Goal: Task Accomplishment & Management: Manage account settings

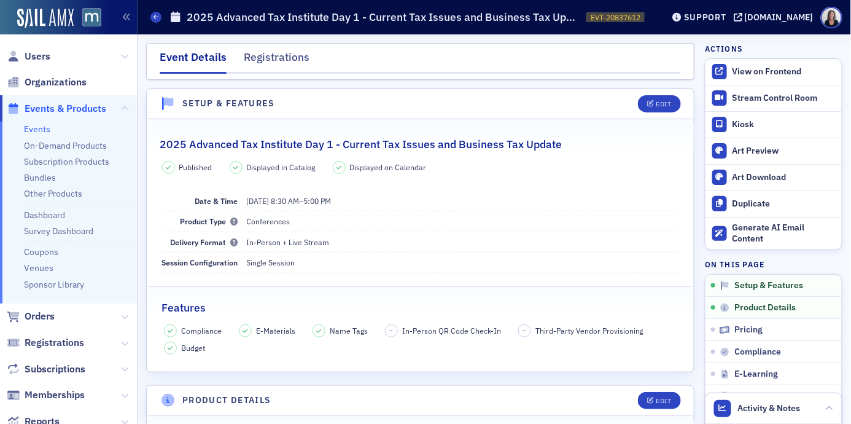
scroll to position [309, 0]
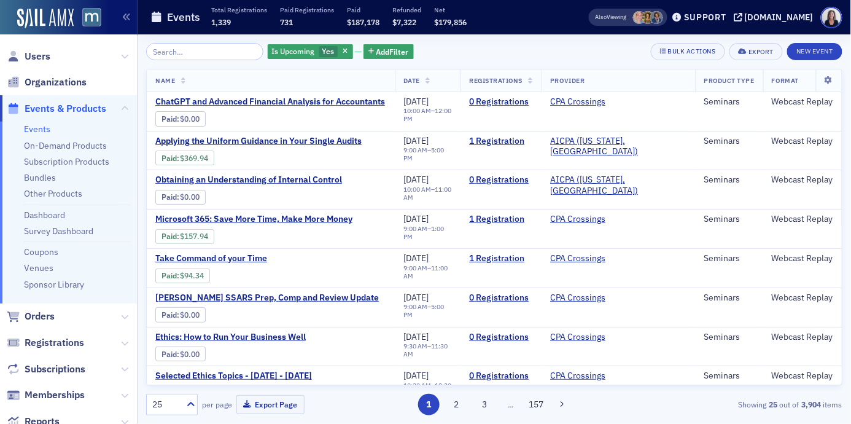
click at [74, 108] on span "Events & Products" at bounding box center [66, 109] width 82 height 14
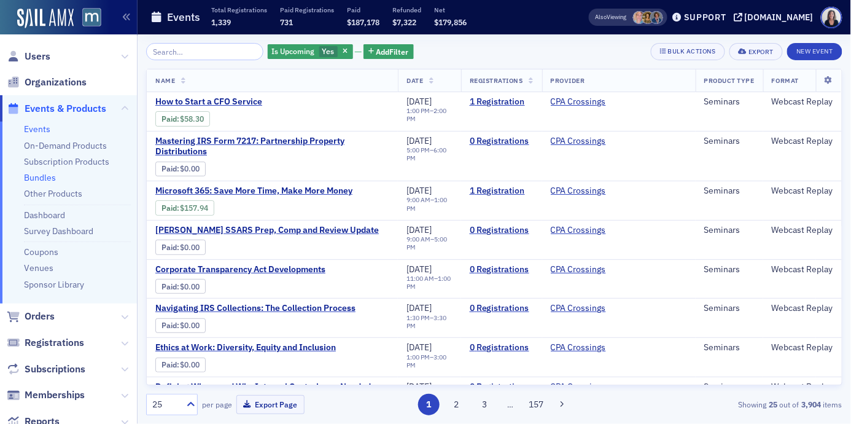
click at [45, 174] on link "Bundles" at bounding box center [40, 177] width 32 height 11
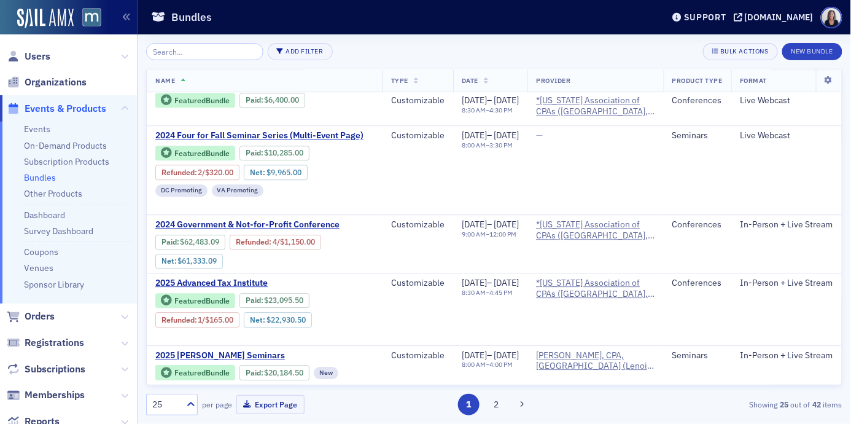
scroll to position [867, 0]
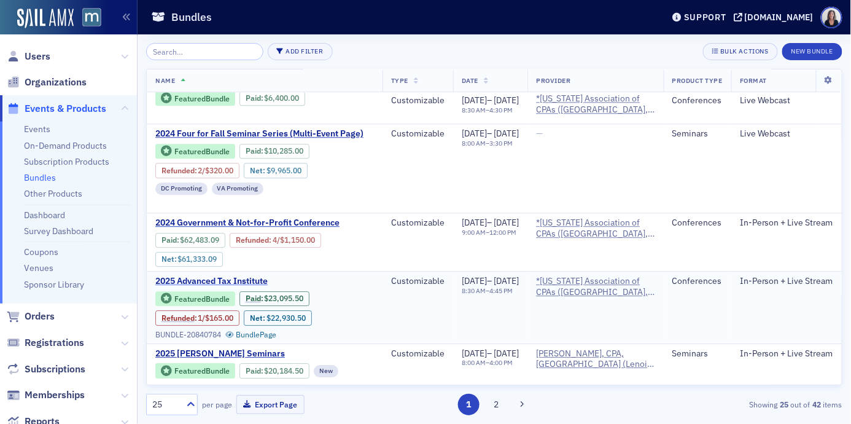
click at [233, 276] on span "2025 Advanced Tax Institute" at bounding box center [258, 281] width 206 height 11
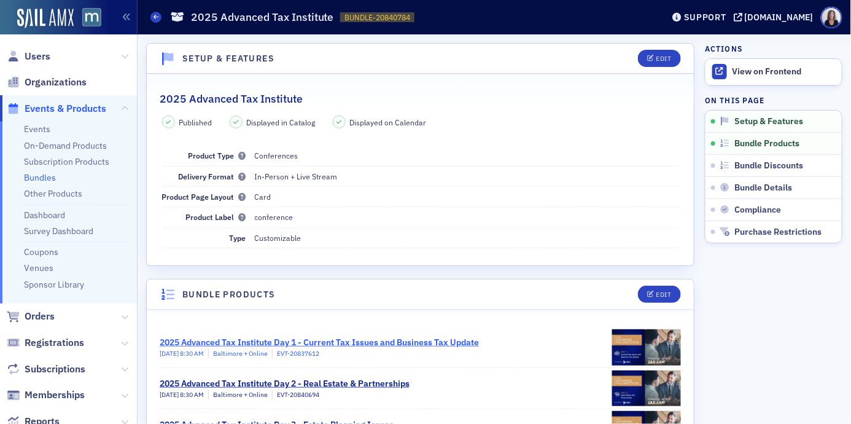
click at [324, 340] on div "2025 Advanced Tax Institute Day 1 - Current Tax Issues and Business Tax Update" at bounding box center [319, 342] width 319 height 13
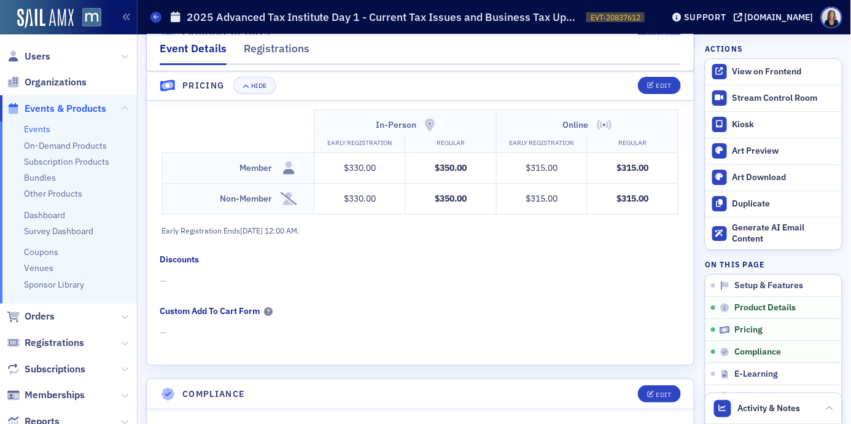
scroll to position [1173, 0]
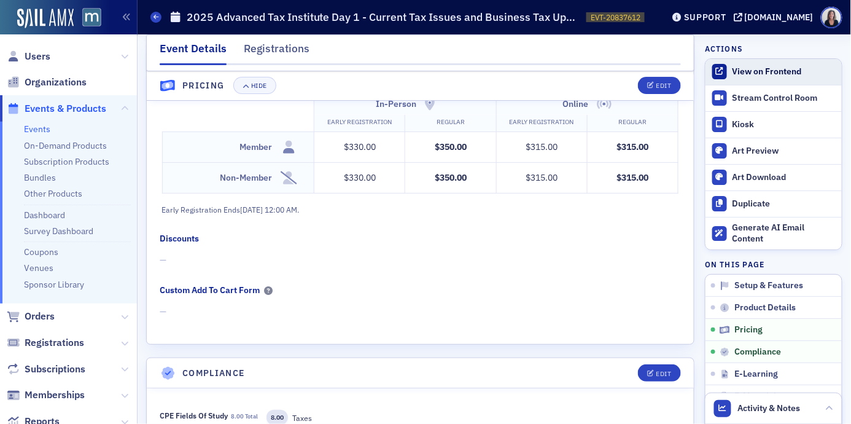
click at [759, 68] on div "View on Frontend" at bounding box center [784, 71] width 103 height 11
click at [155, 20] on span at bounding box center [156, 17] width 11 height 11
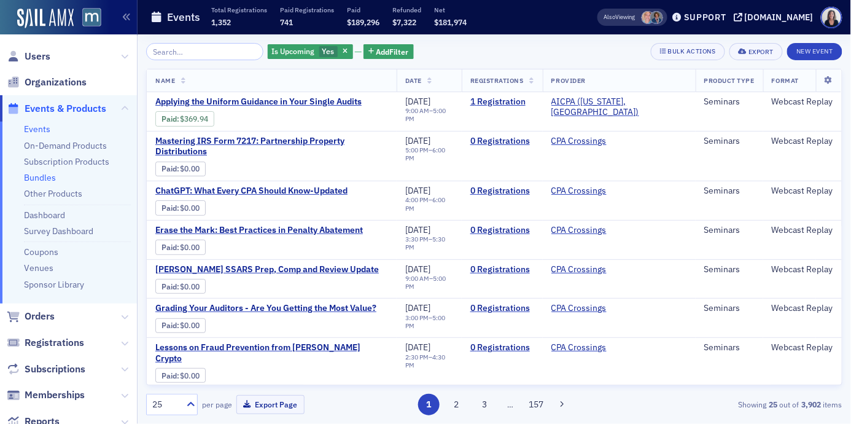
click at [36, 175] on link "Bundles" at bounding box center [40, 177] width 32 height 11
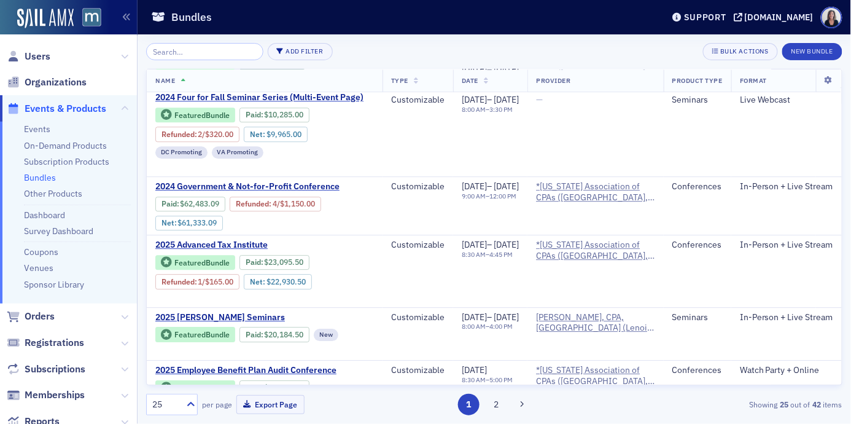
scroll to position [904, 0]
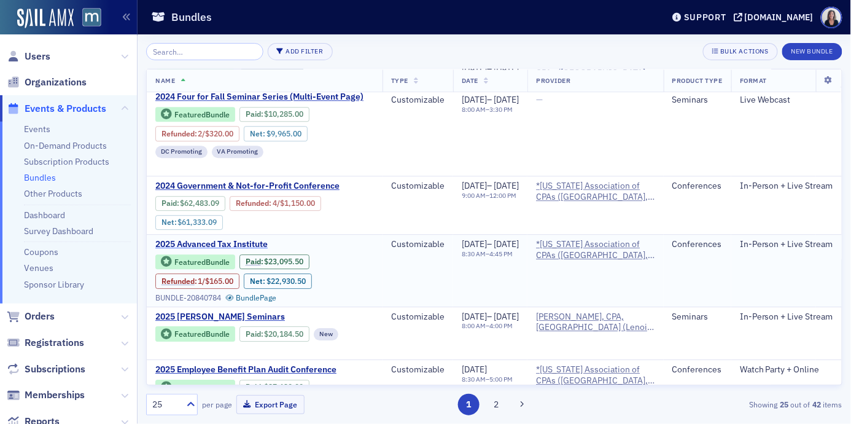
click at [220, 239] on span "2025 Advanced Tax Institute" at bounding box center [258, 244] width 206 height 11
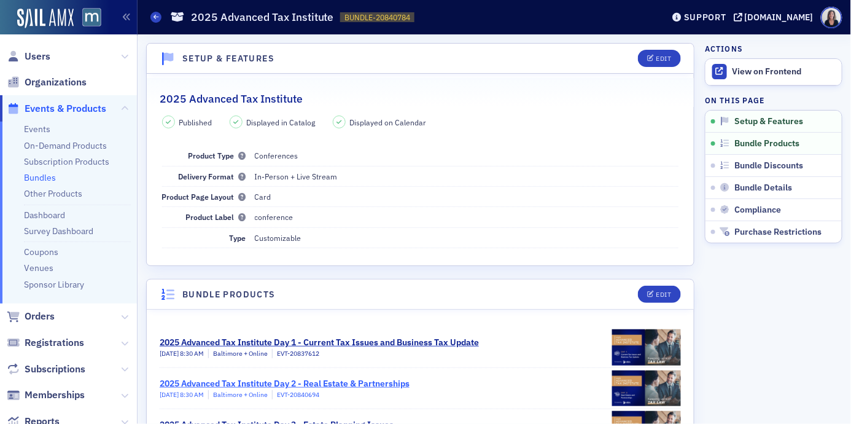
click at [279, 380] on div "2025 Advanced Tax Institute Day 2 - Real Estate & Partnerships" at bounding box center [285, 383] width 250 height 13
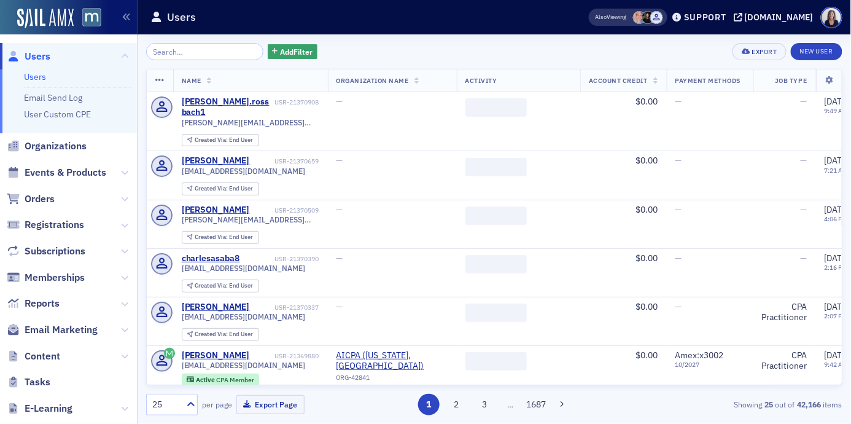
click at [48, 55] on span "Users" at bounding box center [38, 57] width 26 height 14
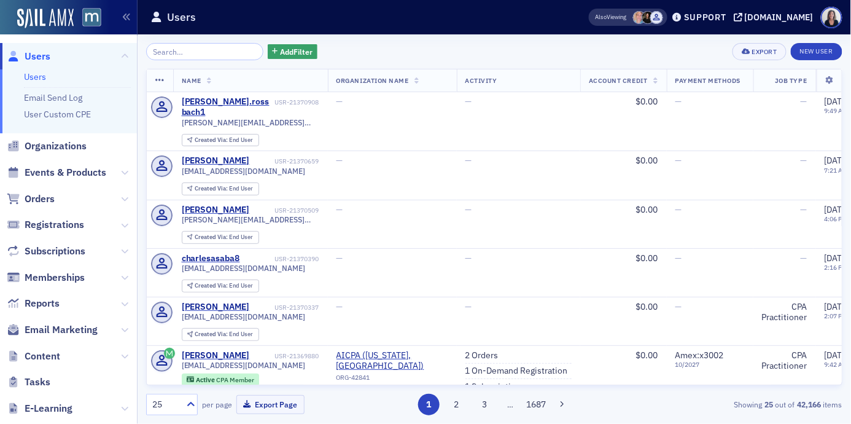
click at [166, 48] on input "search" at bounding box center [204, 51] width 117 height 17
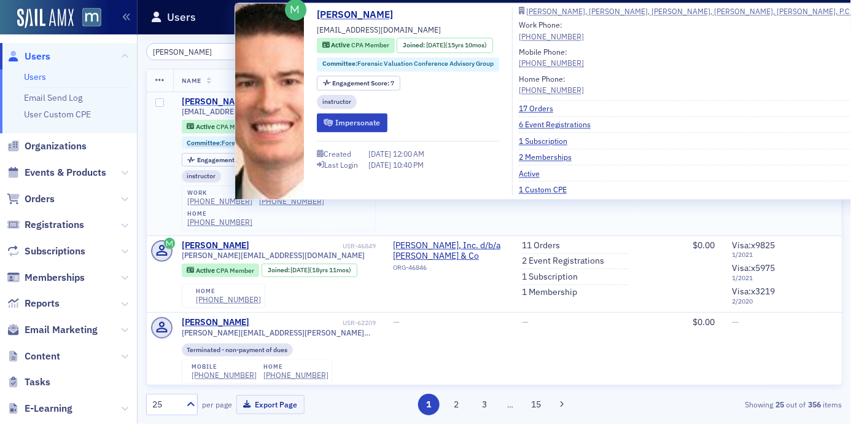
type input "eric roll"
click at [207, 102] on div "Eric Rollinger" at bounding box center [216, 101] width 68 height 11
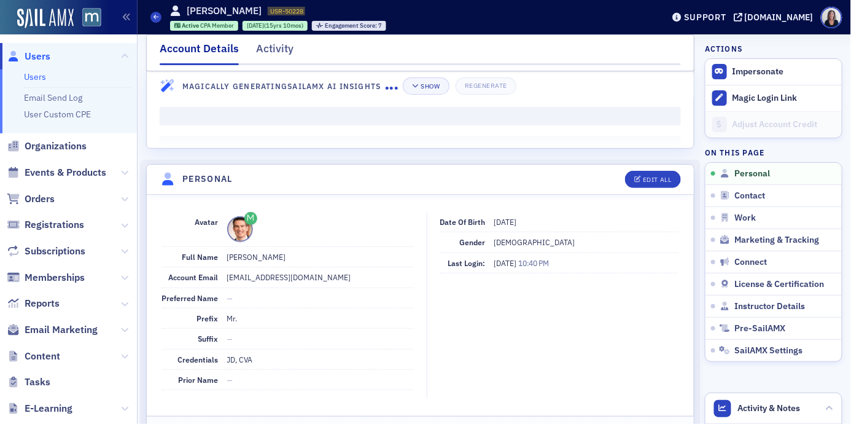
scroll to position [25, 0]
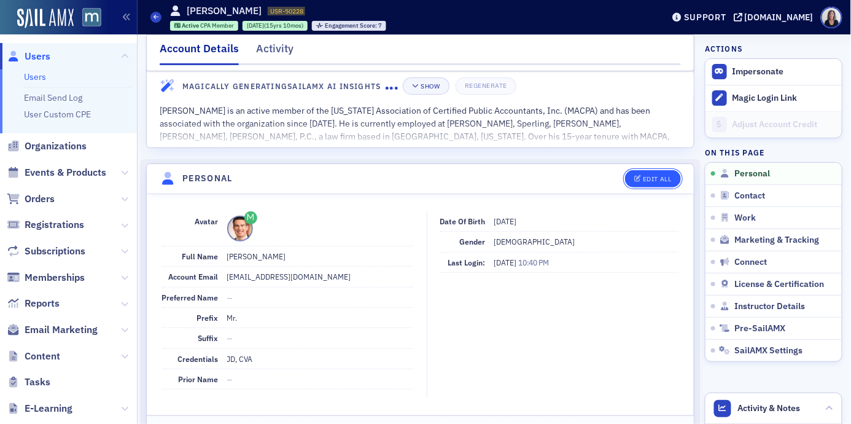
click at [672, 179] on button "Edit All" at bounding box center [652, 178] width 55 height 17
select select "US"
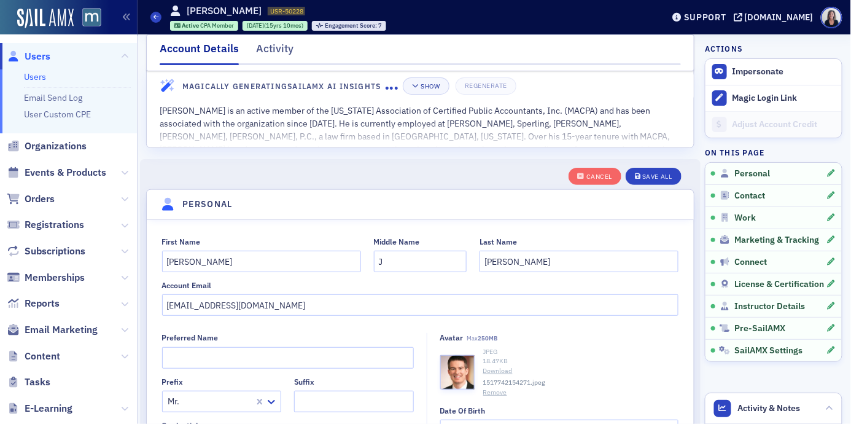
scroll to position [143, 0]
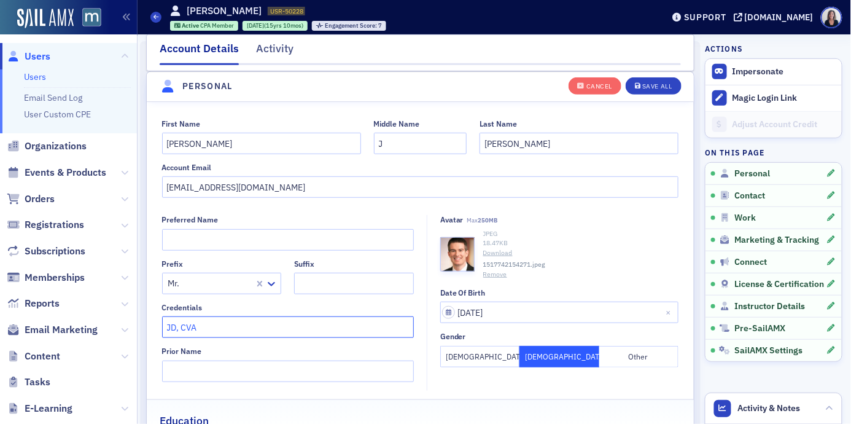
click at [243, 321] on input "JD, CVA" at bounding box center [288, 327] width 252 height 22
type input "JD, MPA, CPA, CVA, MAFF"
click at [662, 84] on div "Save All" at bounding box center [657, 86] width 29 height 7
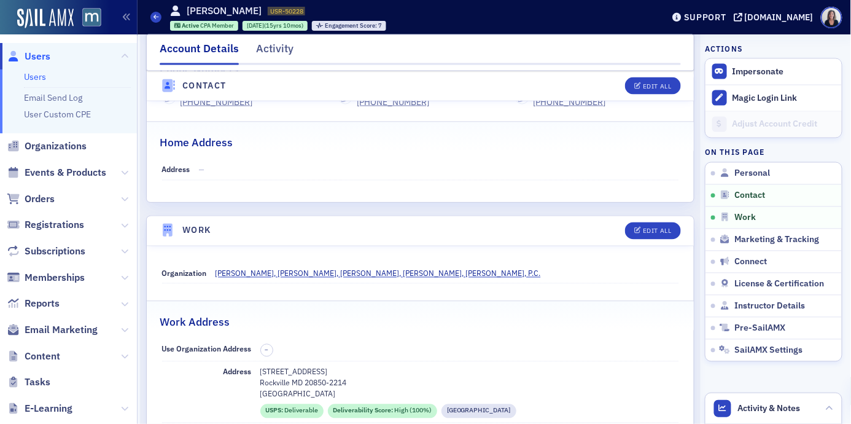
scroll to position [561, 0]
click at [598, 172] on dd "—" at bounding box center [439, 169] width 480 height 20
click at [31, 57] on span "Users" at bounding box center [38, 57] width 26 height 14
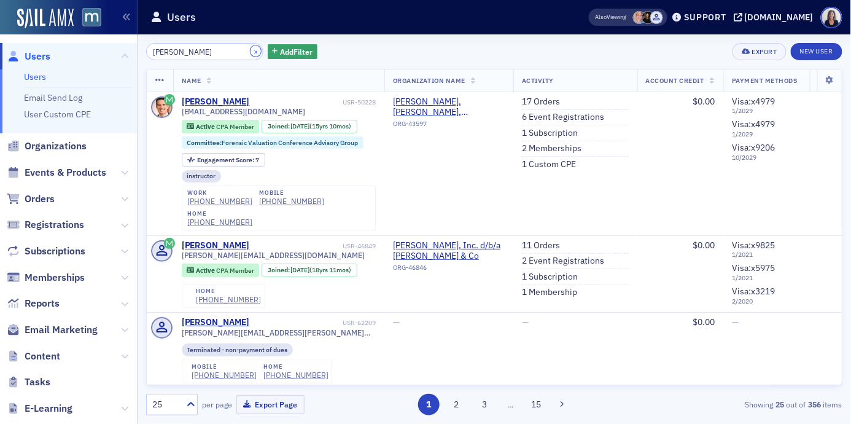
click at [251, 51] on button "×" at bounding box center [256, 50] width 11 height 11
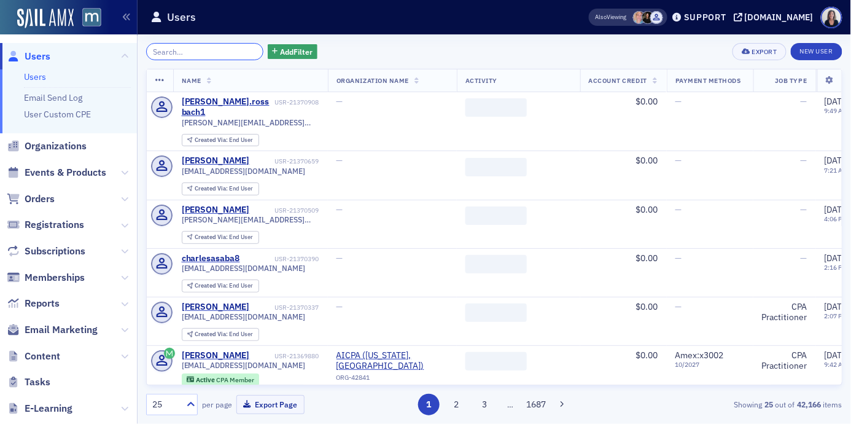
click at [244, 50] on input "search" at bounding box center [204, 51] width 117 height 17
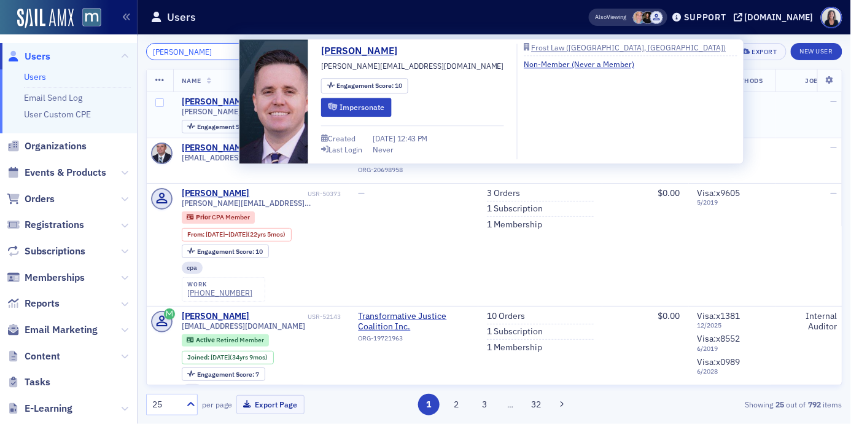
type input "Michael March"
click at [227, 99] on div "Michael March" at bounding box center [216, 101] width 68 height 11
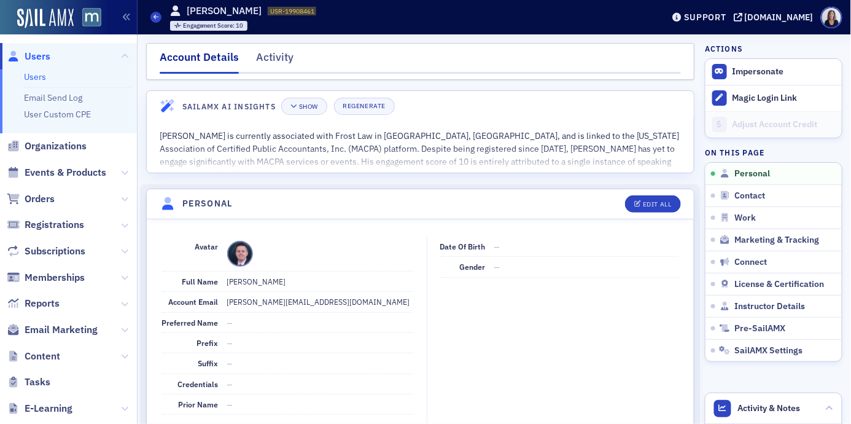
click at [52, 55] on span "Users" at bounding box center [68, 56] width 137 height 26
click at [42, 55] on span "Users" at bounding box center [38, 57] width 26 height 14
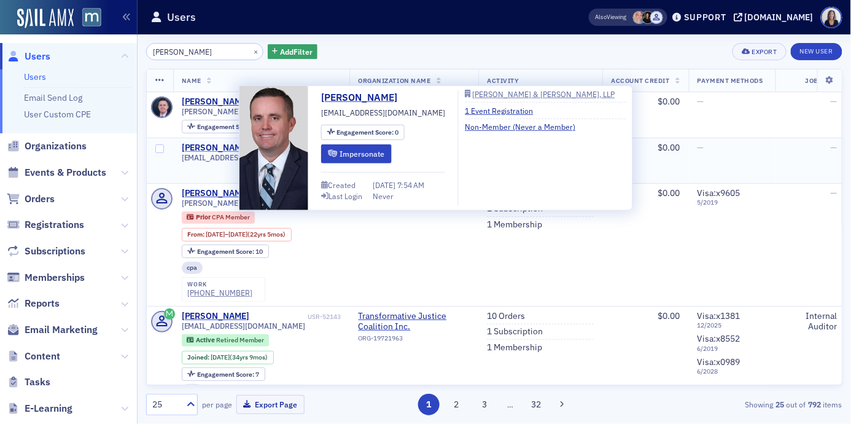
click at [204, 149] on div "Michael March" at bounding box center [216, 148] width 68 height 11
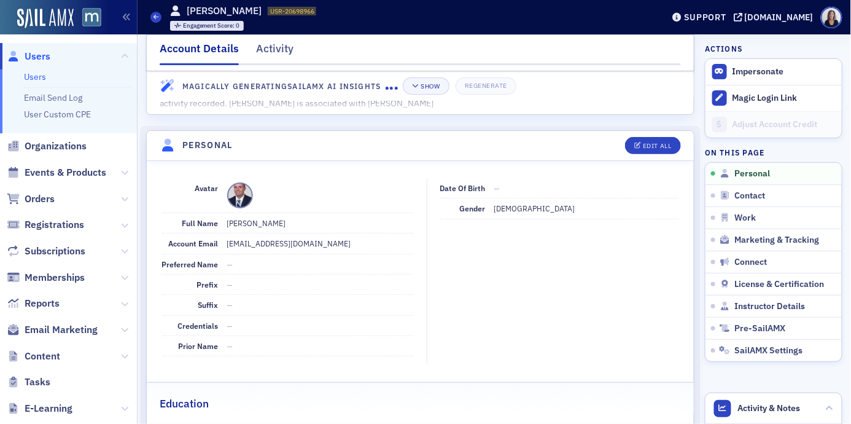
scroll to position [59, 0]
click at [659, 147] on div "Edit All" at bounding box center [657, 145] width 28 height 7
select select "US"
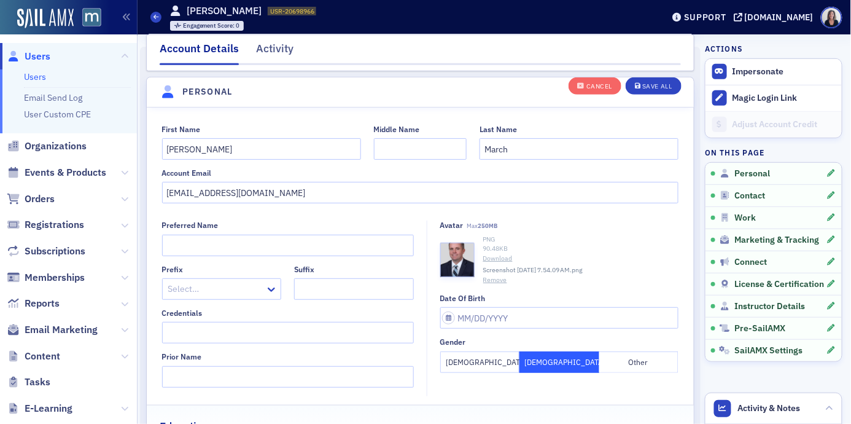
scroll to position [143, 0]
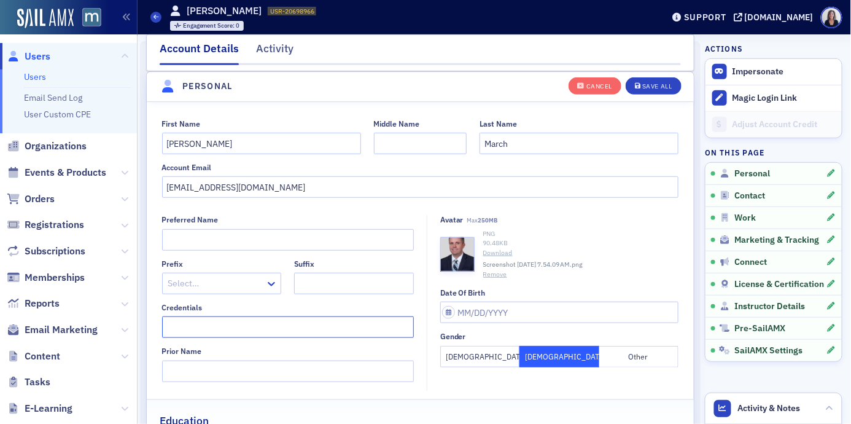
click at [278, 327] on input "Credentials" at bounding box center [288, 327] width 252 height 22
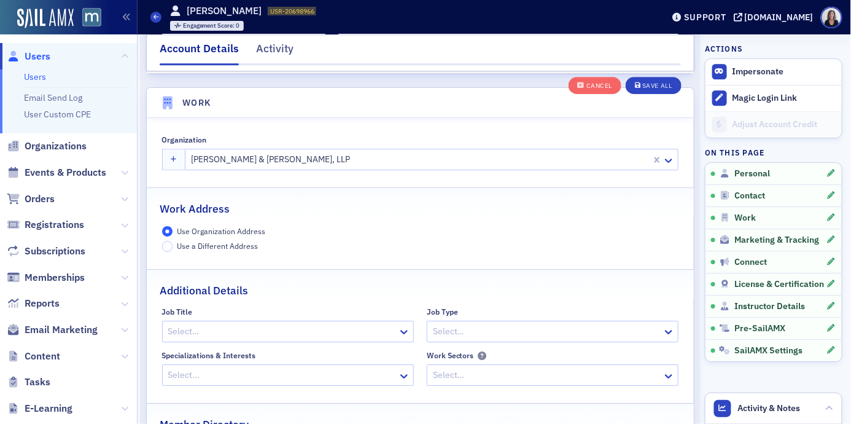
scroll to position [959, 0]
type input "J.D., LL.M."
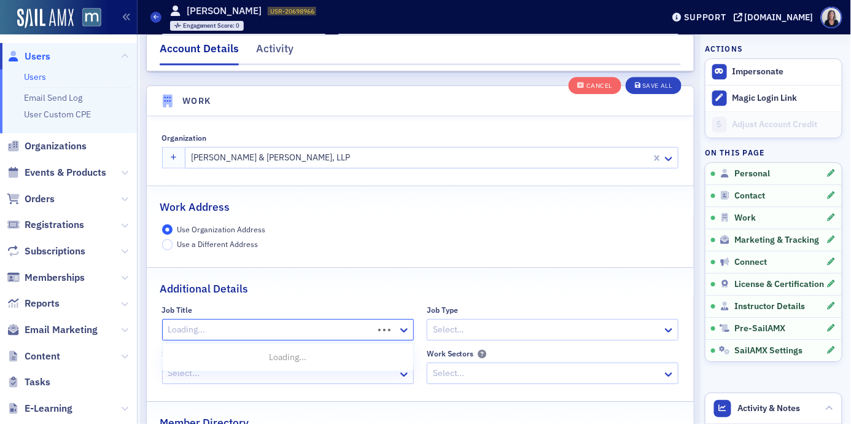
click at [341, 330] on div at bounding box center [269, 329] width 205 height 15
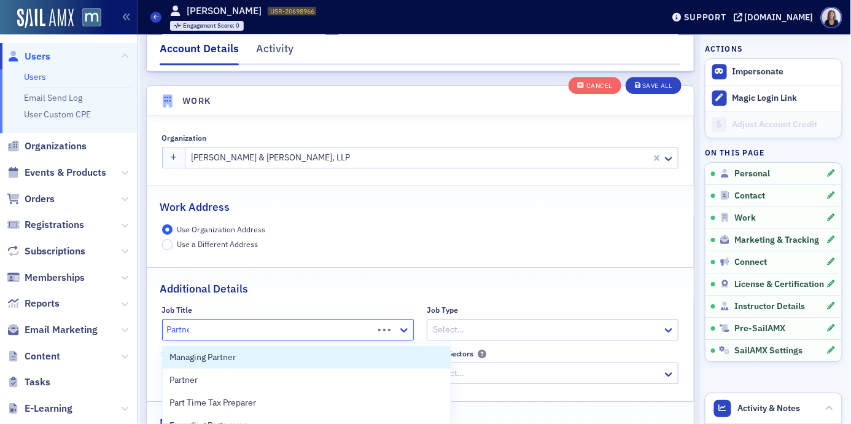
type input "Partner"
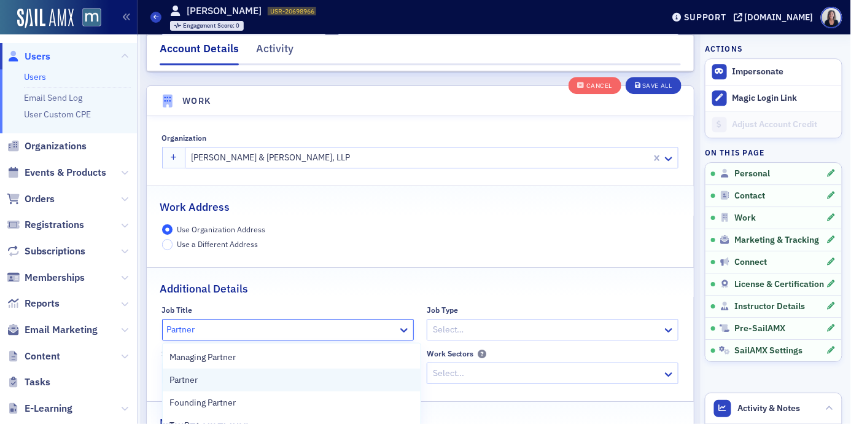
click at [310, 377] on div "Partner" at bounding box center [291, 380] width 243 height 13
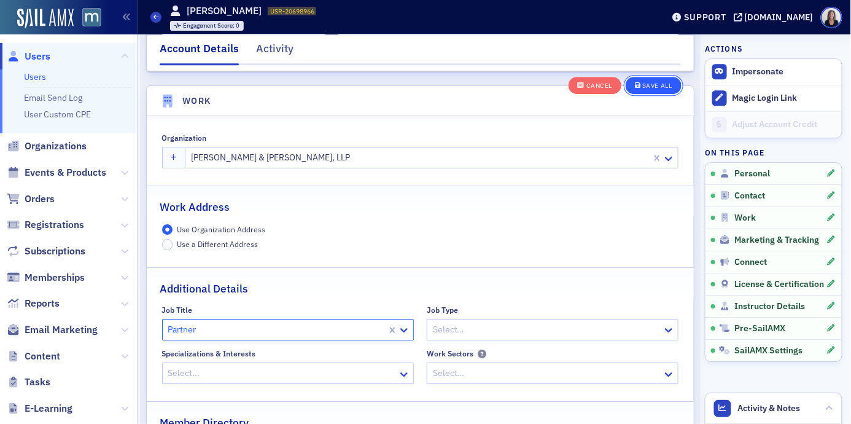
click at [659, 88] on div "Save All" at bounding box center [657, 86] width 29 height 7
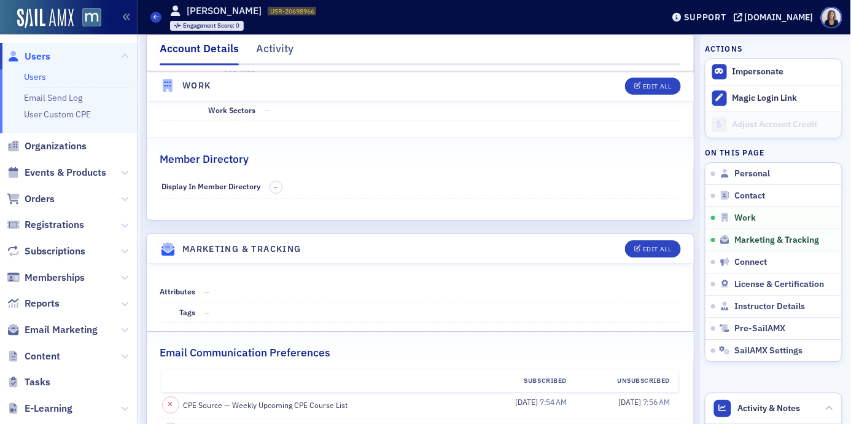
click at [50, 57] on span "Users" at bounding box center [68, 56] width 137 height 26
click at [41, 56] on span "Users" at bounding box center [38, 57] width 26 height 14
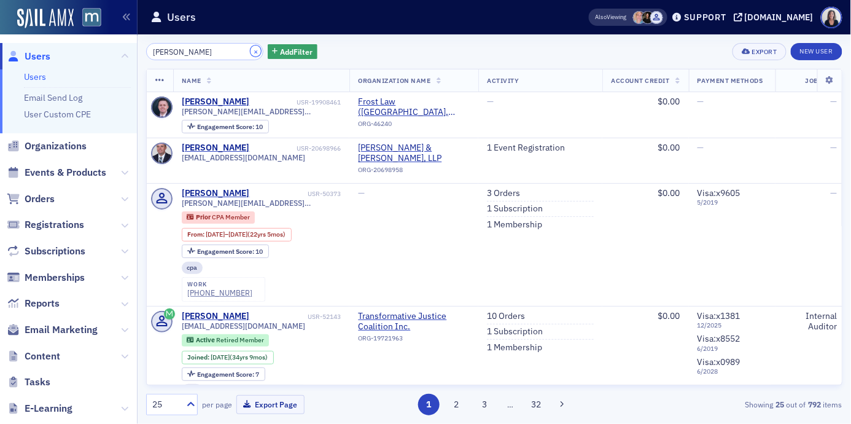
click at [251, 49] on button "×" at bounding box center [256, 50] width 11 height 11
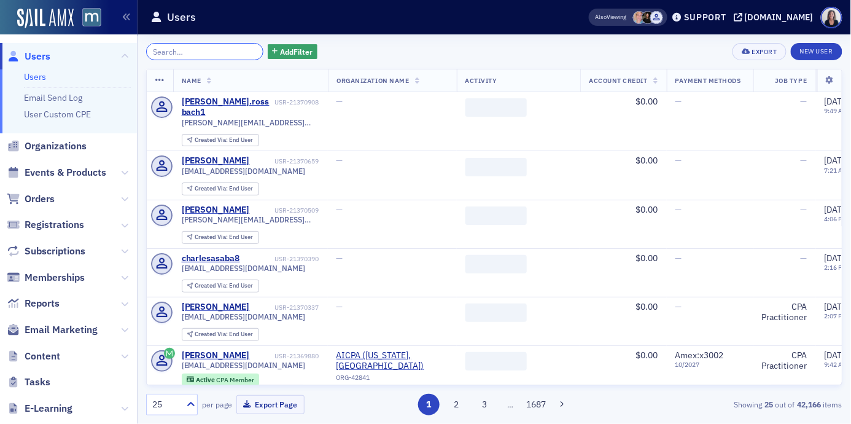
click at [239, 49] on input "search" at bounding box center [204, 51] width 117 height 17
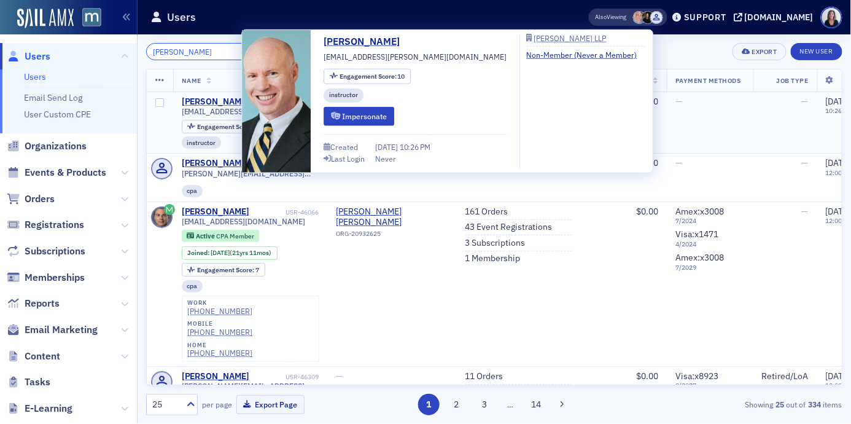
type input "Brian O'Connor"
click at [217, 98] on div "Brian O'Connor" at bounding box center [216, 101] width 68 height 11
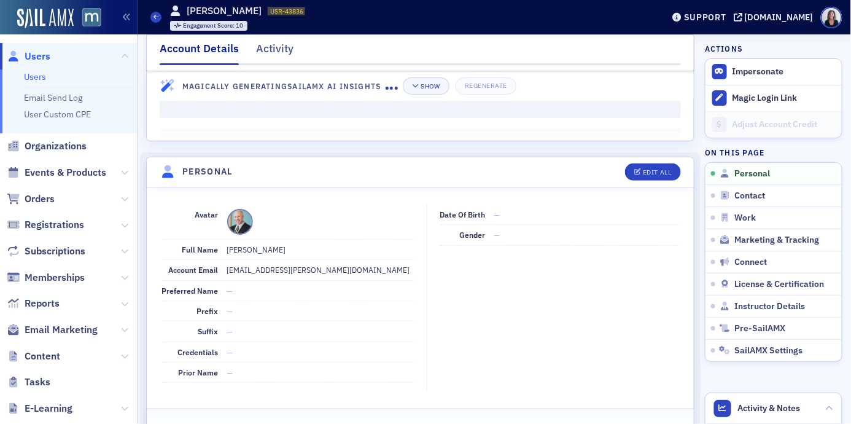
scroll to position [33, 0]
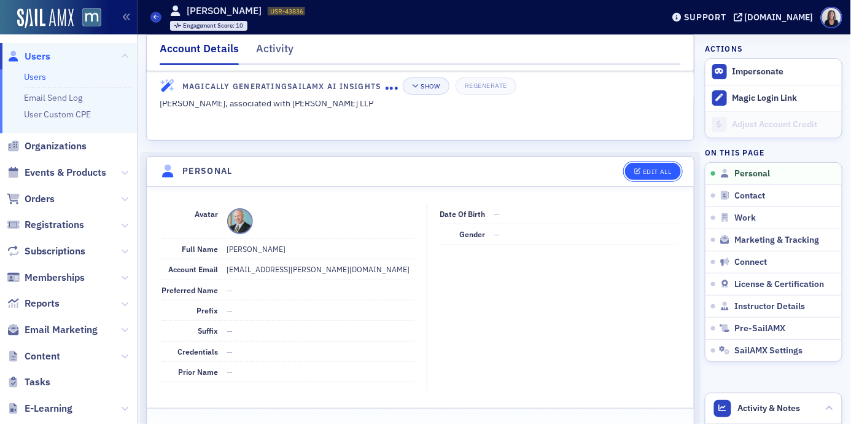
click at [654, 173] on div "Edit All" at bounding box center [657, 171] width 28 height 7
select select "US"
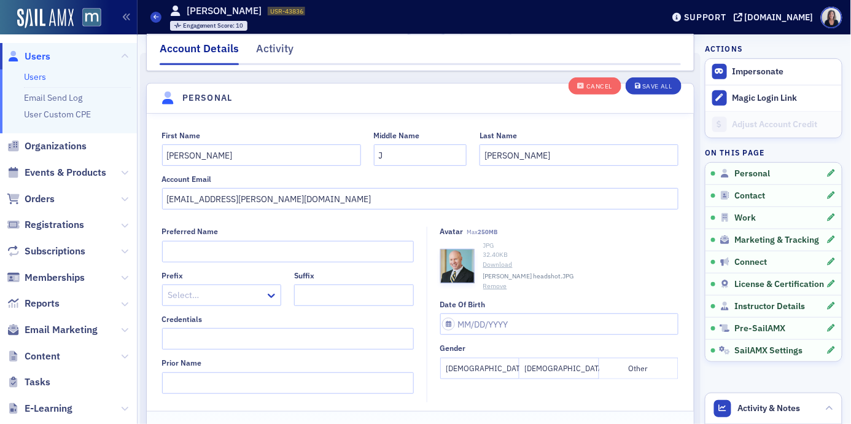
scroll to position [143, 0]
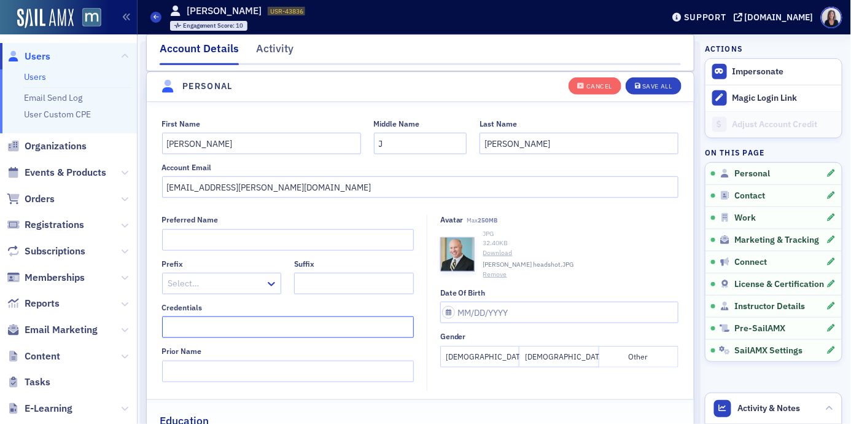
click at [236, 318] on input "Credentials" at bounding box center [288, 327] width 252 height 22
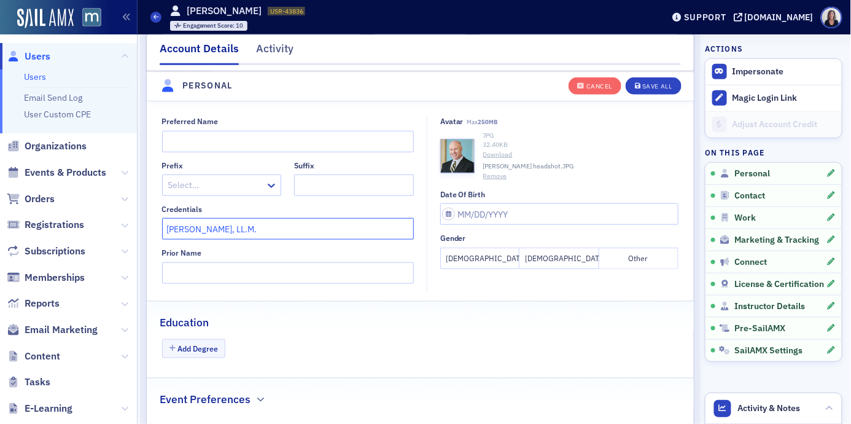
scroll to position [304, 0]
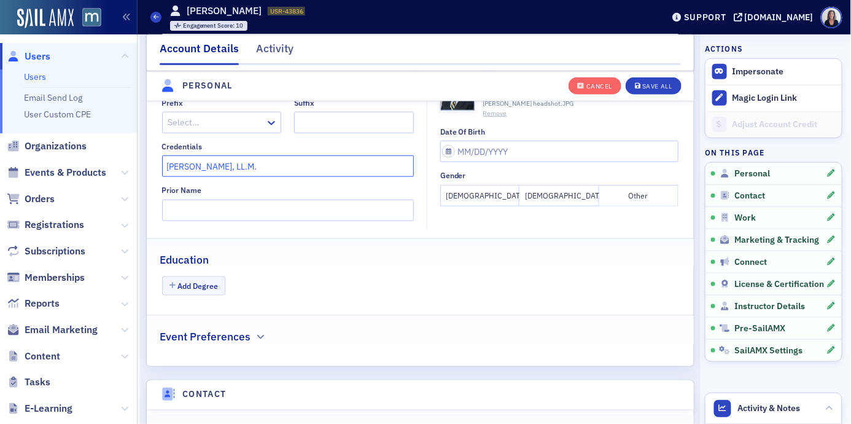
type input "J.D., LL.M."
click at [578, 193] on button "Male" at bounding box center [559, 196] width 79 height 22
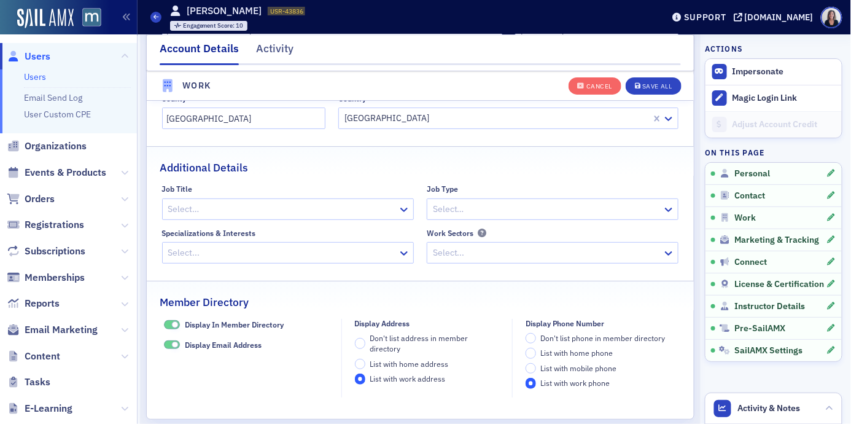
scroll to position [1295, 0]
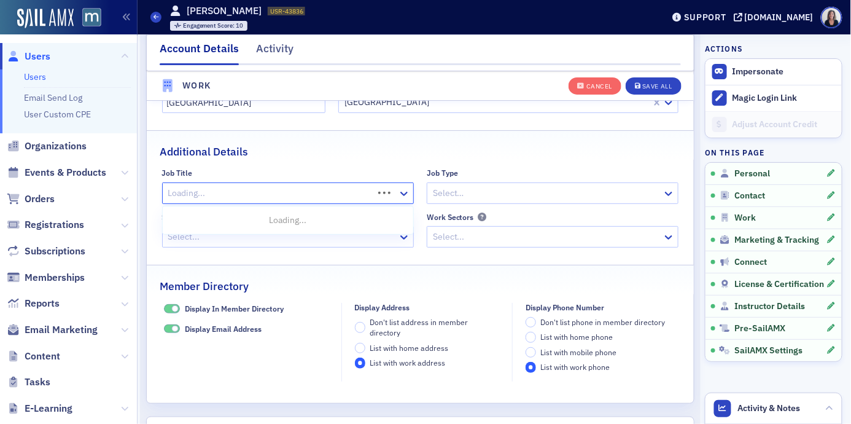
click at [372, 194] on div at bounding box center [269, 193] width 205 height 15
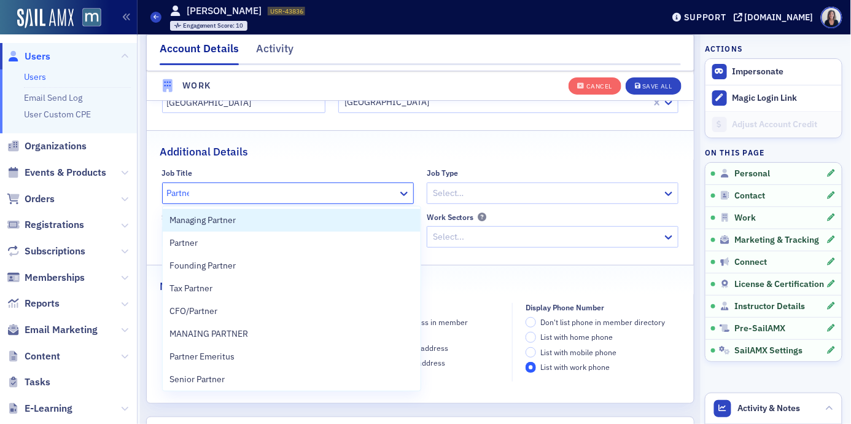
type input "Partner"
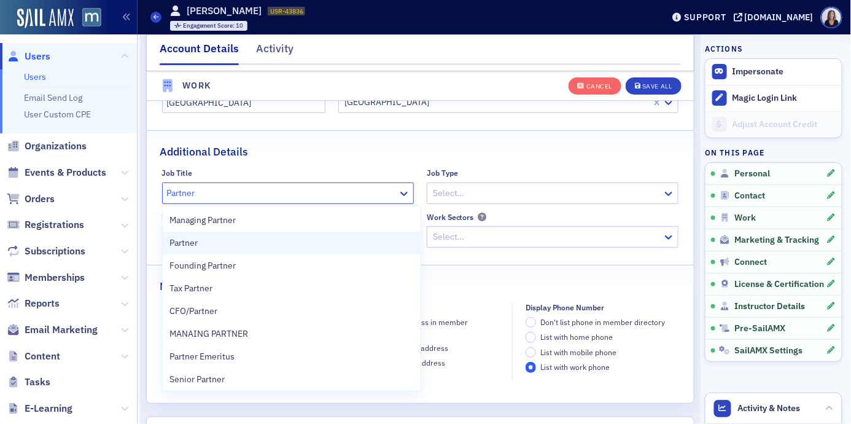
click at [359, 237] on div "Partner" at bounding box center [291, 243] width 243 height 13
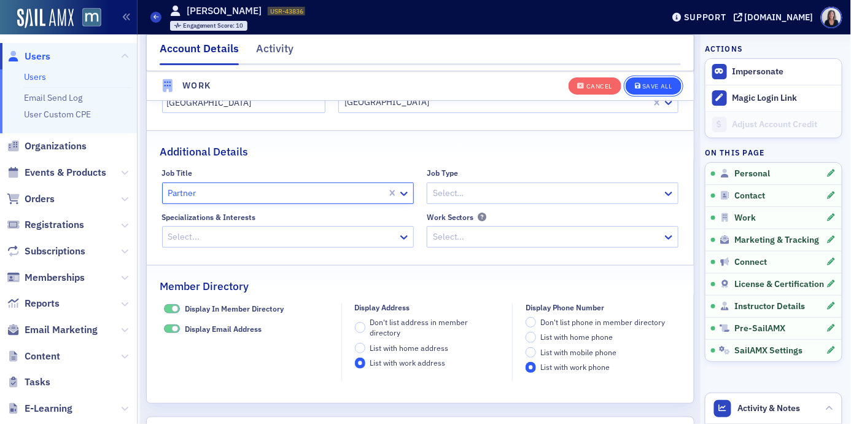
click at [646, 88] on div "Save All" at bounding box center [657, 86] width 29 height 7
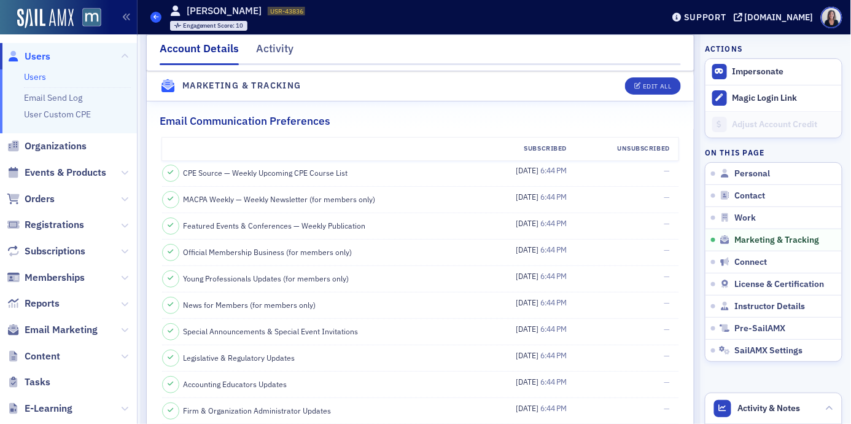
click at [155, 19] on icon at bounding box center [156, 17] width 5 height 6
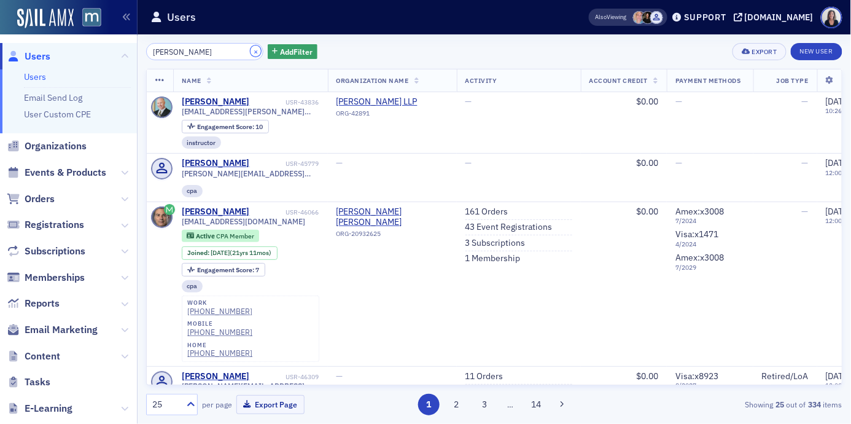
click at [251, 52] on button "×" at bounding box center [256, 50] width 11 height 11
click at [245, 52] on input "search" at bounding box center [204, 51] width 117 height 17
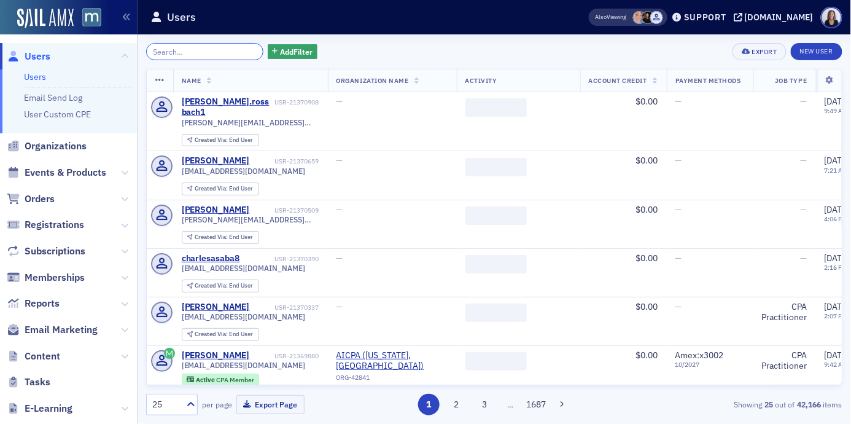
click at [241, 50] on input "search" at bounding box center [204, 51] width 117 height 17
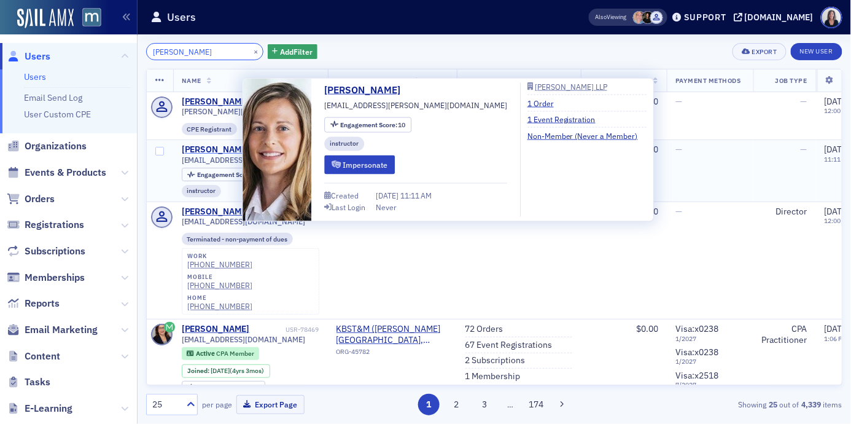
type input "Elizabeth St"
click at [227, 153] on div "Elizabeth Stieff" at bounding box center [216, 149] width 68 height 11
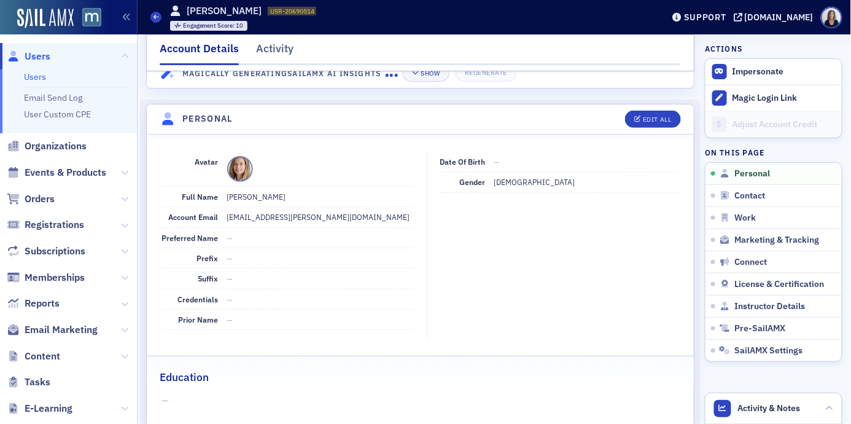
scroll to position [148, 0]
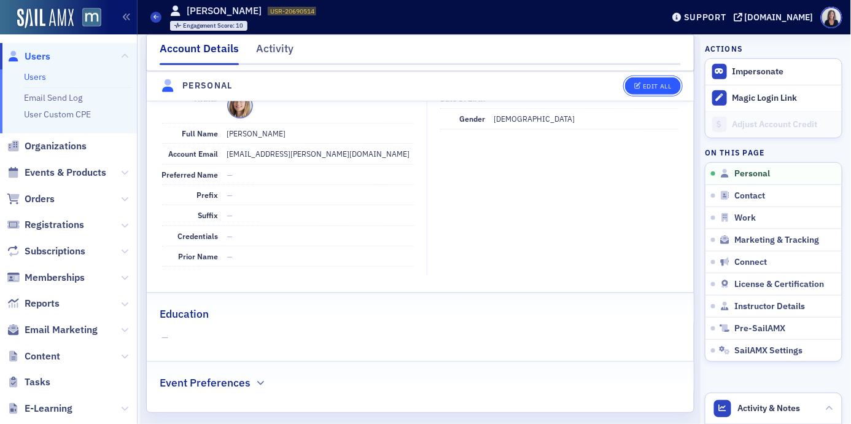
click at [663, 92] on button "Edit All" at bounding box center [652, 85] width 55 height 17
select select "US"
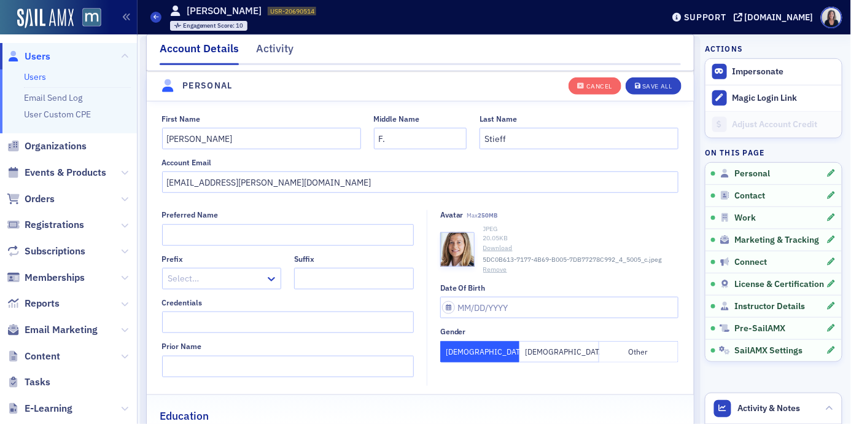
scroll to position [143, 0]
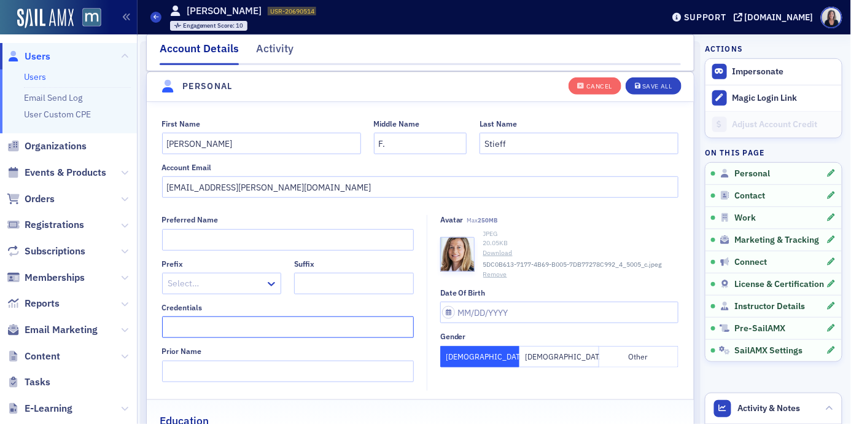
click at [257, 333] on input "Credentials" at bounding box center [288, 327] width 252 height 22
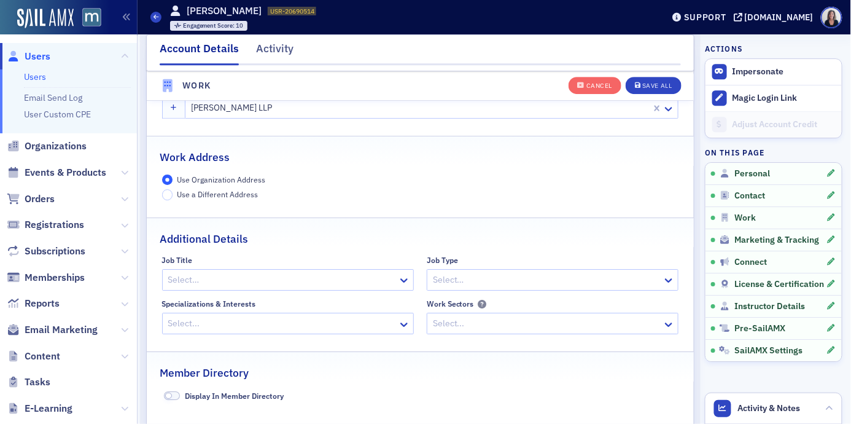
scroll to position [1046, 0]
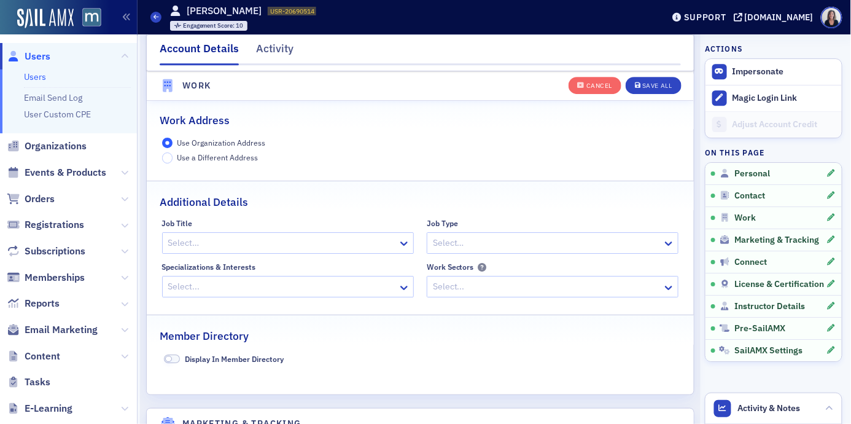
type input "CPA"
click at [349, 237] on div at bounding box center [282, 242] width 230 height 15
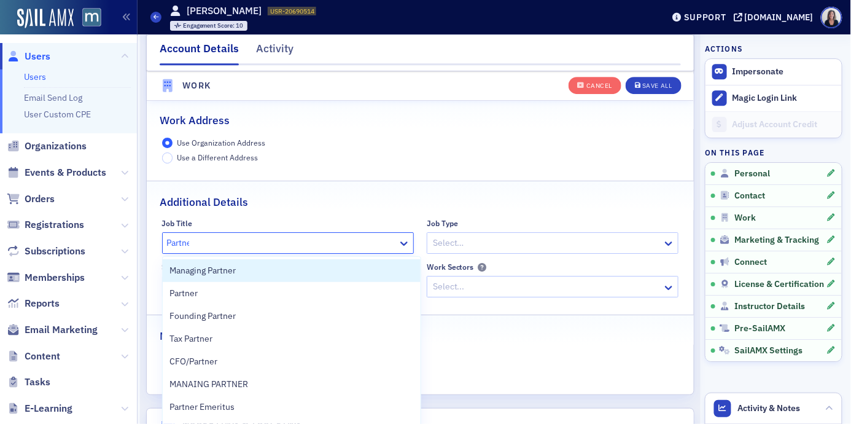
type input "Partner"
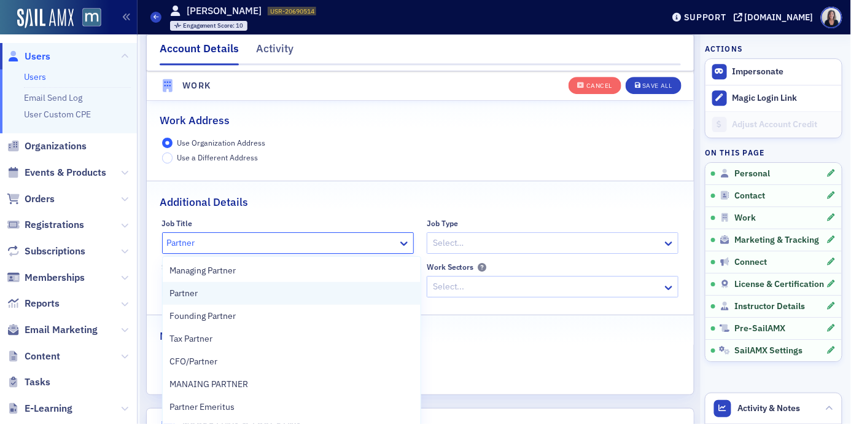
click at [324, 284] on div "Partner" at bounding box center [292, 293] width 258 height 23
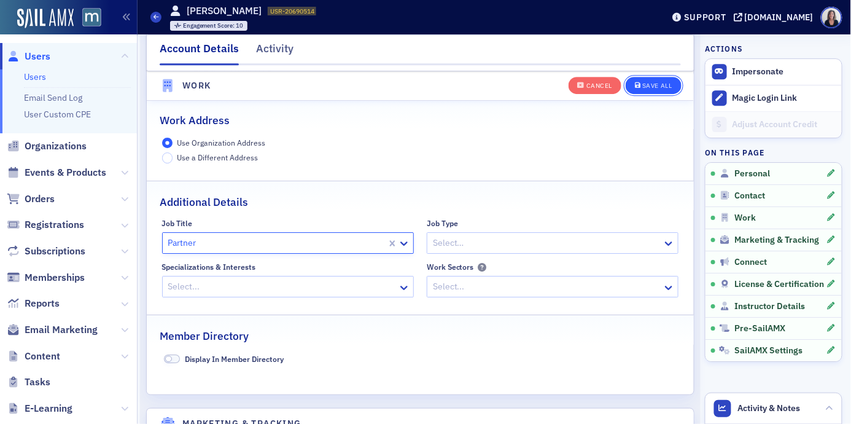
click at [670, 84] on div "Save All" at bounding box center [657, 86] width 29 height 7
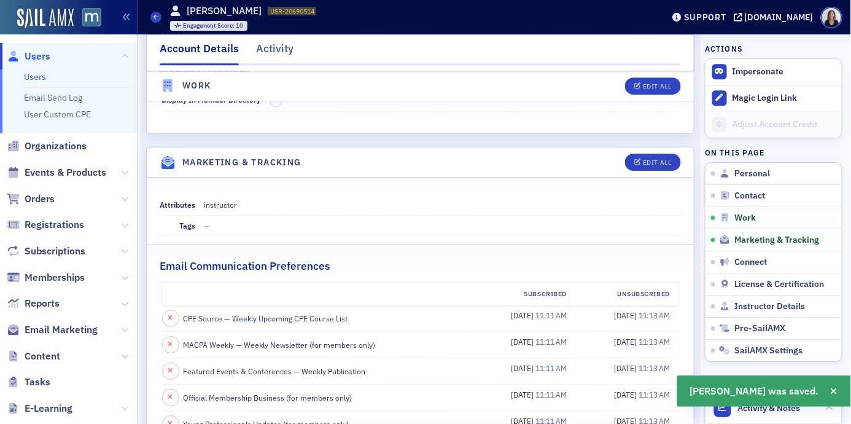
click at [45, 57] on span "Users" at bounding box center [38, 57] width 26 height 14
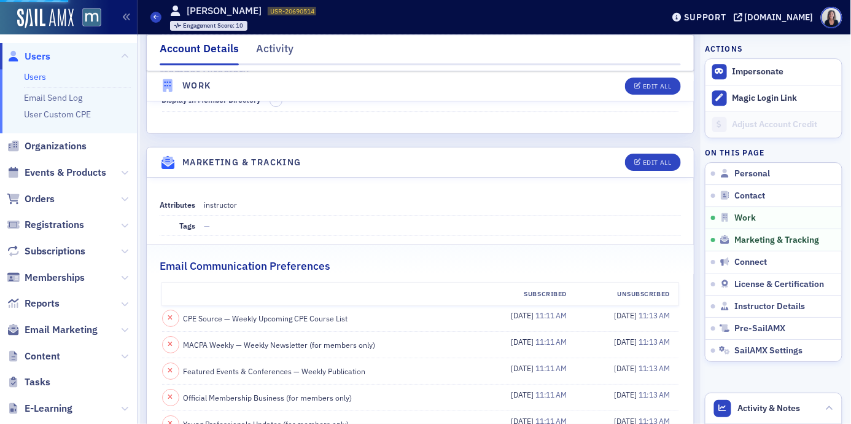
click at [45, 57] on span "Users" at bounding box center [38, 57] width 26 height 14
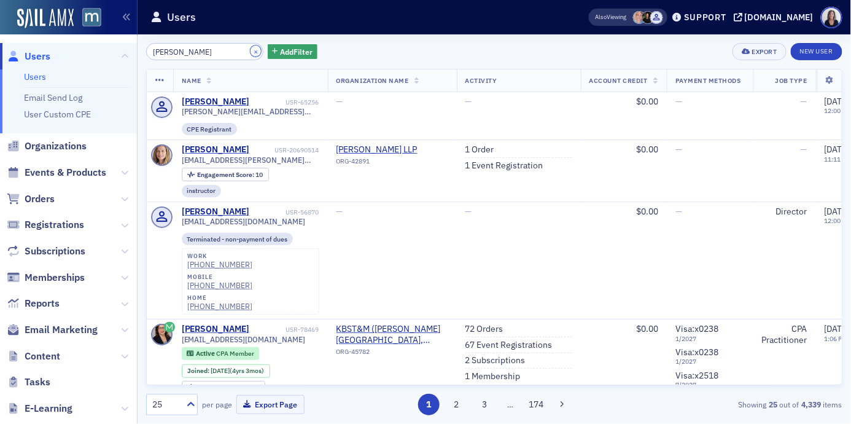
click at [251, 50] on button "×" at bounding box center [256, 50] width 11 height 11
click at [246, 50] on input "Elizabeth St" at bounding box center [204, 51] width 117 height 17
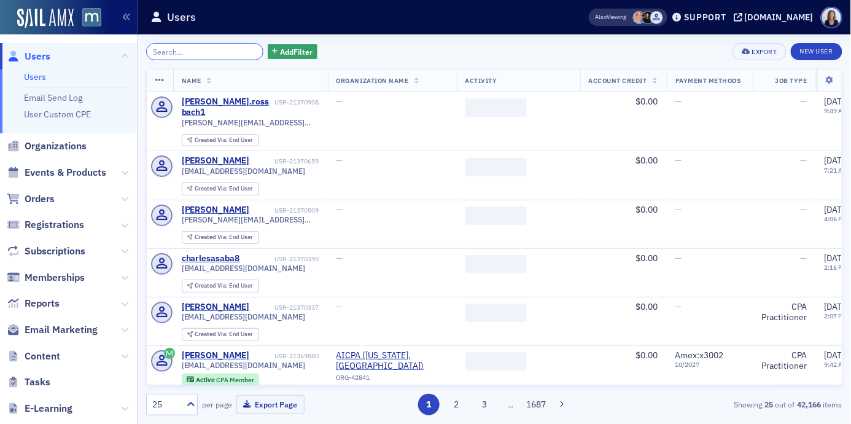
click at [226, 49] on input "search" at bounding box center [204, 51] width 117 height 17
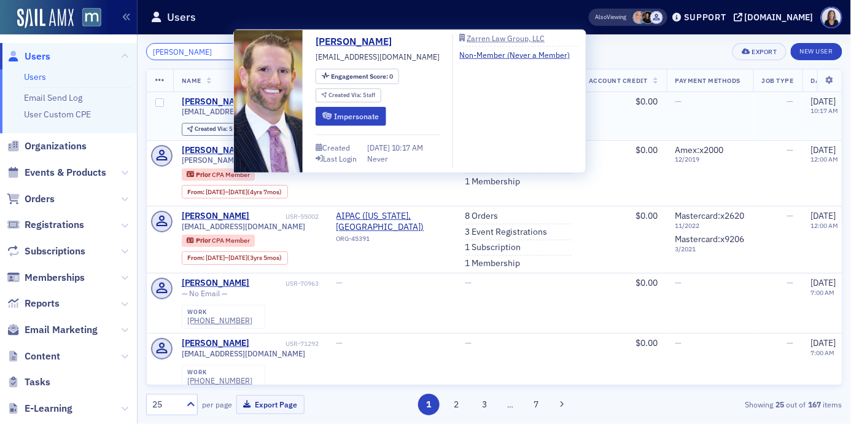
type input "Adam Zarren"
click at [212, 100] on div "Adam Zarren" at bounding box center [216, 101] width 68 height 11
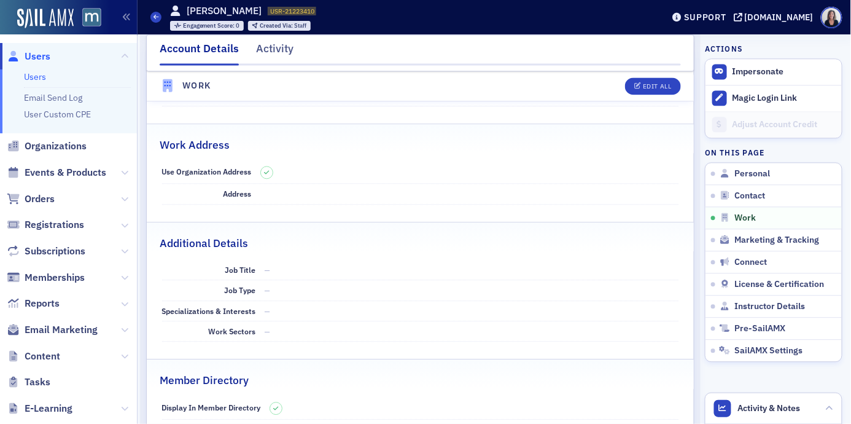
scroll to position [741, 0]
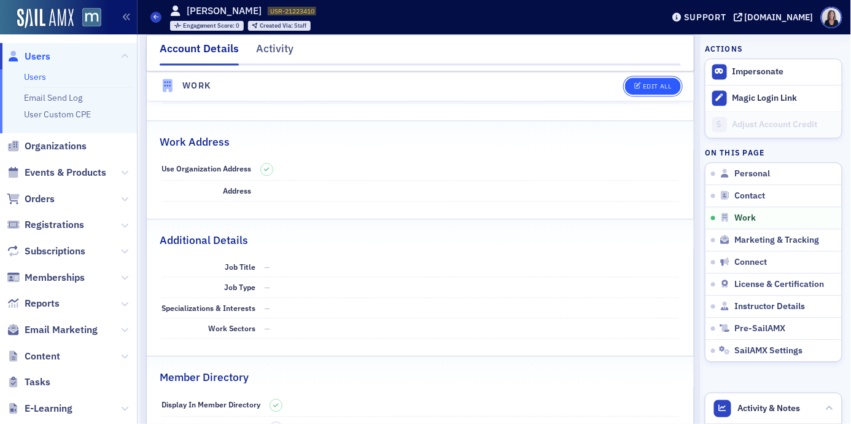
click at [657, 85] on div "Edit All" at bounding box center [657, 86] width 28 height 7
select select "US"
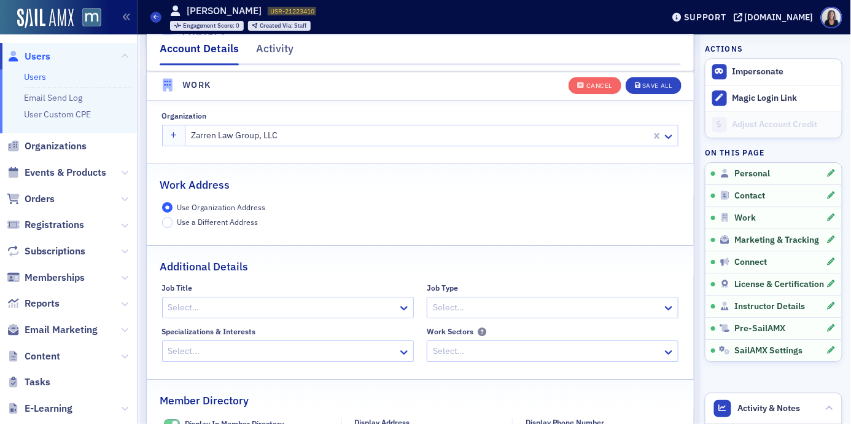
scroll to position [973, 0]
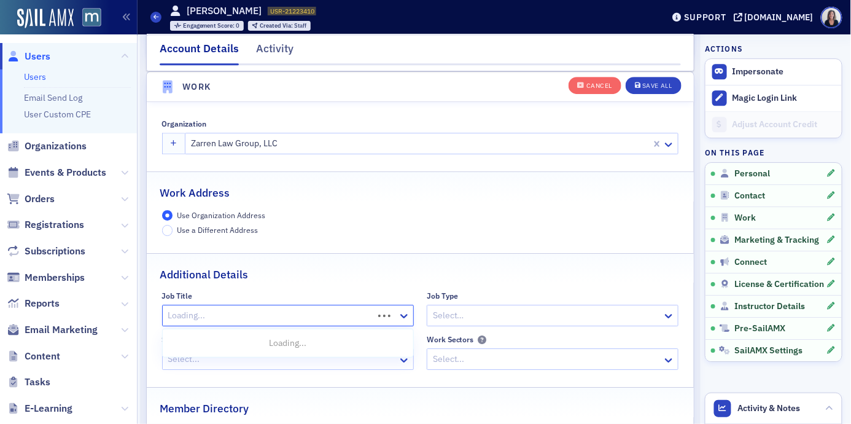
click at [372, 317] on div at bounding box center [269, 315] width 205 height 15
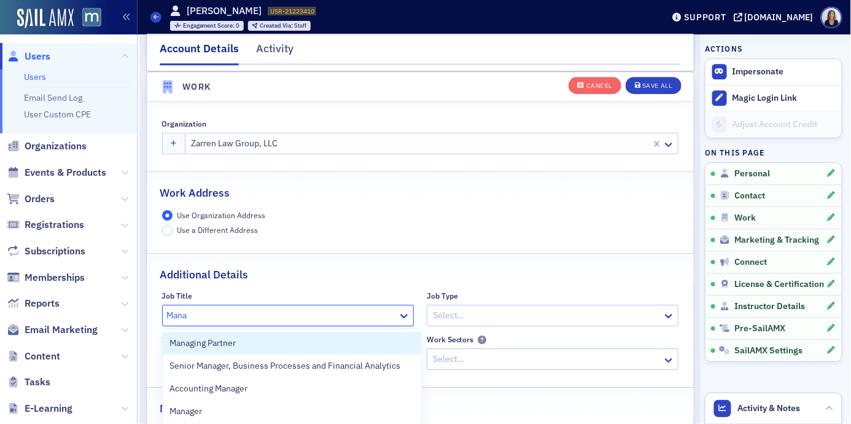
type input "Manag"
click at [352, 340] on div "Managing Partner" at bounding box center [292, 343] width 244 height 13
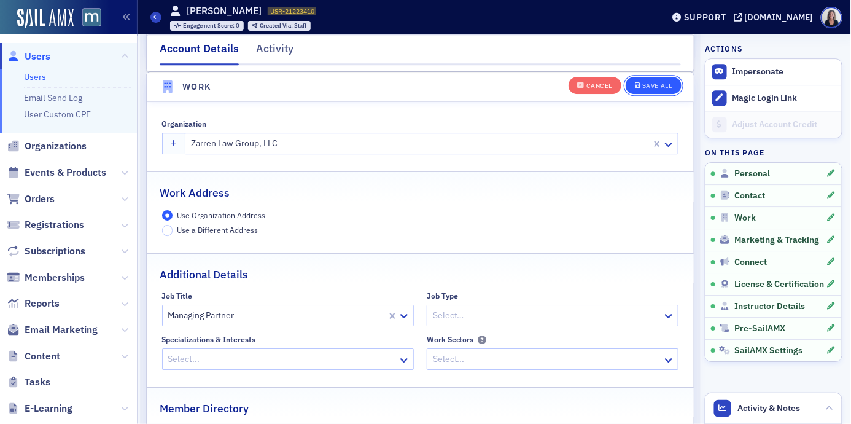
click at [662, 87] on div "Save All" at bounding box center [657, 86] width 29 height 7
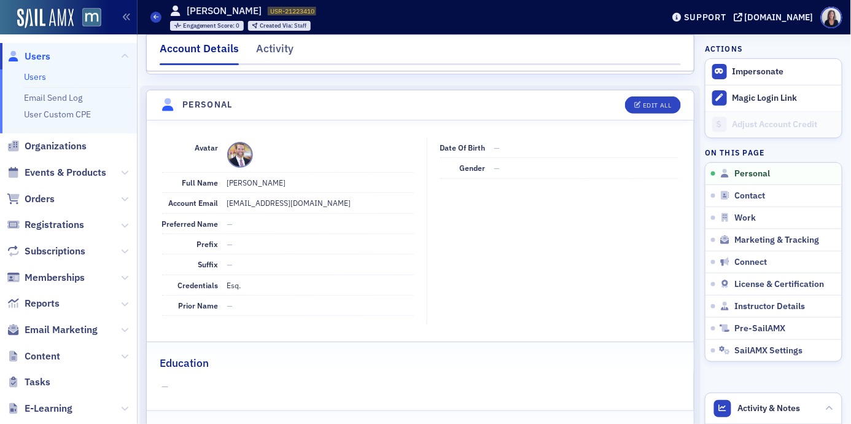
scroll to position [0, 0]
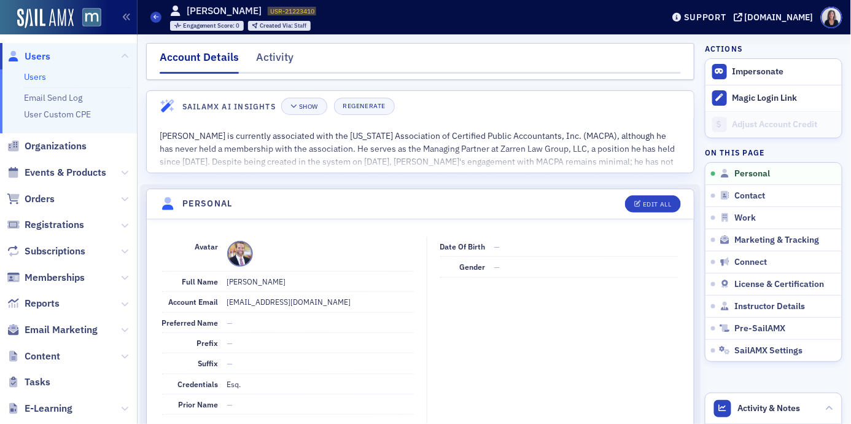
click at [42, 56] on span "Users" at bounding box center [38, 57] width 26 height 14
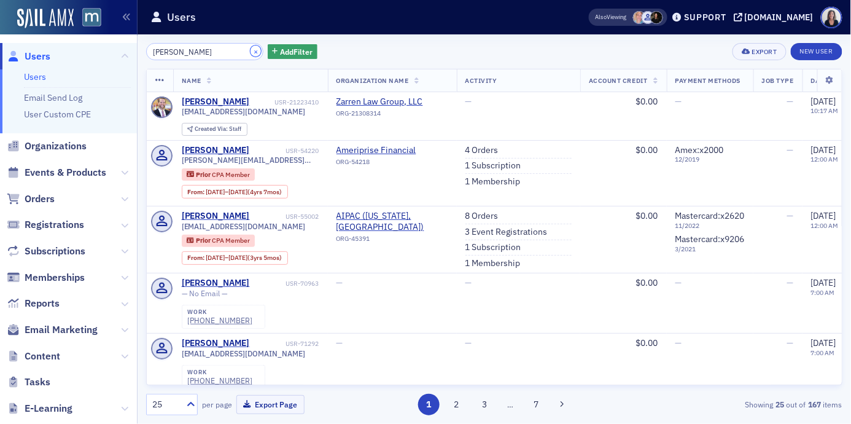
click at [251, 50] on button "×" at bounding box center [256, 50] width 11 height 11
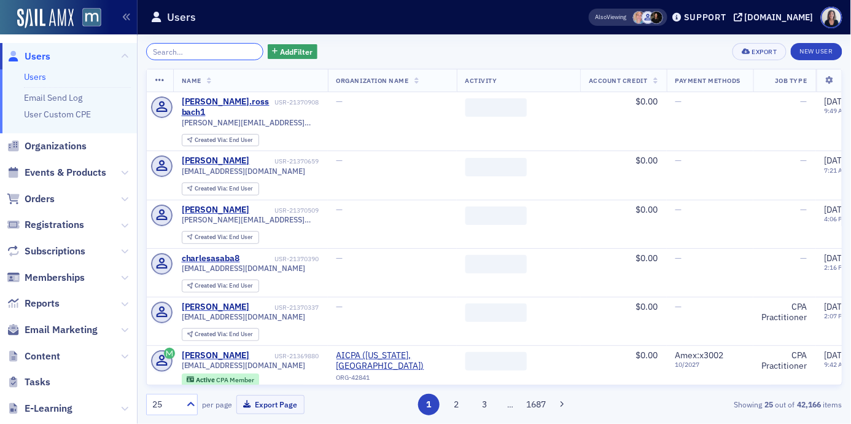
click at [238, 45] on input "search" at bounding box center [204, 51] width 117 height 17
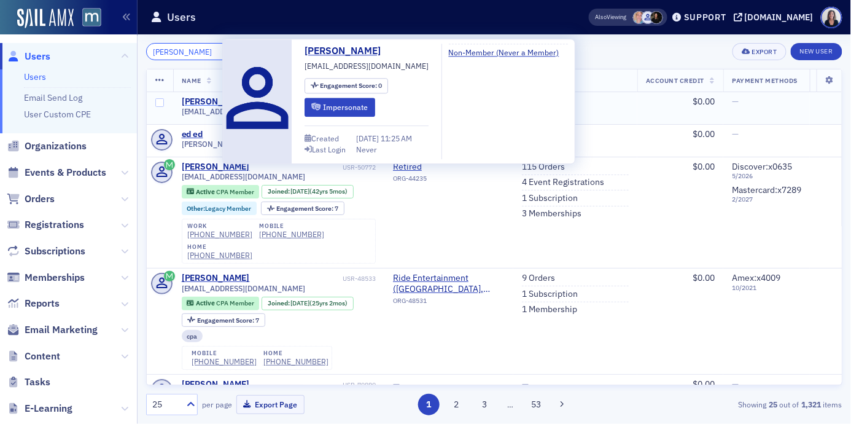
type input "Ed Leyden"
click at [199, 101] on div "Ed Leyden" at bounding box center [216, 101] width 68 height 11
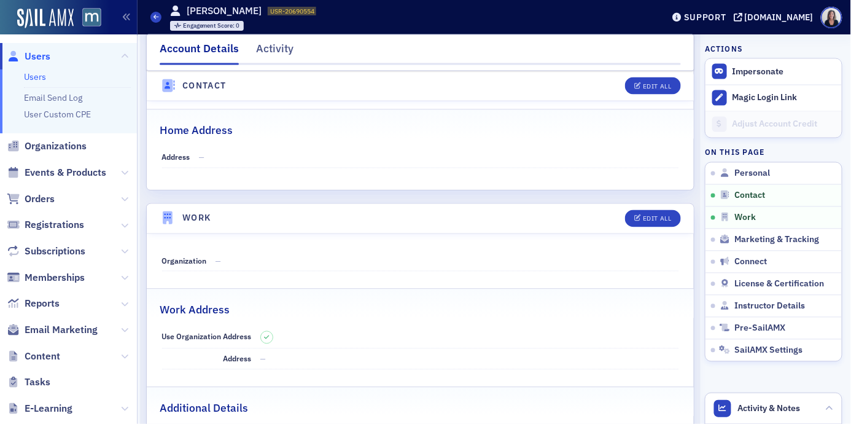
scroll to position [575, 0]
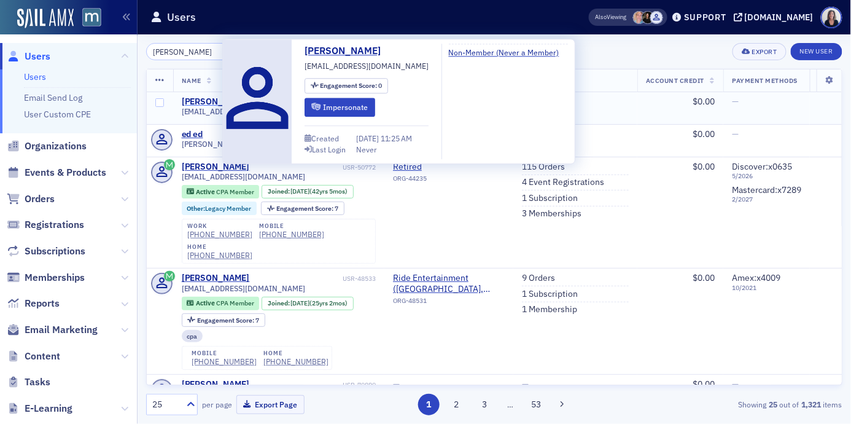
type input "[PERSON_NAME]"
click at [198, 104] on div "Ed Leyden" at bounding box center [216, 101] width 68 height 11
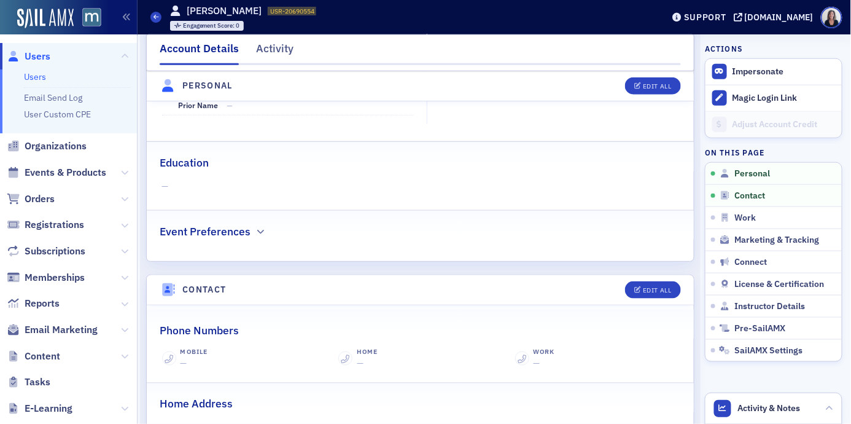
scroll to position [267, 0]
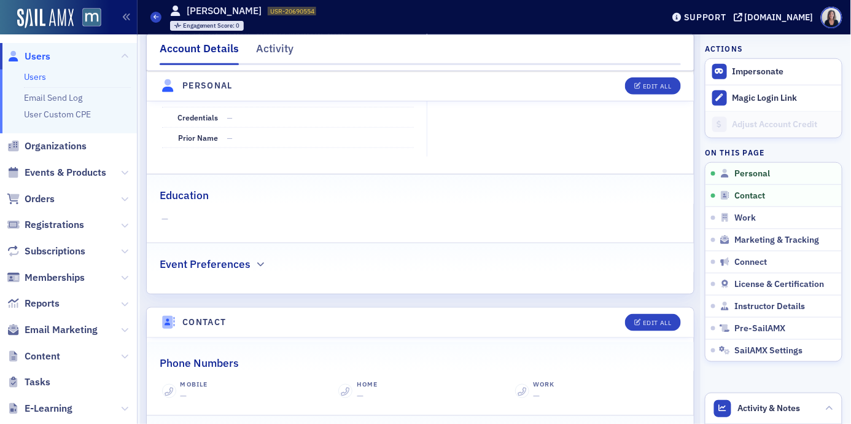
click at [44, 54] on span "Users" at bounding box center [38, 57] width 26 height 14
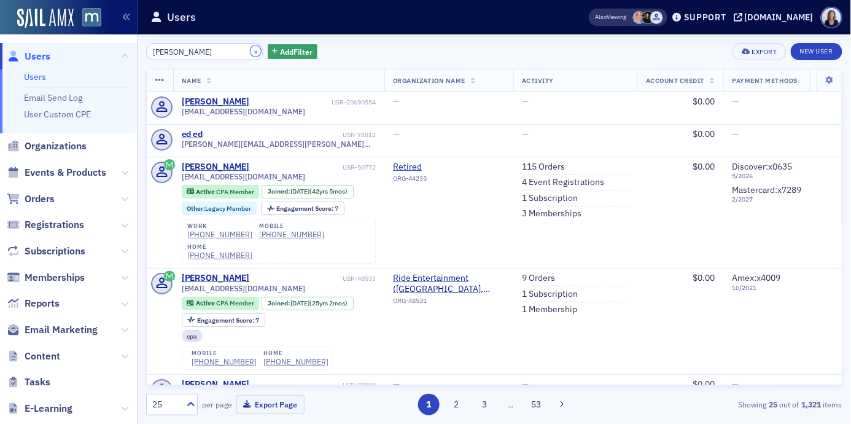
click at [251, 49] on button "×" at bounding box center [256, 50] width 11 height 11
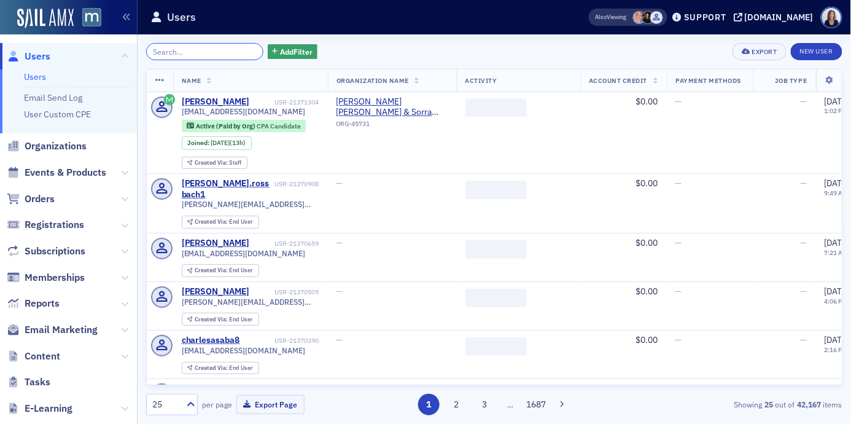
click at [232, 46] on input "search" at bounding box center [204, 51] width 117 height 17
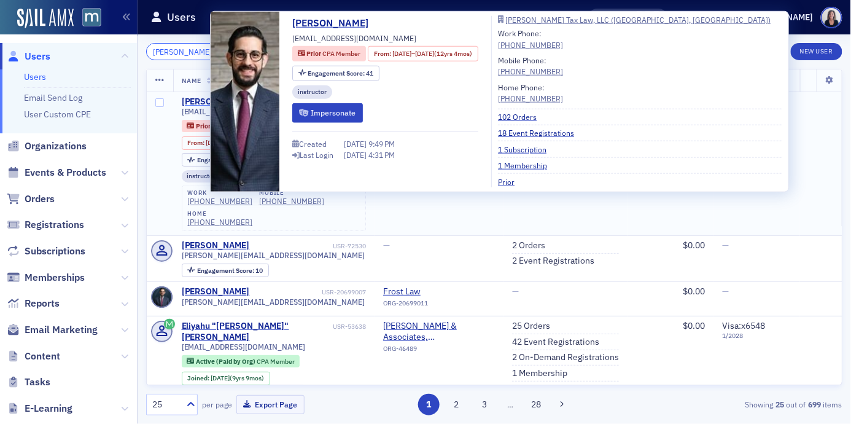
type input "eli noff"
click at [198, 101] on div "Eli Noff" at bounding box center [216, 101] width 68 height 11
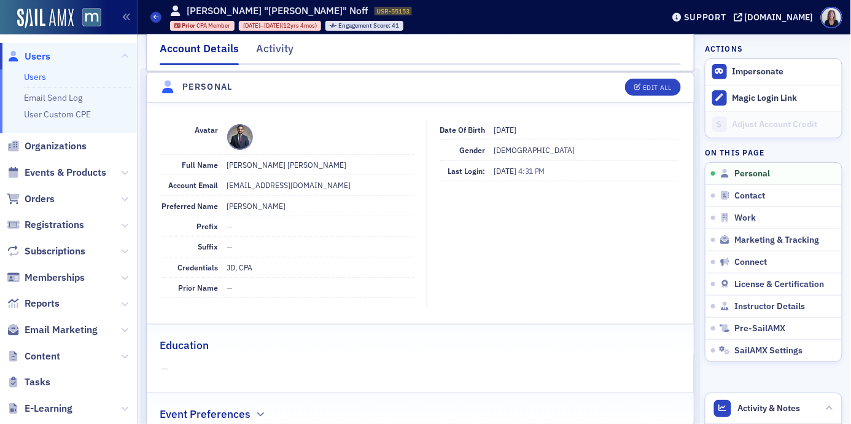
scroll to position [118, 0]
click at [658, 89] on div "Edit All" at bounding box center [657, 86] width 28 height 7
select select "US"
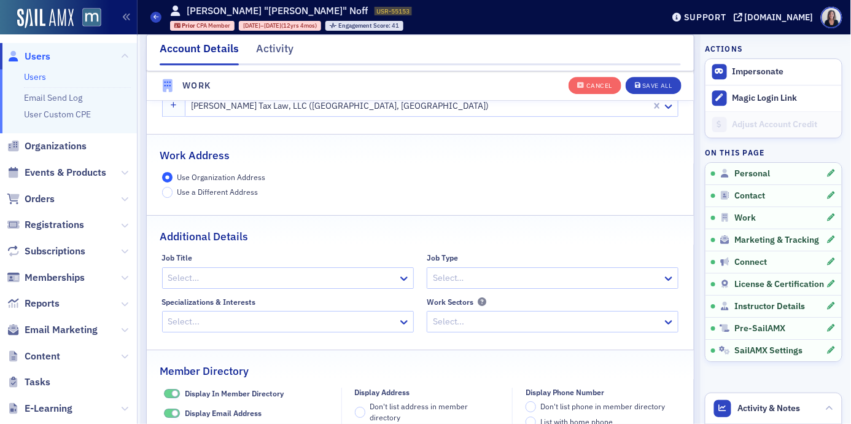
scroll to position [1036, 0]
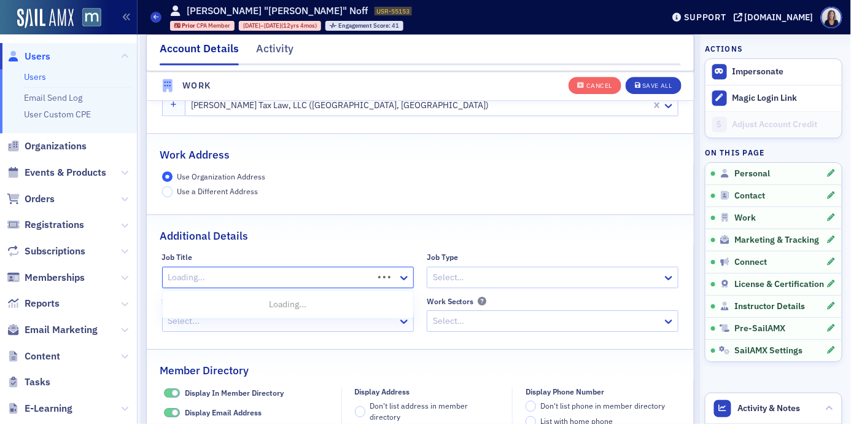
click at [370, 273] on div at bounding box center [269, 277] width 205 height 15
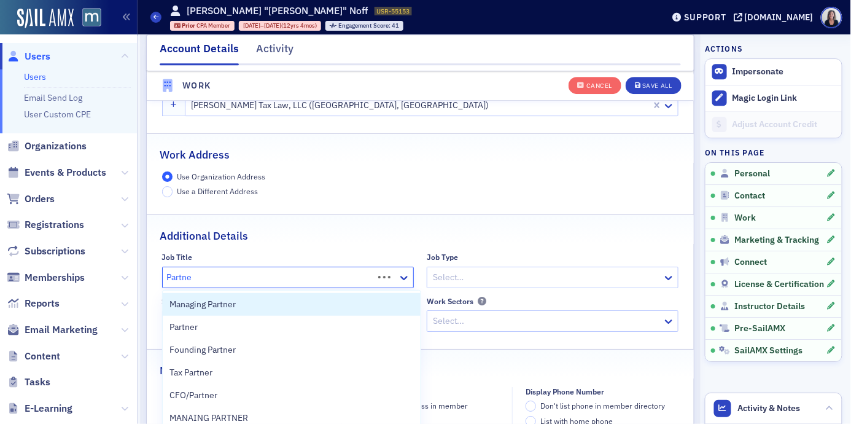
type input "Partner"
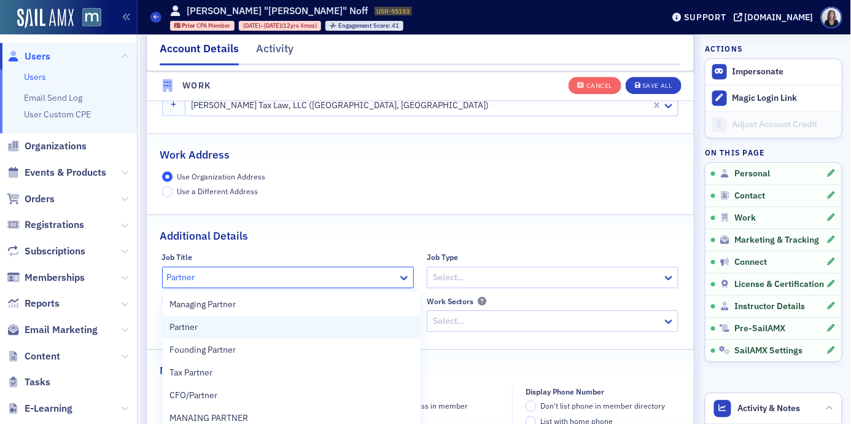
click at [344, 328] on div "Partner" at bounding box center [291, 327] width 243 height 13
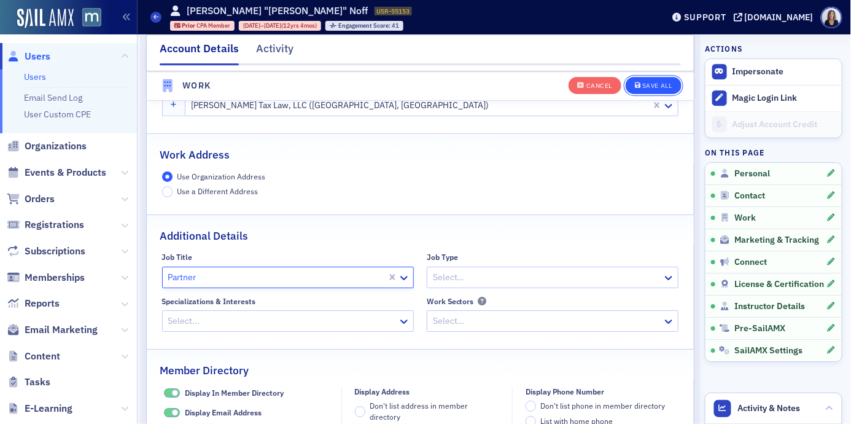
click at [656, 83] on div "Save All" at bounding box center [657, 86] width 29 height 7
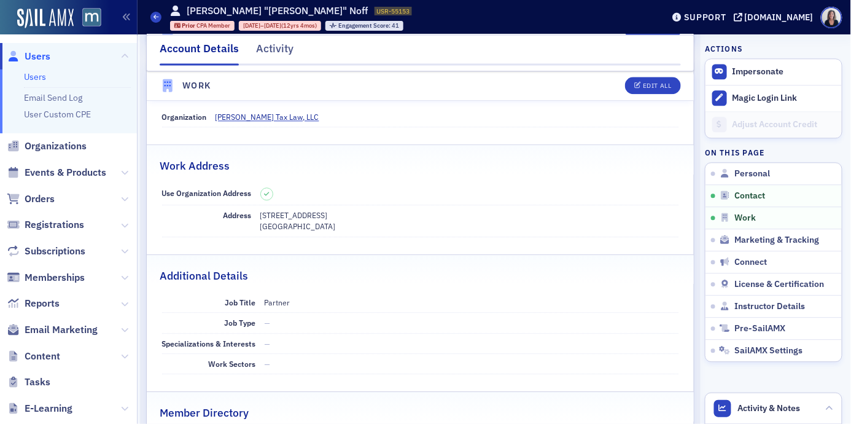
scroll to position [765, 0]
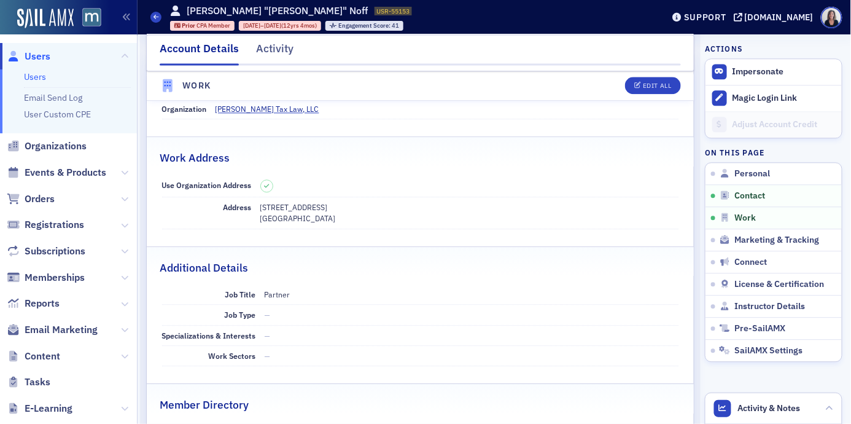
click at [49, 58] on span "Users" at bounding box center [38, 57] width 26 height 14
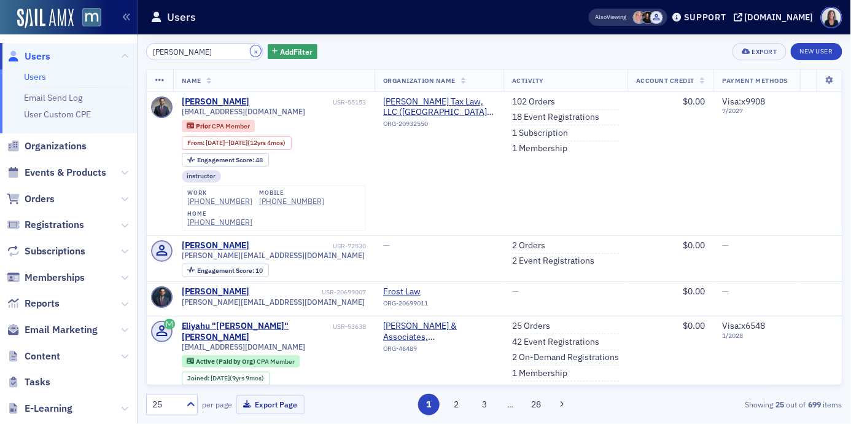
click at [251, 53] on button "×" at bounding box center [256, 50] width 11 height 11
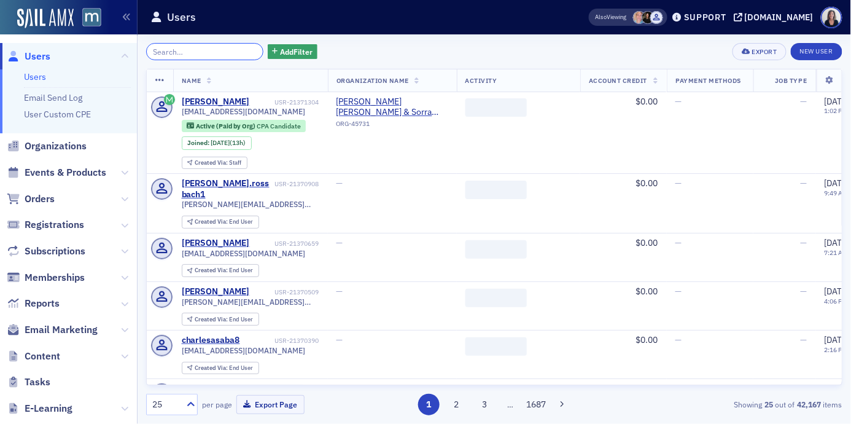
click at [234, 52] on input "search" at bounding box center [204, 51] width 117 height 17
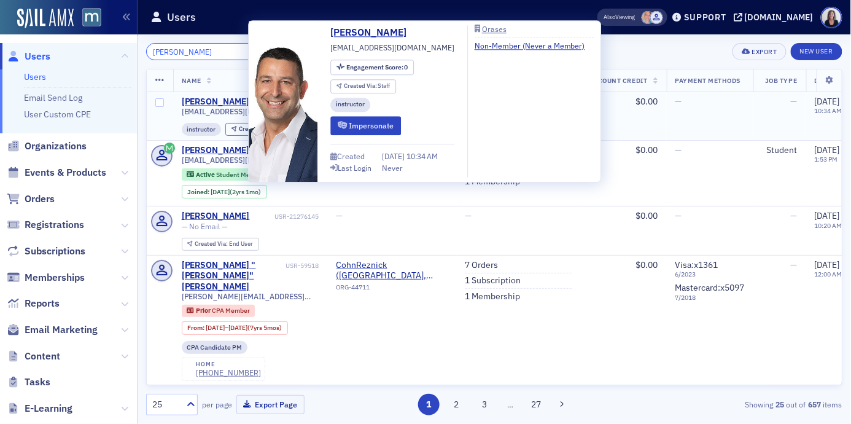
type input "Nick Damoulaki"
click at [222, 99] on div "Nick Damoulakis" at bounding box center [216, 101] width 68 height 11
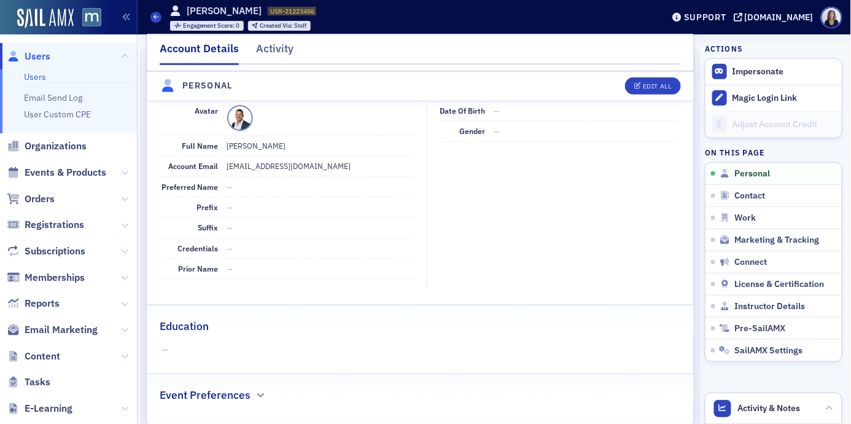
scroll to position [128, 0]
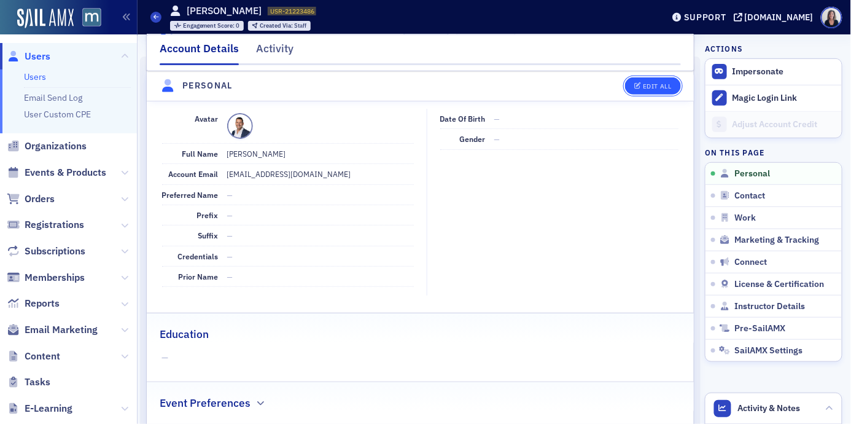
click at [659, 88] on div "Edit All" at bounding box center [657, 86] width 28 height 7
select select "US"
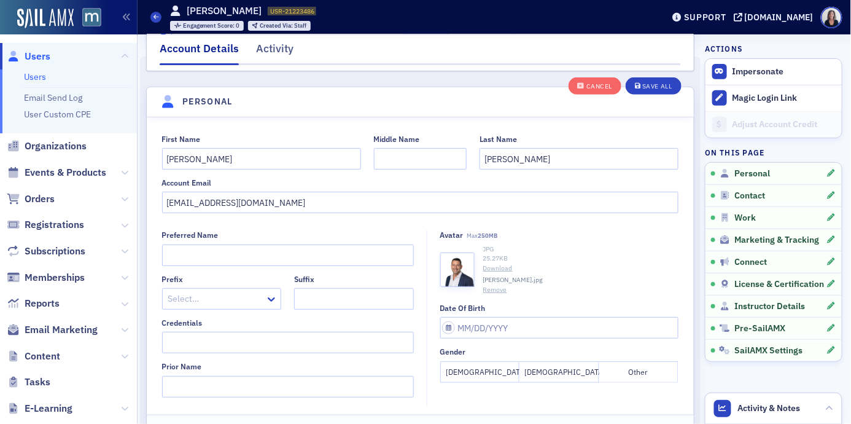
scroll to position [143, 0]
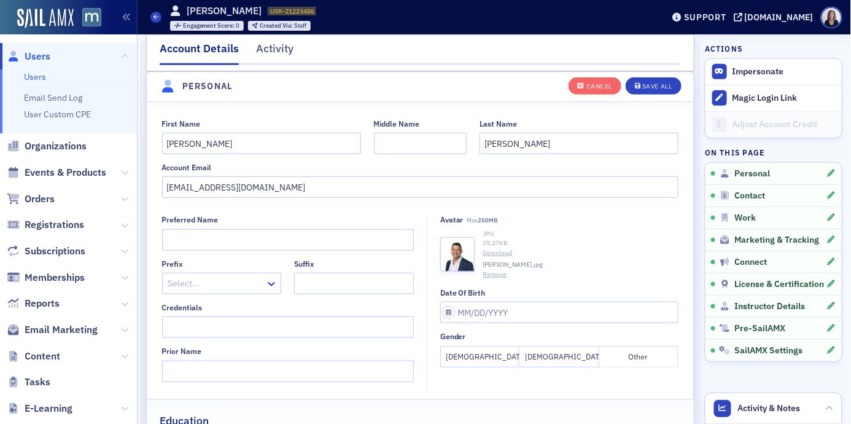
click at [571, 358] on button "[DEMOGRAPHIC_DATA]" at bounding box center [559, 357] width 79 height 22
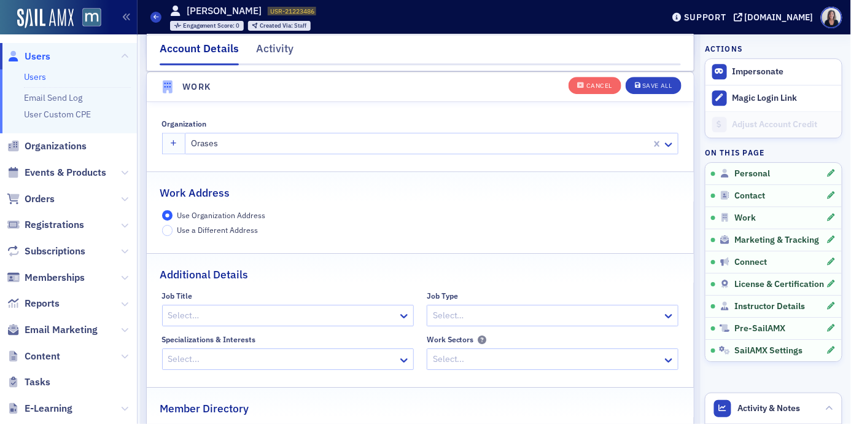
scroll to position [984, 0]
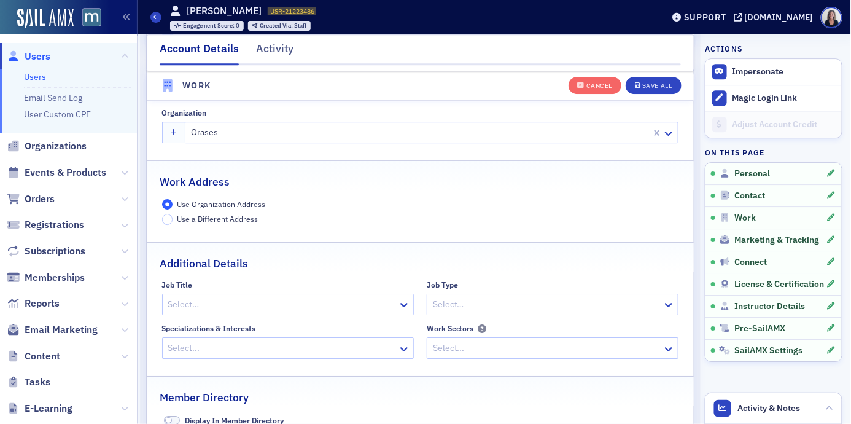
click at [368, 304] on div at bounding box center [282, 304] width 230 height 15
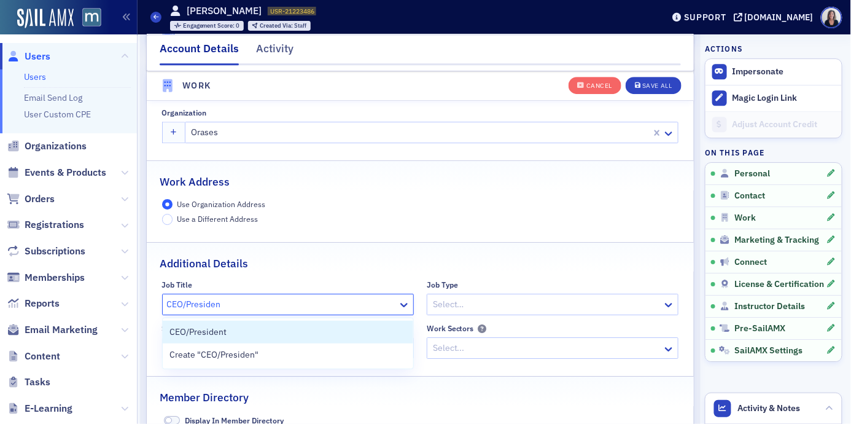
type input "CEO/President"
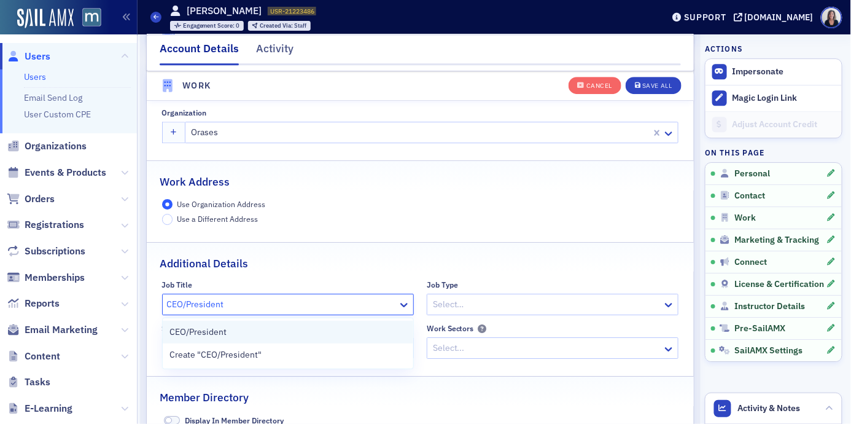
click at [296, 324] on div "CEO/President" at bounding box center [288, 332] width 251 height 23
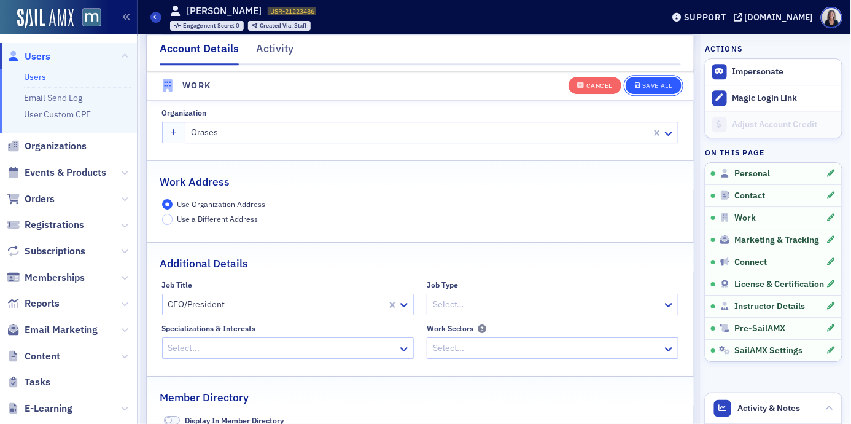
click at [662, 85] on div "Save All" at bounding box center [657, 86] width 29 height 7
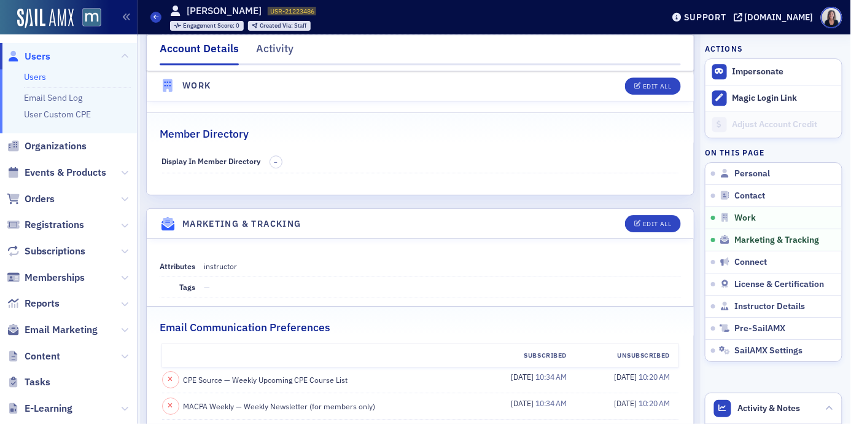
click at [39, 57] on span "Users" at bounding box center [38, 57] width 26 height 14
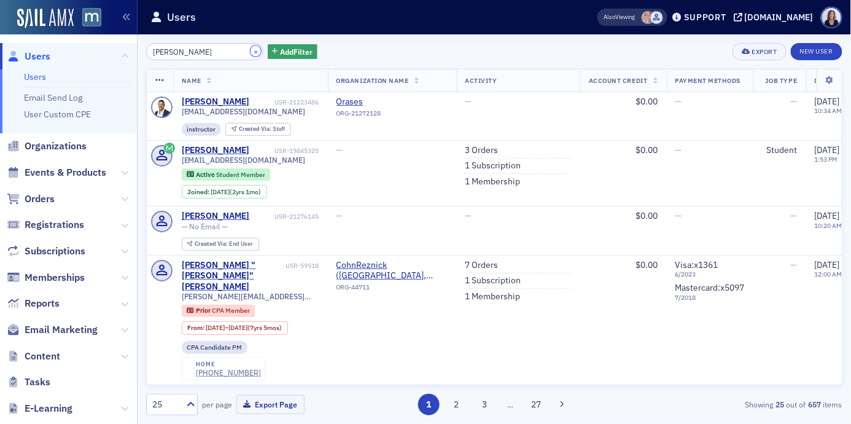
click at [251, 49] on button "×" at bounding box center [256, 50] width 11 height 11
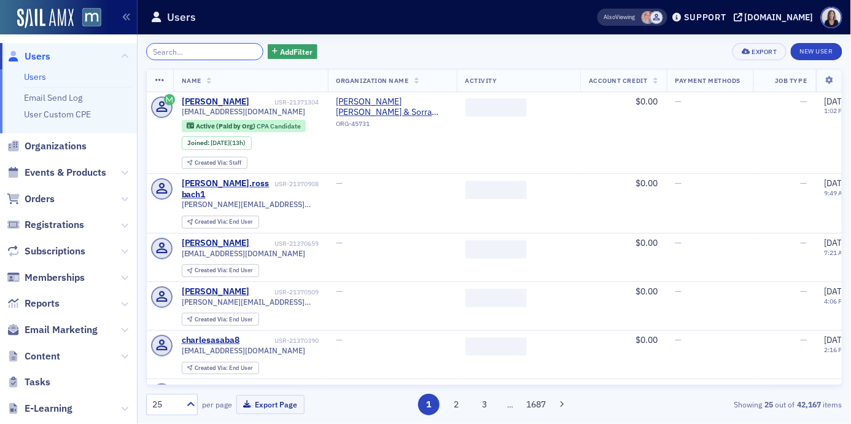
click at [224, 52] on input "search" at bounding box center [204, 51] width 117 height 17
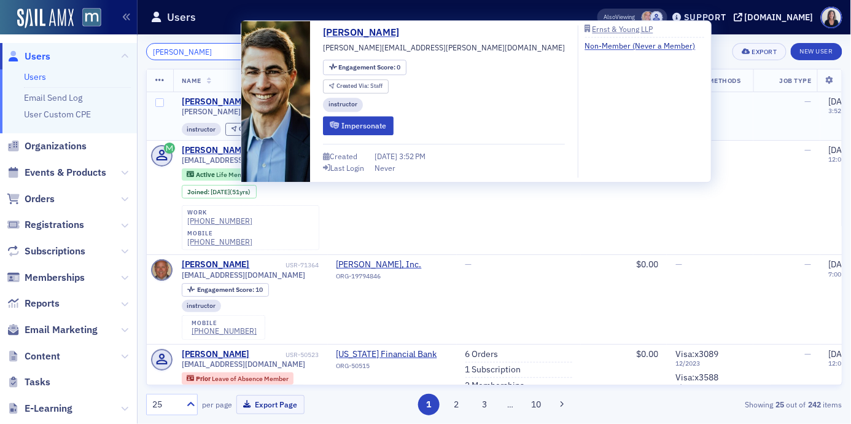
type input "Glenn Johnson"
click at [218, 96] on div "Glenn Johnson" at bounding box center [216, 101] width 68 height 11
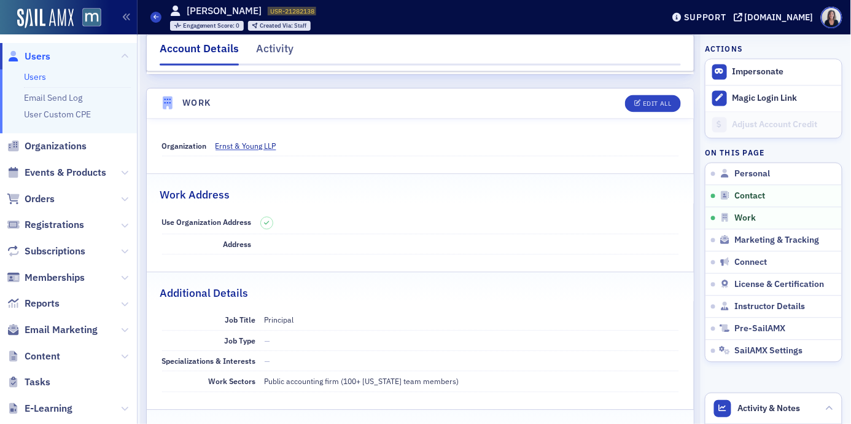
scroll to position [734, 0]
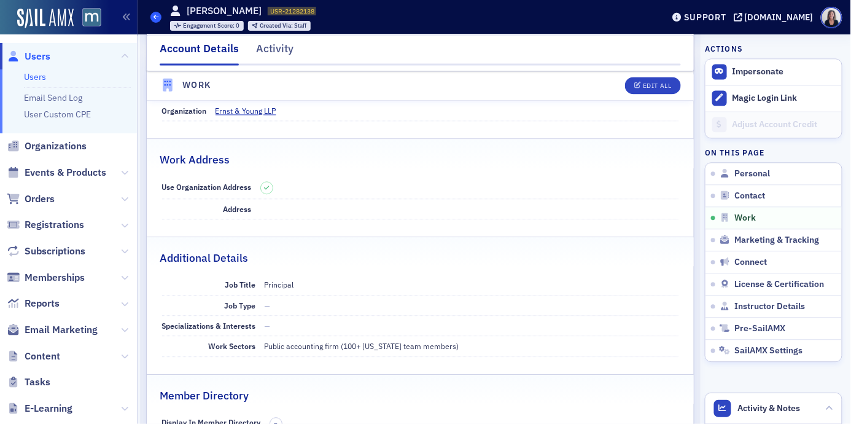
click at [157, 20] on icon at bounding box center [156, 17] width 5 height 6
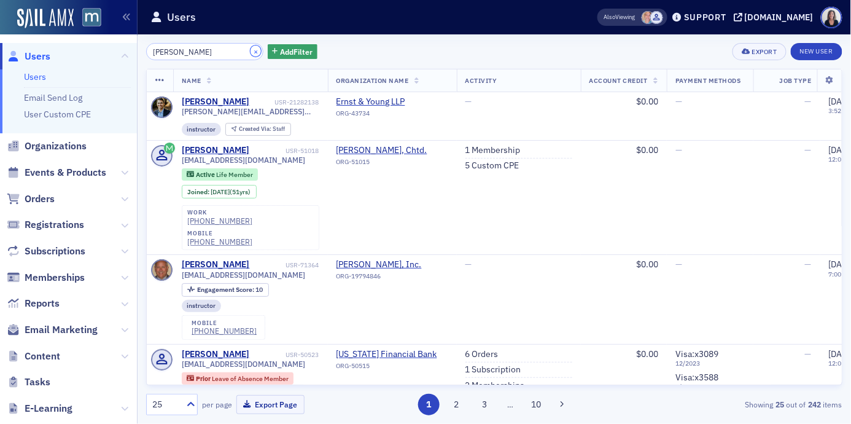
click at [251, 50] on button "×" at bounding box center [256, 50] width 11 height 11
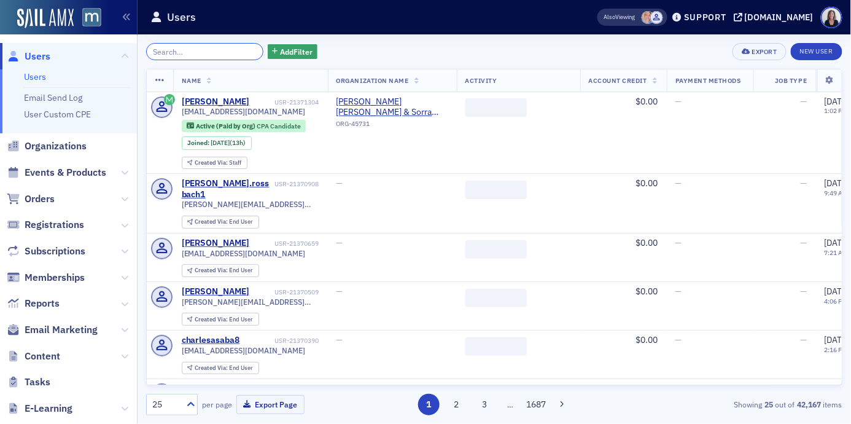
click at [235, 49] on input "search" at bounding box center [204, 51] width 117 height 17
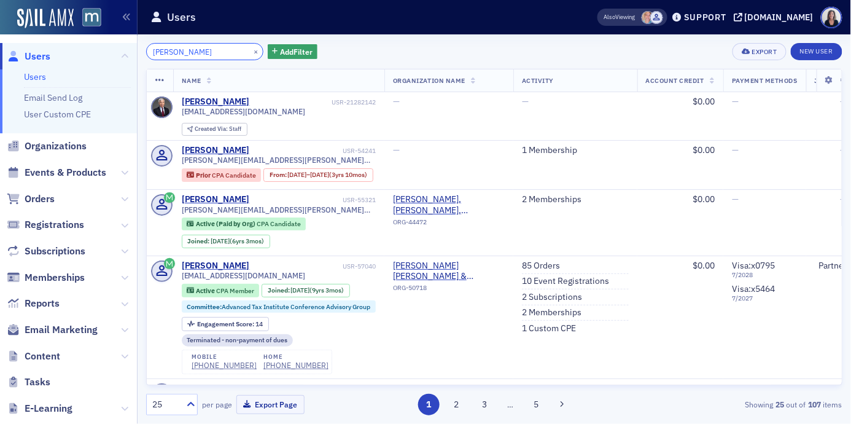
type input "Evan Midgail"
click at [221, 103] on div "Evan Midgail" at bounding box center [216, 101] width 68 height 11
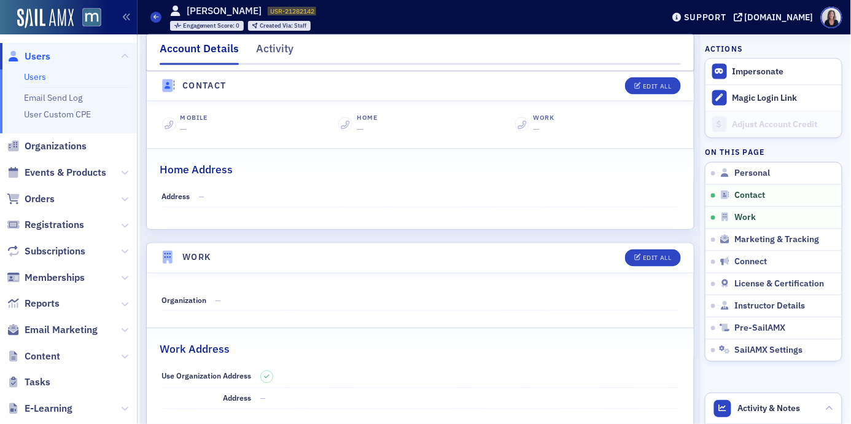
scroll to position [539, 0]
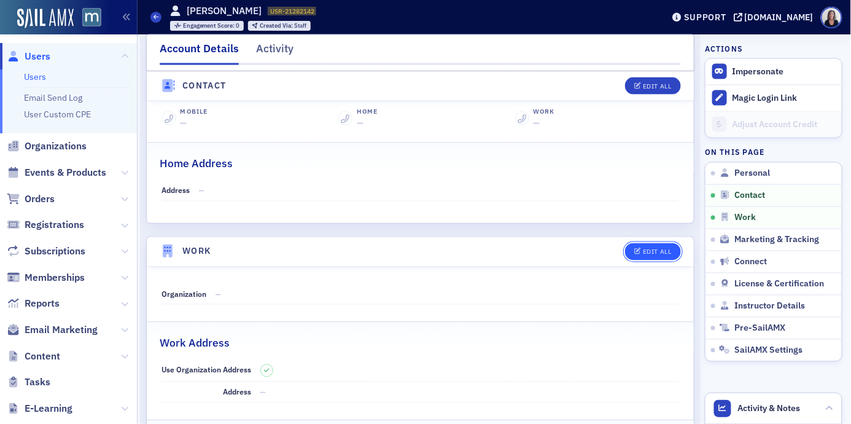
click at [657, 252] on div "Edit All" at bounding box center [657, 252] width 28 height 7
select select "US"
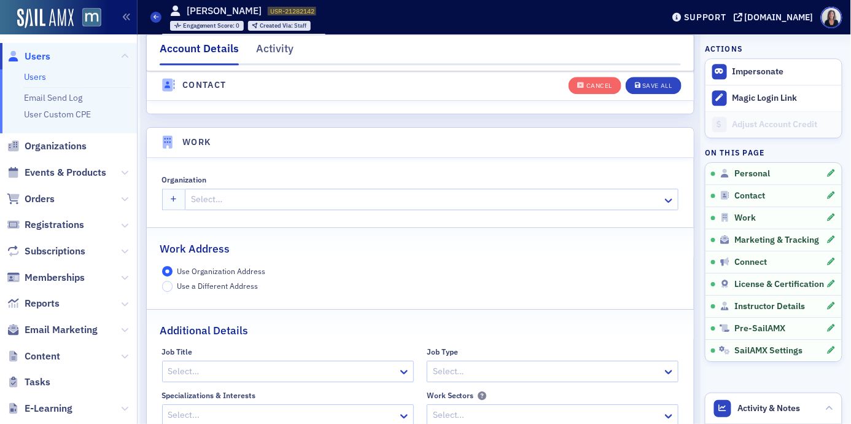
scroll to position [973, 0]
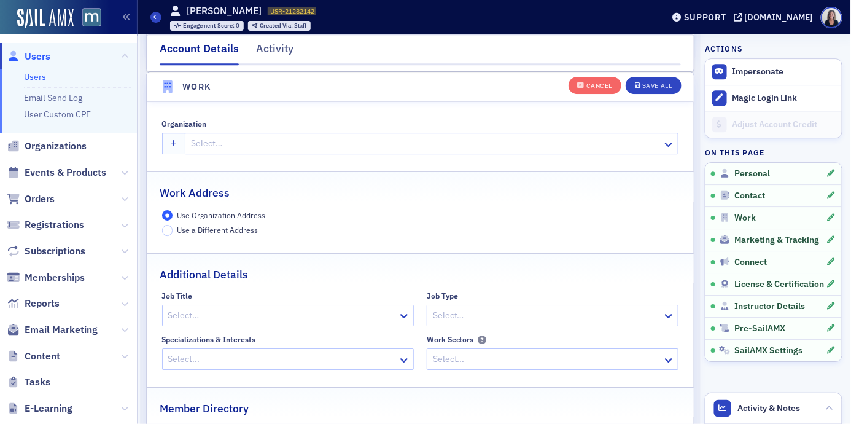
click at [222, 141] on div at bounding box center [426, 143] width 472 height 15
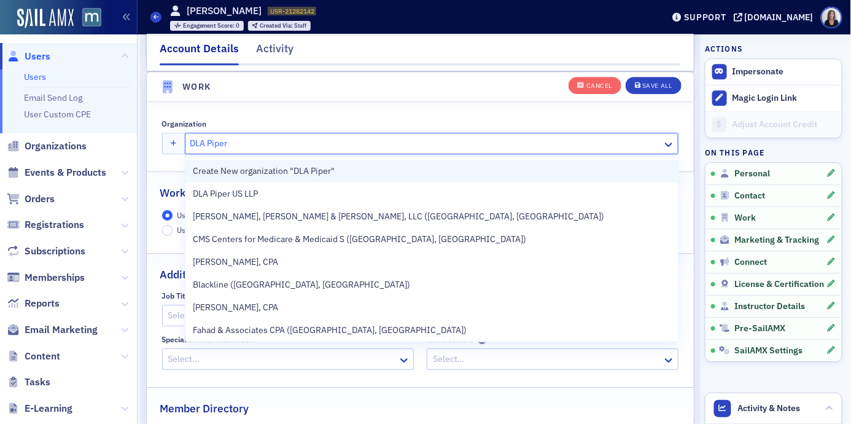
click at [227, 171] on span "Create New organization "DLA Piper"" at bounding box center [264, 171] width 142 height 13
type input "DLA Piper"
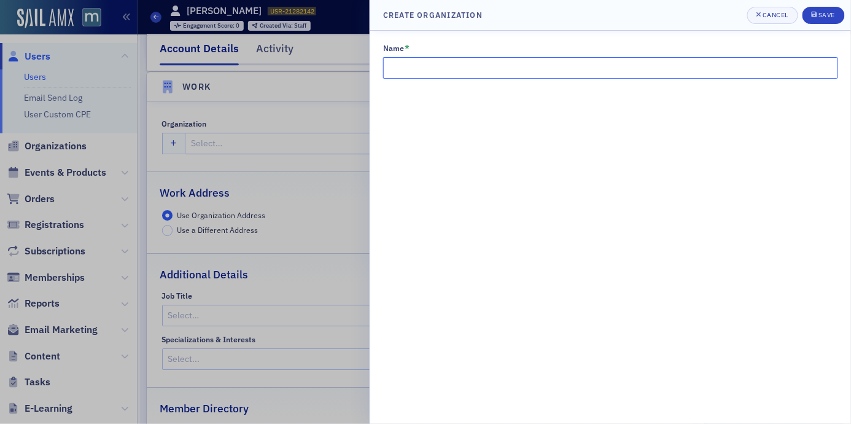
click at [423, 74] on input "Name *" at bounding box center [610, 68] width 455 height 22
type input "DLA Piper"
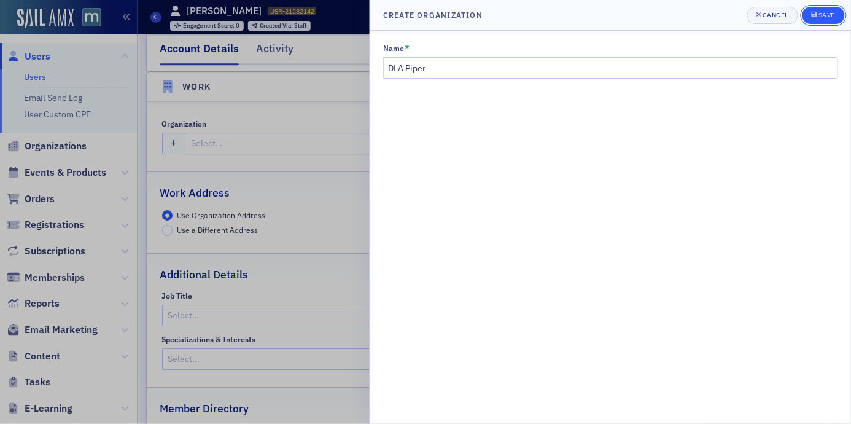
click at [824, 18] on div "Save" at bounding box center [827, 15] width 17 height 7
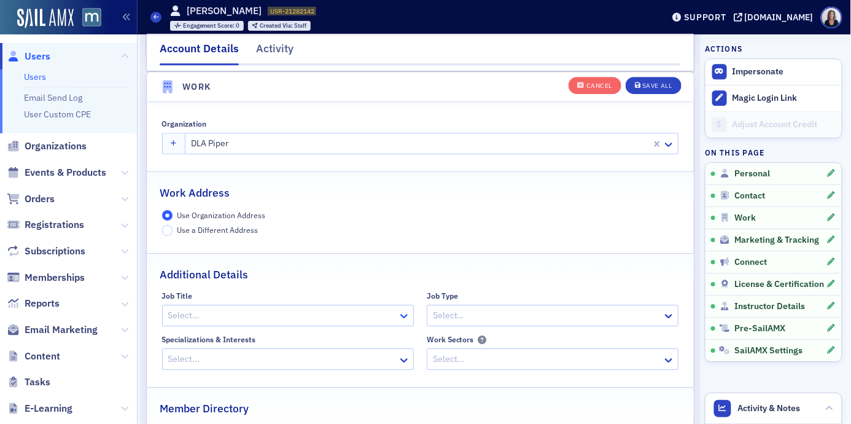
click at [406, 318] on icon at bounding box center [404, 316] width 12 height 12
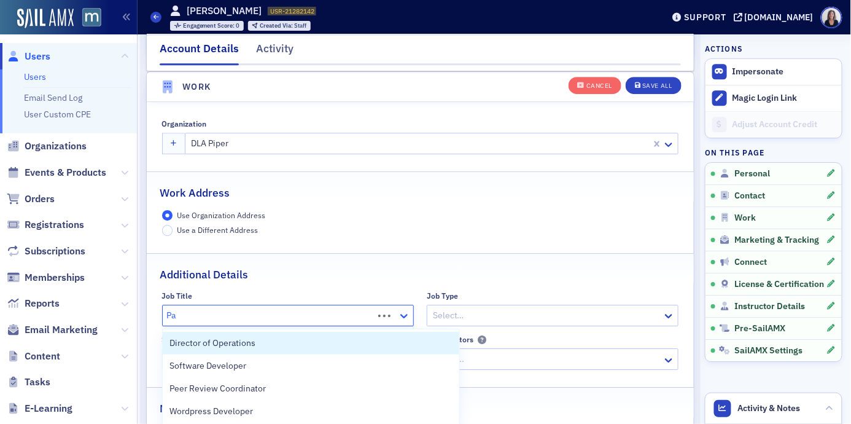
type input "Par"
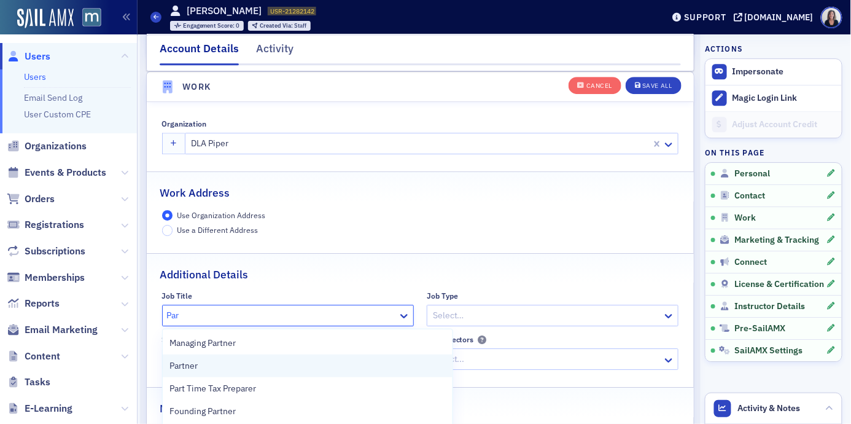
click at [355, 367] on div "Partner" at bounding box center [307, 365] width 275 height 13
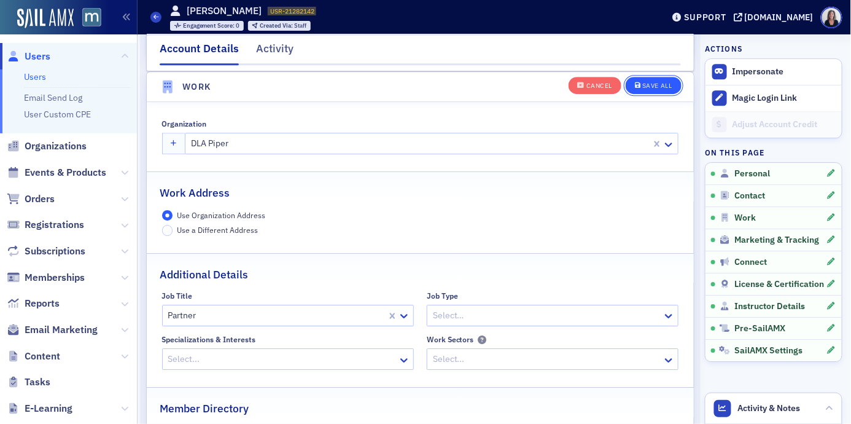
click at [674, 82] on button "Save All" at bounding box center [653, 85] width 55 height 17
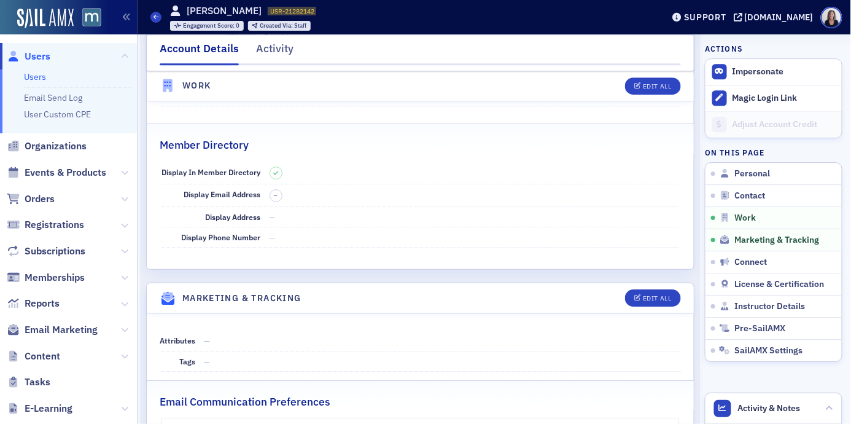
click at [68, 56] on span "Users" at bounding box center [68, 56] width 137 height 26
click at [44, 55] on span "Users" at bounding box center [38, 57] width 26 height 14
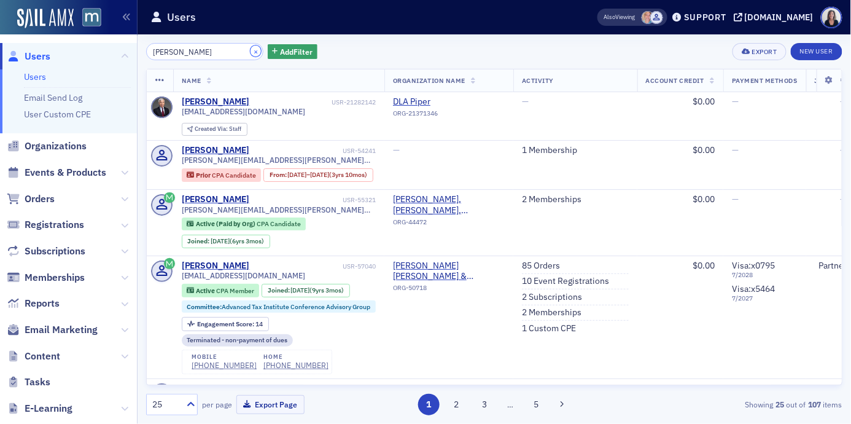
click at [251, 48] on button "×" at bounding box center [256, 50] width 11 height 11
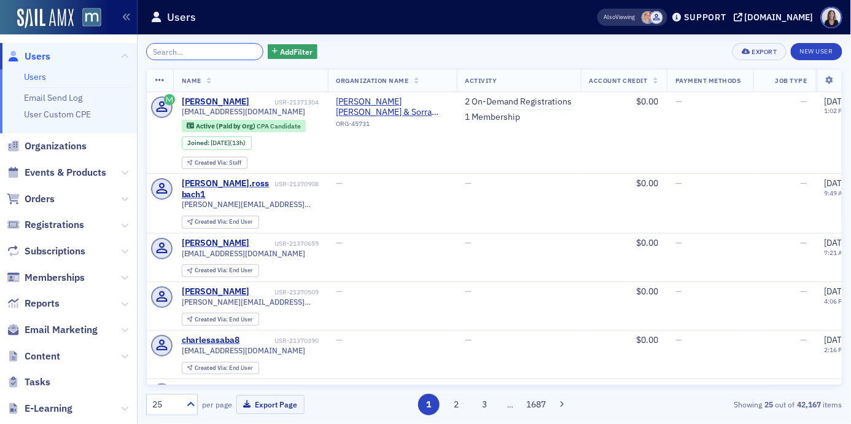
click at [173, 53] on input "search" at bounding box center [204, 51] width 117 height 17
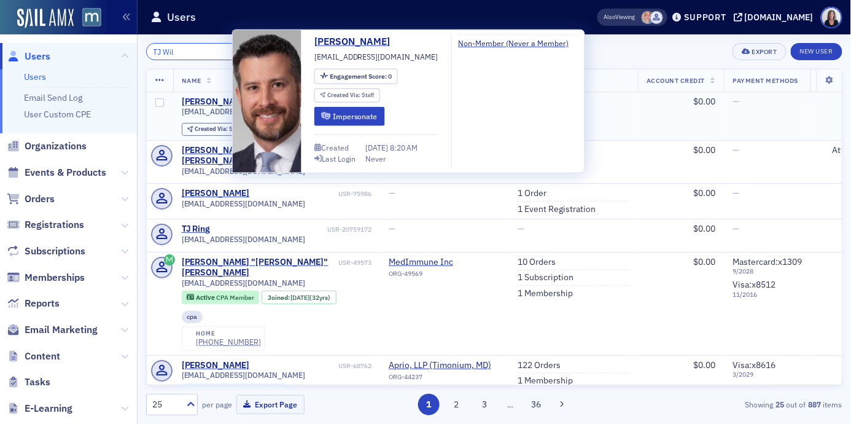
type input "TJ Wil"
click at [195, 100] on div "TJ Wilkinson" at bounding box center [216, 101] width 68 height 11
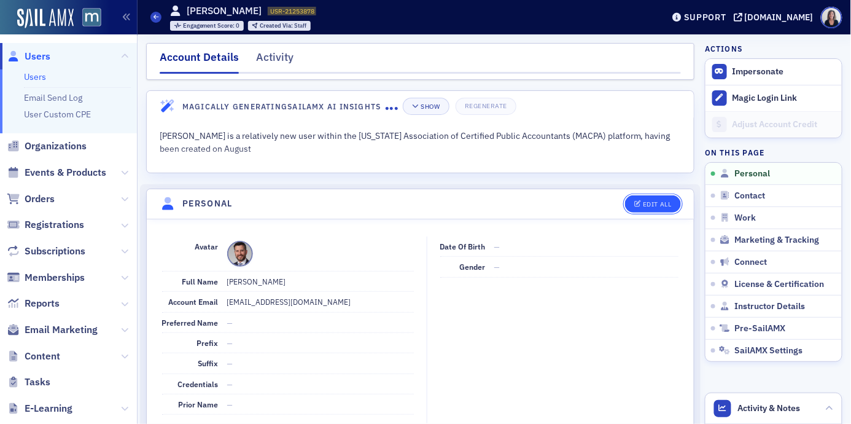
click at [669, 203] on div "Edit All" at bounding box center [657, 204] width 28 height 7
select select "US"
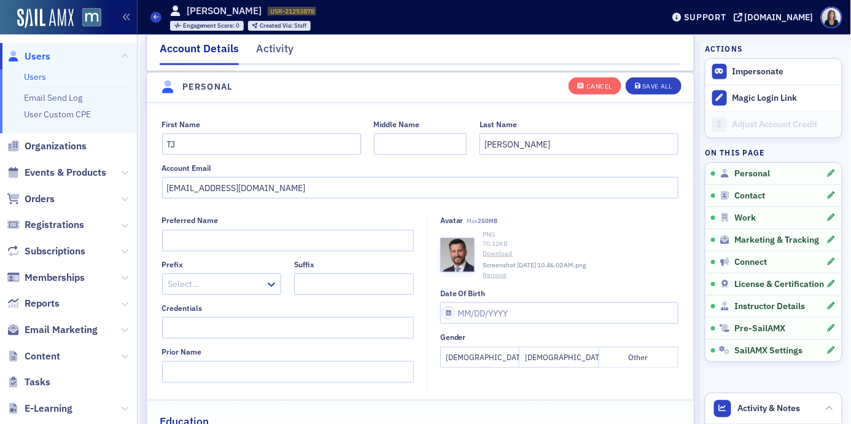
scroll to position [143, 0]
click at [293, 327] on input "Credentials" at bounding box center [288, 327] width 252 height 22
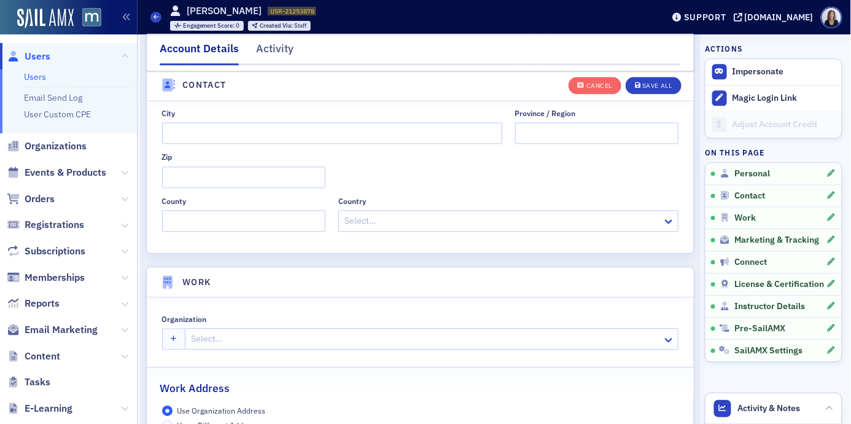
scroll to position [787, 0]
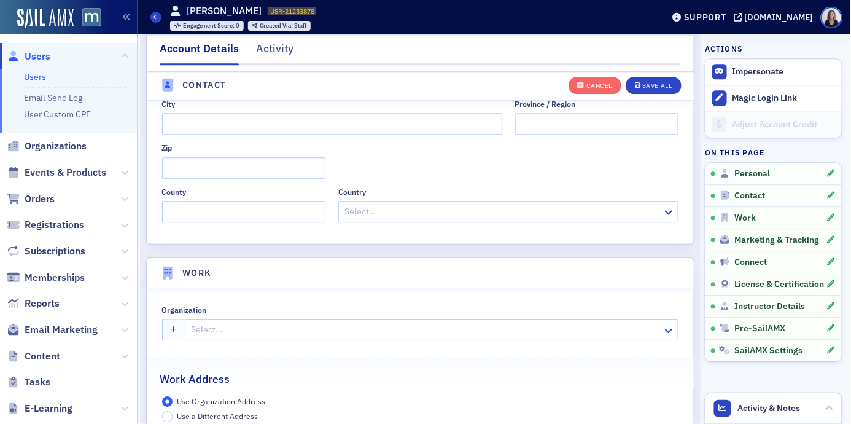
type input "Esq."
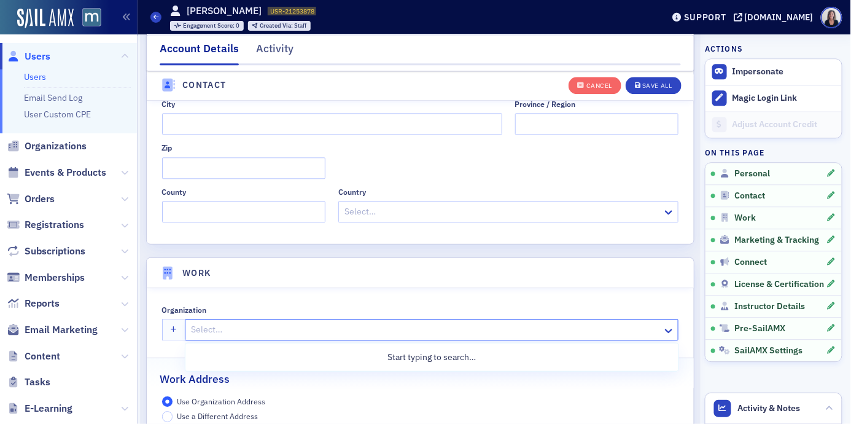
click at [255, 325] on div at bounding box center [426, 329] width 472 height 15
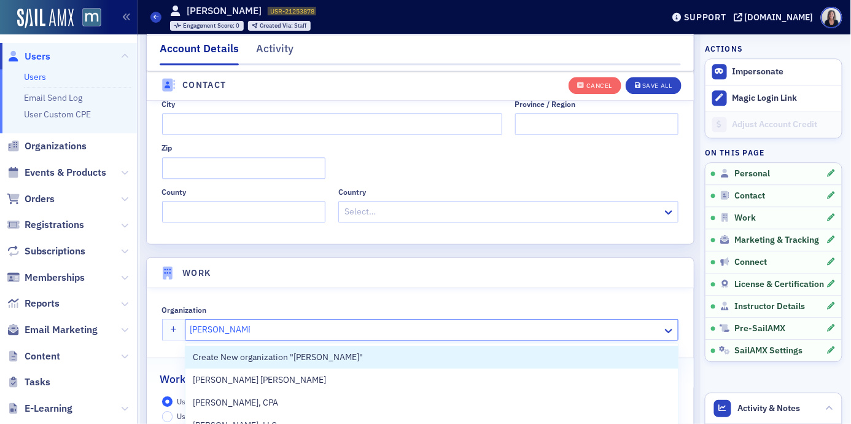
type input "Shulman Rogers"
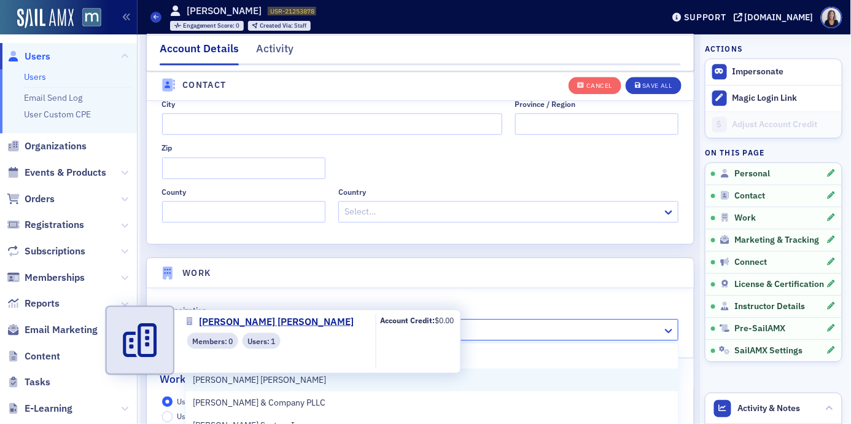
click at [236, 379] on span "Shulman Rogers" at bounding box center [259, 380] width 133 height 13
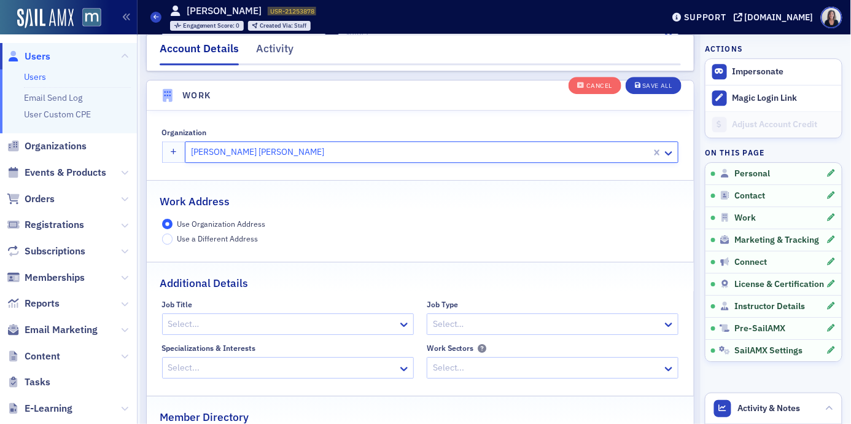
scroll to position [966, 0]
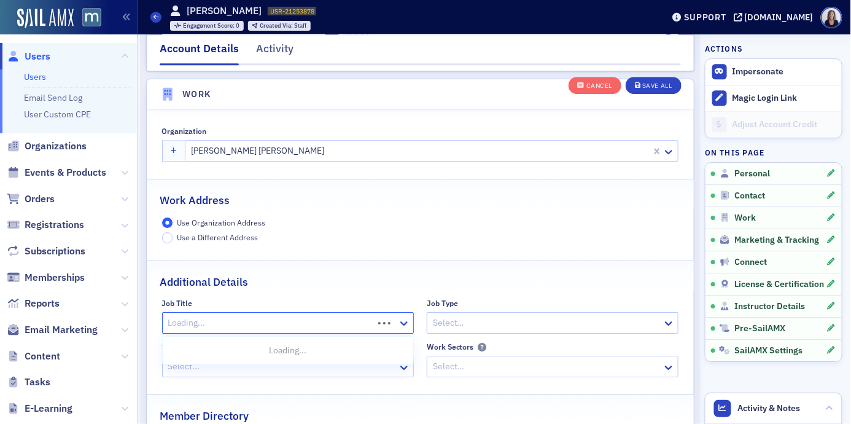
click at [297, 318] on div at bounding box center [269, 322] width 205 height 15
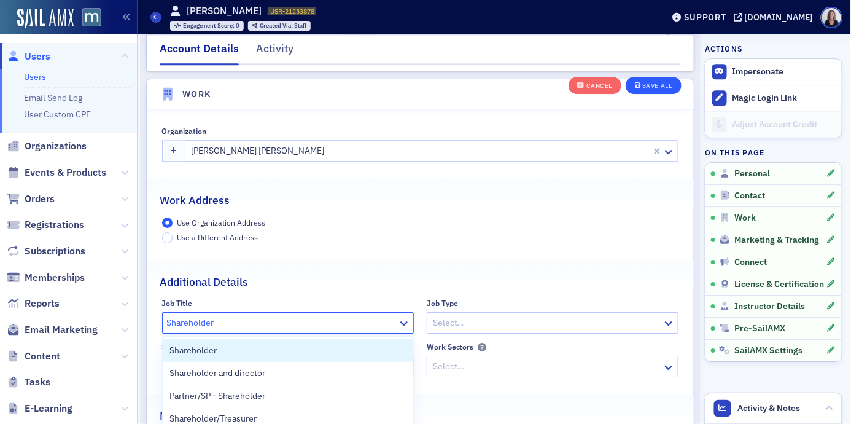
type input "Shareholder"
click at [657, 86] on div "Save All" at bounding box center [657, 86] width 29 height 7
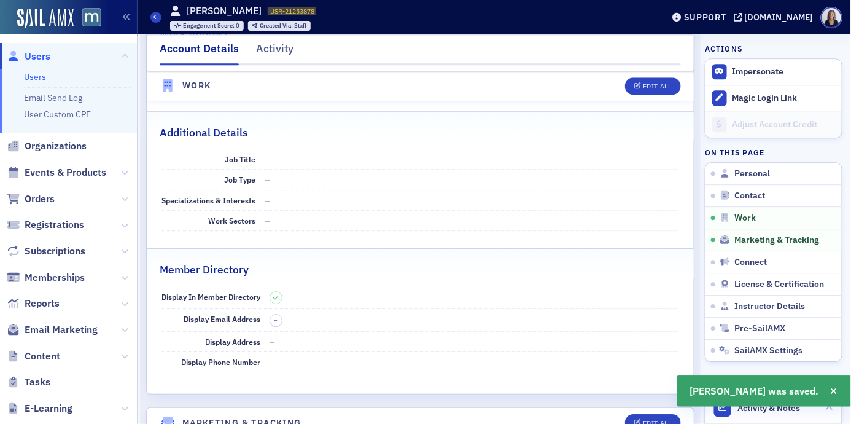
scroll to position [811, 0]
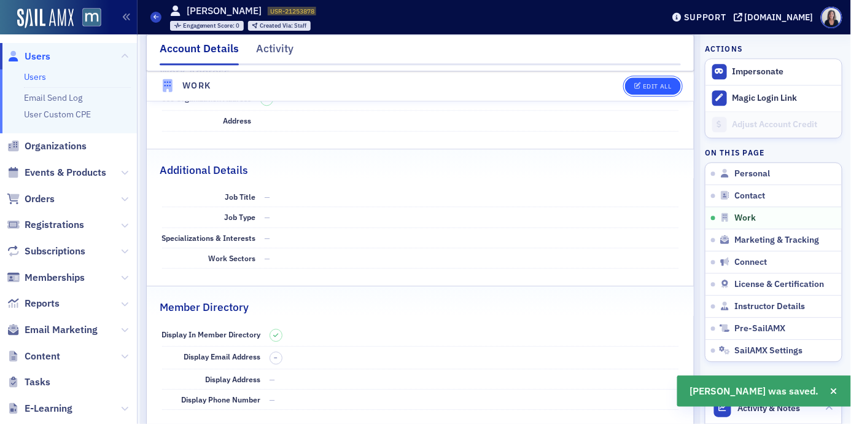
click at [669, 89] on div "Edit All" at bounding box center [657, 86] width 28 height 7
select select "US"
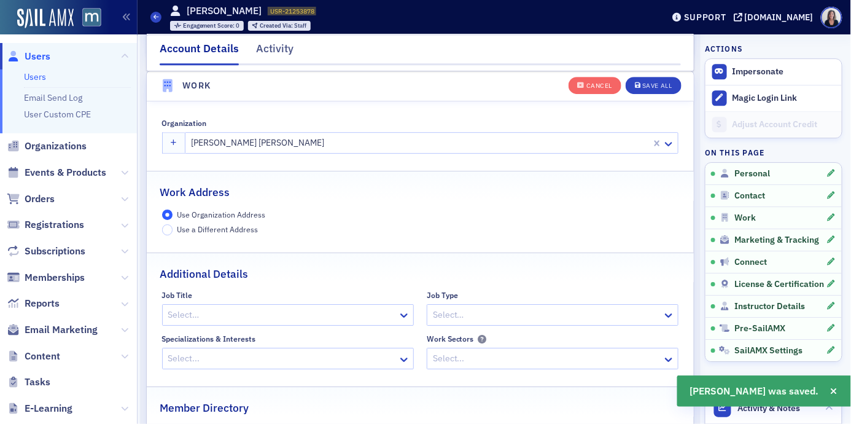
scroll to position [973, 0]
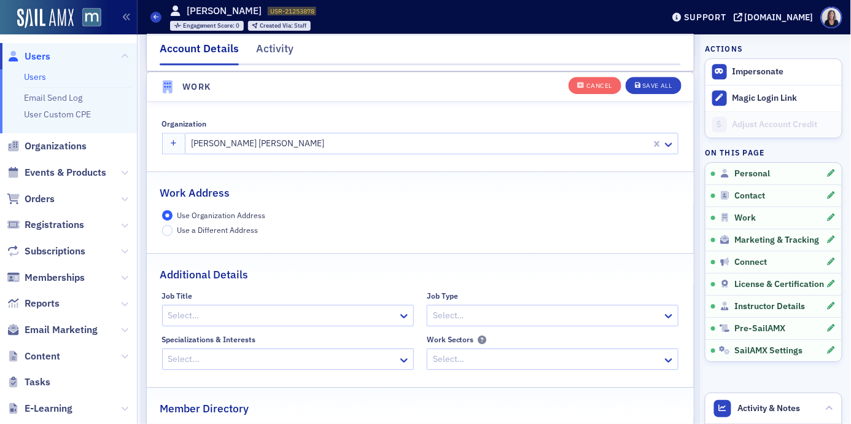
click at [340, 311] on div at bounding box center [282, 315] width 230 height 15
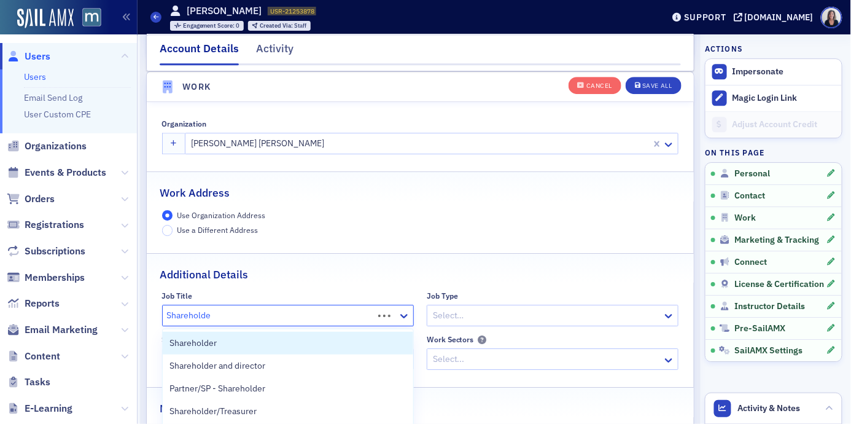
type input "Shareholder"
click at [206, 344] on span "Shareholder" at bounding box center [193, 343] width 47 height 13
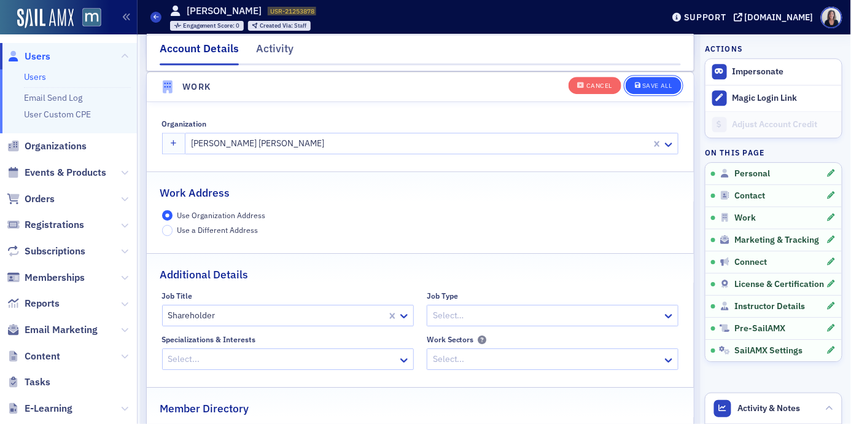
click at [671, 83] on div "Save All" at bounding box center [657, 86] width 29 height 7
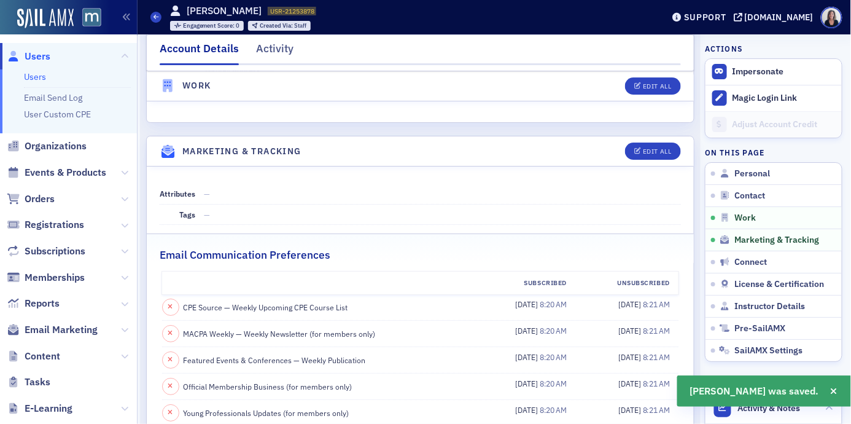
scroll to position [1127, 0]
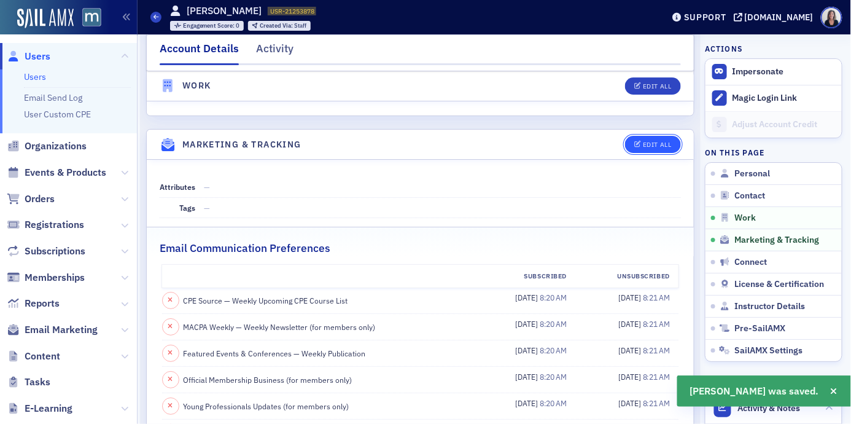
click at [663, 144] on div "Edit All" at bounding box center [657, 144] width 28 height 7
select select "US"
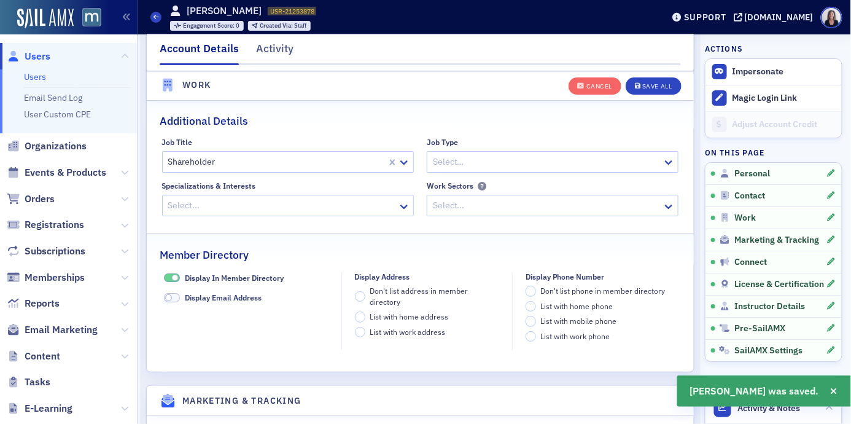
scroll to position [1441, 0]
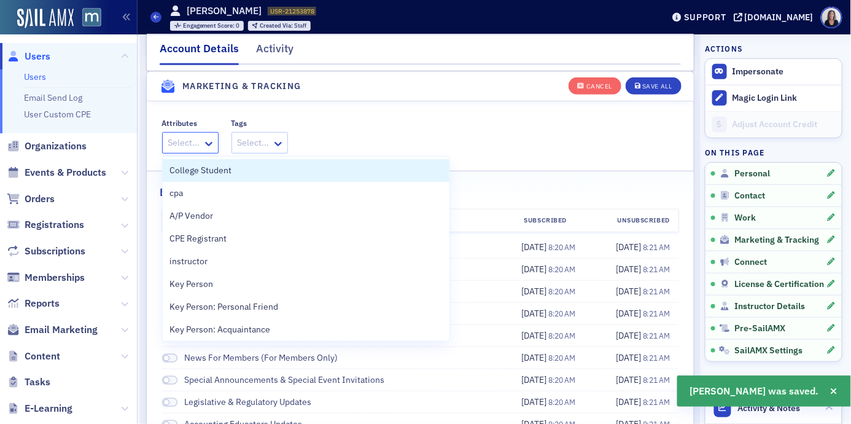
click at [198, 141] on div at bounding box center [184, 142] width 34 height 15
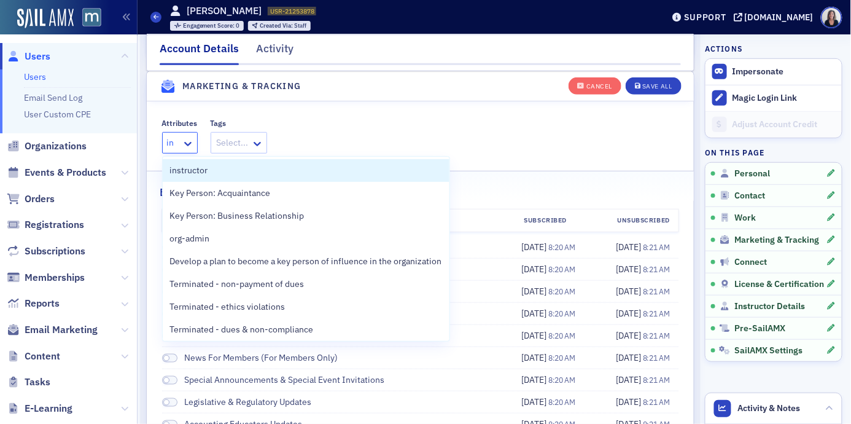
type input "ins"
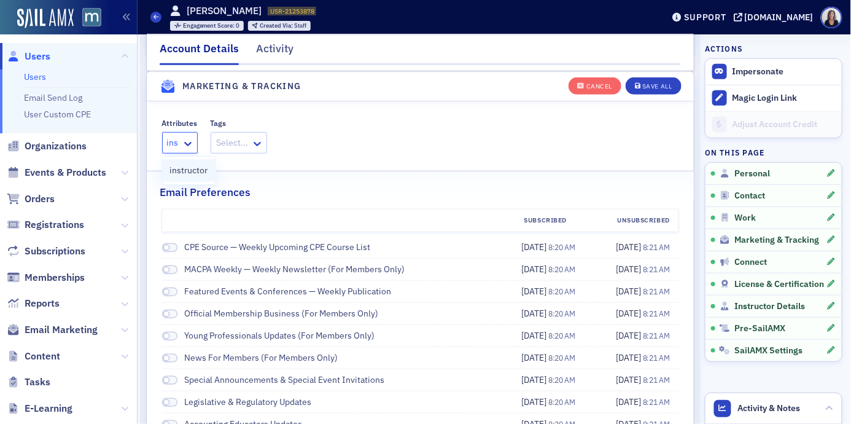
click at [192, 170] on span "instructor" at bounding box center [189, 170] width 38 height 13
click at [656, 87] on div "Save All" at bounding box center [657, 86] width 29 height 7
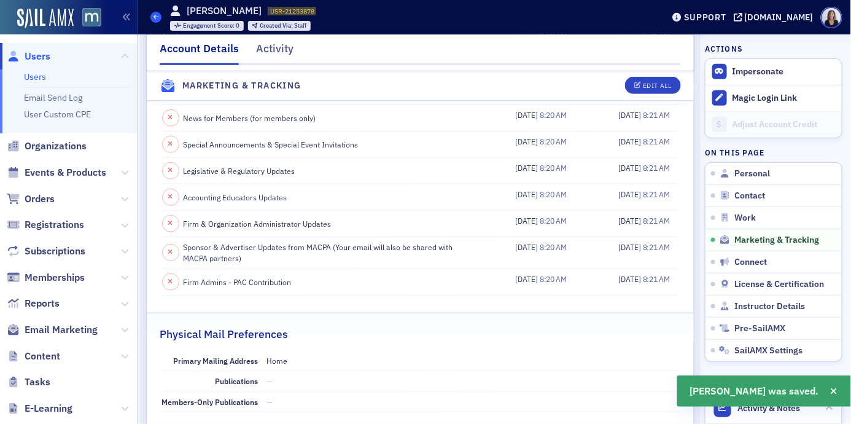
click at [155, 20] on span at bounding box center [156, 17] width 11 height 11
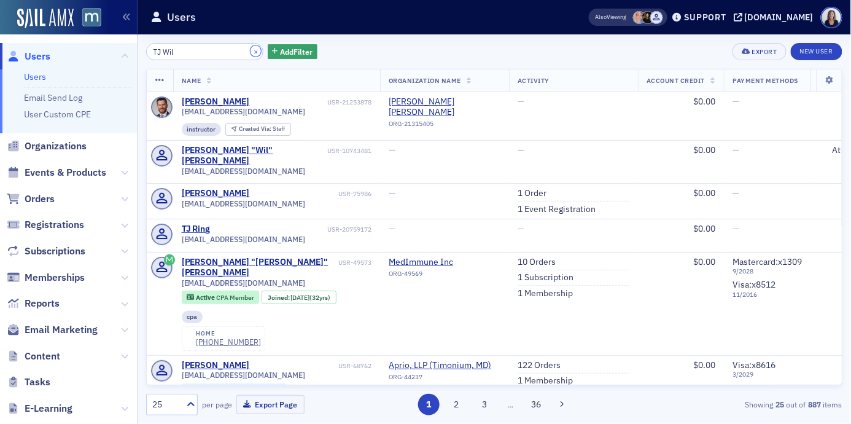
click at [251, 50] on button "×" at bounding box center [256, 50] width 11 height 11
click at [246, 50] on input "TJ Wil" at bounding box center [204, 51] width 117 height 17
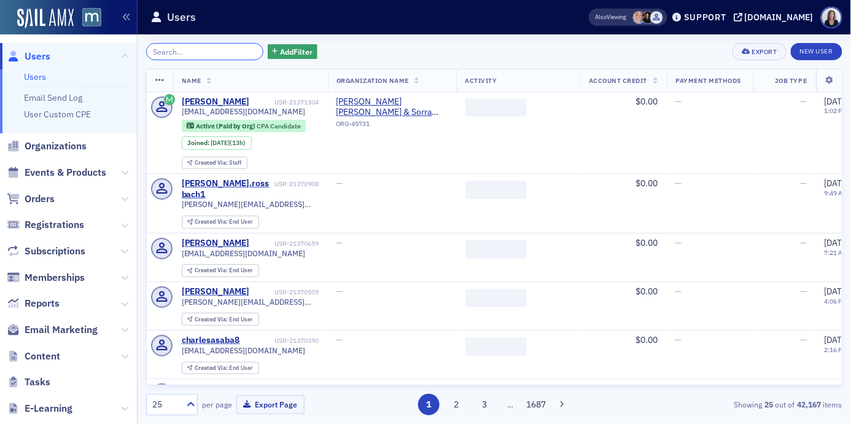
click at [235, 49] on input "search" at bounding box center [204, 51] width 117 height 17
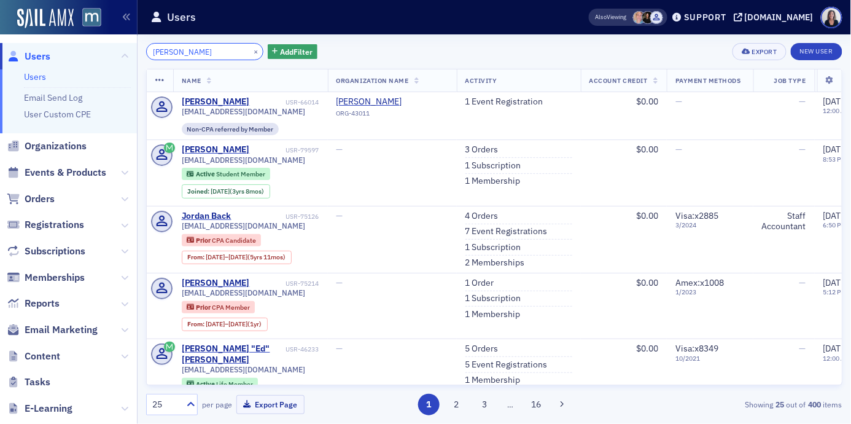
type input "Jordan Hal"
click at [251, 52] on button "×" at bounding box center [256, 50] width 11 height 11
click at [246, 52] on input "Jordan Hal" at bounding box center [204, 51] width 117 height 17
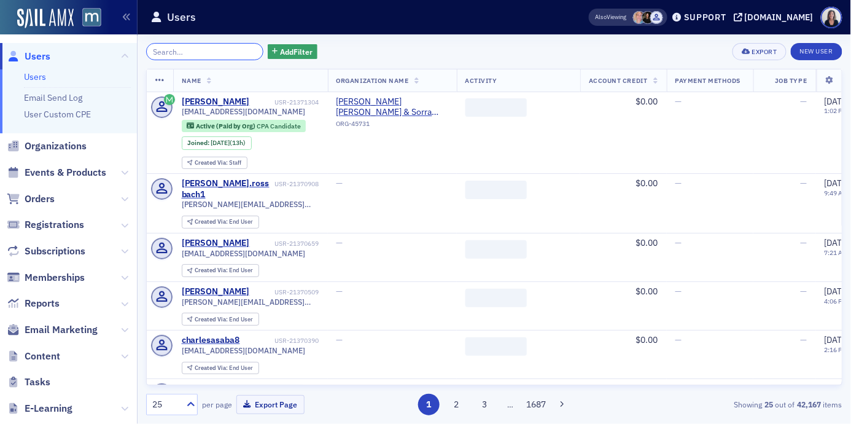
click at [232, 52] on input "search" at bounding box center [204, 51] width 117 height 17
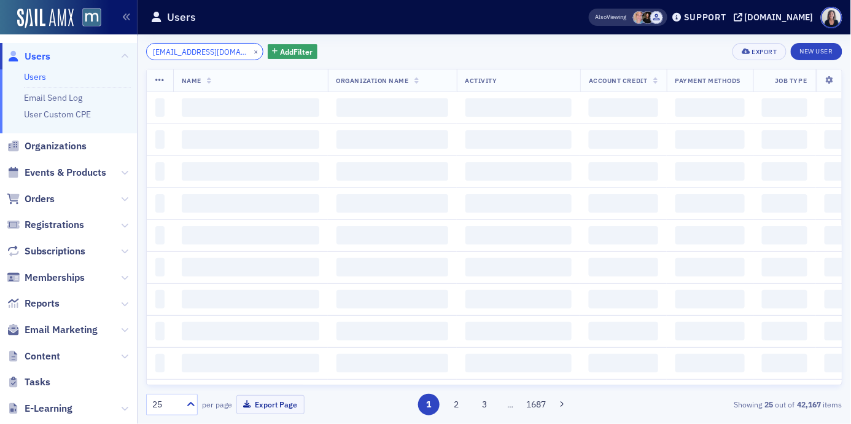
scroll to position [0, 9]
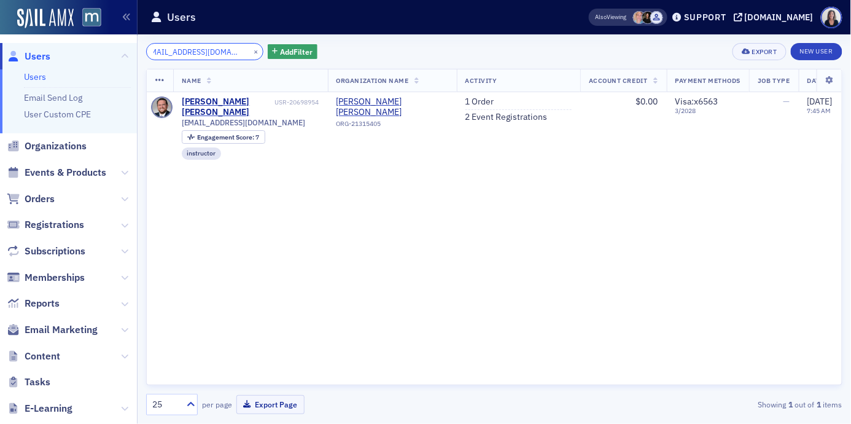
type input "JHalle@shulmanrogers.com"
click at [251, 50] on button "×" at bounding box center [256, 50] width 11 height 11
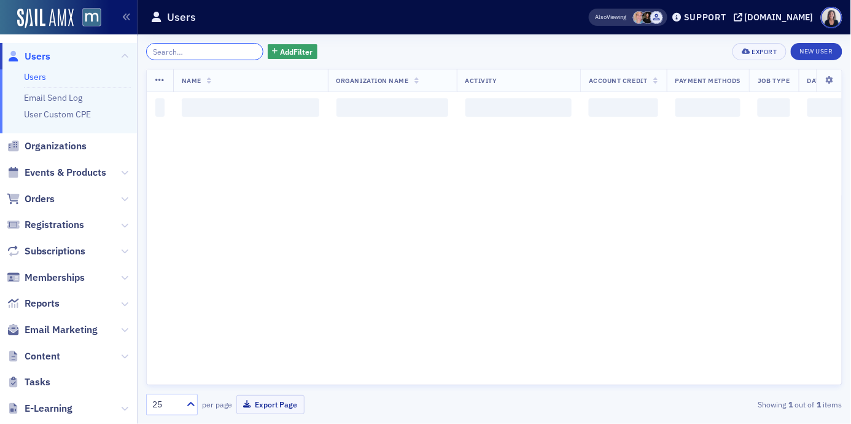
click at [246, 50] on input "search" at bounding box center [204, 51] width 117 height 17
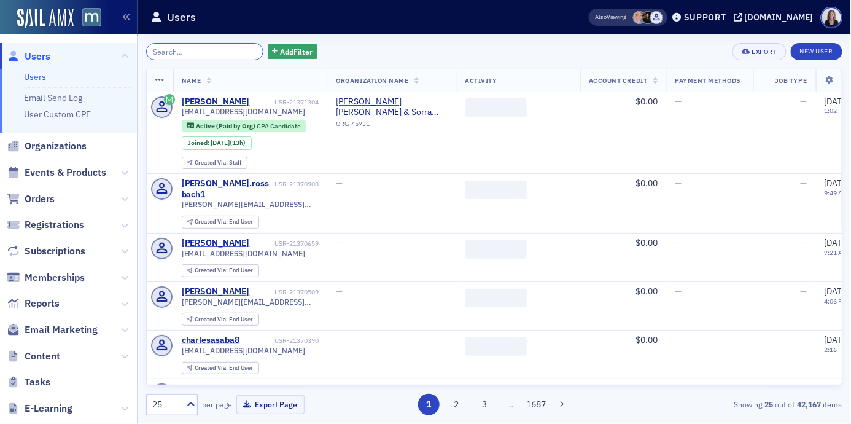
click at [235, 48] on input "search" at bounding box center [204, 51] width 117 height 17
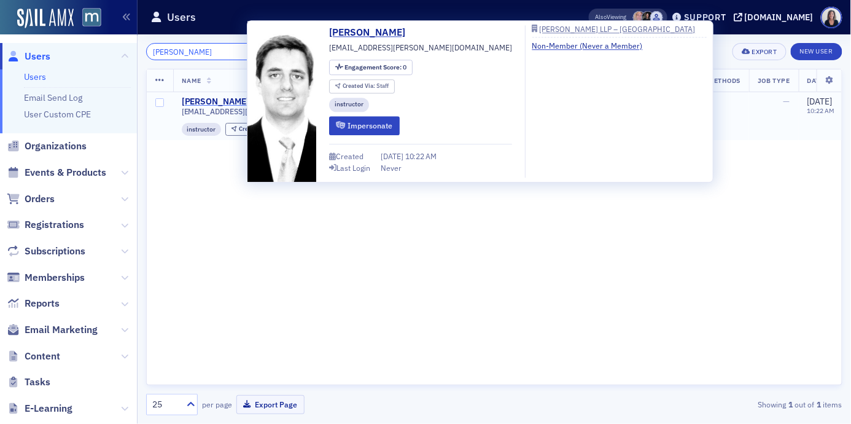
type input "Cocanower"
click at [217, 100] on div "Whit Cocanower" at bounding box center [216, 101] width 68 height 11
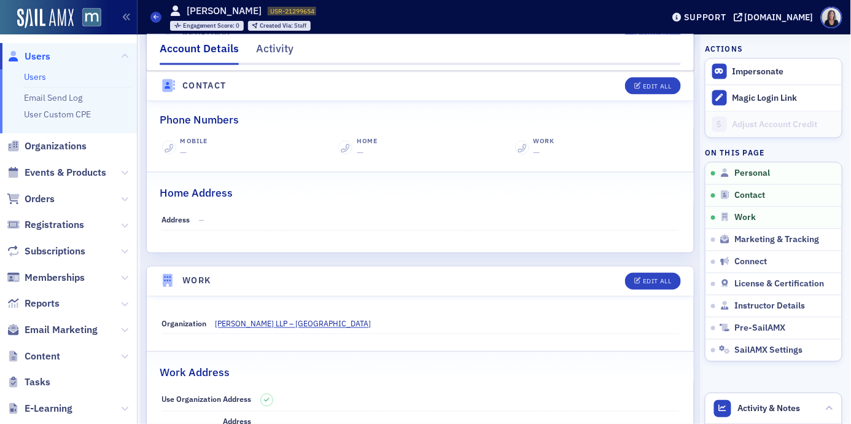
scroll to position [511, 0]
click at [41, 56] on span "Users" at bounding box center [38, 57] width 26 height 14
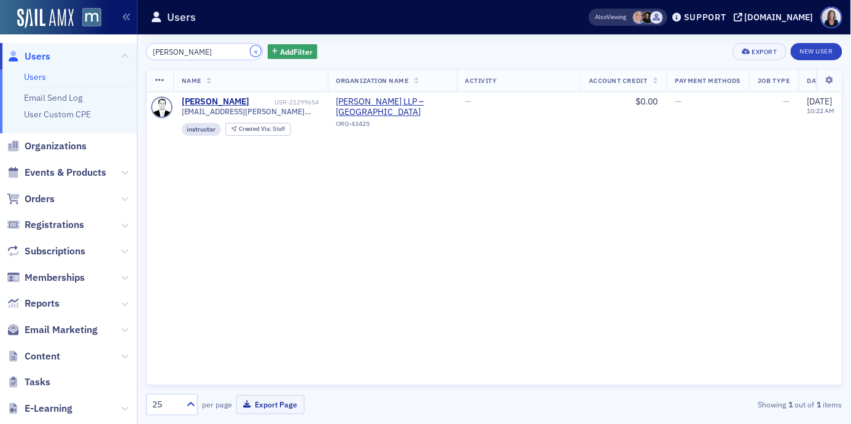
click at [251, 48] on button "×" at bounding box center [256, 50] width 11 height 11
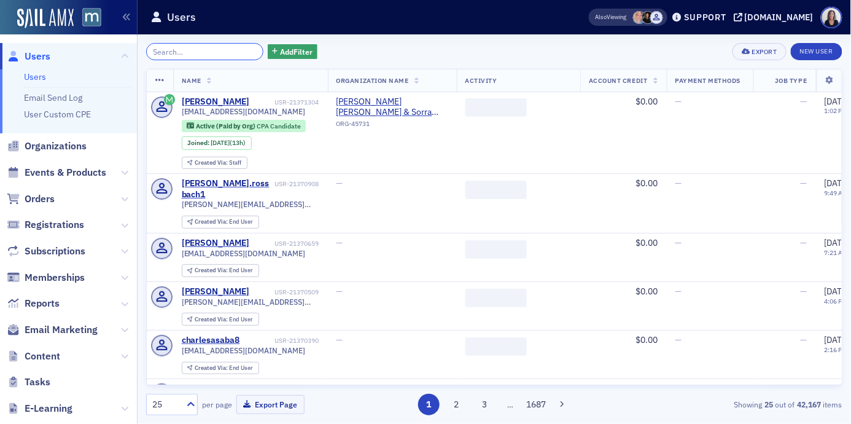
click at [233, 48] on input "search" at bounding box center [204, 51] width 117 height 17
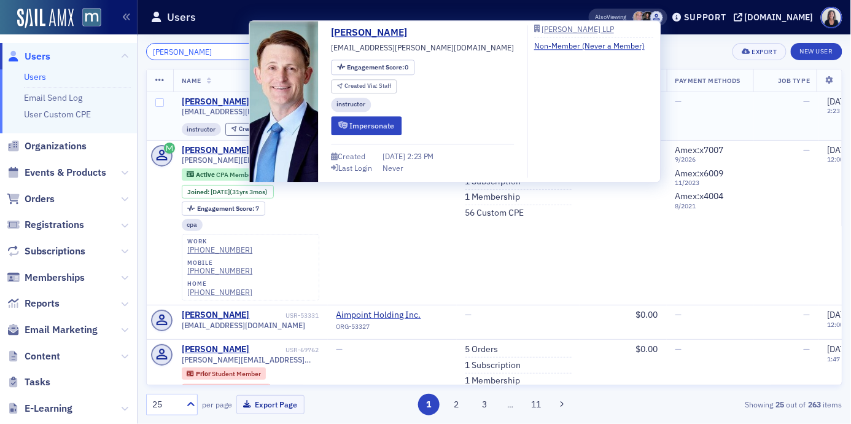
type input "Matthew Carruth"
click at [227, 99] on div "Matthew Carruth" at bounding box center [216, 101] width 68 height 11
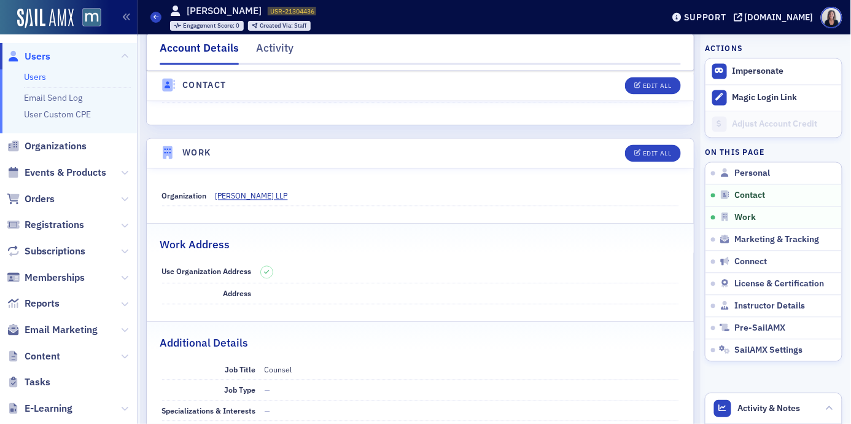
scroll to position [642, 0]
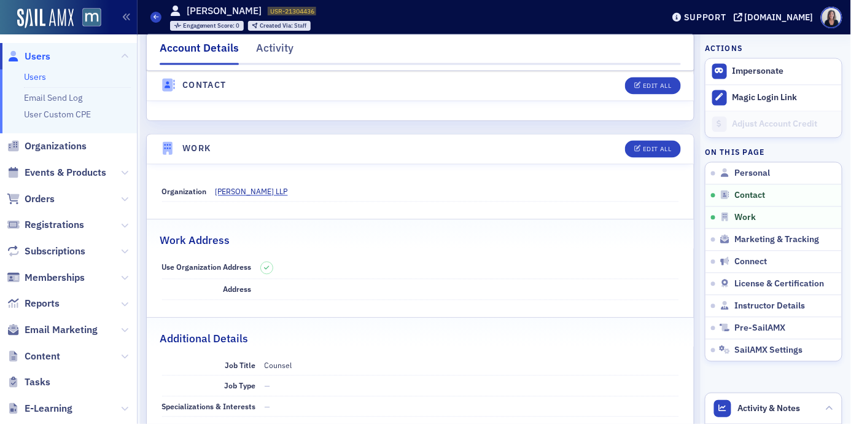
click at [47, 58] on span "Users" at bounding box center [38, 57] width 26 height 14
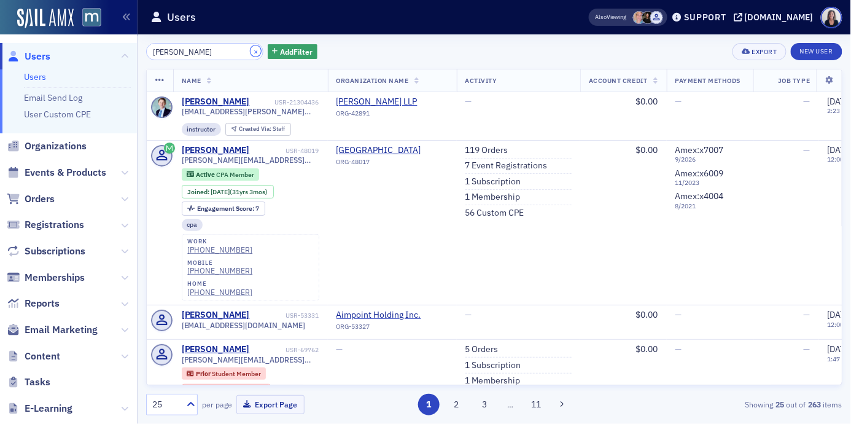
click at [251, 52] on button "×" at bounding box center [256, 50] width 11 height 11
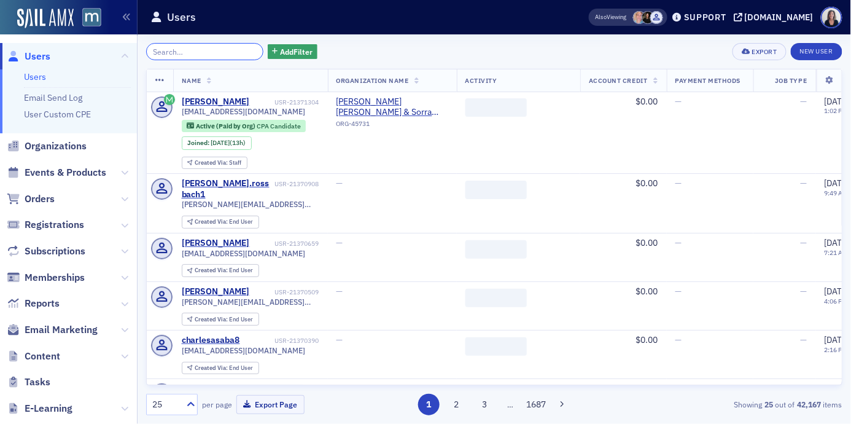
click at [233, 47] on input "search" at bounding box center [204, 51] width 117 height 17
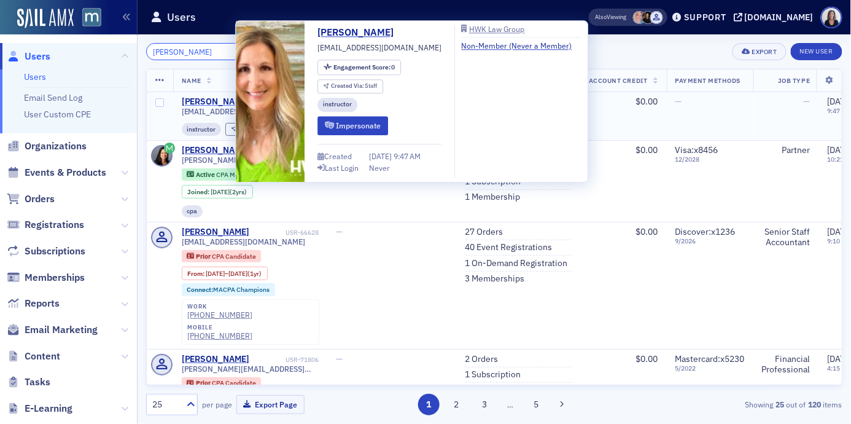
type input "Nicole Hewitt"
click at [228, 99] on div "Nicole Hewitt" at bounding box center [216, 101] width 68 height 11
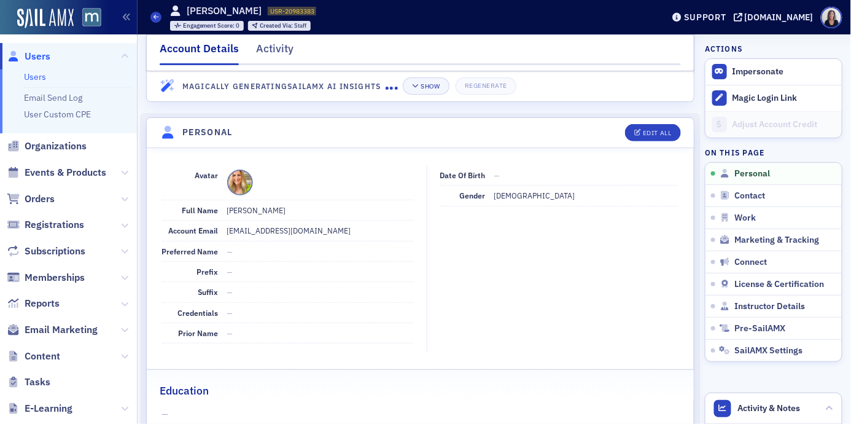
scroll to position [74, 0]
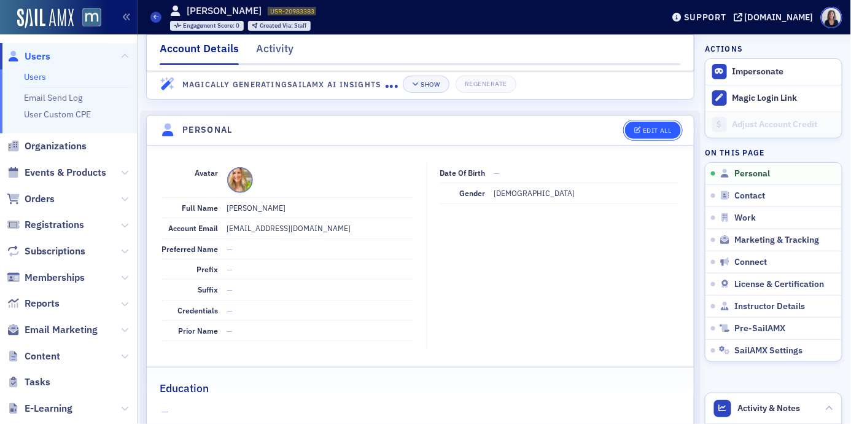
click at [672, 132] on button "Edit All" at bounding box center [652, 130] width 55 height 17
select select "US"
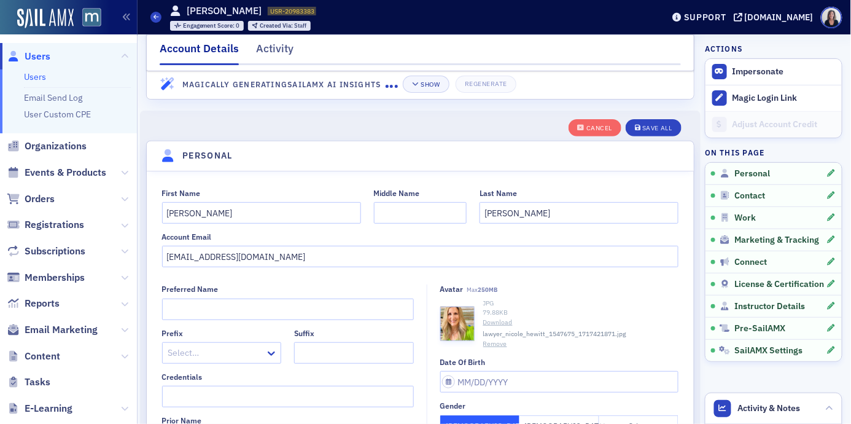
scroll to position [143, 0]
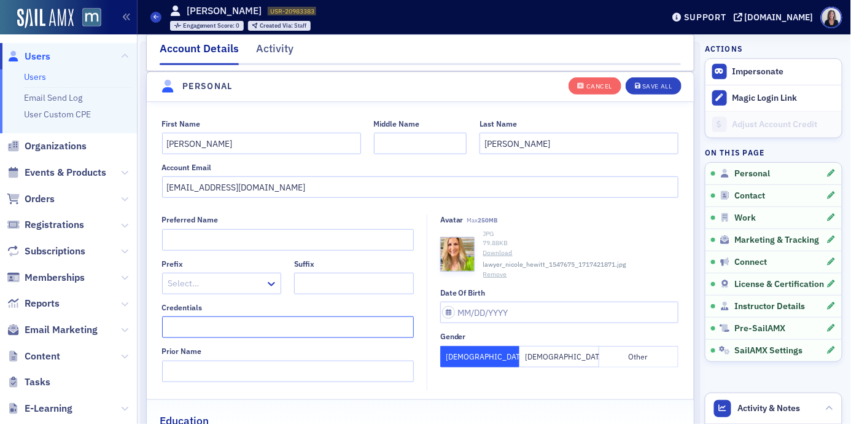
click at [248, 323] on input "Credentials" at bounding box center [288, 327] width 252 height 22
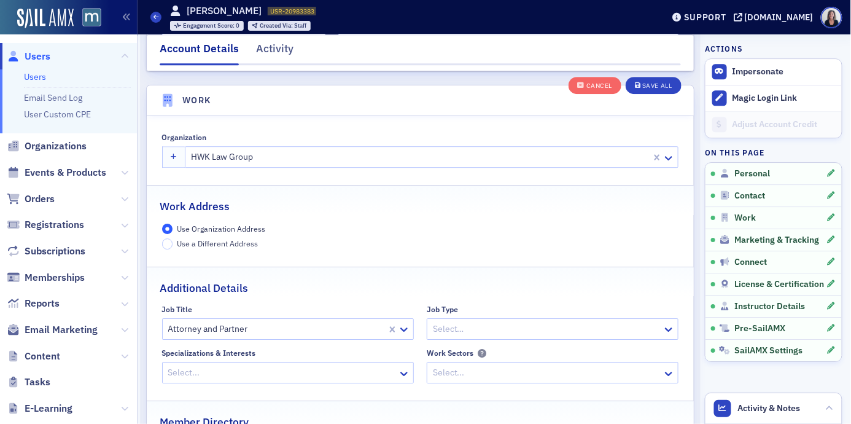
scroll to position [960, 0]
type input "Esq."
click at [673, 81] on button "Save All" at bounding box center [653, 85] width 55 height 17
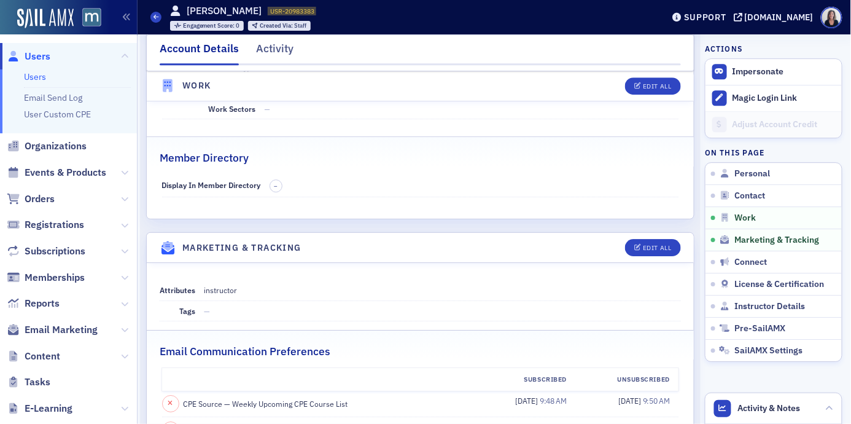
click at [47, 56] on span "Users" at bounding box center [38, 57] width 26 height 14
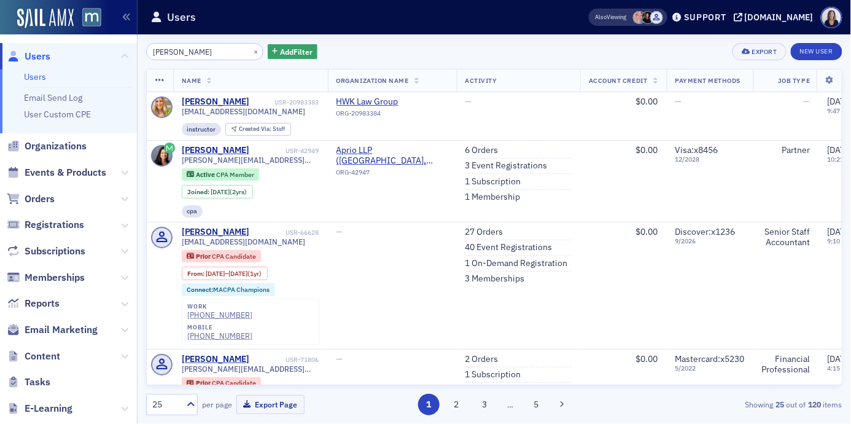
click at [251, 50] on div "×" at bounding box center [257, 51] width 13 height 15
click at [251, 50] on button "×" at bounding box center [256, 50] width 11 height 11
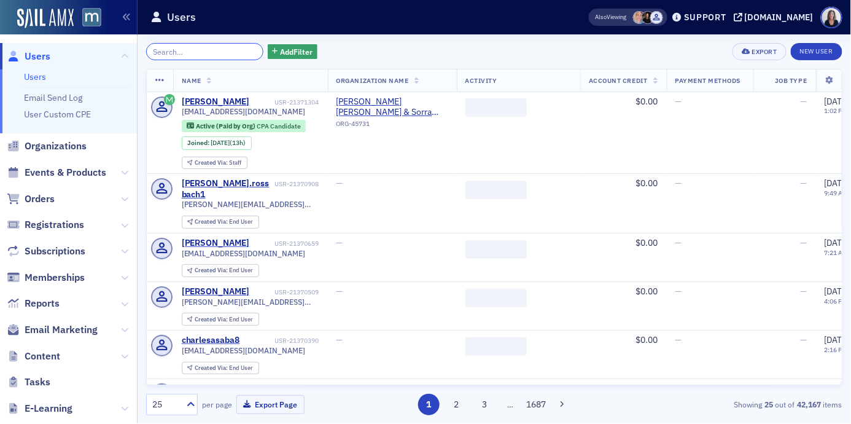
click at [227, 50] on input "search" at bounding box center [204, 51] width 117 height 17
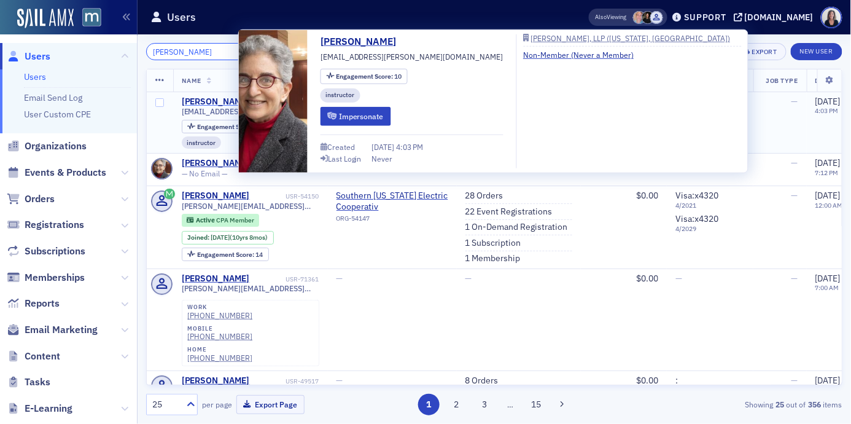
type input "Beth Shapiro Kaufman"
click at [223, 98] on div "Beth Kaufman" at bounding box center [216, 101] width 68 height 11
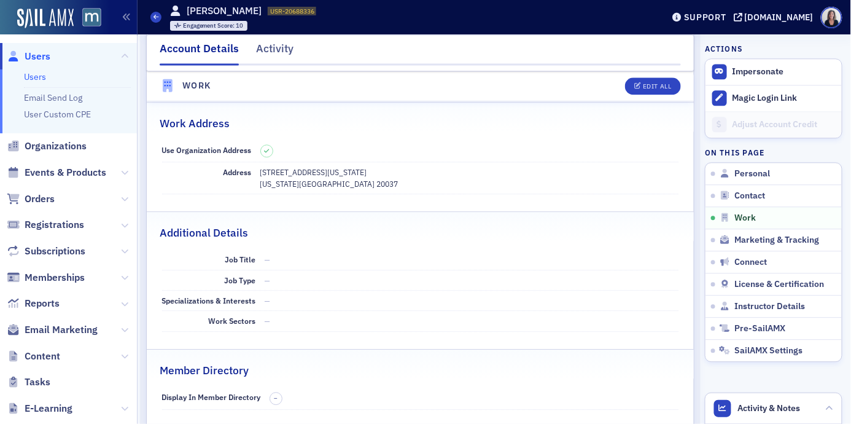
scroll to position [789, 0]
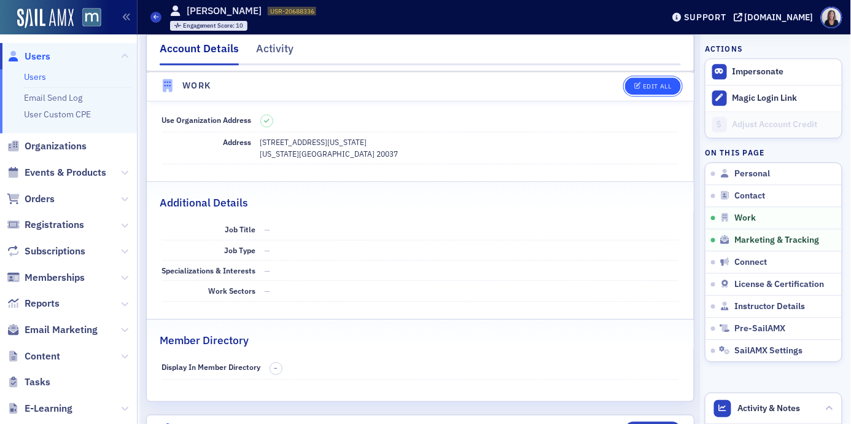
click at [664, 85] on div "Edit All" at bounding box center [657, 86] width 28 height 7
select select "US"
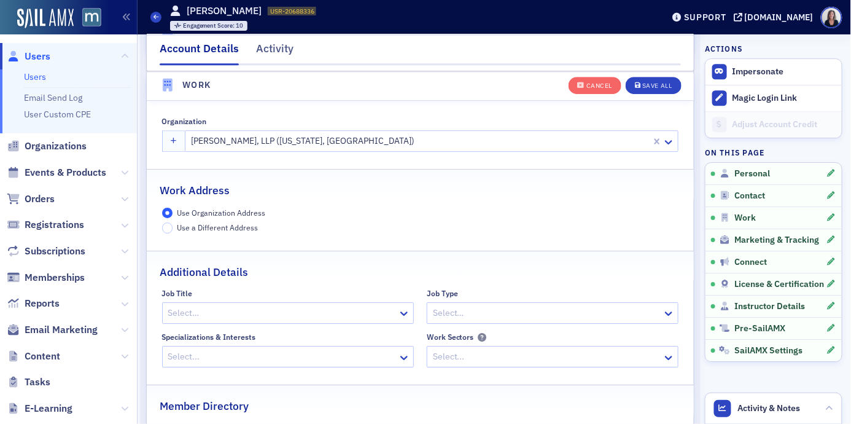
scroll to position [973, 0]
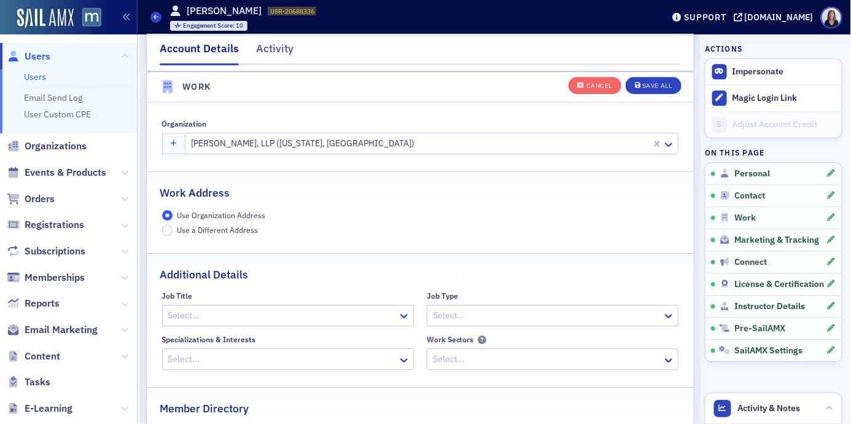
click at [296, 314] on div at bounding box center [282, 315] width 230 height 15
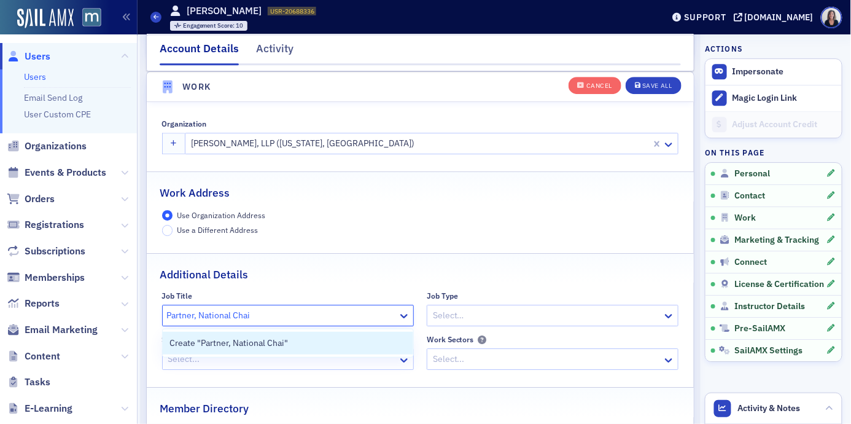
type input "Partner, National Chair"
click at [270, 342] on span "Create "Partner, National Chair"" at bounding box center [231, 343] width 122 height 13
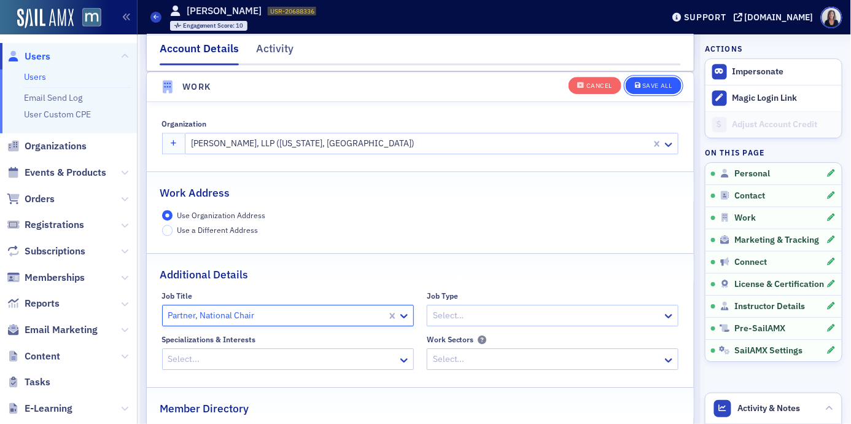
click at [668, 83] on div "Save All" at bounding box center [657, 86] width 29 height 7
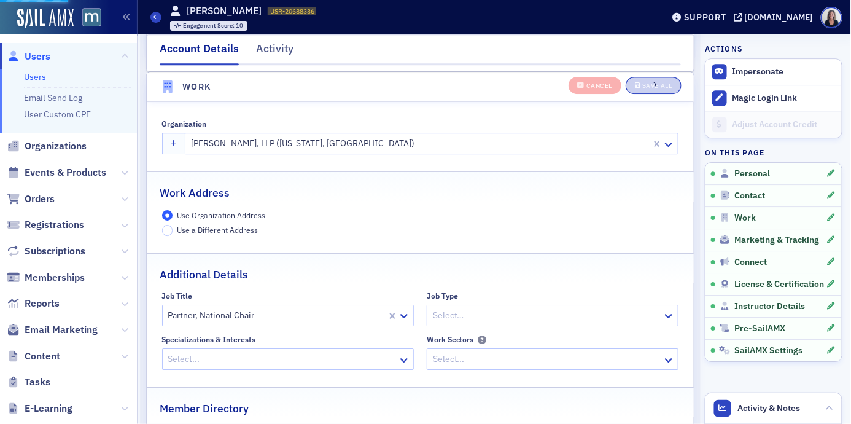
scroll to position [973, 0]
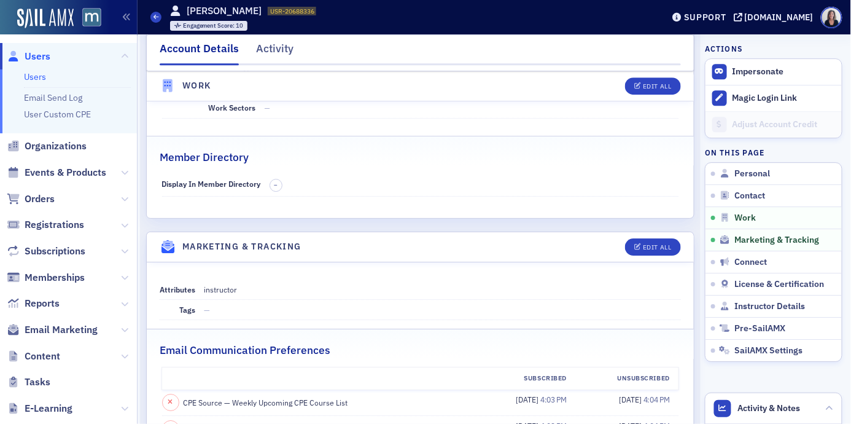
click at [44, 57] on span "Users" at bounding box center [38, 57] width 26 height 14
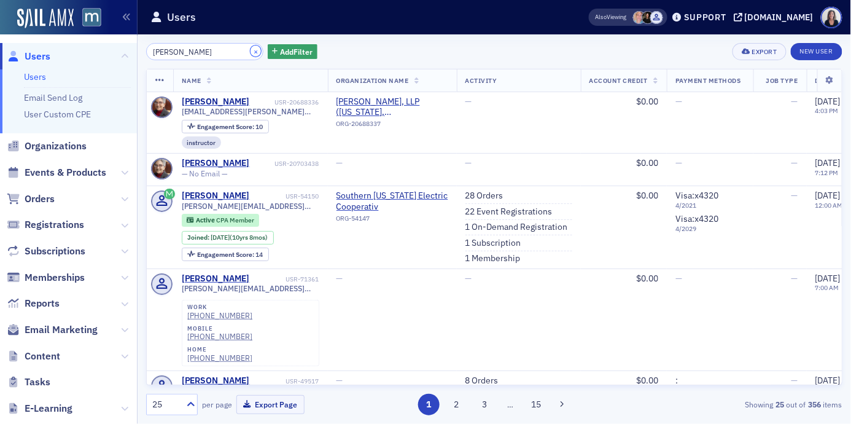
click at [251, 50] on button "×" at bounding box center [256, 50] width 11 height 11
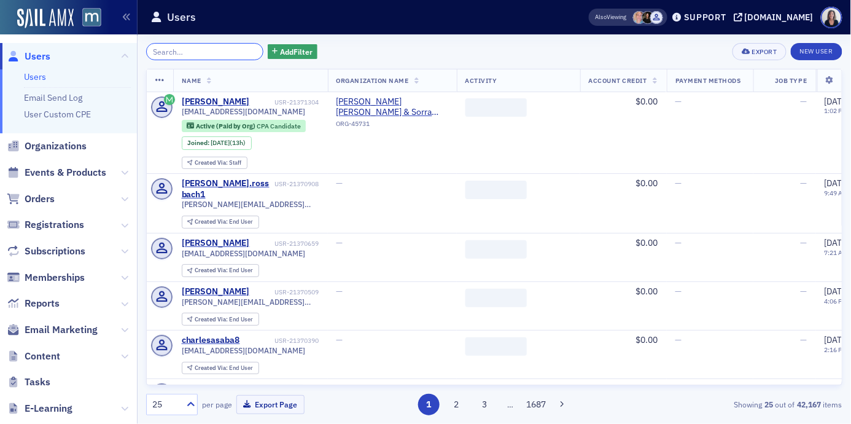
click at [235, 50] on input "search" at bounding box center [204, 51] width 117 height 17
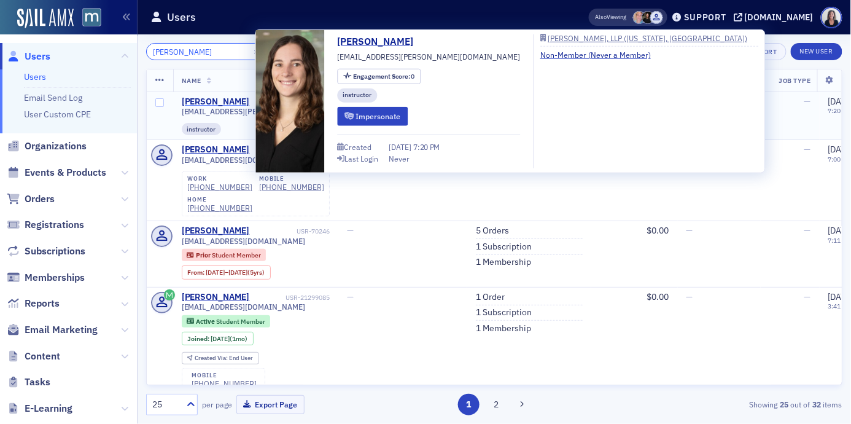
type input "Meghan Feder"
click at [234, 100] on div "Meghan Federman" at bounding box center [216, 101] width 68 height 11
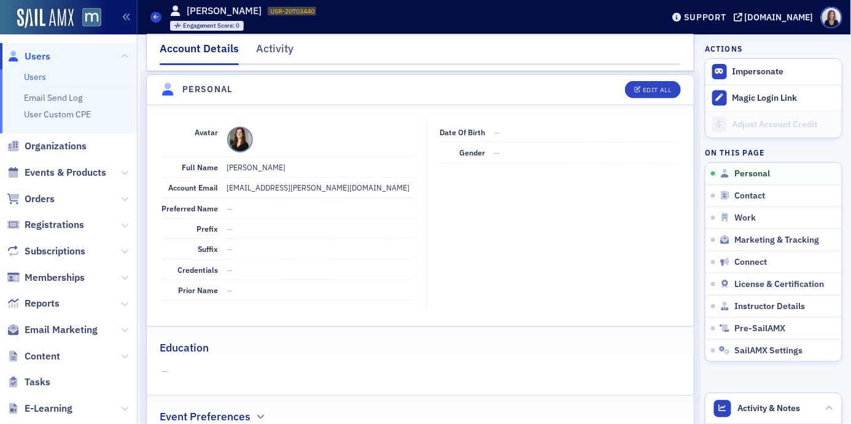
scroll to position [125, 0]
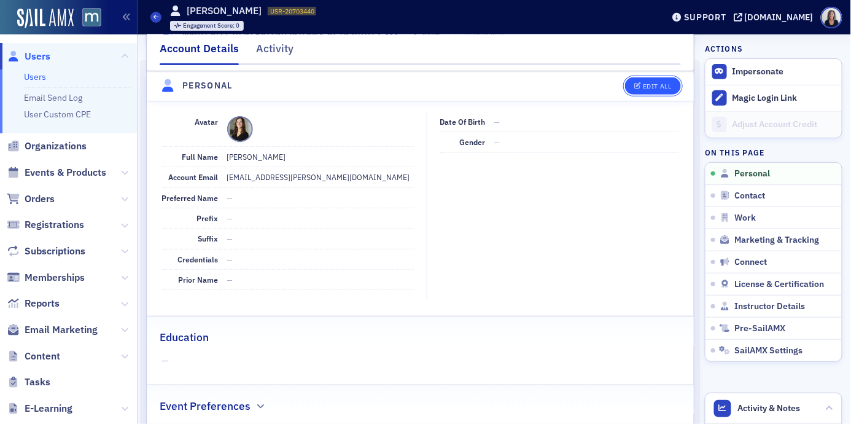
click at [648, 88] on div "Edit All" at bounding box center [657, 86] width 28 height 7
select select "US"
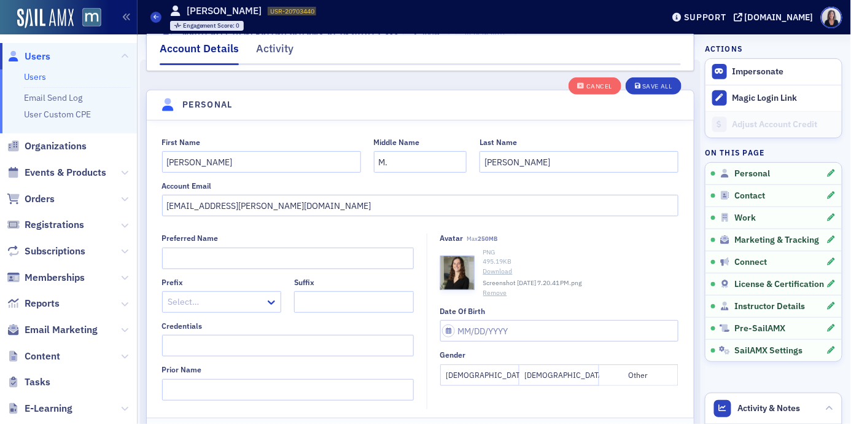
scroll to position [143, 0]
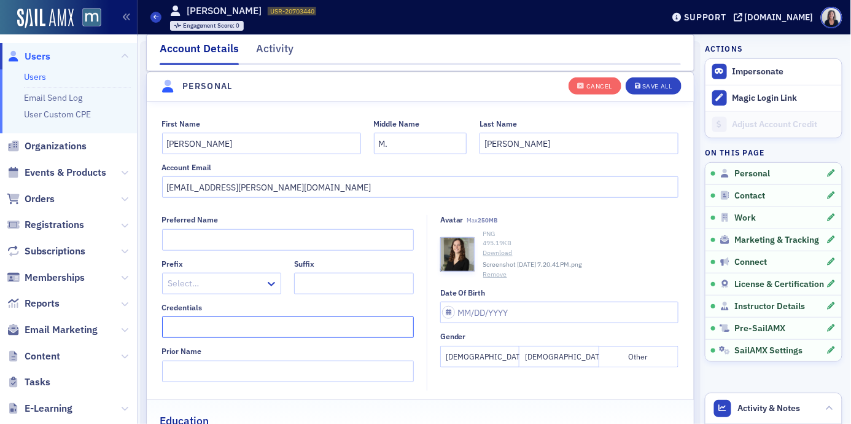
click at [258, 322] on input "Credentials" at bounding box center [288, 327] width 252 height 22
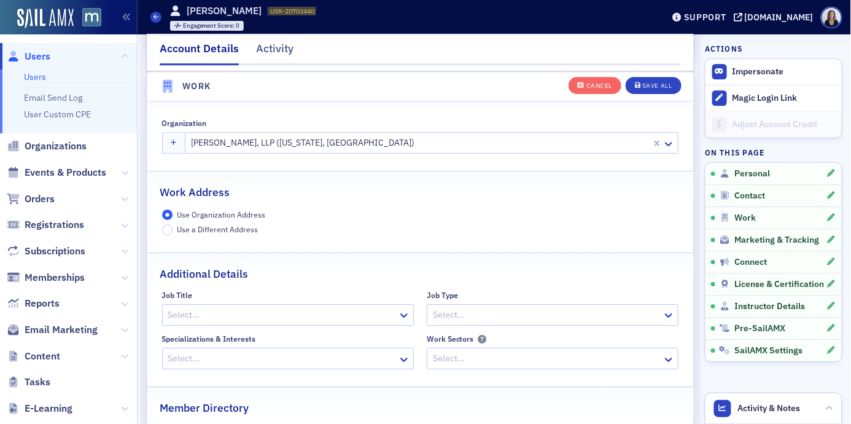
scroll to position [980, 0]
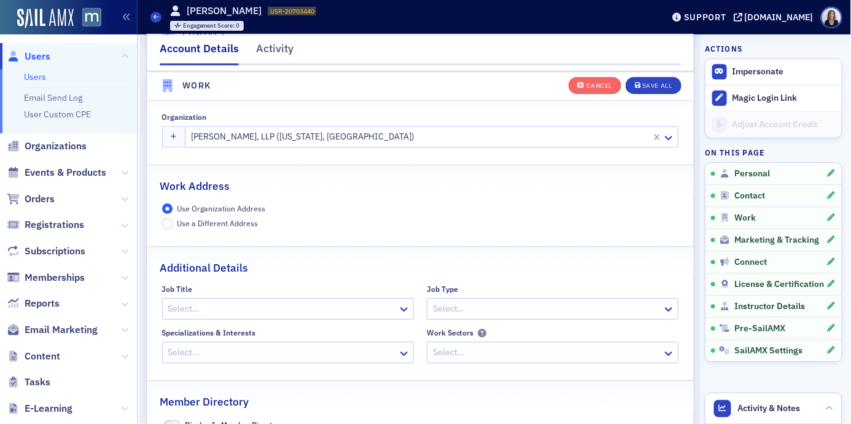
type input "J.D."
click at [313, 305] on div at bounding box center [269, 308] width 205 height 15
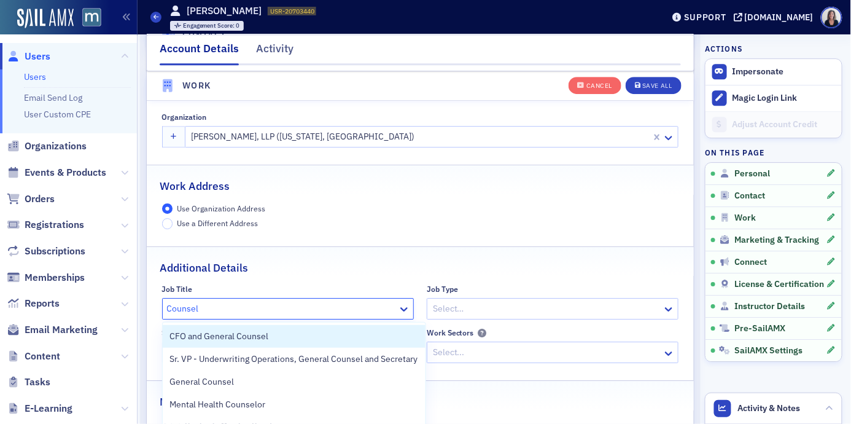
type input "Counsel"
click at [290, 306] on div at bounding box center [282, 308] width 230 height 15
type input "Counsel"
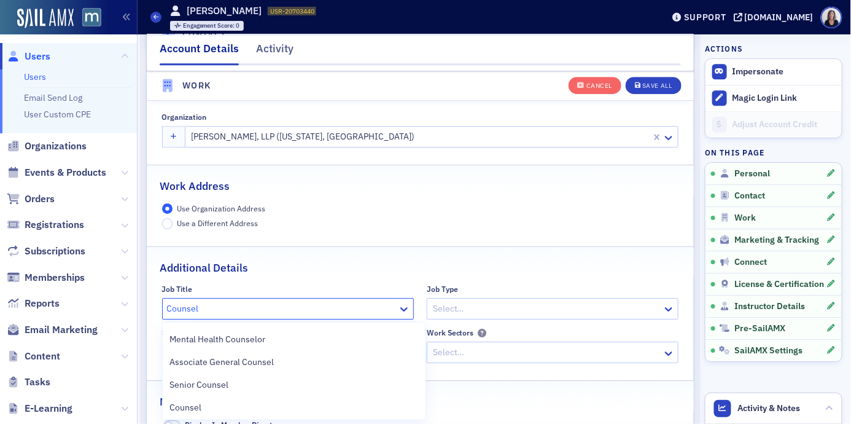
scroll to position [88, 0]
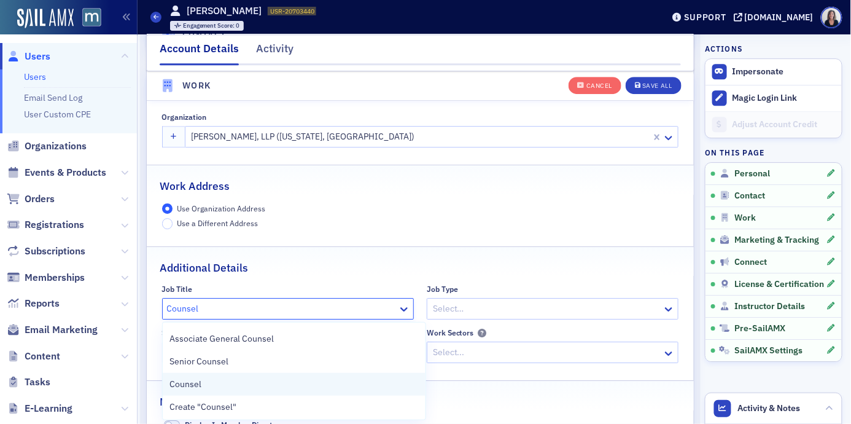
click at [201, 386] on div "Counsel" at bounding box center [294, 384] width 248 height 13
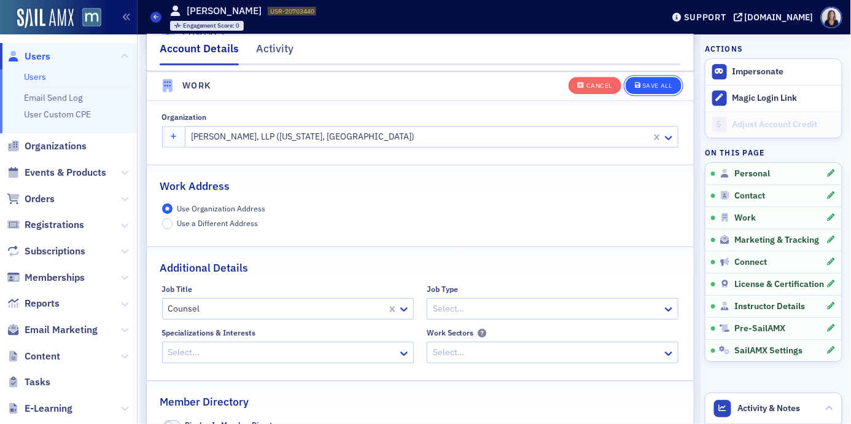
click at [653, 86] on div "Save All" at bounding box center [657, 86] width 29 height 7
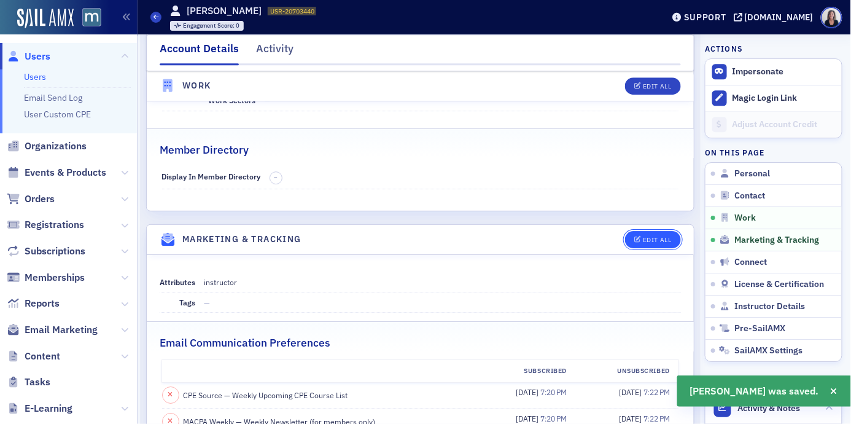
click at [652, 238] on div "Edit All" at bounding box center [657, 240] width 28 height 7
select select "US"
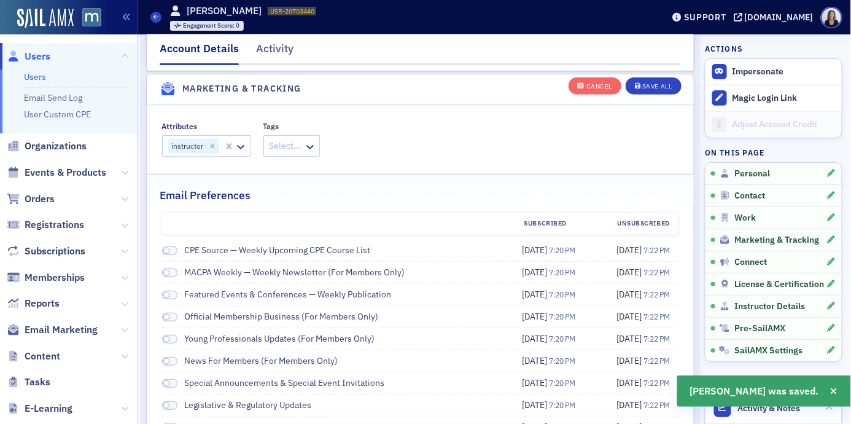
scroll to position [1383, 0]
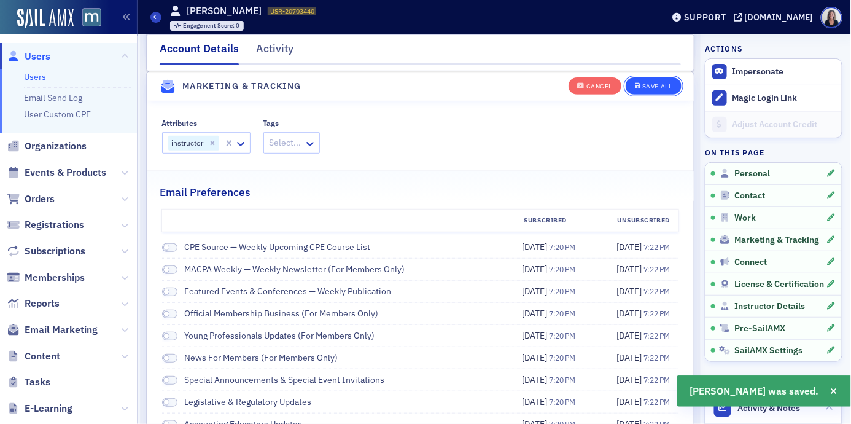
click at [665, 86] on div "Save All" at bounding box center [657, 86] width 29 height 7
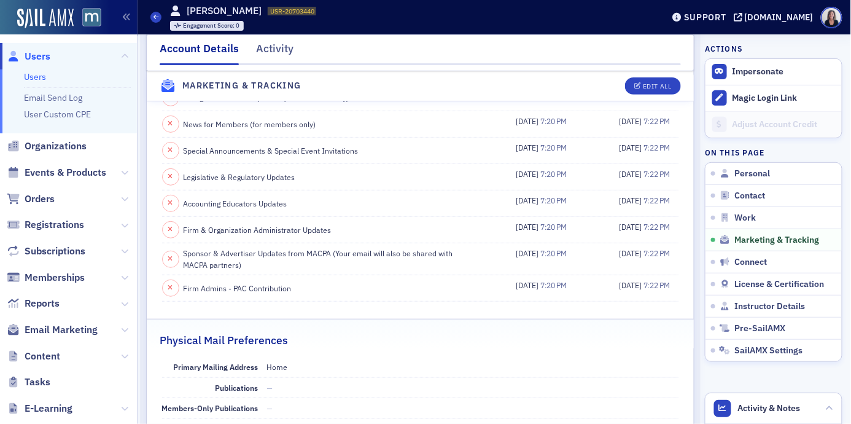
click at [44, 55] on span "Users" at bounding box center [38, 57] width 26 height 14
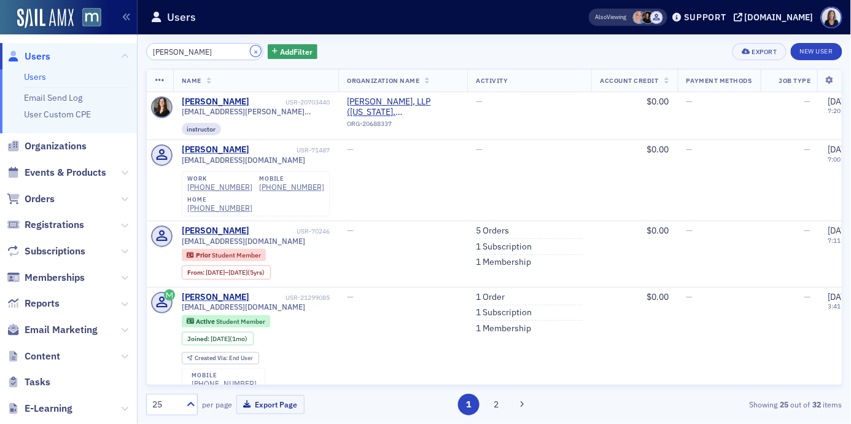
click at [251, 53] on button "×" at bounding box center [256, 50] width 11 height 11
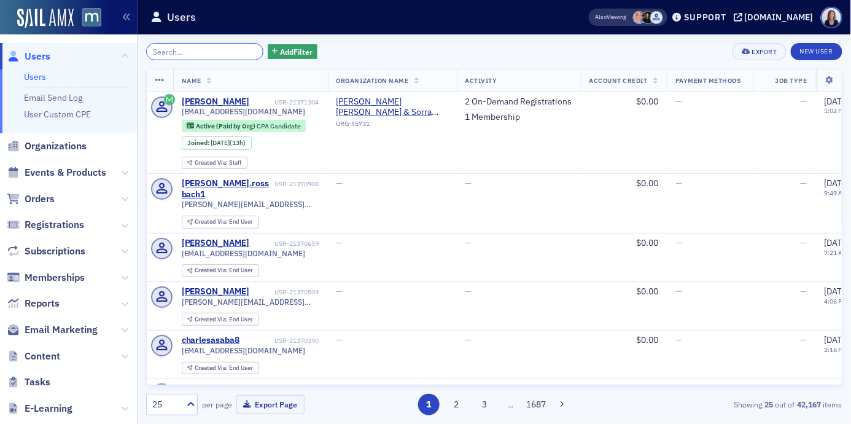
click at [242, 52] on input "search" at bounding box center [204, 51] width 117 height 17
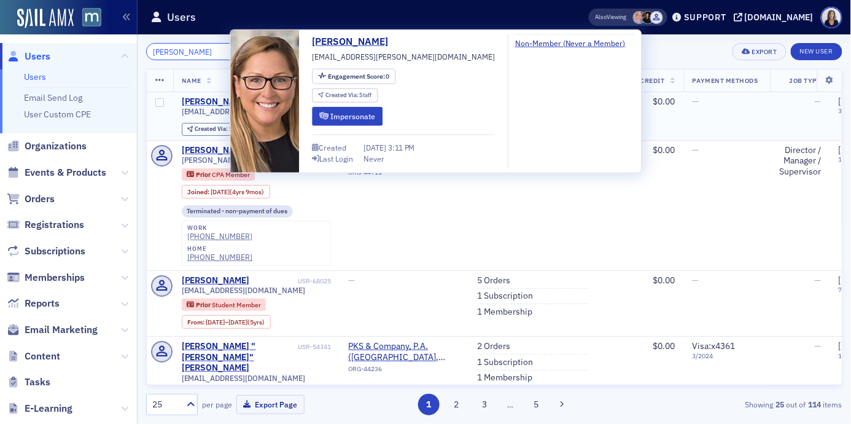
type input "Emily Plocki"
click at [227, 100] on div "Emily Plocki" at bounding box center [216, 101] width 68 height 11
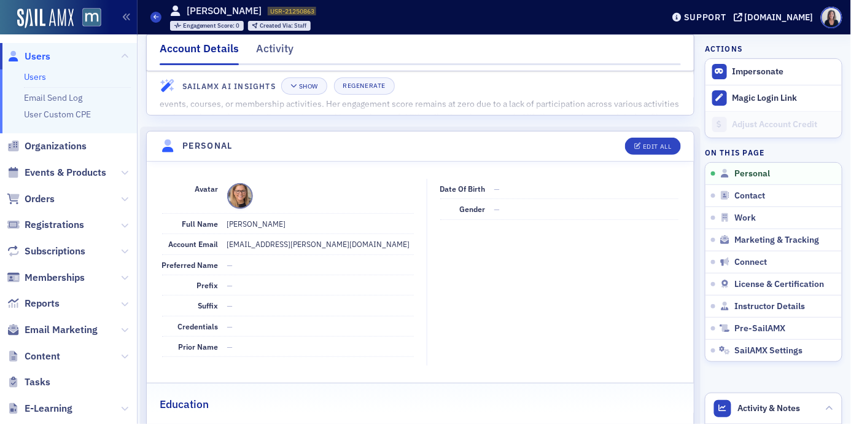
scroll to position [79, 0]
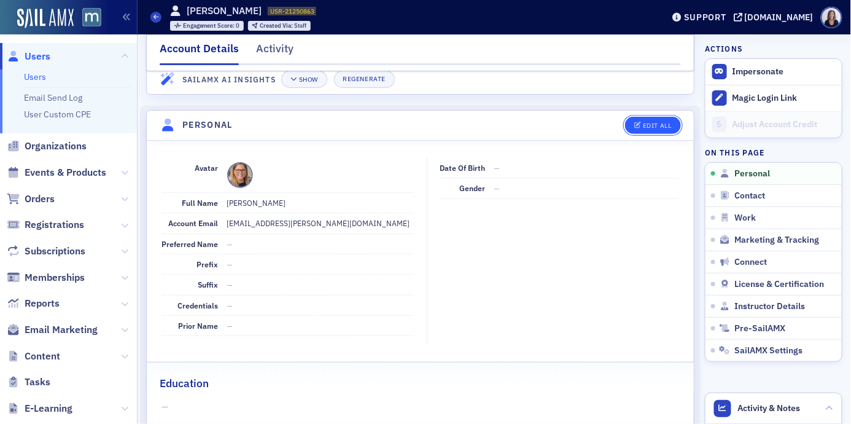
click at [670, 125] on div "Edit All" at bounding box center [657, 125] width 28 height 7
select select "US"
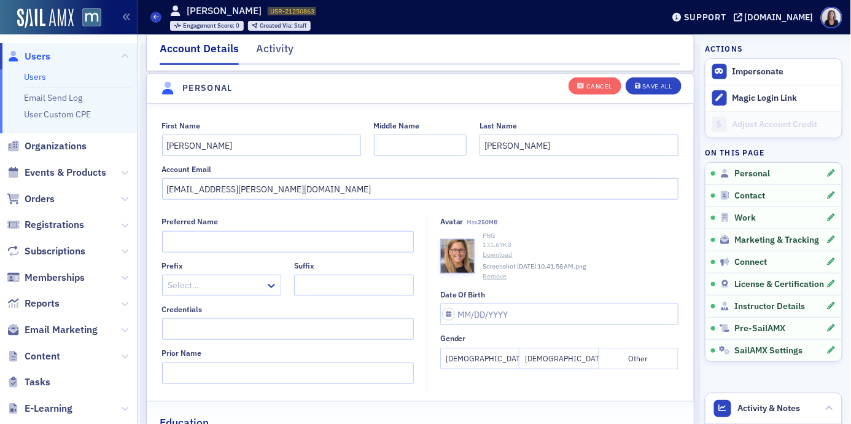
scroll to position [143, 0]
click at [294, 321] on input "Credentials" at bounding box center [288, 327] width 252 height 22
type input "Esq."
click at [469, 357] on button "Female" at bounding box center [479, 357] width 79 height 22
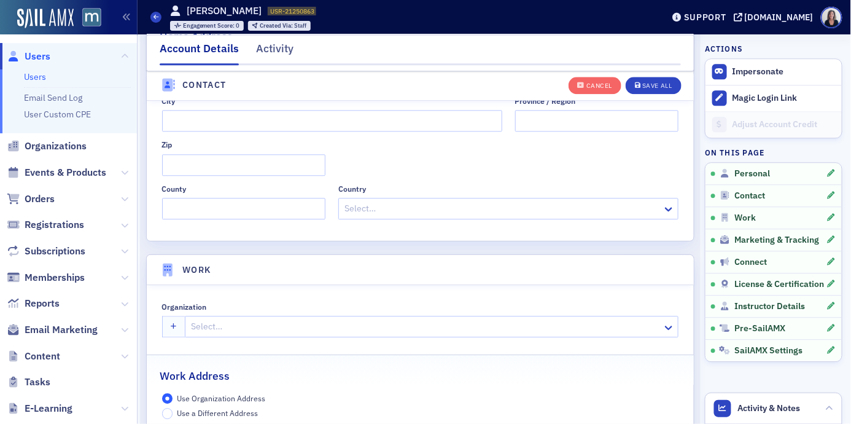
scroll to position [803, 0]
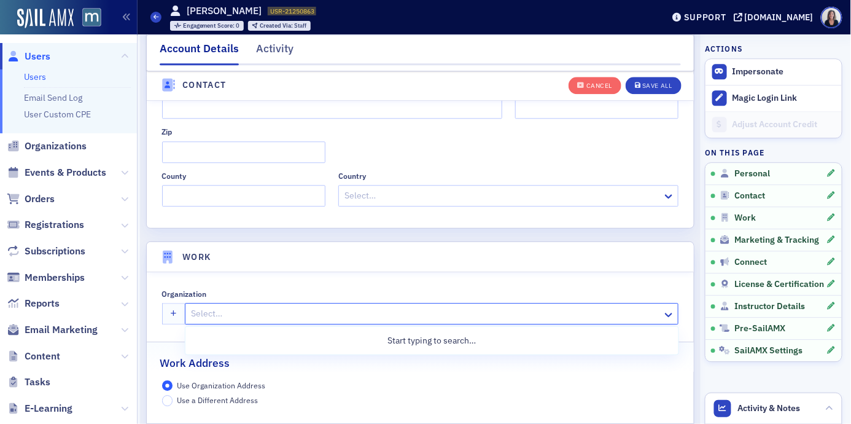
click at [434, 315] on div at bounding box center [426, 313] width 472 height 15
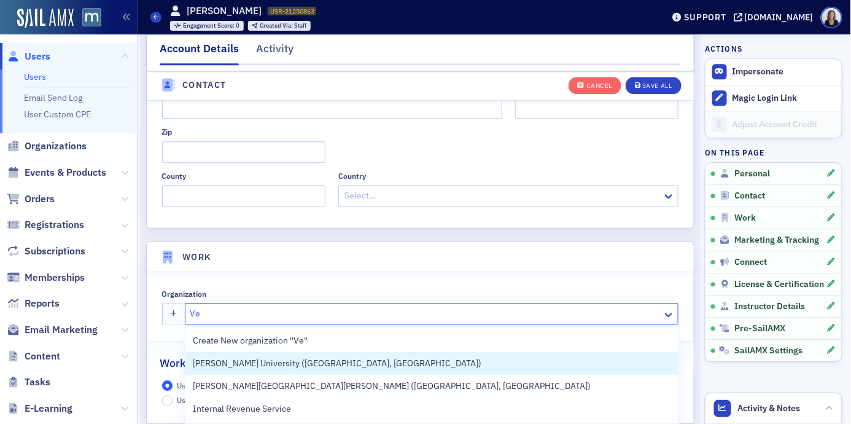
type input "Ven"
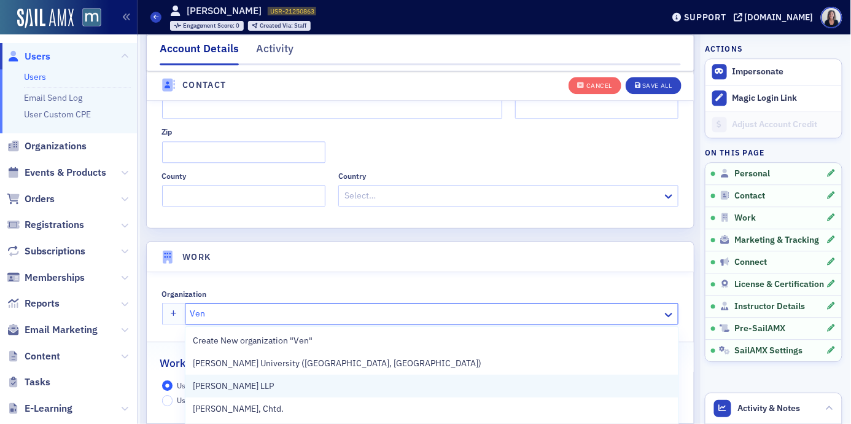
click at [401, 386] on div "Venable LLP" at bounding box center [432, 386] width 478 height 13
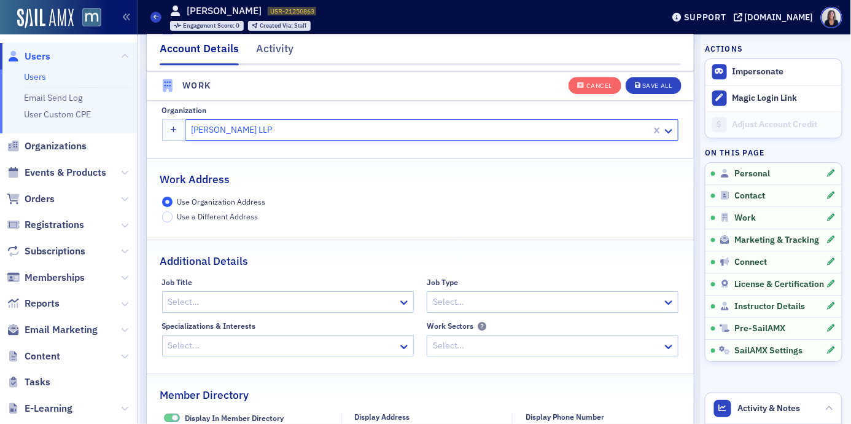
scroll to position [1022, 0]
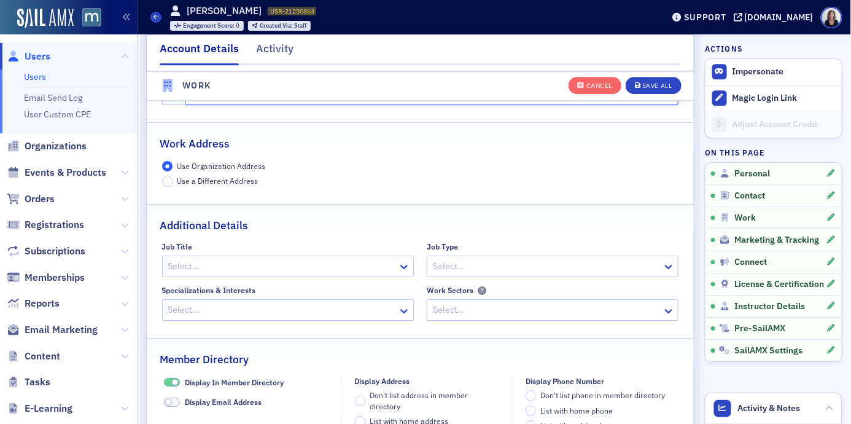
click at [381, 267] on div "Select…" at bounding box center [288, 267] width 252 height 22
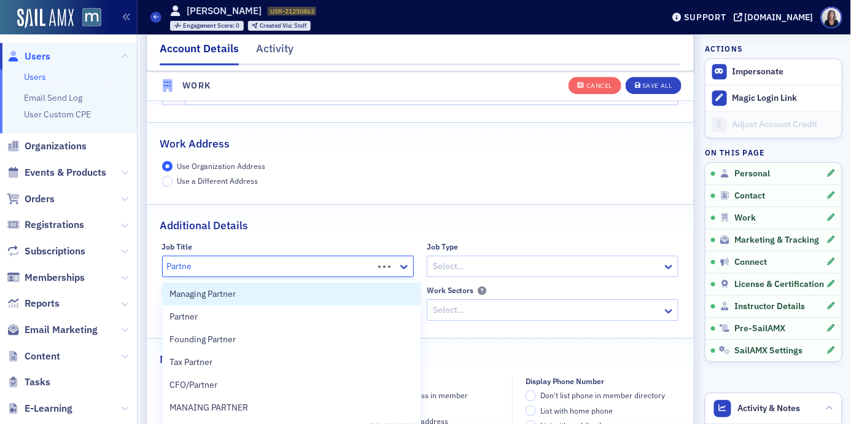
type input "Partner"
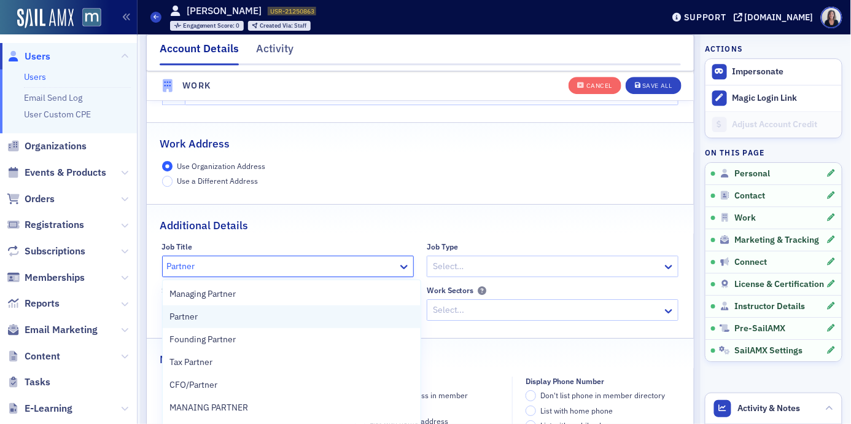
click at [302, 317] on div "Partner" at bounding box center [291, 316] width 243 height 13
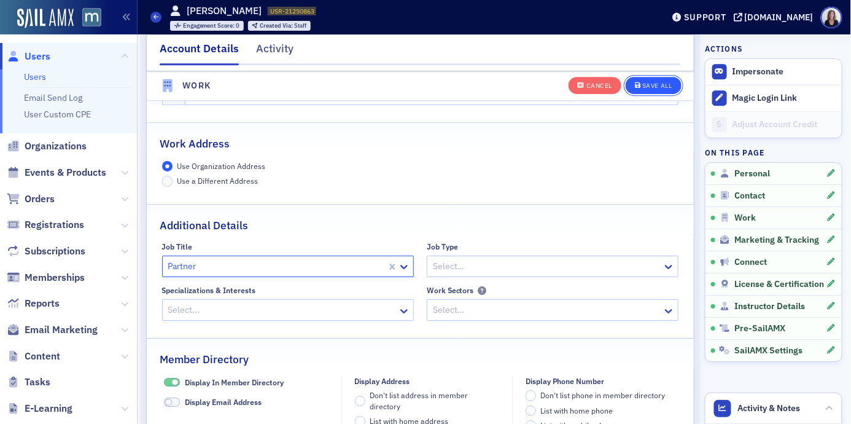
click at [663, 88] on div "Save All" at bounding box center [657, 86] width 29 height 7
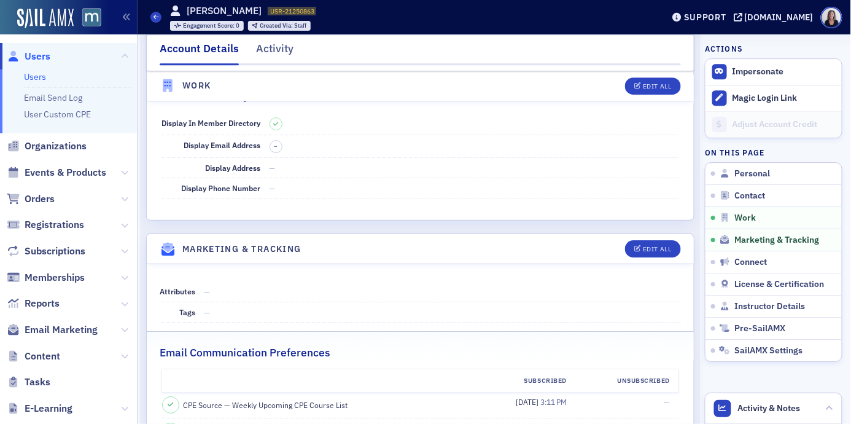
click at [49, 57] on span "Users" at bounding box center [38, 57] width 26 height 14
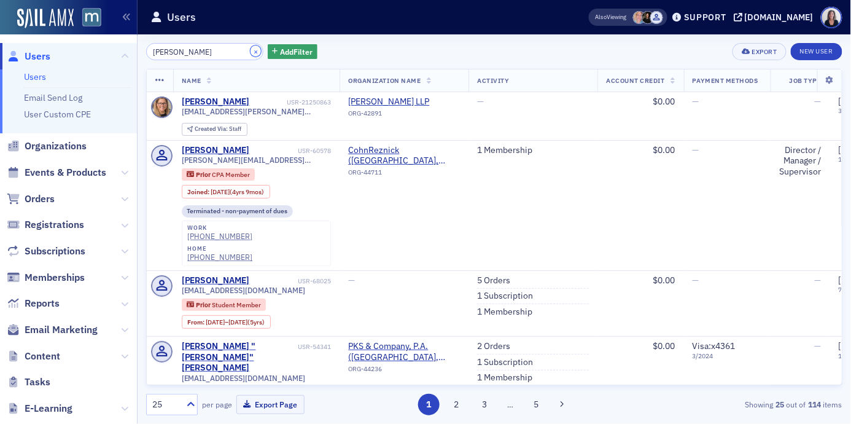
click at [251, 51] on button "×" at bounding box center [256, 50] width 11 height 11
click at [246, 51] on input "Emily Plocki" at bounding box center [204, 51] width 117 height 17
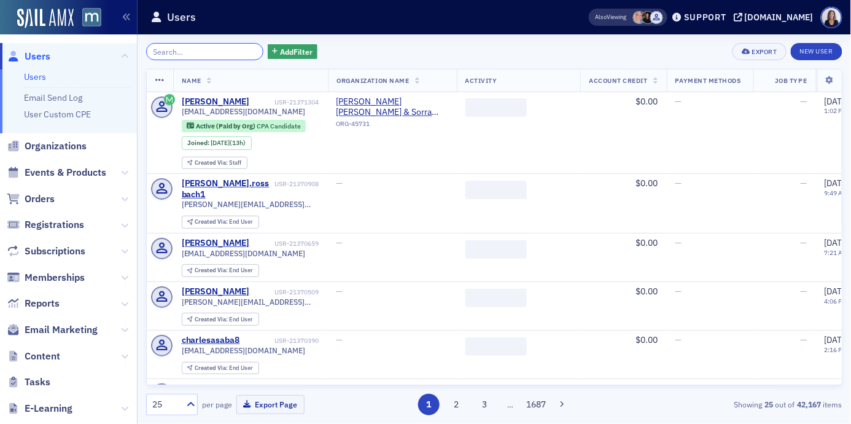
click at [229, 52] on input "search" at bounding box center [204, 51] width 117 height 17
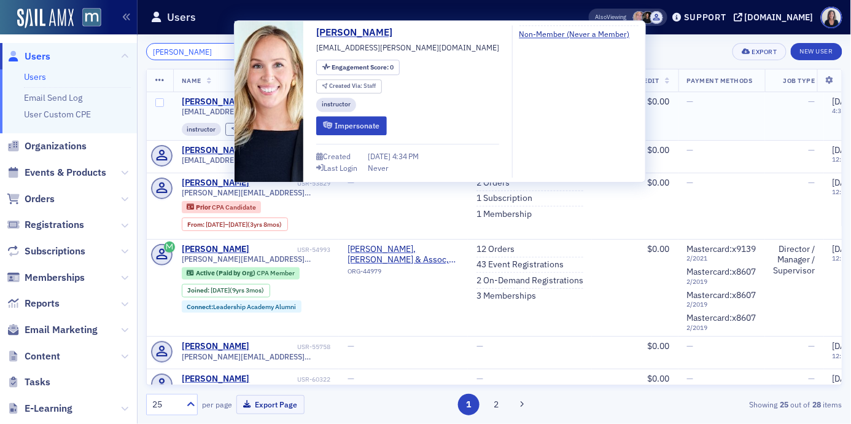
type input "Jenna Reif"
click at [221, 99] on div "Jenna Reifler" at bounding box center [216, 101] width 68 height 11
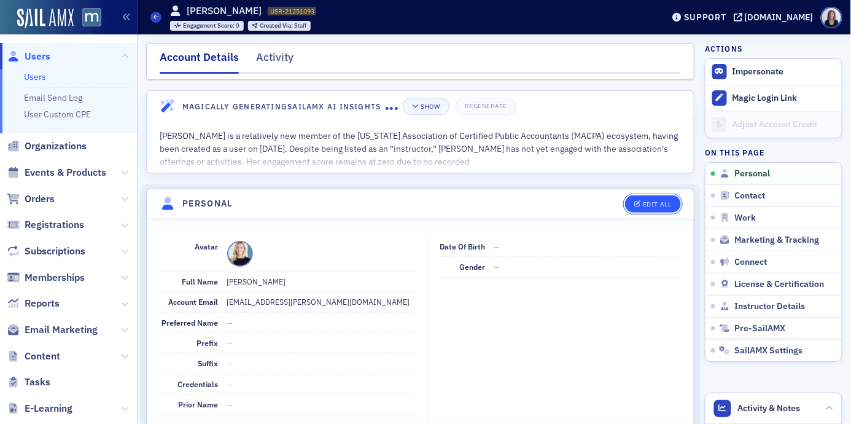
click at [654, 206] on div "Edit All" at bounding box center [657, 204] width 28 height 7
select select "US"
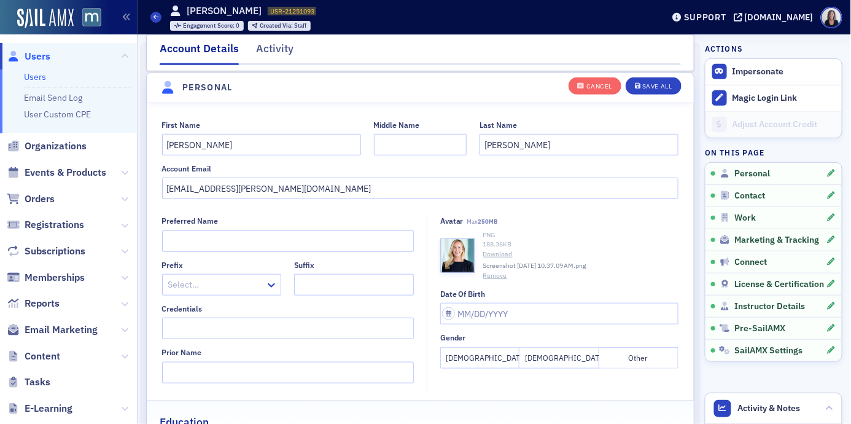
scroll to position [143, 0]
click at [270, 324] on input "Credentials" at bounding box center [288, 327] width 252 height 22
type input "J.D."
click at [477, 356] on button "Female" at bounding box center [479, 357] width 79 height 22
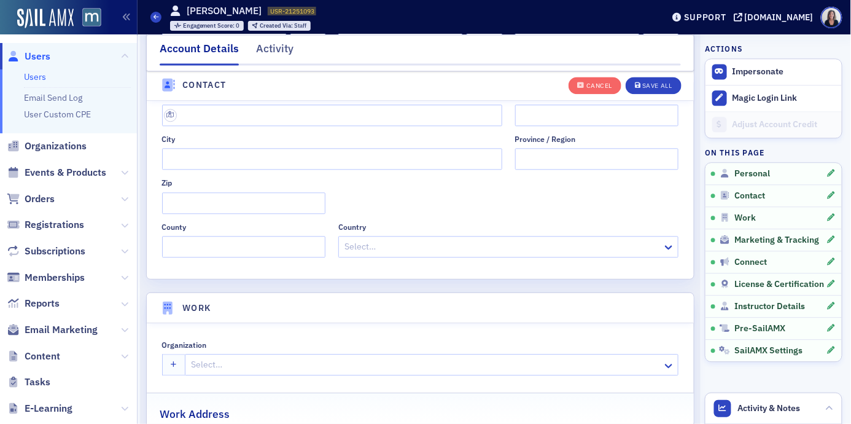
scroll to position [759, 0]
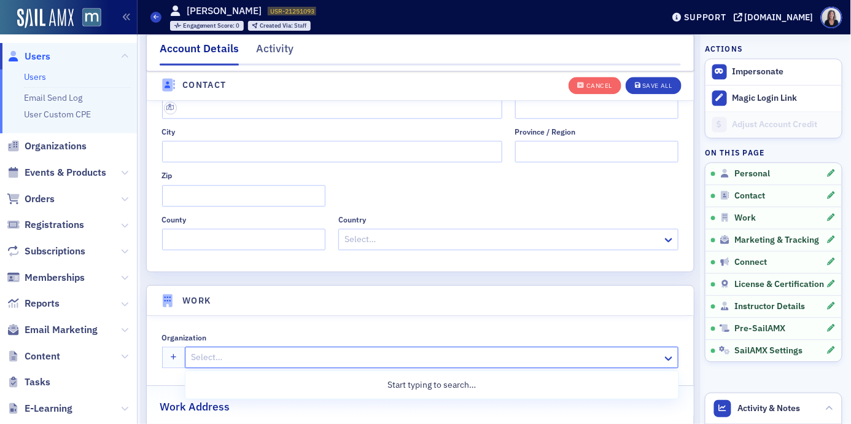
click at [361, 357] on div at bounding box center [426, 357] width 472 height 15
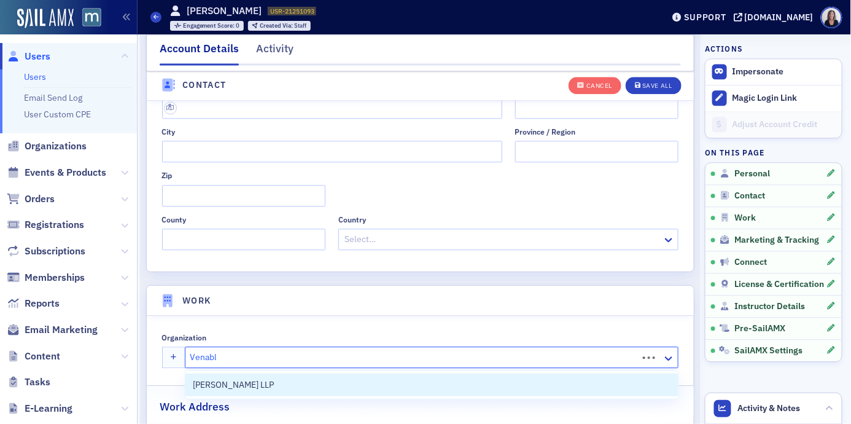
type input "Venable"
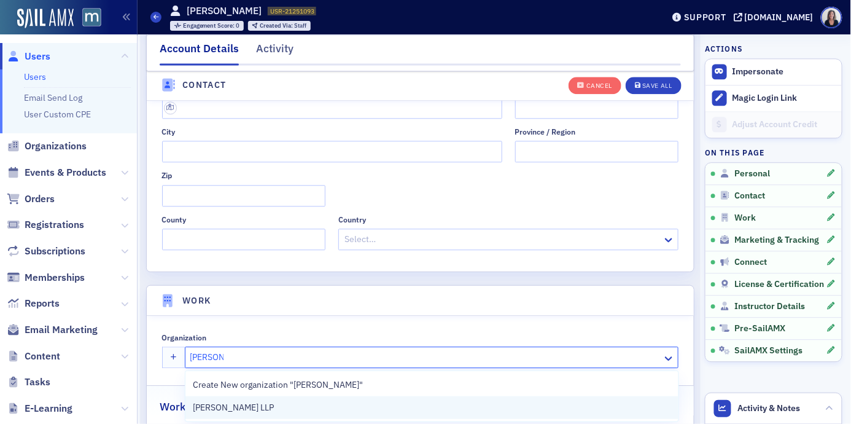
click at [341, 406] on div "Venable LLP" at bounding box center [432, 407] width 478 height 13
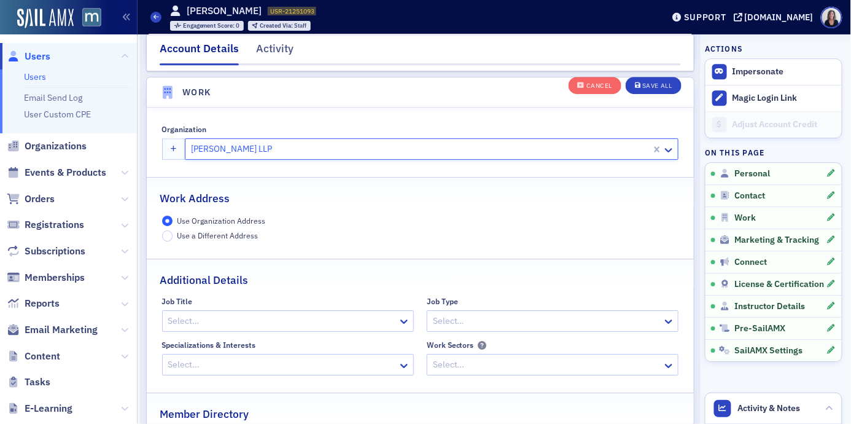
scroll to position [972, 0]
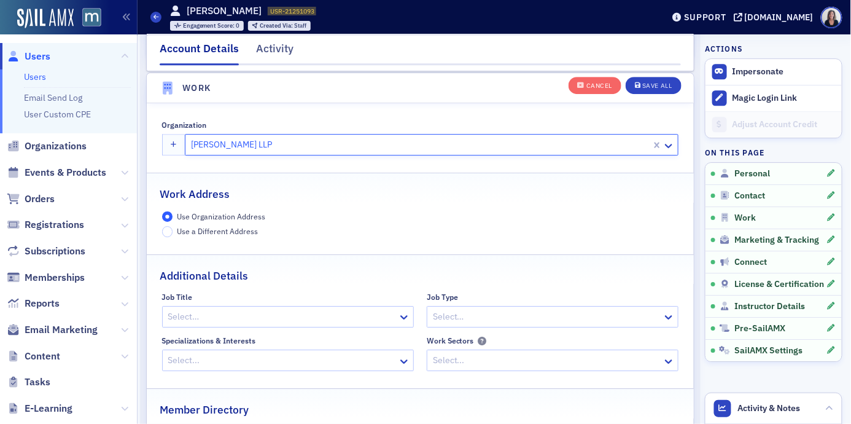
click at [368, 318] on div at bounding box center [282, 316] width 230 height 15
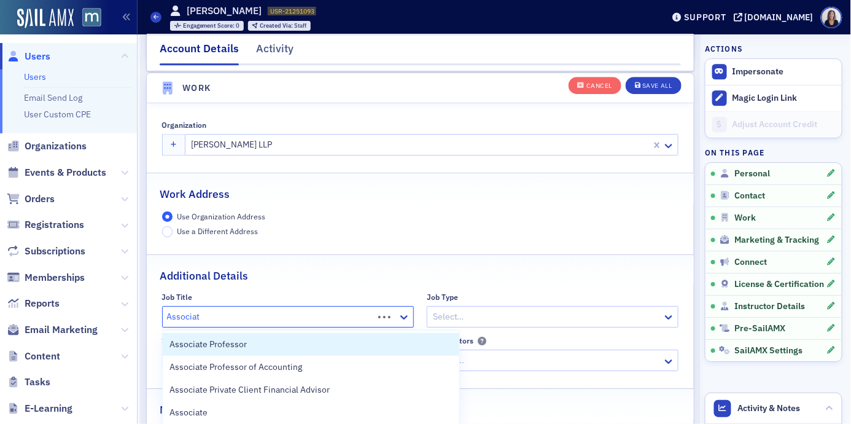
type input "Associate"
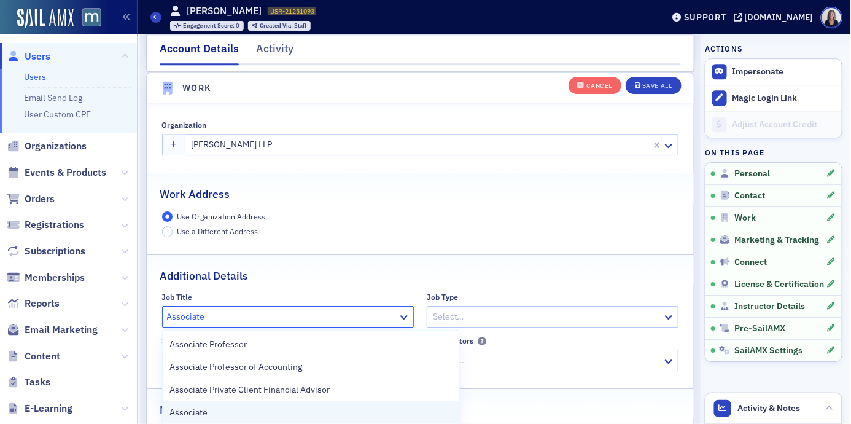
click at [315, 410] on div "Associate" at bounding box center [311, 412] width 282 height 13
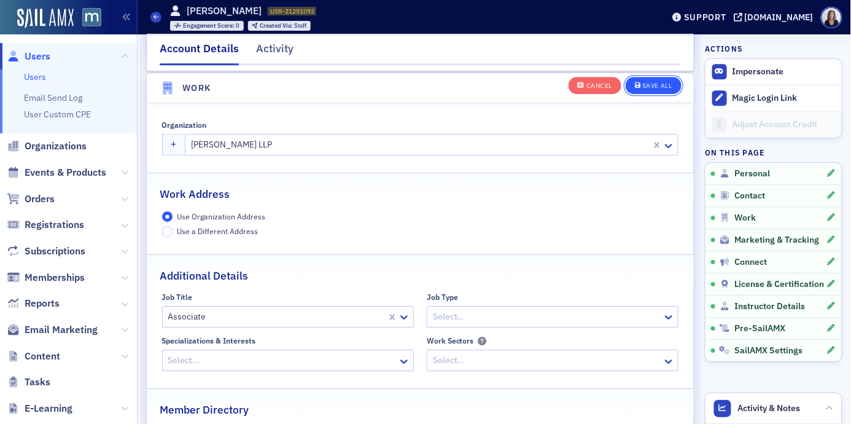
click at [657, 88] on div "Save All" at bounding box center [657, 86] width 29 height 7
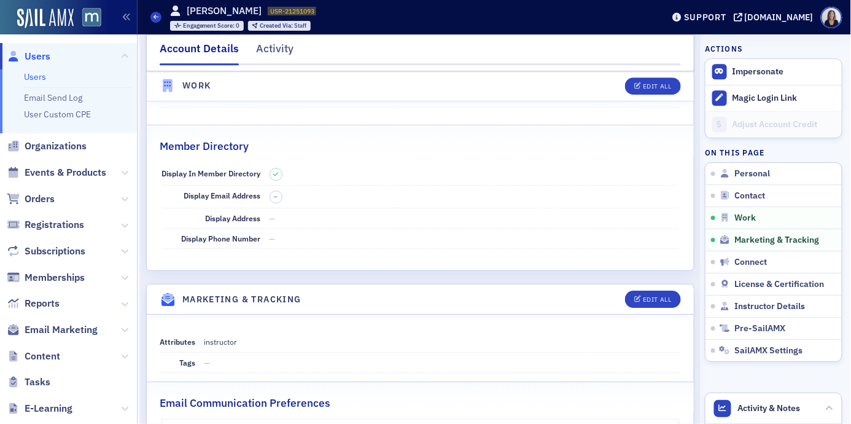
click at [49, 57] on span "Users" at bounding box center [38, 57] width 26 height 14
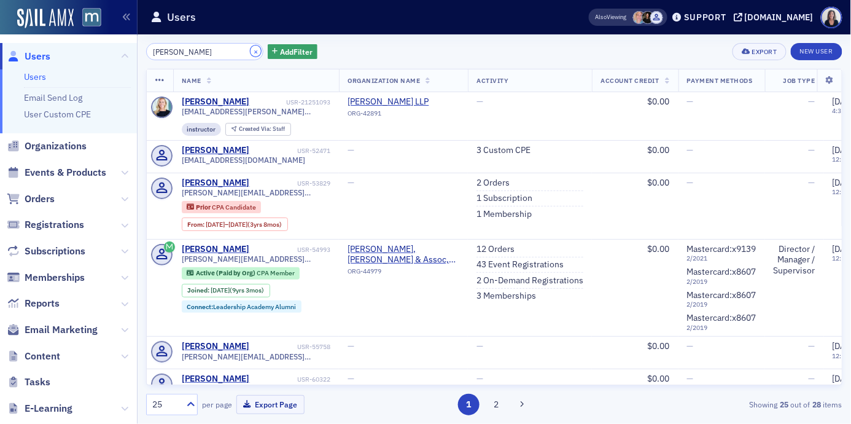
click at [251, 52] on button "×" at bounding box center [256, 50] width 11 height 11
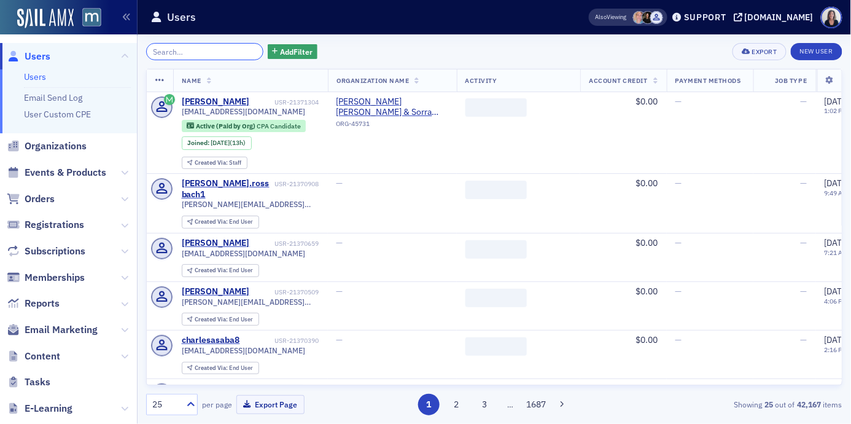
click at [244, 52] on input "search" at bounding box center [204, 51] width 117 height 17
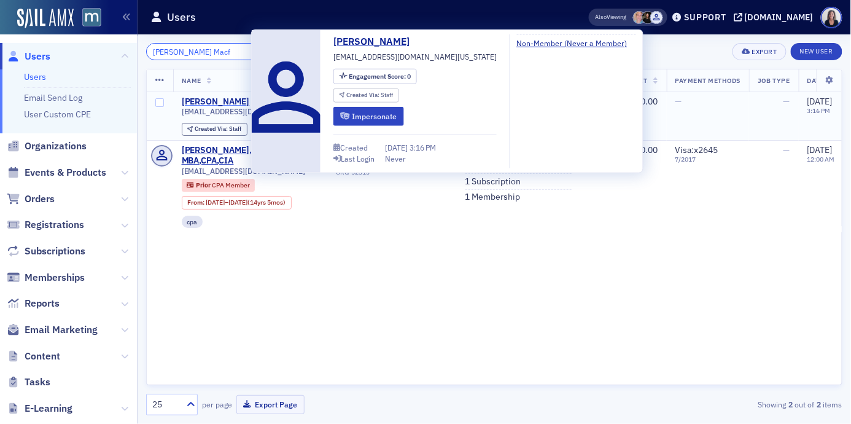
type input "Bryon Macf"
click at [203, 101] on div "Byron Macfarlane" at bounding box center [216, 101] width 68 height 11
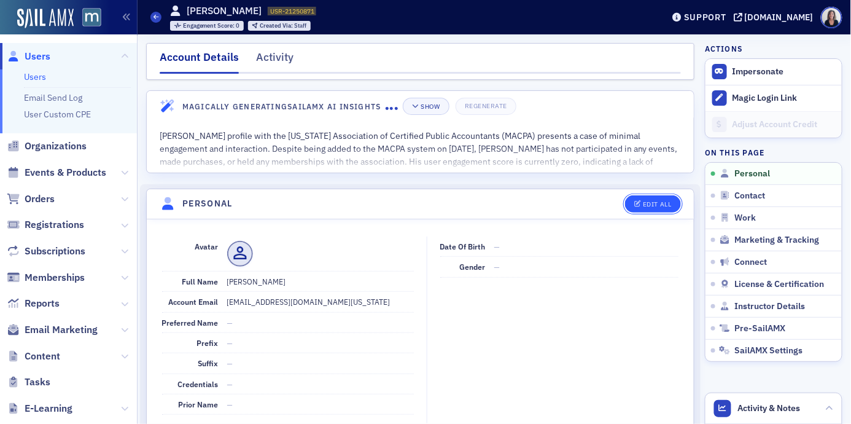
click at [662, 206] on div "Edit All" at bounding box center [657, 204] width 28 height 7
select select "US"
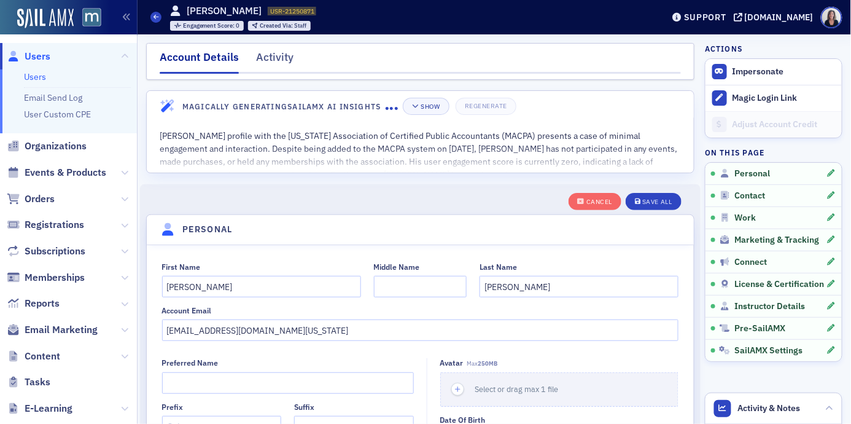
scroll to position [143, 0]
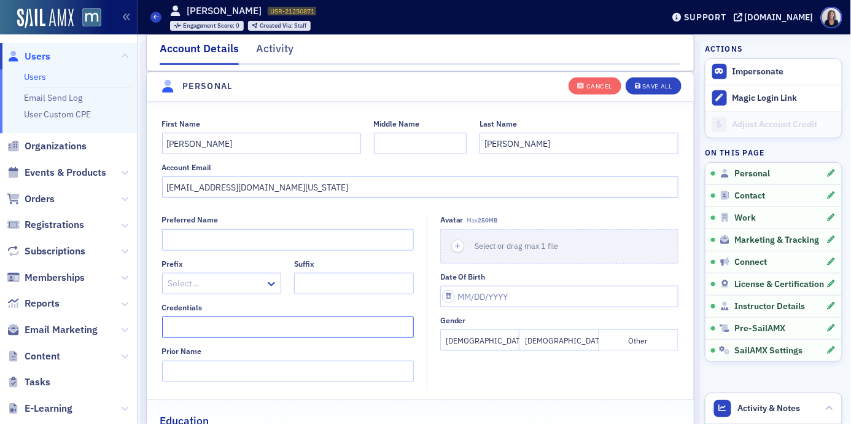
click at [324, 326] on input "Credentials" at bounding box center [288, 327] width 252 height 22
type input "Es"
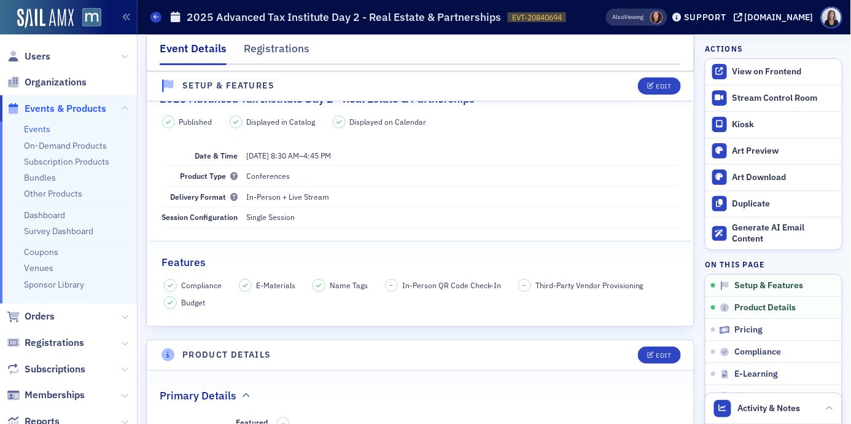
scroll to position [42, 0]
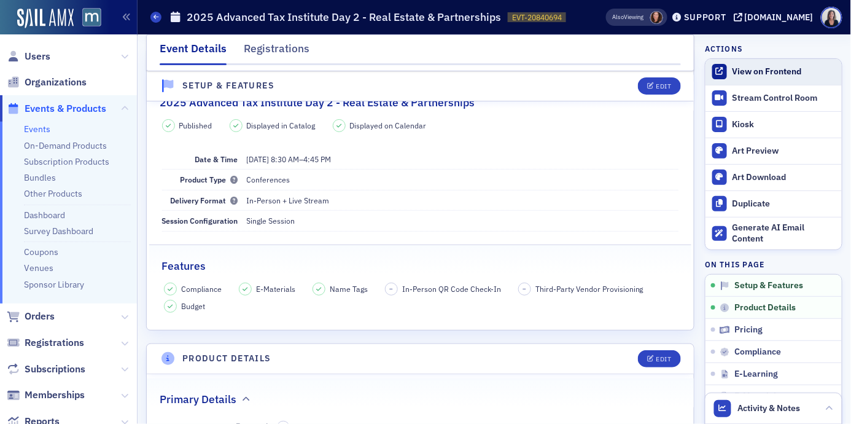
click at [759, 66] on div "View on Frontend" at bounding box center [784, 71] width 103 height 11
click at [157, 18] on icon at bounding box center [156, 17] width 5 height 6
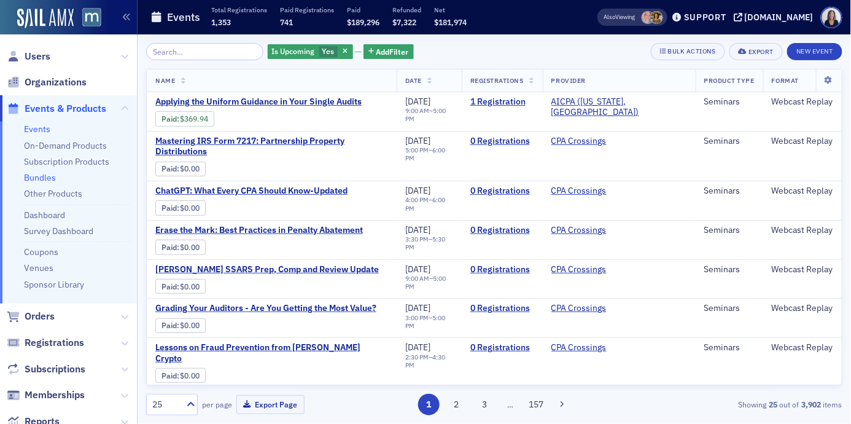
click at [48, 177] on link "Bundles" at bounding box center [40, 177] width 32 height 11
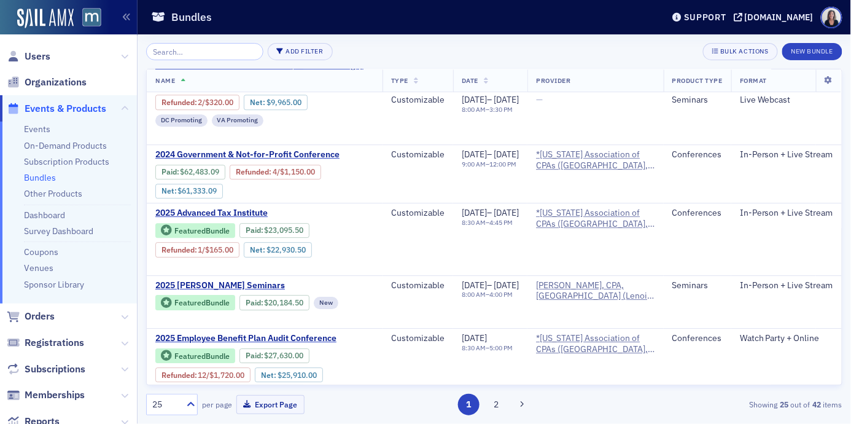
scroll to position [938, 0]
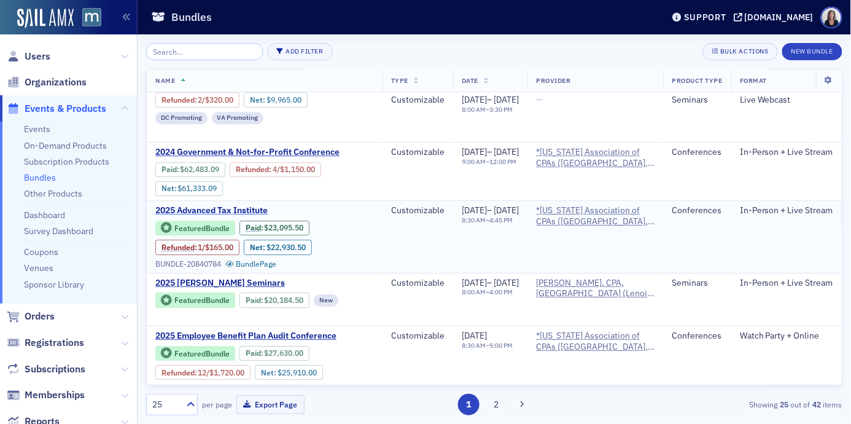
click at [249, 205] on span "2025 Advanced Tax Institute" at bounding box center [258, 210] width 206 height 11
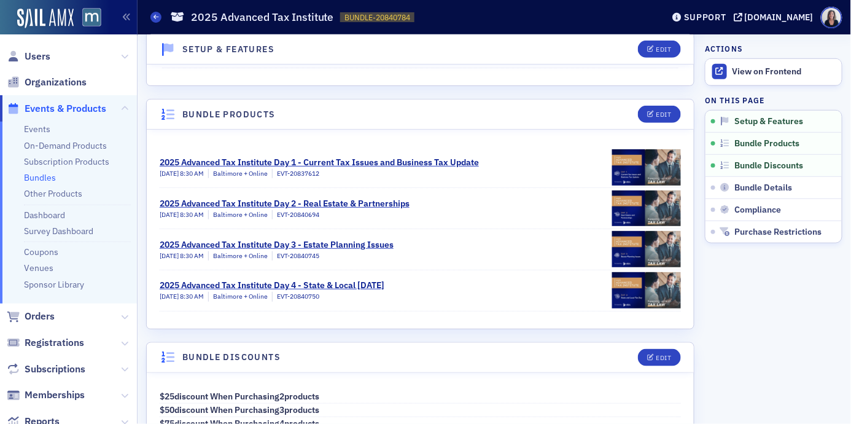
scroll to position [183, 0]
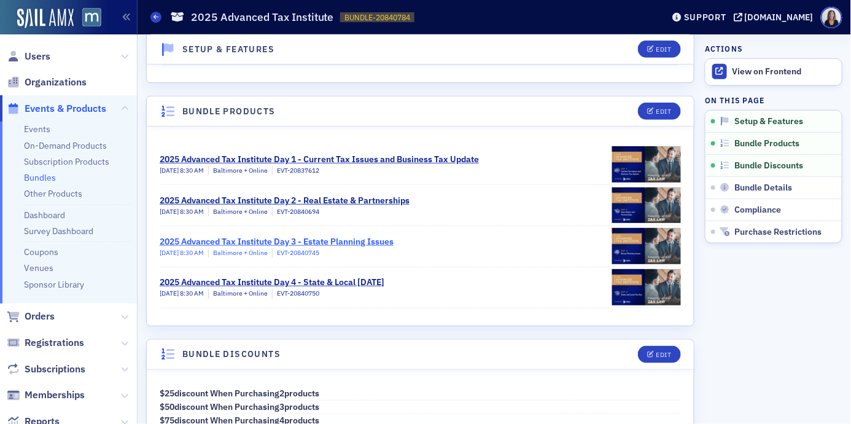
click at [306, 243] on div "2025 Advanced Tax Institute Day 3 - Estate Planning Issues" at bounding box center [277, 241] width 234 height 13
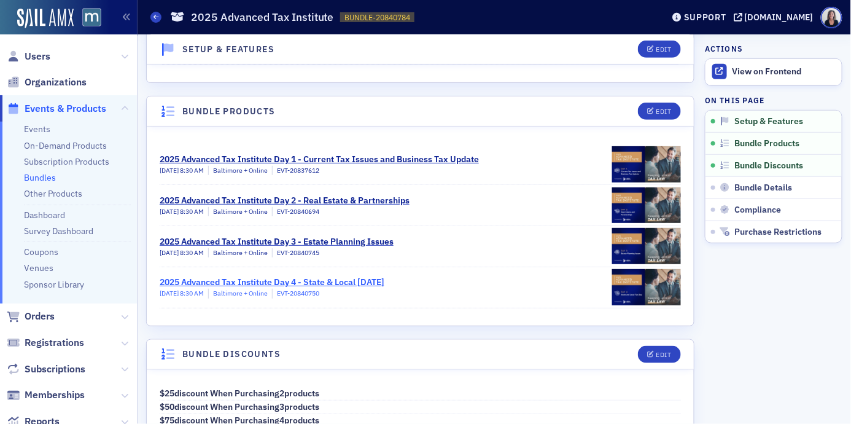
click at [310, 279] on div "2025 Advanced Tax Institute Day 4 - State & Local Tax Day" at bounding box center [272, 282] width 225 height 13
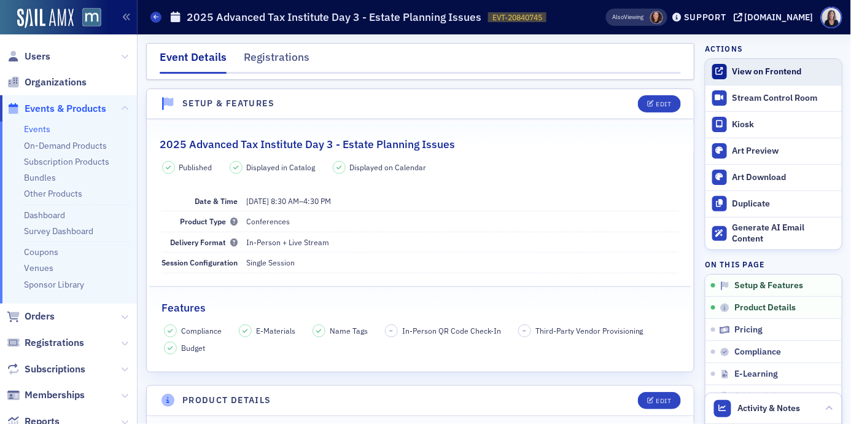
click at [743, 70] on div "View on Frontend" at bounding box center [784, 71] width 103 height 11
click at [159, 19] on span at bounding box center [156, 17] width 11 height 11
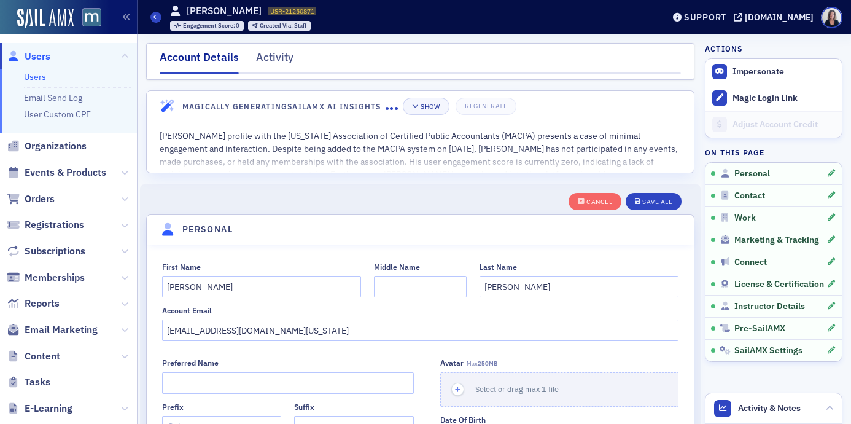
select select "US"
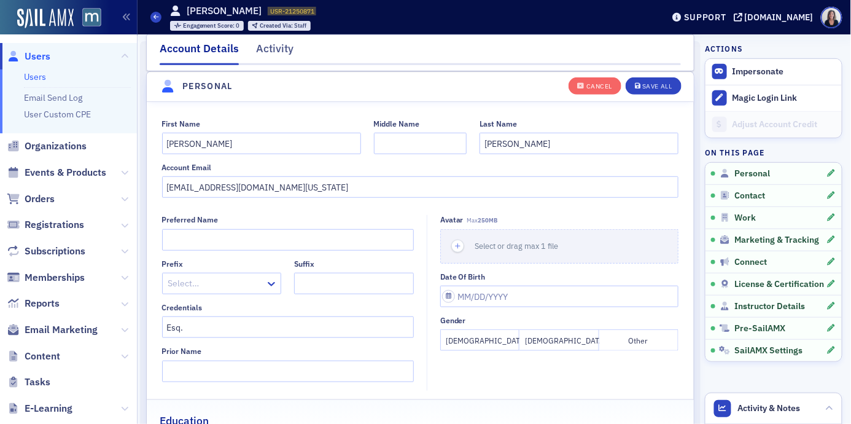
type input "Esq."
click at [570, 342] on button "[DEMOGRAPHIC_DATA]" at bounding box center [559, 340] width 79 height 22
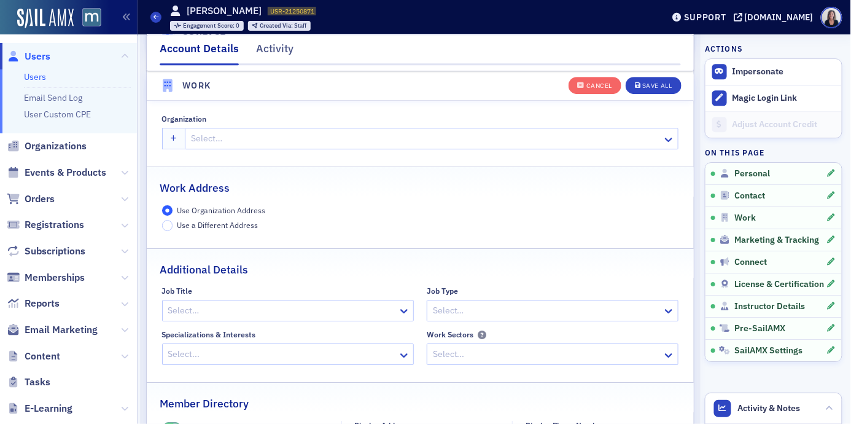
scroll to position [992, 0]
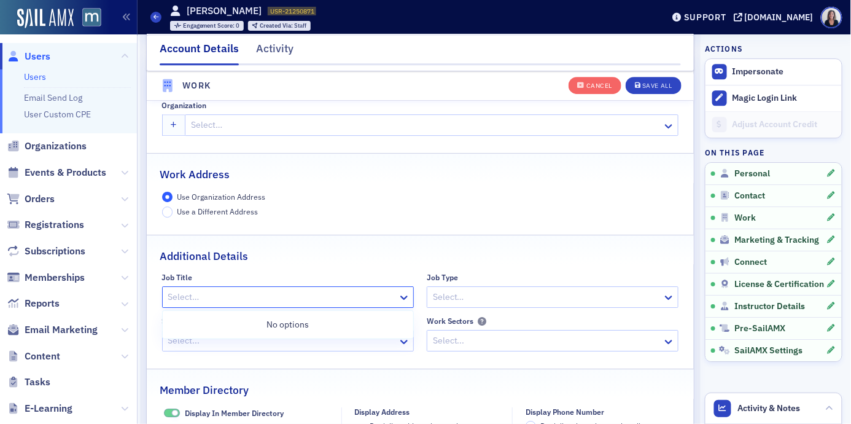
click at [307, 297] on div at bounding box center [282, 296] width 230 height 15
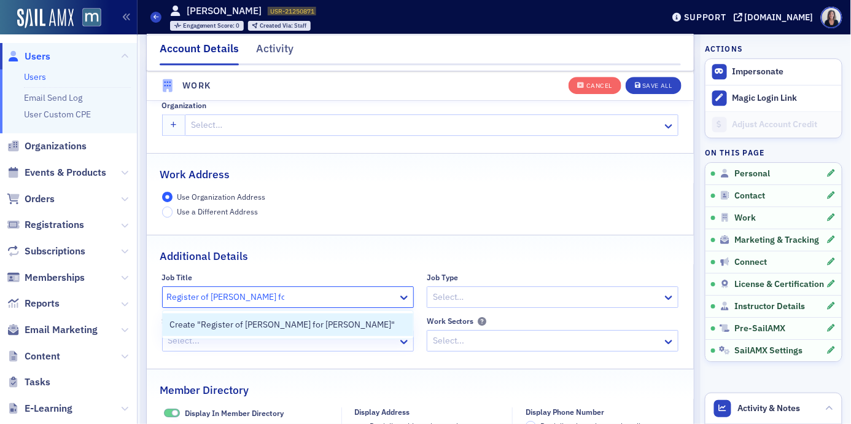
type input "Register of [PERSON_NAME] for [PERSON_NAME]"
click at [306, 324] on span "Create "Register of [PERSON_NAME] for [PERSON_NAME] Co"" at bounding box center [289, 324] width 238 height 13
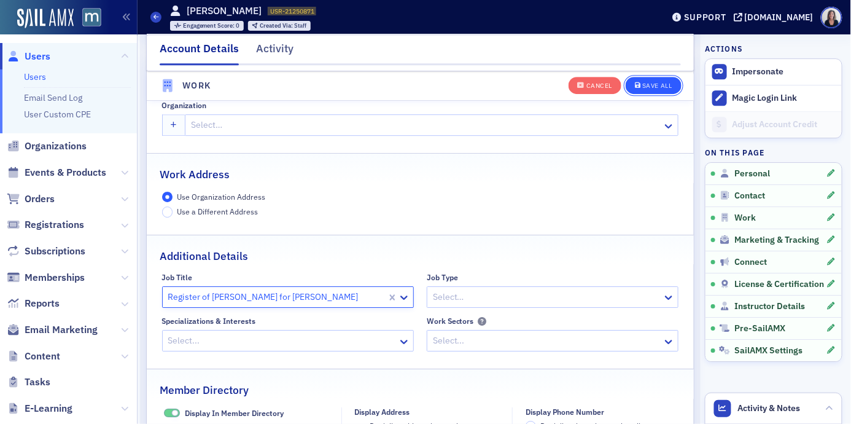
click at [666, 85] on div "Save All" at bounding box center [657, 86] width 29 height 7
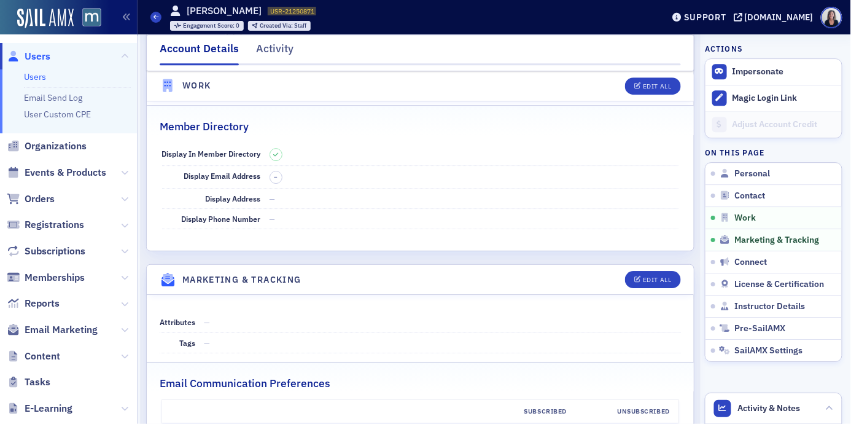
click at [43, 55] on span "Users" at bounding box center [38, 57] width 26 height 14
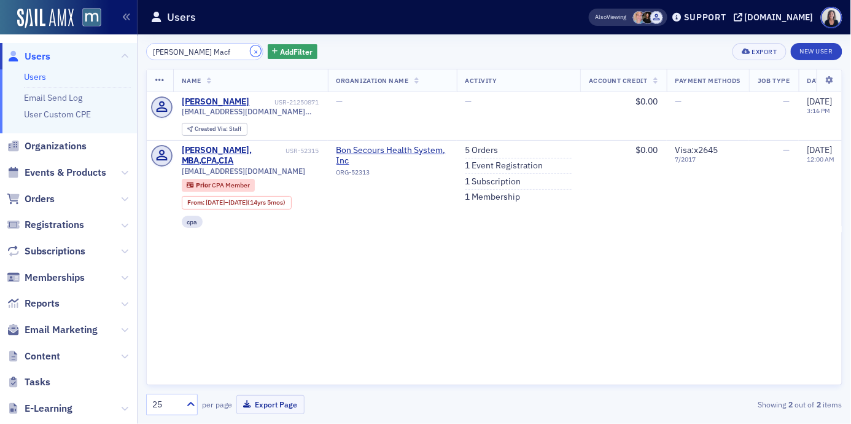
click at [251, 50] on button "×" at bounding box center [256, 50] width 11 height 11
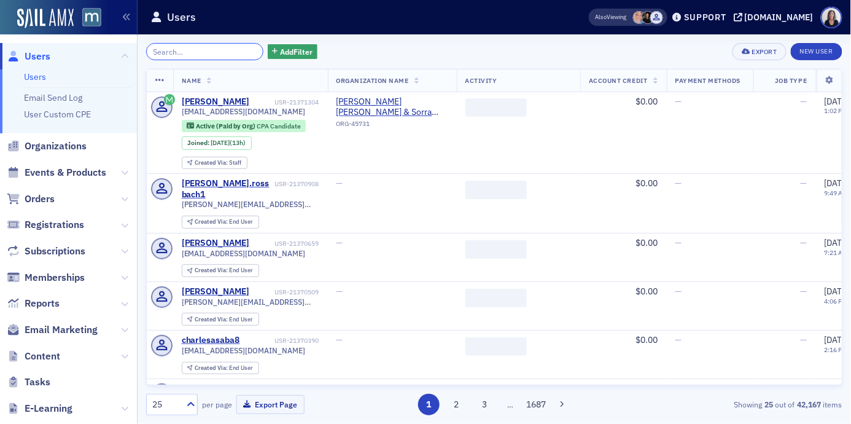
click at [224, 47] on input "search" at bounding box center [204, 51] width 117 height 17
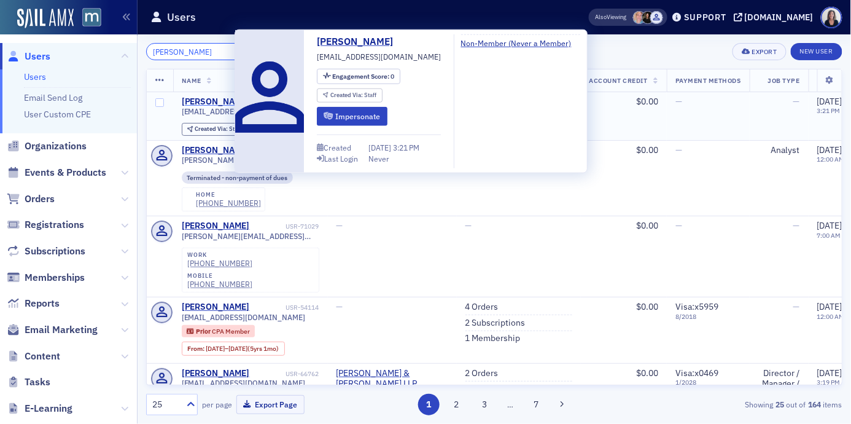
type input "[PERSON_NAME]"
click at [211, 103] on div "[PERSON_NAME]" at bounding box center [216, 101] width 68 height 11
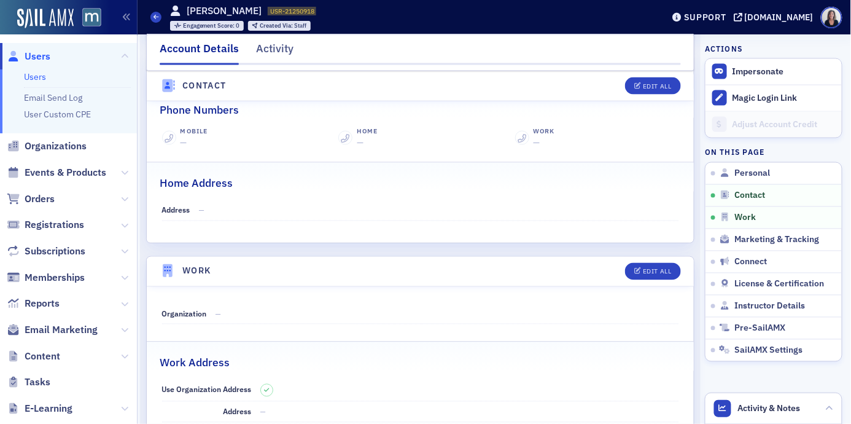
scroll to position [527, 0]
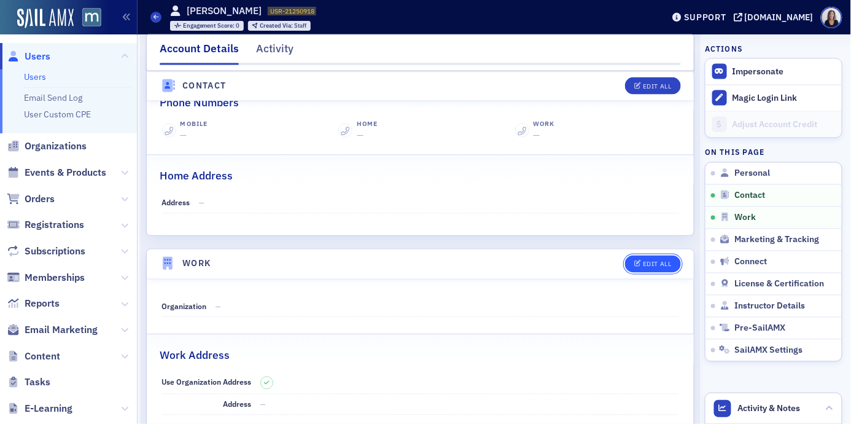
click at [656, 261] on div "Edit All" at bounding box center [657, 264] width 28 height 7
select select "US"
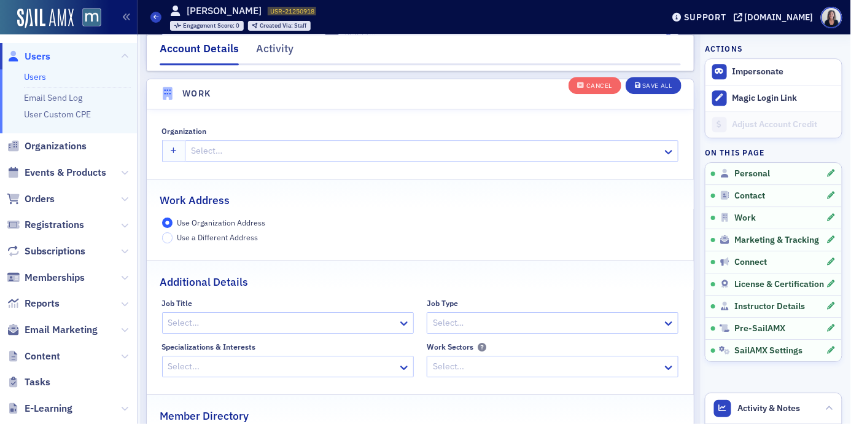
scroll to position [973, 0]
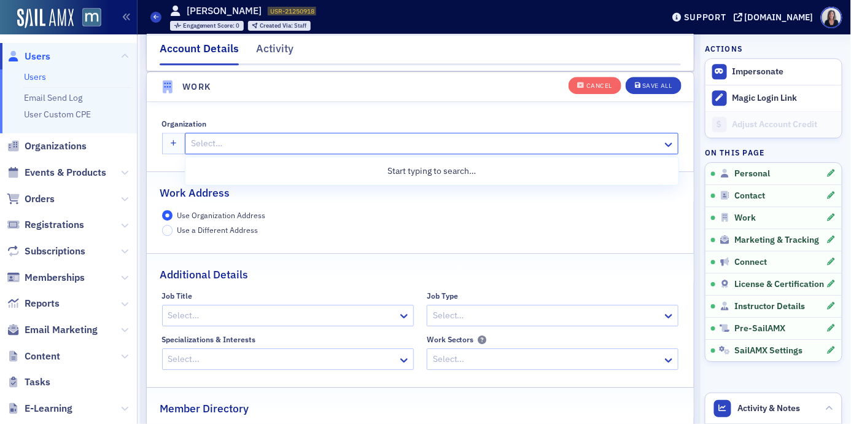
click at [329, 145] on div at bounding box center [426, 143] width 472 height 15
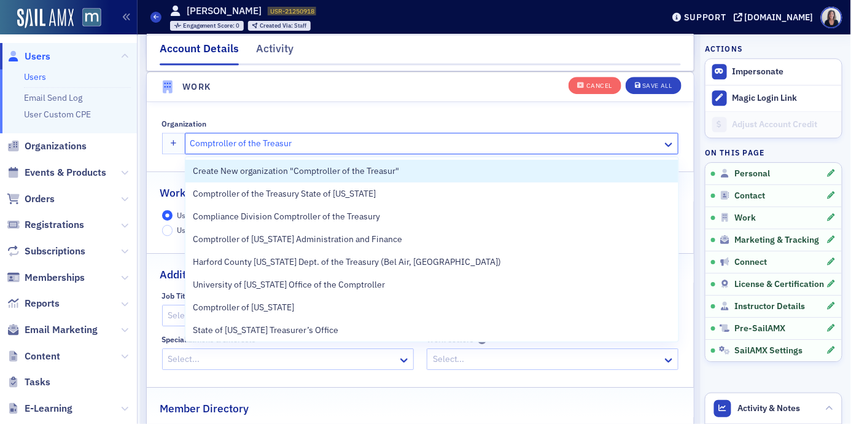
type input "Comptroller of the Treasury"
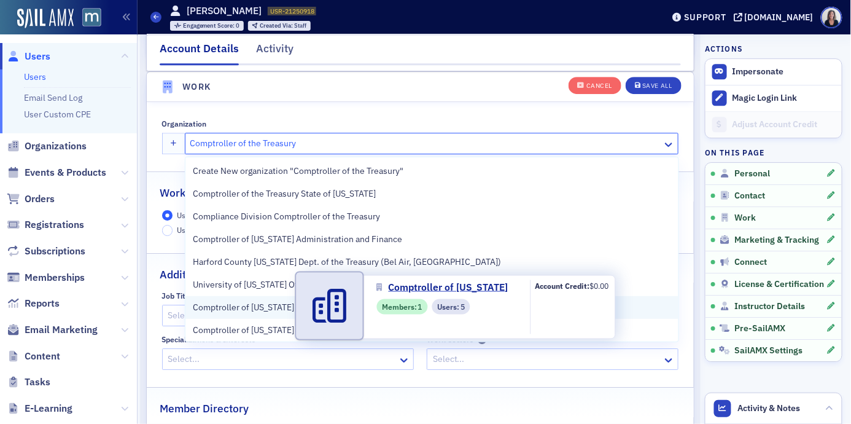
click at [290, 301] on span "Comptroller of [US_STATE]" at bounding box center [249, 307] width 112 height 13
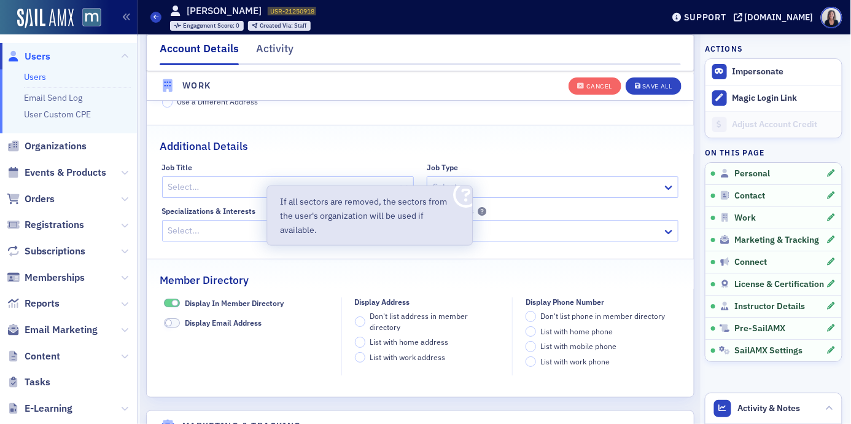
scroll to position [1101, 0]
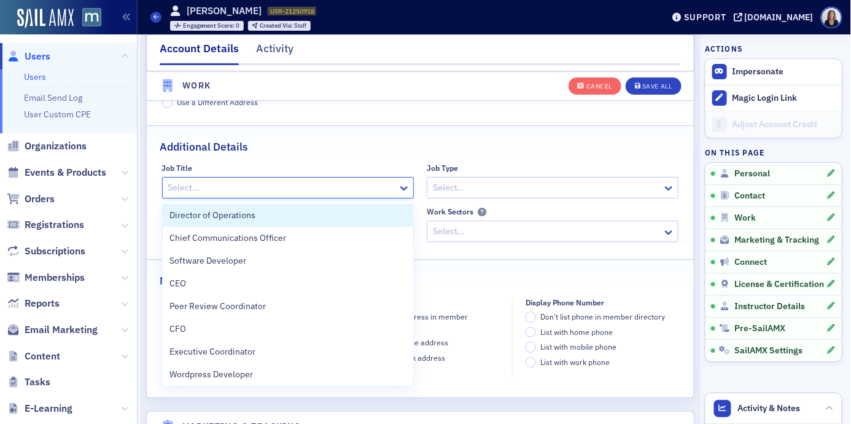
click at [377, 189] on div at bounding box center [282, 187] width 230 height 15
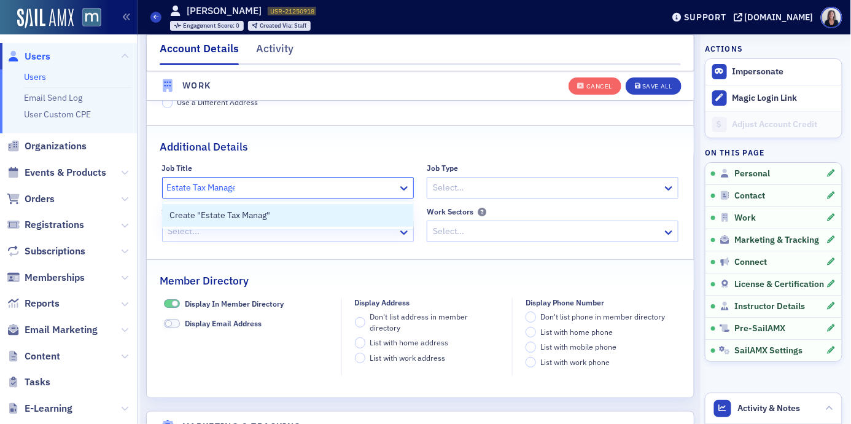
type input "Estate Tax Manager"
click at [326, 212] on div "Create "Estate Tax Manager"" at bounding box center [288, 215] width 237 height 13
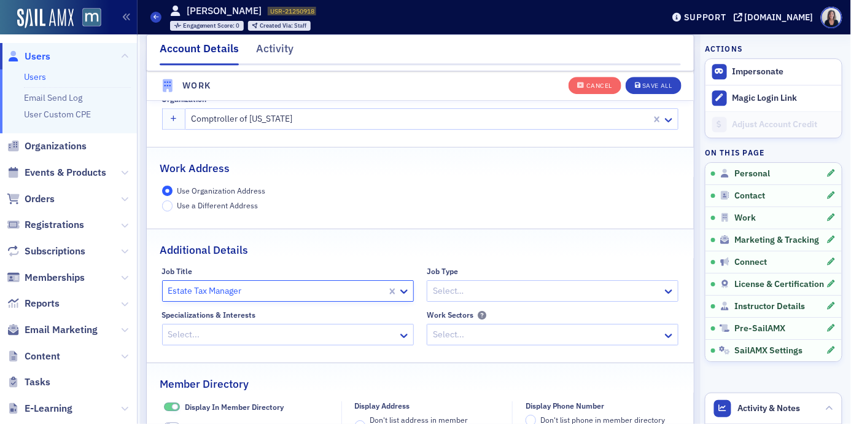
scroll to position [998, 0]
click at [177, 404] on span at bounding box center [175, 406] width 7 height 7
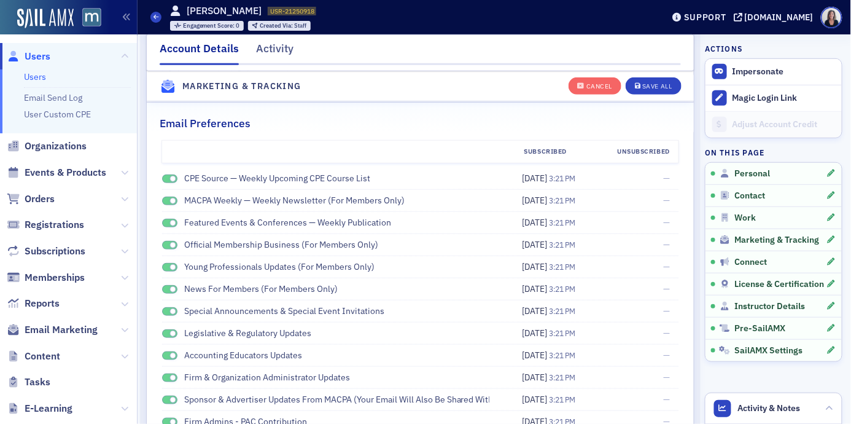
scroll to position [1454, 0]
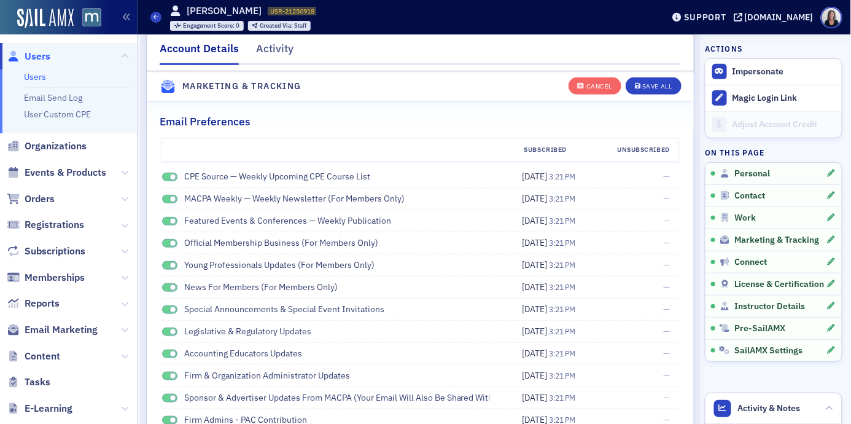
click at [174, 177] on span at bounding box center [173, 177] width 7 height 7
click at [173, 202] on span at bounding box center [173, 199] width 7 height 7
click at [172, 221] on span at bounding box center [173, 221] width 7 height 7
click at [172, 242] on span at bounding box center [173, 243] width 7 height 7
click at [172, 265] on span at bounding box center [173, 265] width 7 height 7
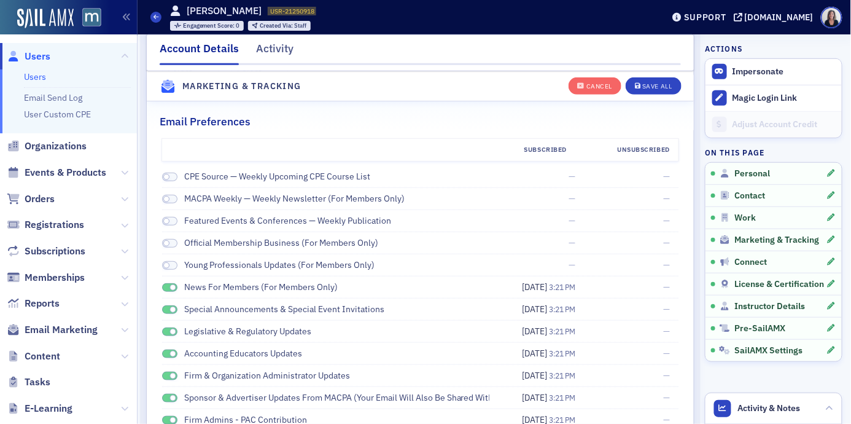
click at [170, 289] on span at bounding box center [173, 287] width 7 height 7
click at [170, 310] on span at bounding box center [173, 310] width 7 height 7
click at [171, 329] on span at bounding box center [173, 332] width 7 height 7
click at [174, 351] on span at bounding box center [173, 354] width 7 height 7
click at [174, 375] on span at bounding box center [173, 376] width 7 height 7
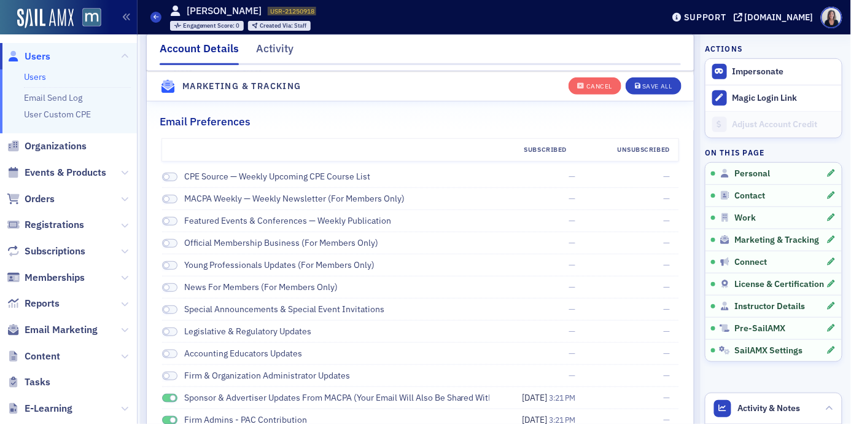
click at [174, 392] on div "Sponsor & Advertiser Updates from MACPA (Your email will also be shared with MA…" at bounding box center [326, 397] width 328 height 13
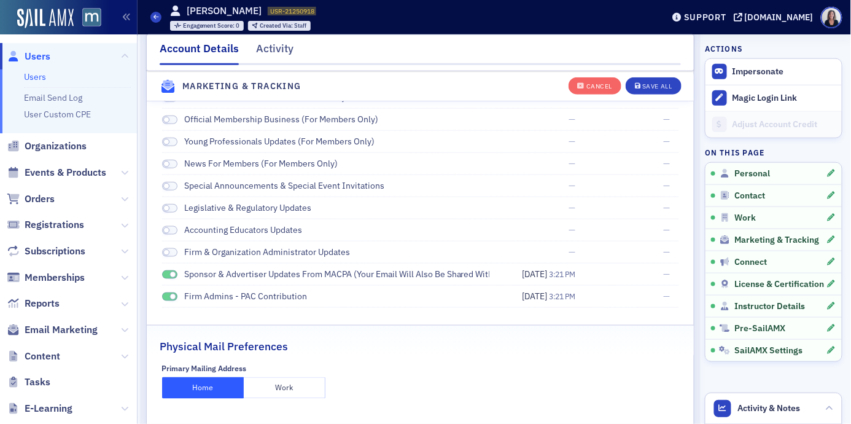
scroll to position [1634, 0]
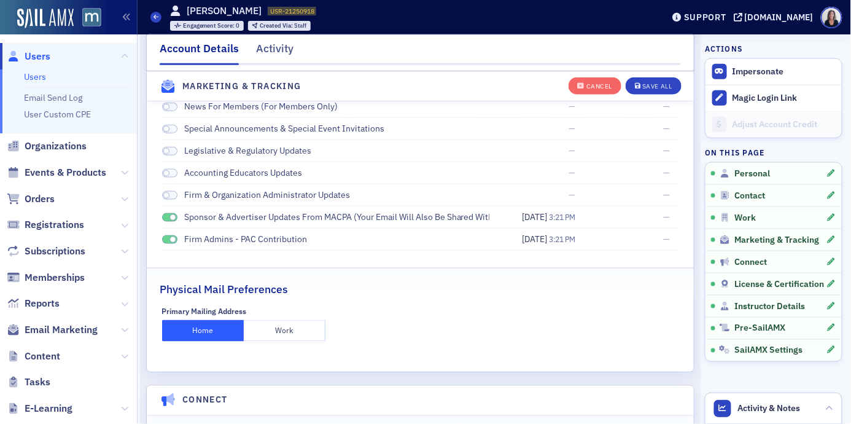
click at [174, 214] on span at bounding box center [170, 217] width 16 height 9
click at [172, 235] on div "Firm Admins - PAC Contribution" at bounding box center [326, 239] width 328 height 13
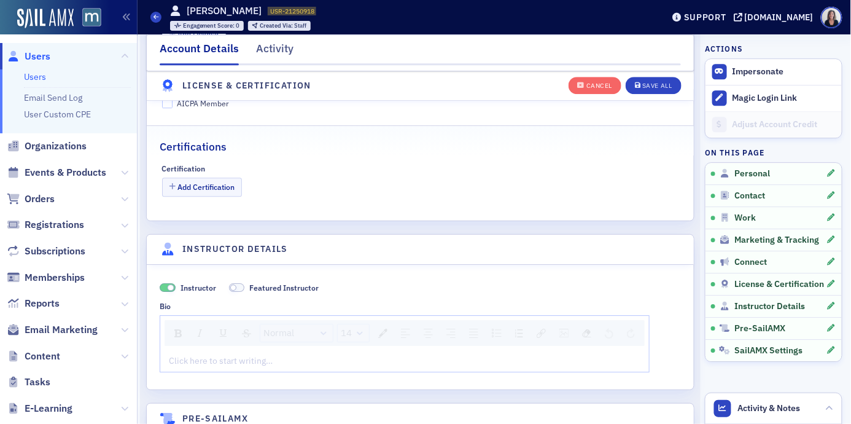
scroll to position [2190, 0]
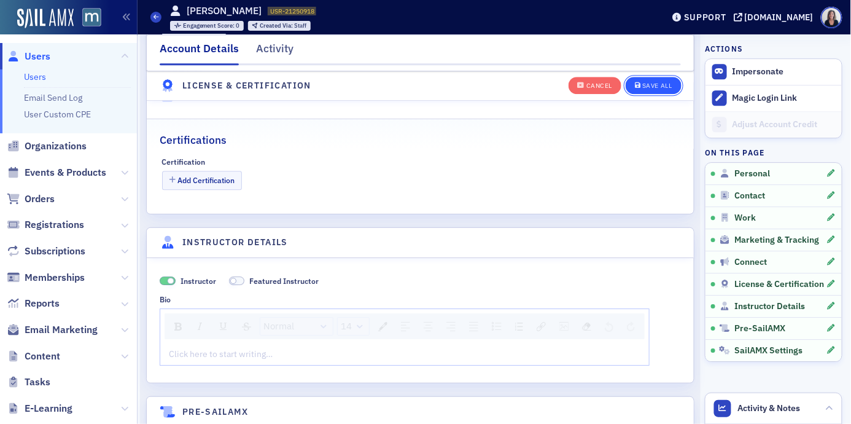
click at [652, 83] on div "Save All" at bounding box center [657, 86] width 29 height 7
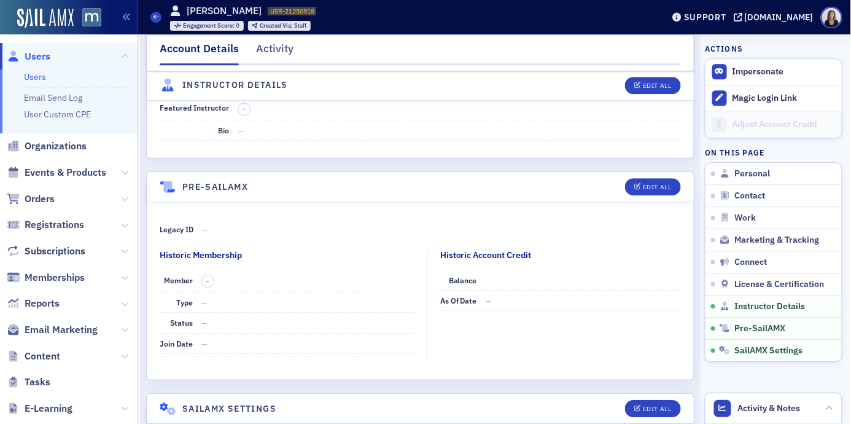
click at [41, 57] on span "Users" at bounding box center [38, 57] width 26 height 14
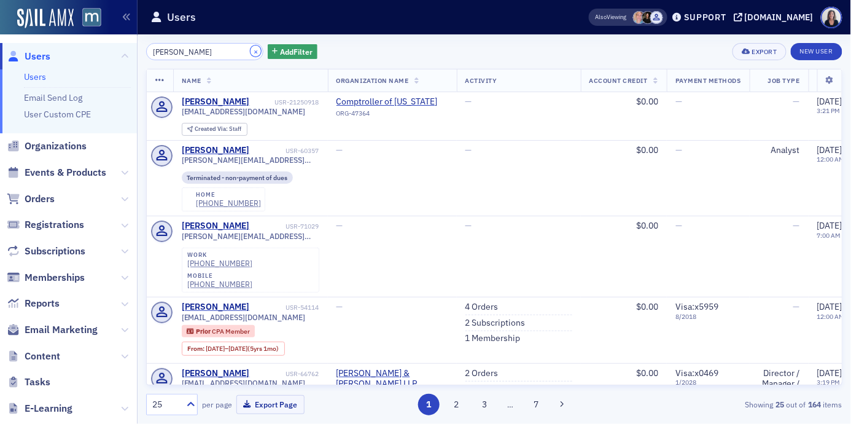
click at [251, 52] on button "×" at bounding box center [256, 50] width 11 height 11
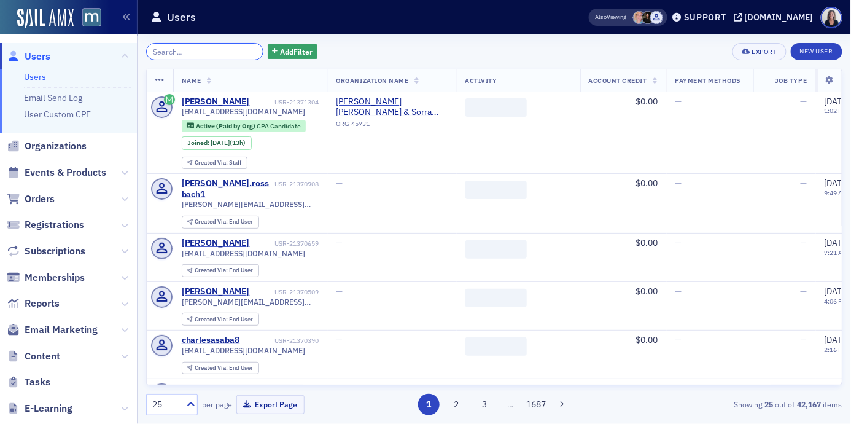
click at [237, 50] on input "search" at bounding box center [204, 51] width 117 height 17
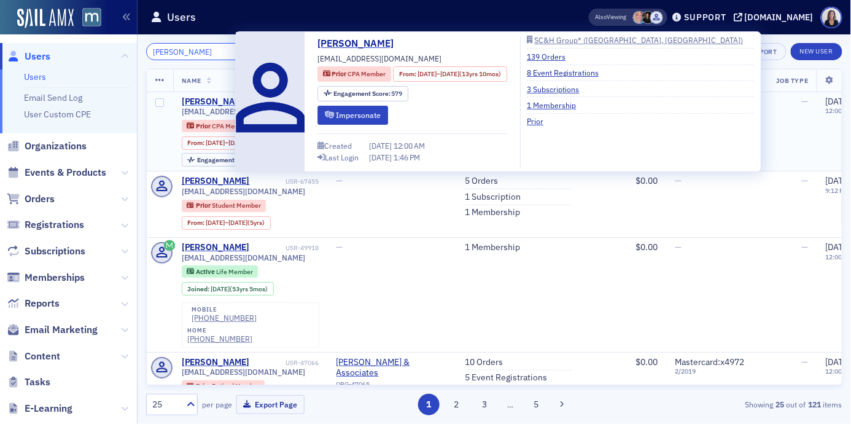
type input "[PERSON_NAME]"
click at [211, 104] on div "[PERSON_NAME]" at bounding box center [216, 101] width 68 height 11
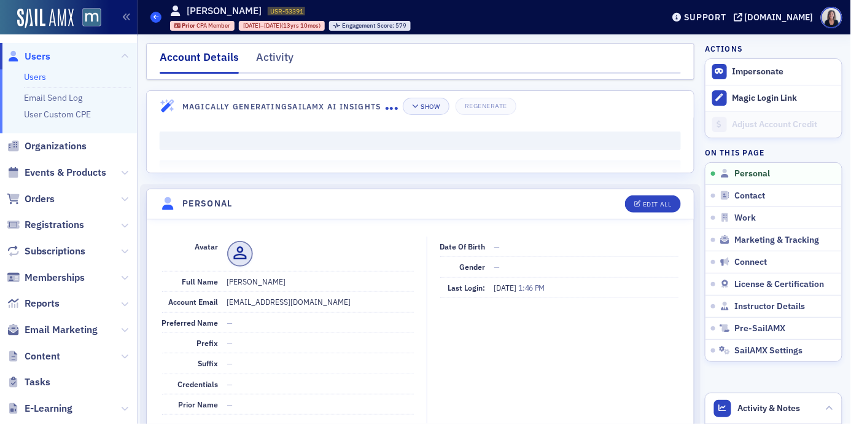
click at [156, 19] on icon at bounding box center [156, 17] width 5 height 6
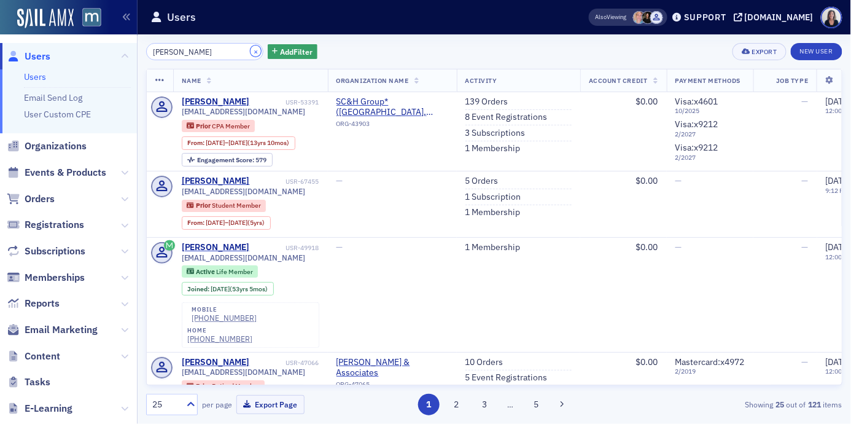
click at [251, 52] on button "×" at bounding box center [256, 50] width 11 height 11
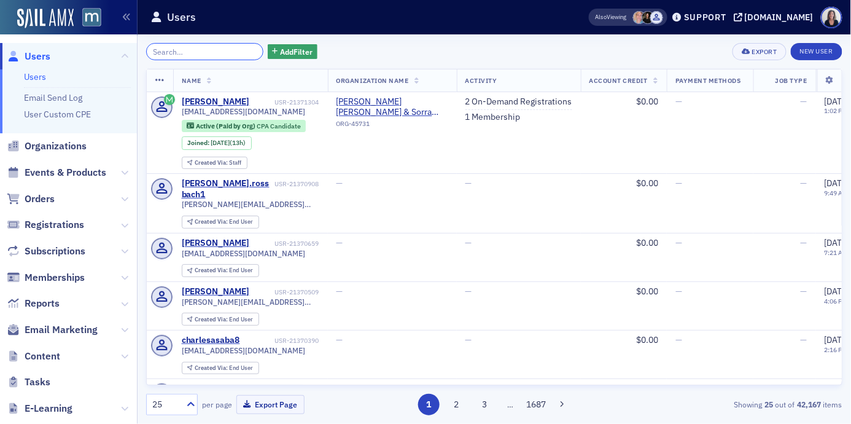
click at [178, 51] on input "search" at bounding box center [204, 51] width 117 height 17
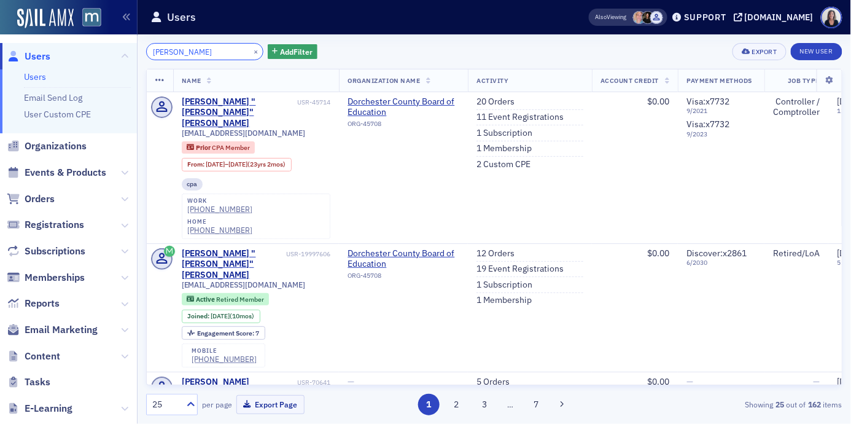
type input "[PERSON_NAME]"
click at [251, 52] on button "×" at bounding box center [256, 50] width 11 height 11
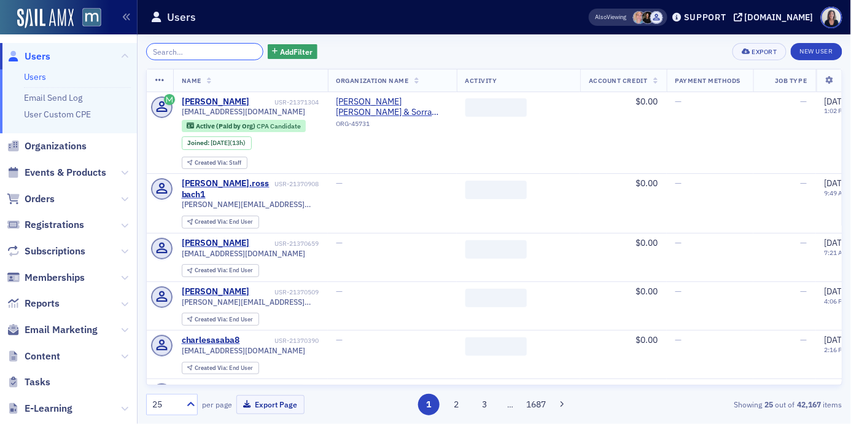
click at [213, 48] on input "search" at bounding box center [204, 51] width 117 height 17
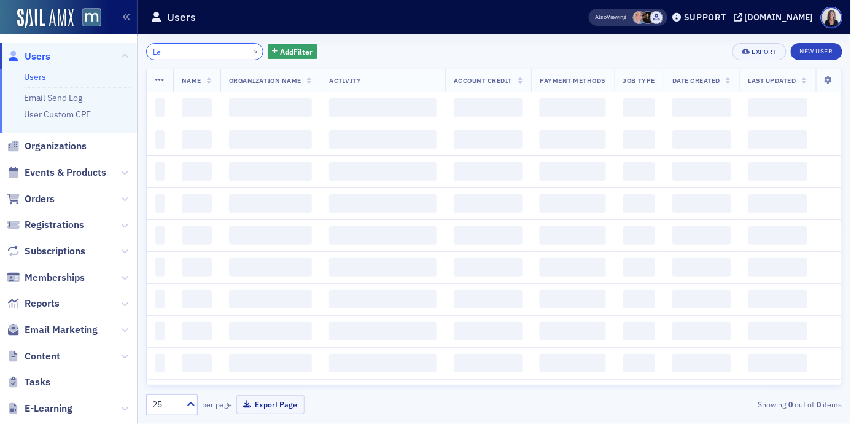
type input "L"
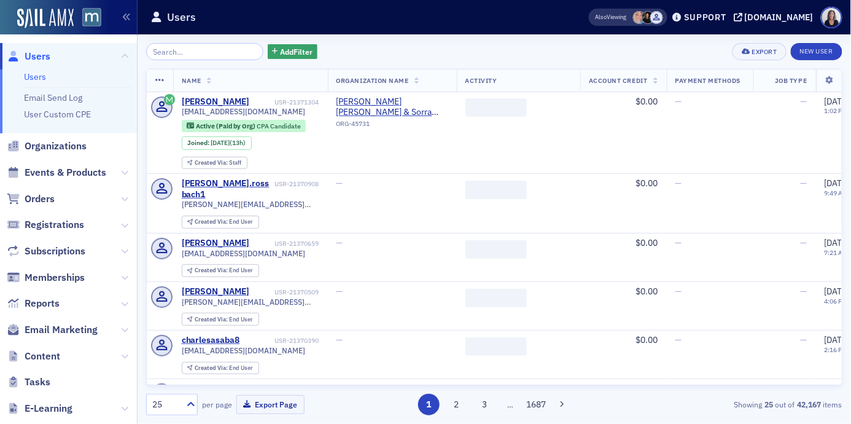
click at [46, 53] on span "Users" at bounding box center [38, 57] width 26 height 14
click at [159, 52] on input "search" at bounding box center [204, 51] width 117 height 17
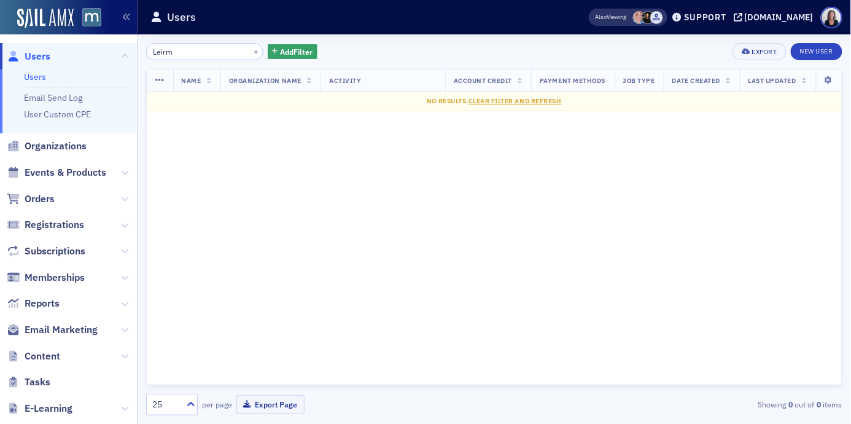
type input "Leirm"
click at [251, 50] on button "×" at bounding box center [256, 50] width 11 height 11
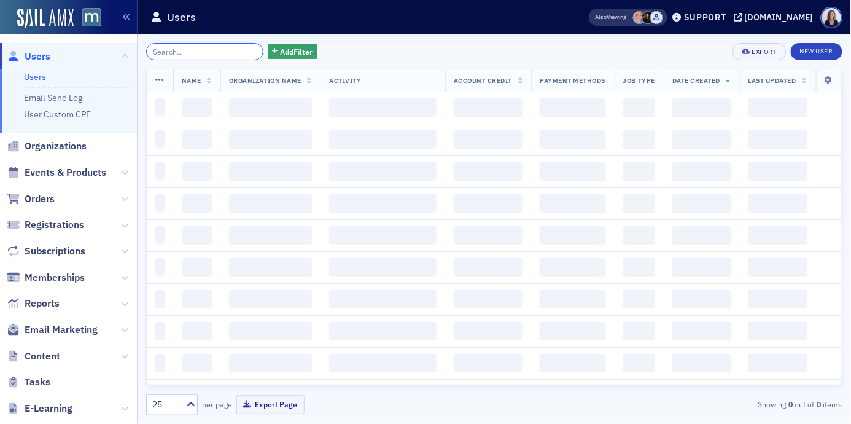
click at [247, 50] on input "search" at bounding box center [204, 51] width 117 height 17
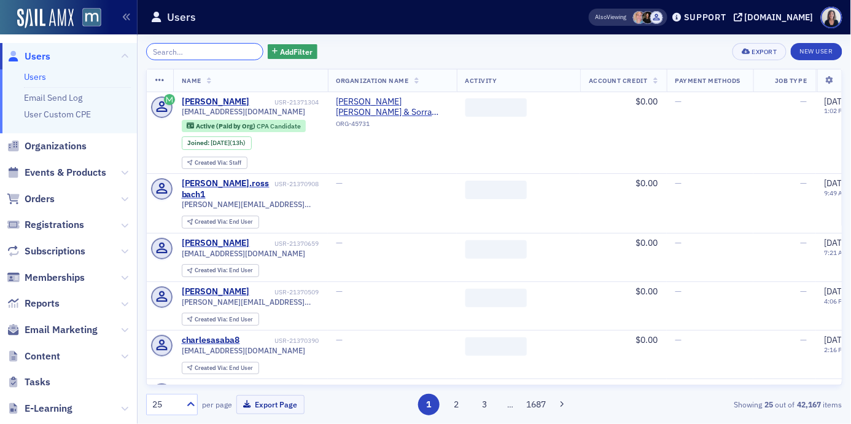
click at [238, 49] on input "search" at bounding box center [204, 51] width 117 height 17
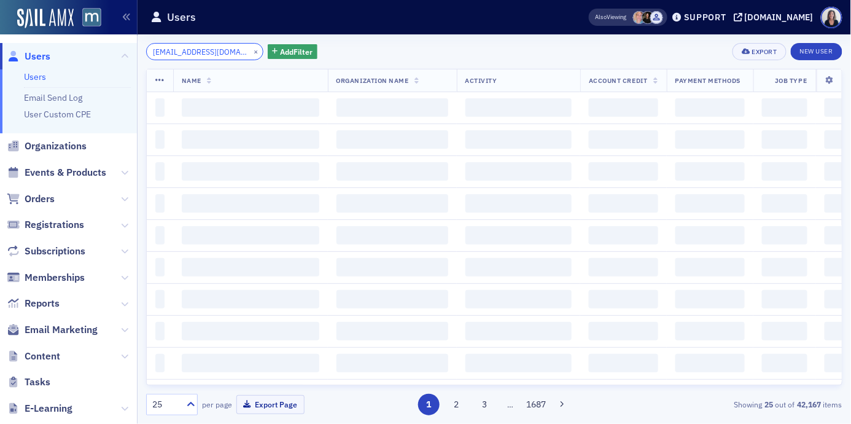
scroll to position [0, 8]
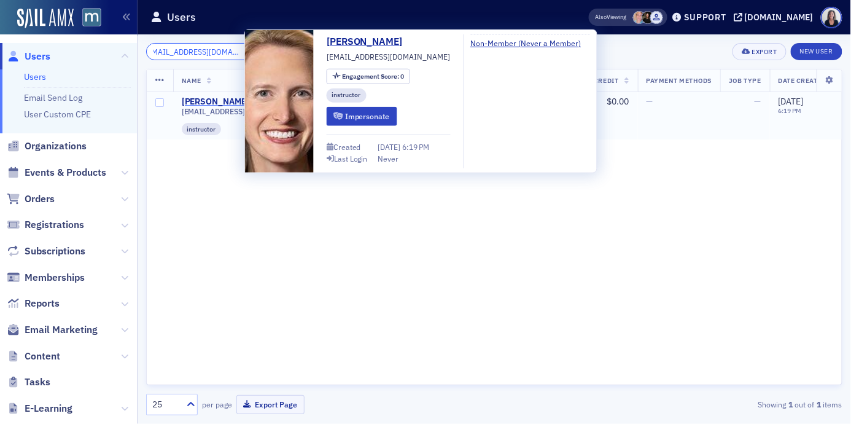
type input "brooke@marylandtaxes.gov"
click at [212, 98] on div "Brooke Lierman" at bounding box center [216, 101] width 68 height 11
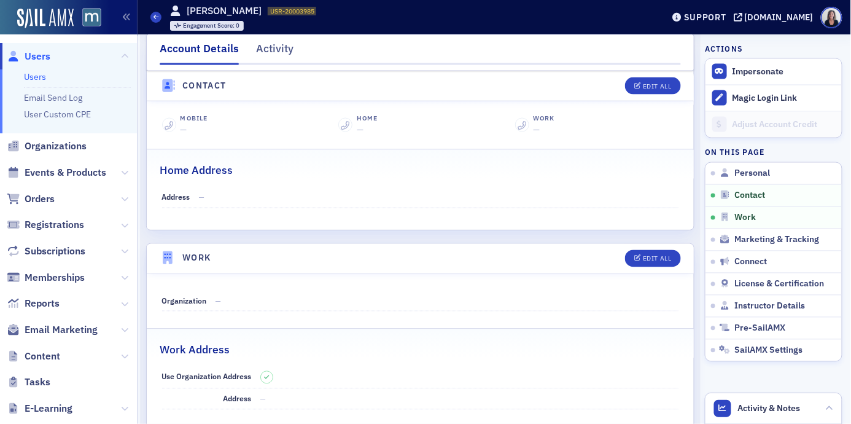
scroll to position [559, 0]
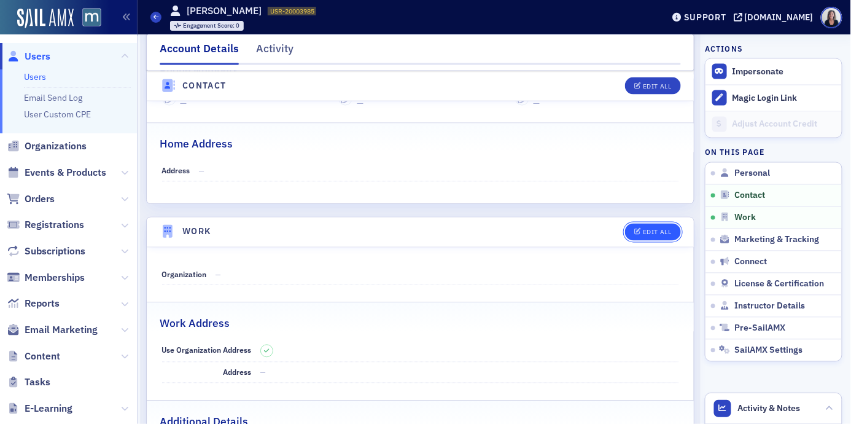
click at [659, 230] on div "Edit All" at bounding box center [657, 232] width 28 height 7
select select "US"
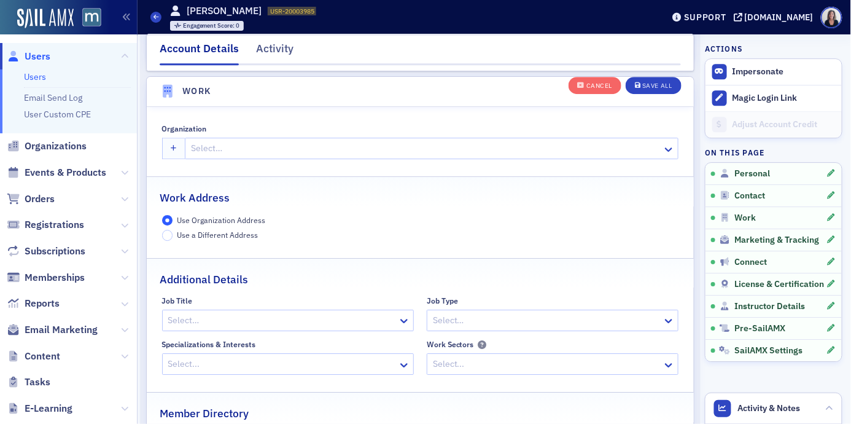
scroll to position [973, 0]
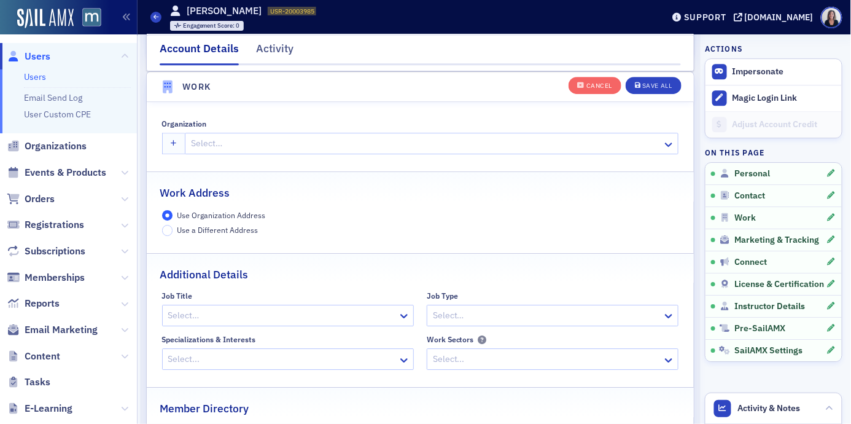
click at [351, 319] on div at bounding box center [282, 315] width 230 height 15
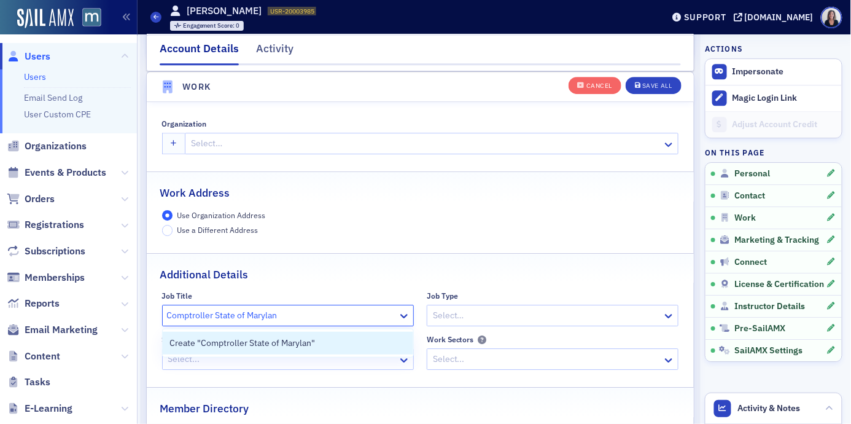
type input "Comptroller State of Maryland"
click at [313, 340] on span "Create "Comptroller State of Maryland"" at bounding box center [249, 343] width 159 height 13
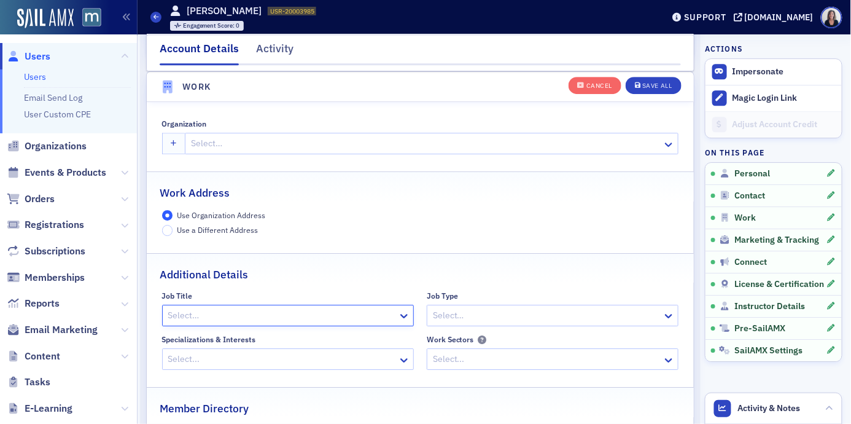
click at [373, 314] on div at bounding box center [282, 315] width 230 height 15
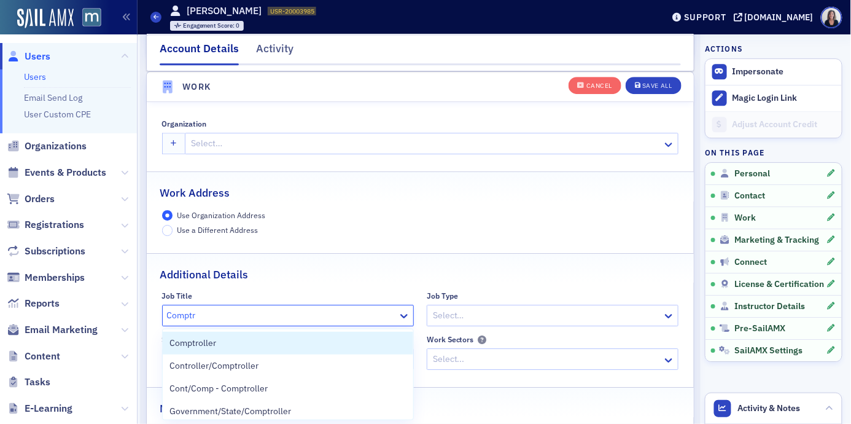
type input "Comptro"
click at [273, 342] on div "Comptroller" at bounding box center [288, 343] width 237 height 13
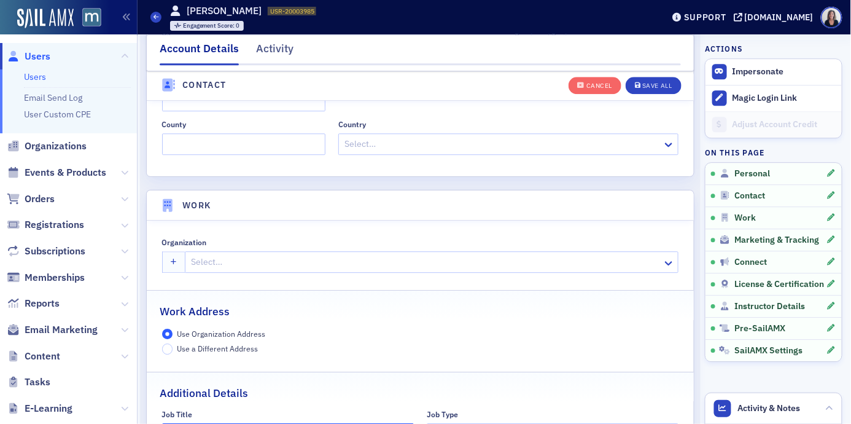
scroll to position [819, 0]
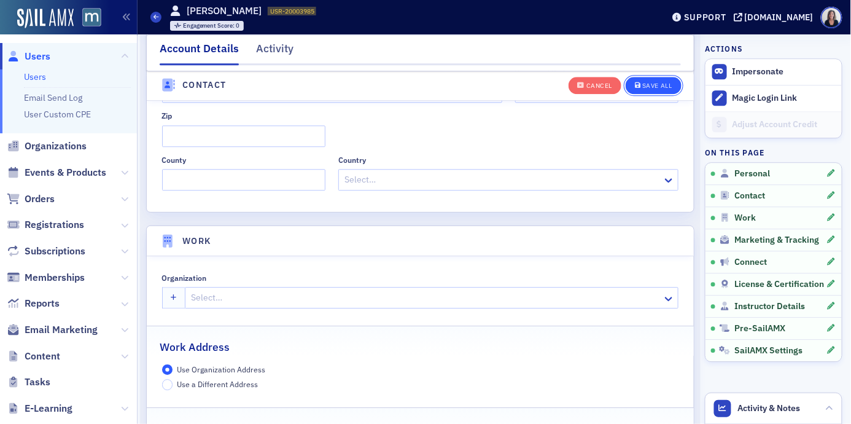
click at [672, 84] on div "Save All" at bounding box center [657, 86] width 29 height 7
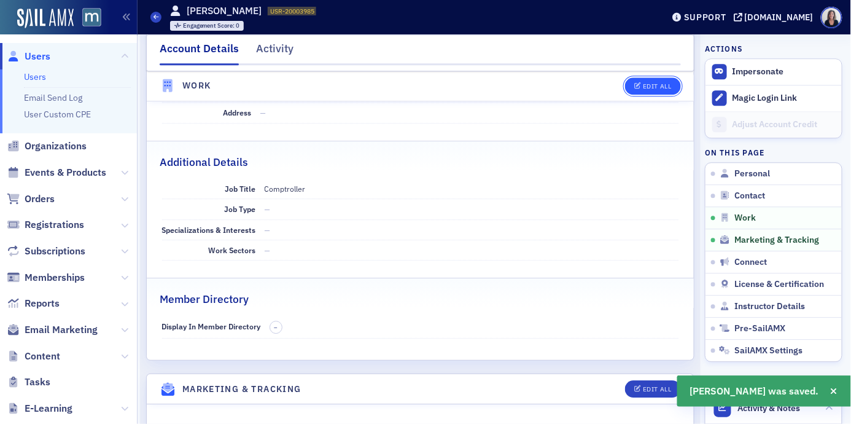
click at [665, 83] on div "Edit All" at bounding box center [657, 86] width 28 height 7
select select "US"
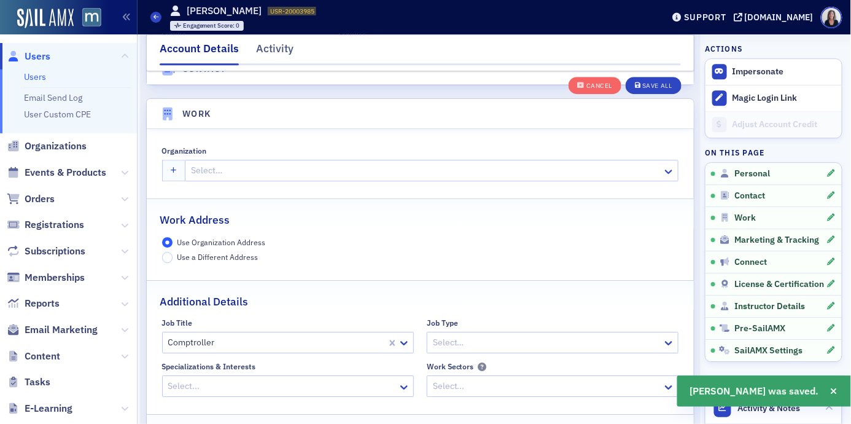
scroll to position [925, 0]
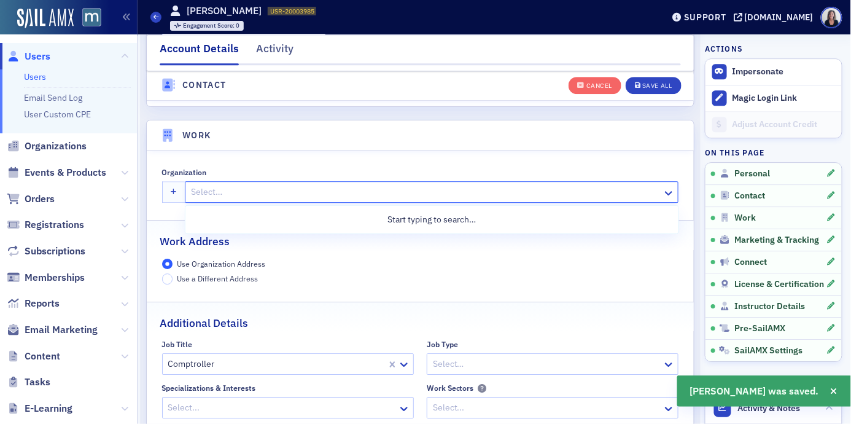
click at [238, 190] on div at bounding box center [426, 191] width 472 height 15
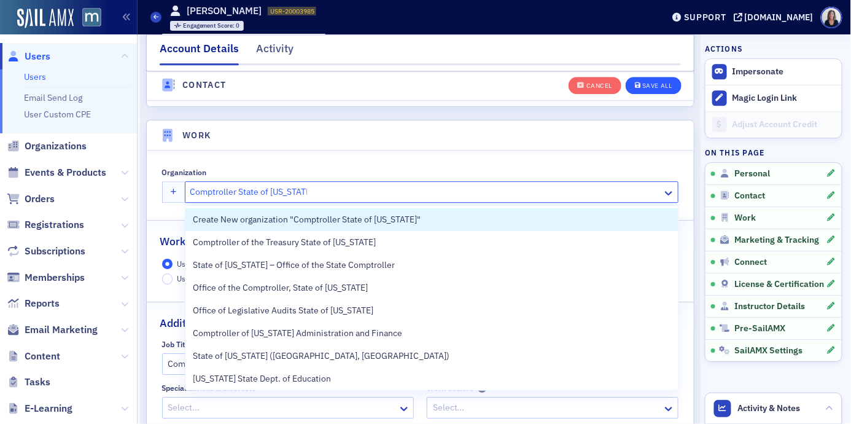
type input "Comptroller State of Maryland"
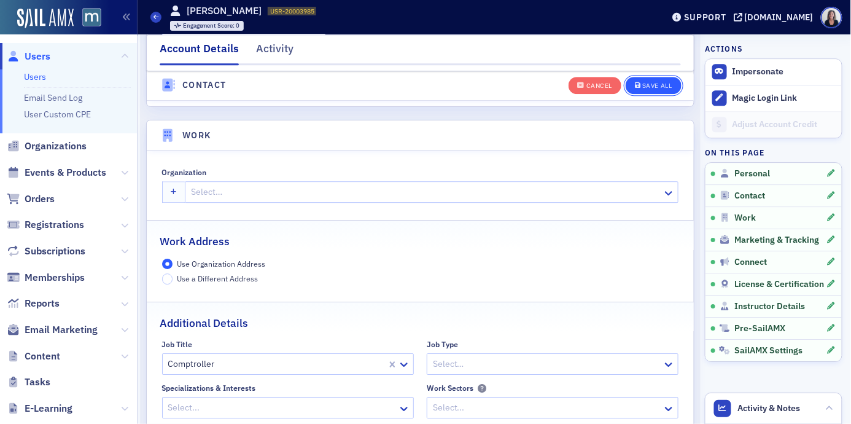
click at [657, 87] on div "Save All" at bounding box center [657, 86] width 29 height 7
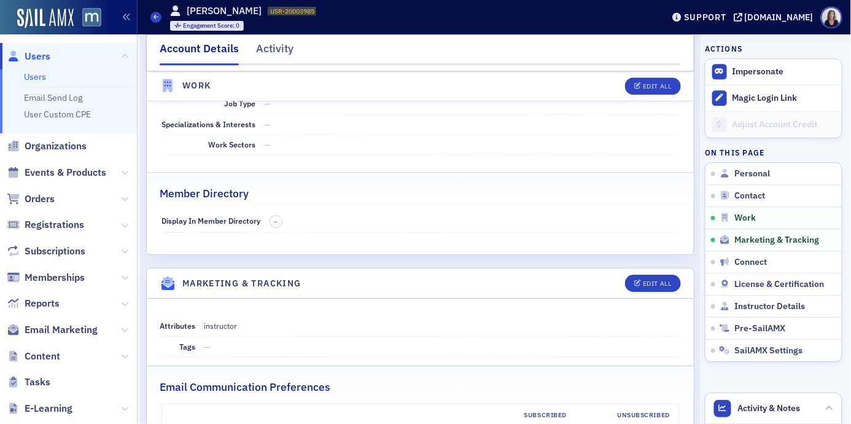
click at [41, 53] on span "Users" at bounding box center [38, 57] width 26 height 14
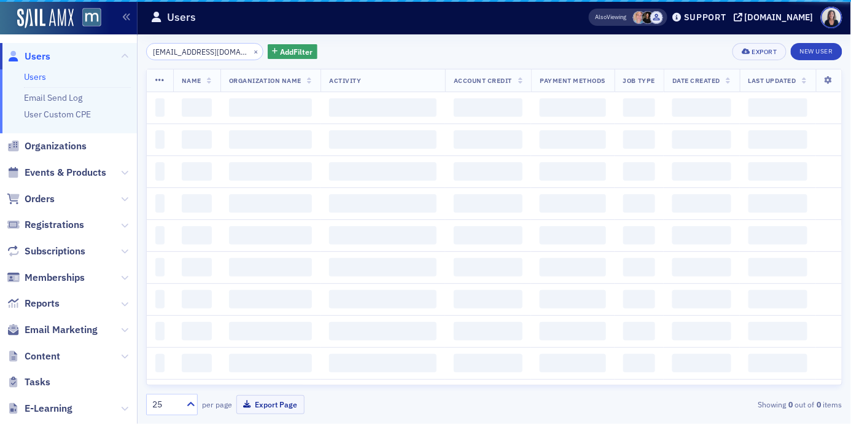
scroll to position [0, 9]
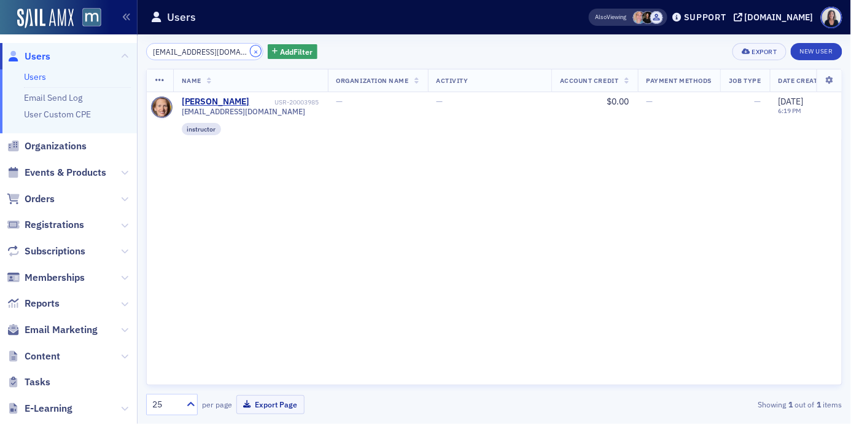
click at [251, 49] on button "×" at bounding box center [256, 50] width 11 height 11
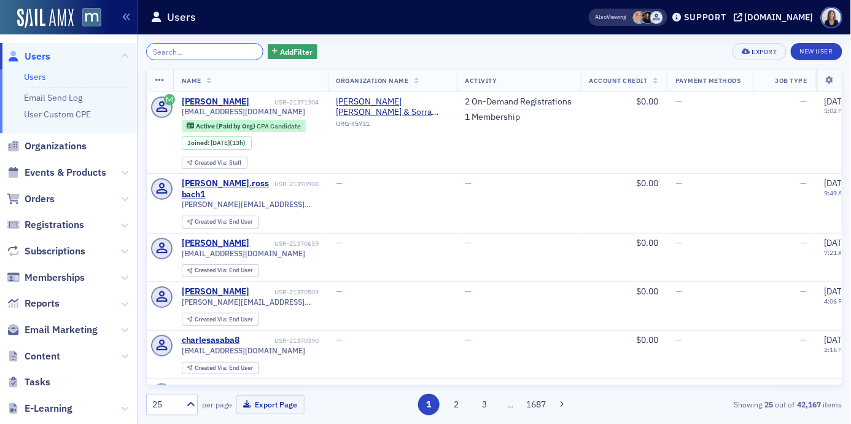
click at [185, 49] on input "search" at bounding box center [204, 51] width 117 height 17
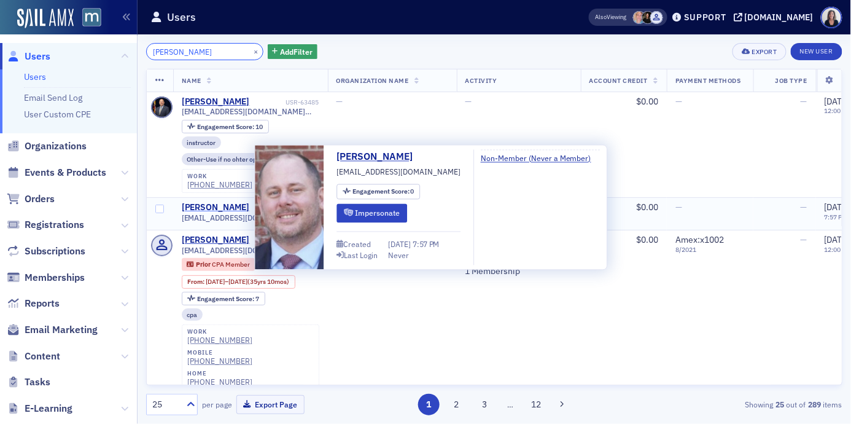
type input "andrew schaufele"
click at [205, 210] on div "Andrew Schaufele" at bounding box center [216, 207] width 68 height 11
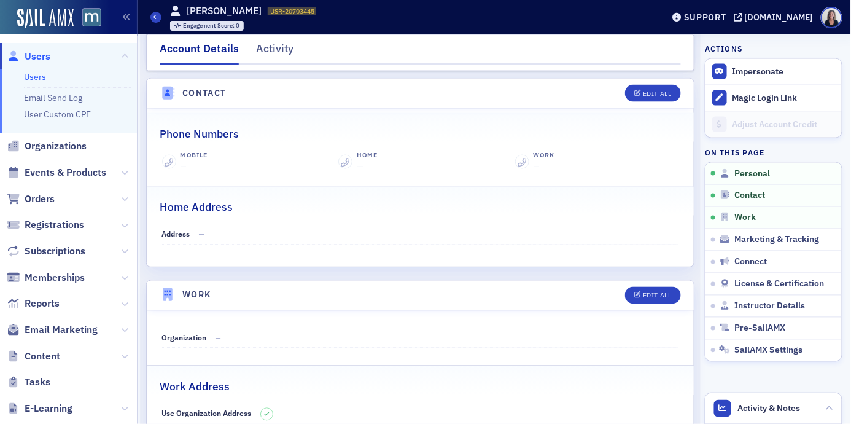
scroll to position [498, 0]
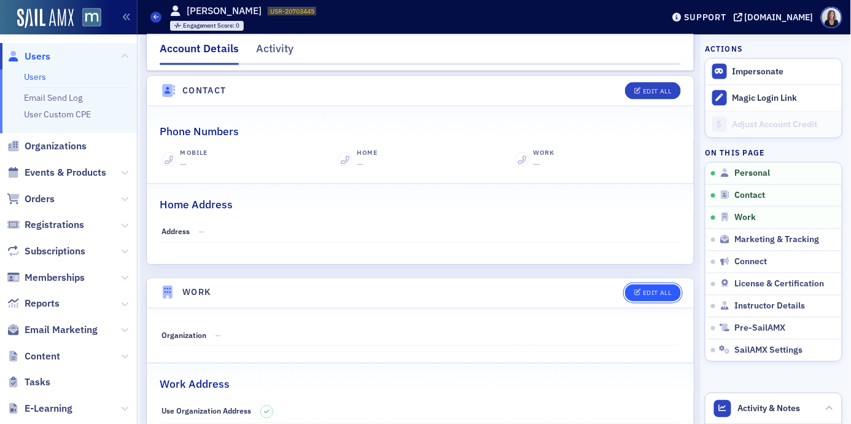
click at [667, 294] on div "Edit All" at bounding box center [657, 293] width 28 height 7
select select "US"
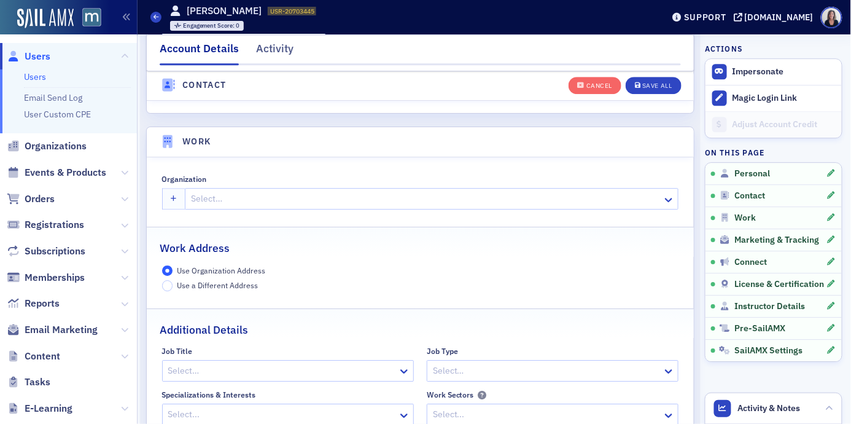
scroll to position [973, 0]
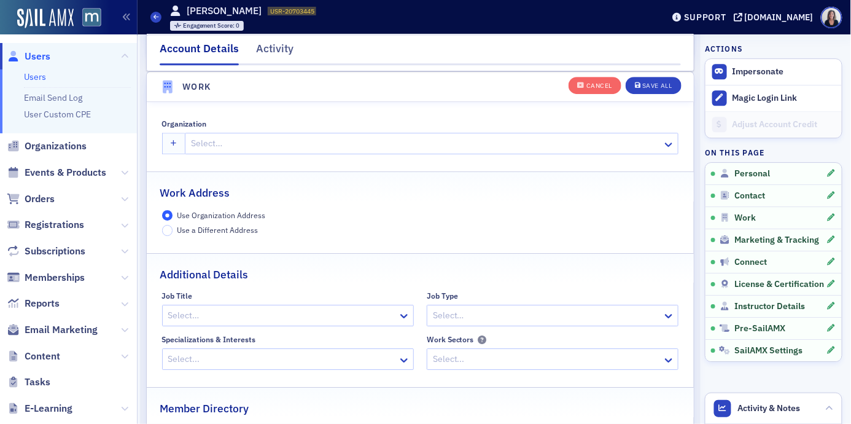
click at [331, 315] on div at bounding box center [282, 315] width 230 height 15
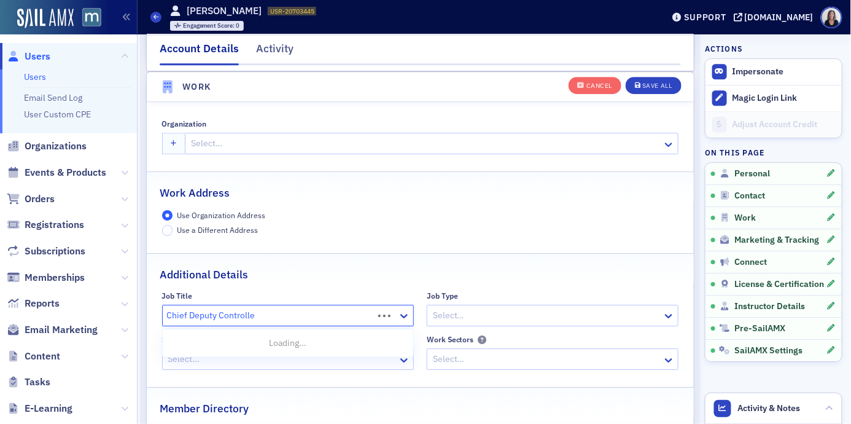
type input "Chief Deputy Controller"
click at [287, 340] on span "Create "Chief Deputy Controller"" at bounding box center [233, 343] width 127 height 13
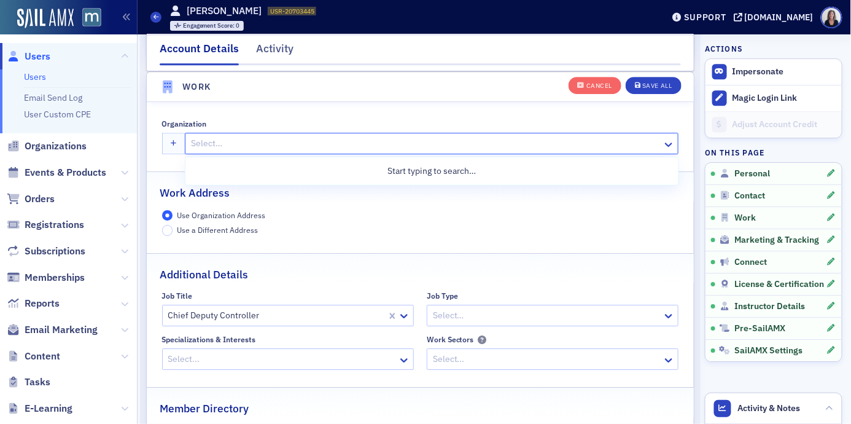
click at [214, 142] on div at bounding box center [426, 143] width 472 height 15
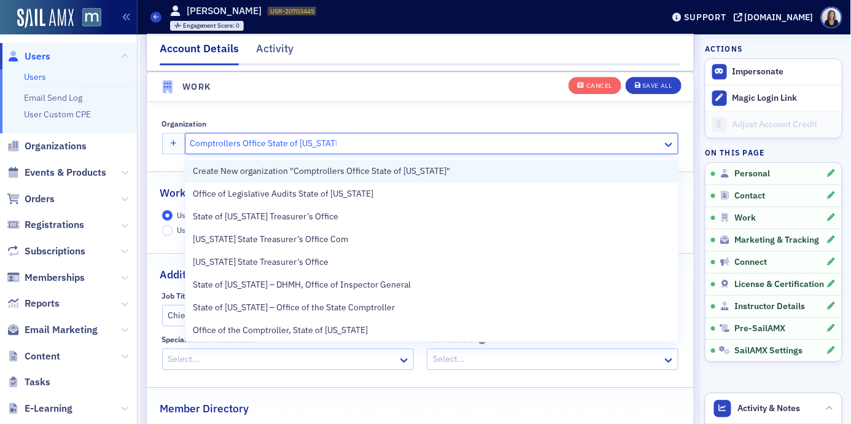
click at [218, 173] on span "Create New organization "Comptrollers Office State of Maryland"" at bounding box center [321, 171] width 257 height 13
type input "Comptrollers Office State of Maryland"
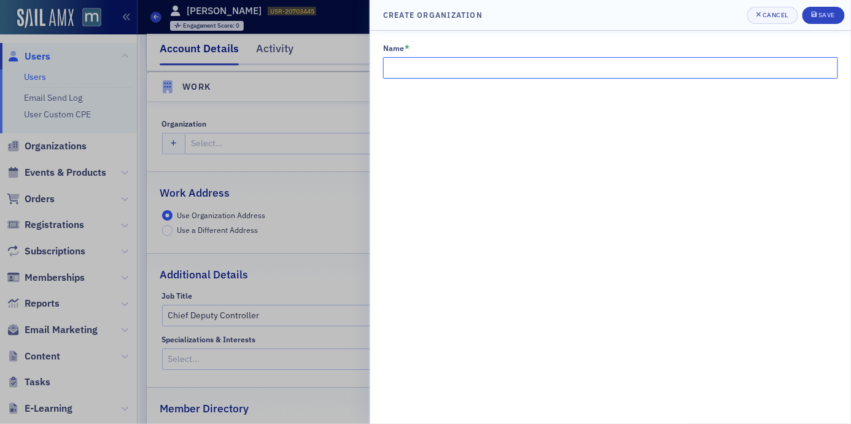
click at [405, 64] on input "Name *" at bounding box center [610, 68] width 455 height 22
type input "Comptroller's Office State of Maryland"
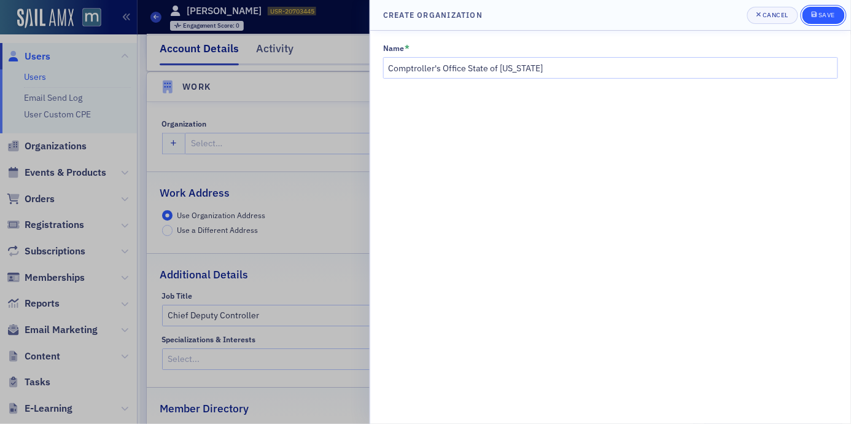
click at [825, 17] on div "Save" at bounding box center [827, 15] width 17 height 7
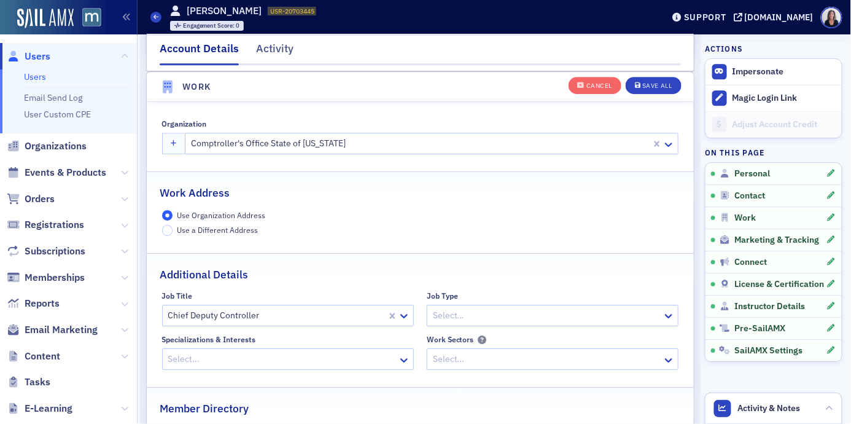
click at [47, 57] on span "Users" at bounding box center [38, 57] width 26 height 14
click at [50, 52] on span "Users" at bounding box center [68, 56] width 137 height 26
click at [44, 56] on span "Users" at bounding box center [38, 57] width 26 height 14
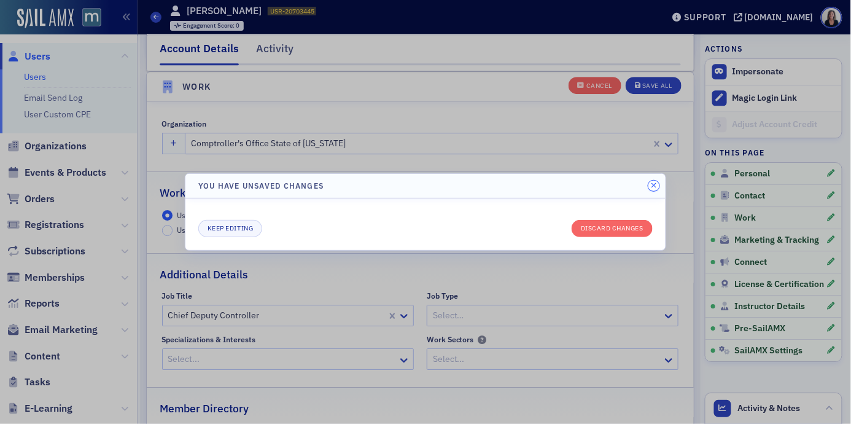
click at [655, 187] on icon "button" at bounding box center [654, 185] width 6 height 7
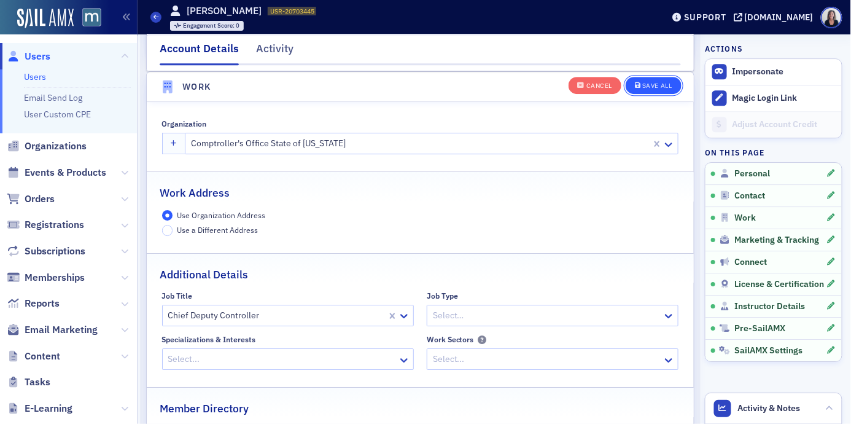
click at [668, 86] on div "Save All" at bounding box center [657, 86] width 29 height 7
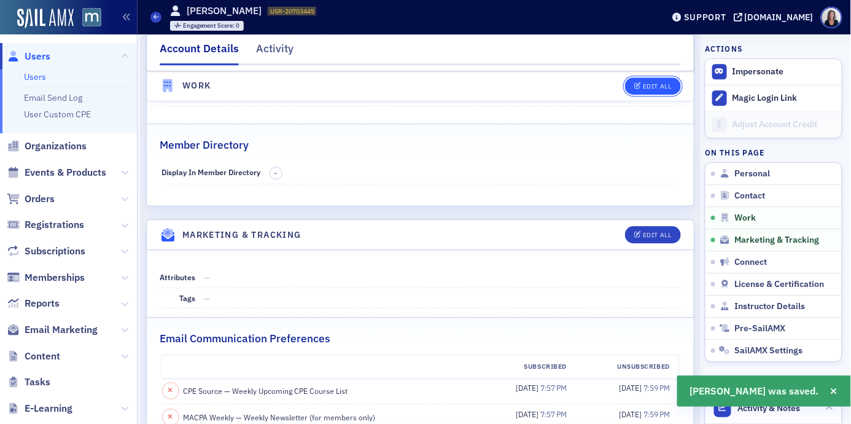
click at [666, 85] on div "Edit All" at bounding box center [657, 86] width 28 height 7
select select "US"
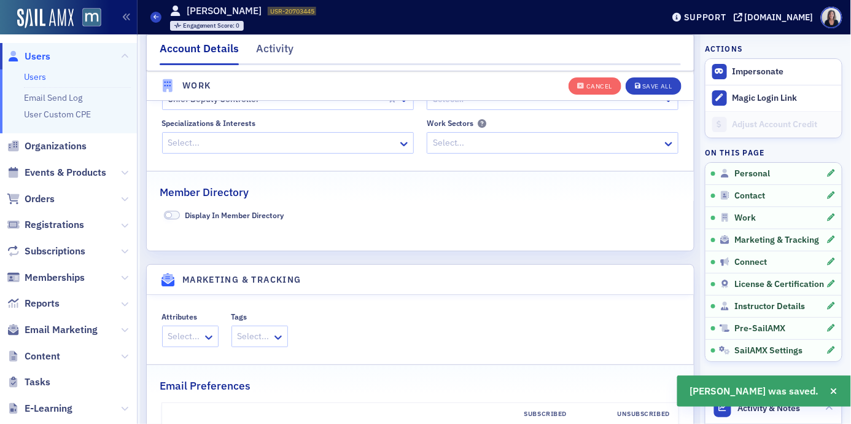
scroll to position [1193, 0]
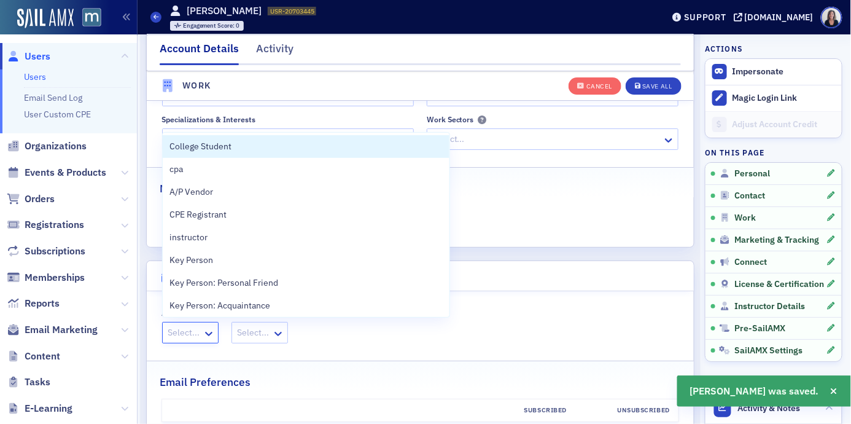
click at [192, 332] on div at bounding box center [184, 332] width 34 height 15
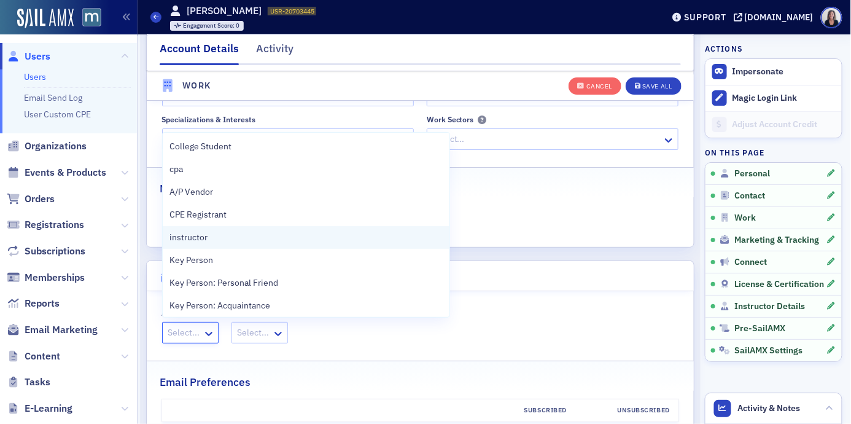
click at [199, 236] on span "instructor" at bounding box center [189, 237] width 38 height 13
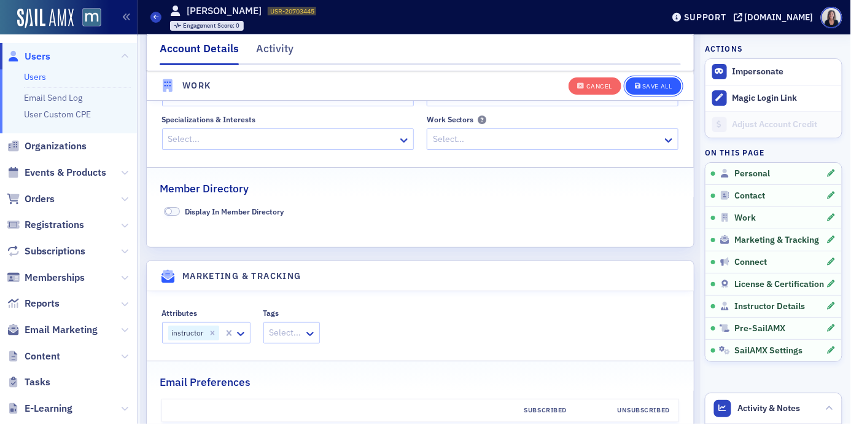
click at [661, 83] on div "Save All" at bounding box center [657, 86] width 29 height 7
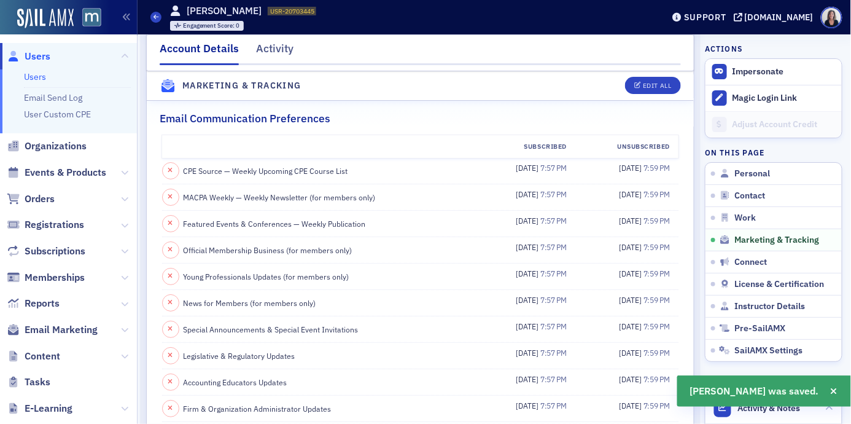
click at [46, 53] on span "Users" at bounding box center [38, 57] width 26 height 14
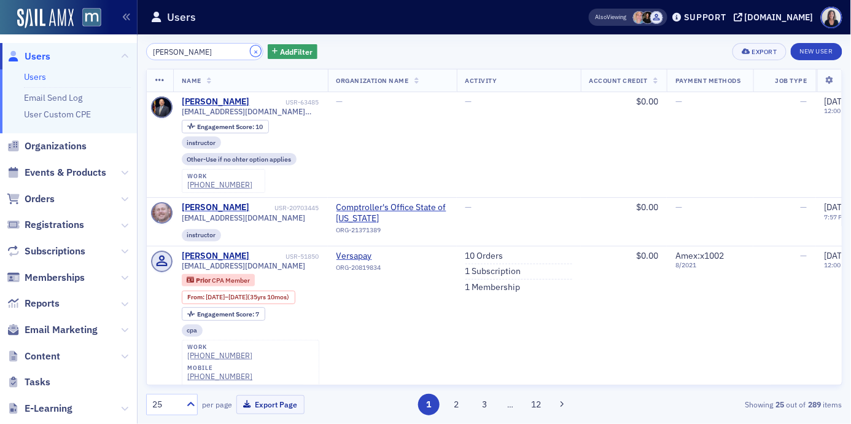
click at [251, 49] on button "×" at bounding box center [256, 50] width 11 height 11
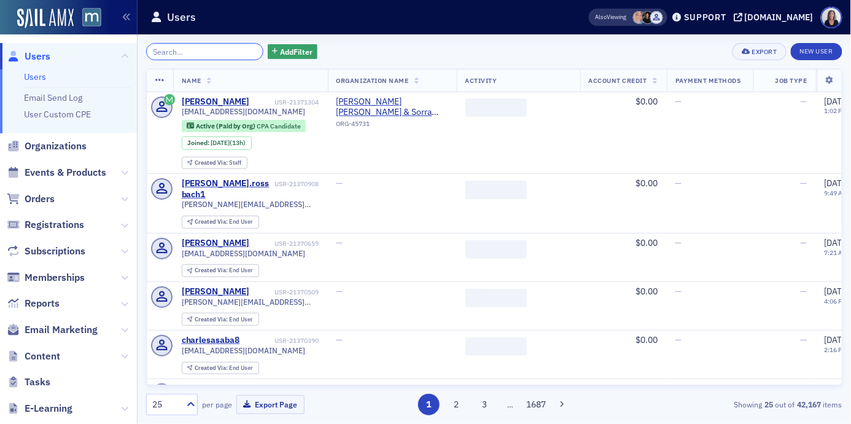
click at [230, 49] on input "search" at bounding box center [204, 51] width 117 height 17
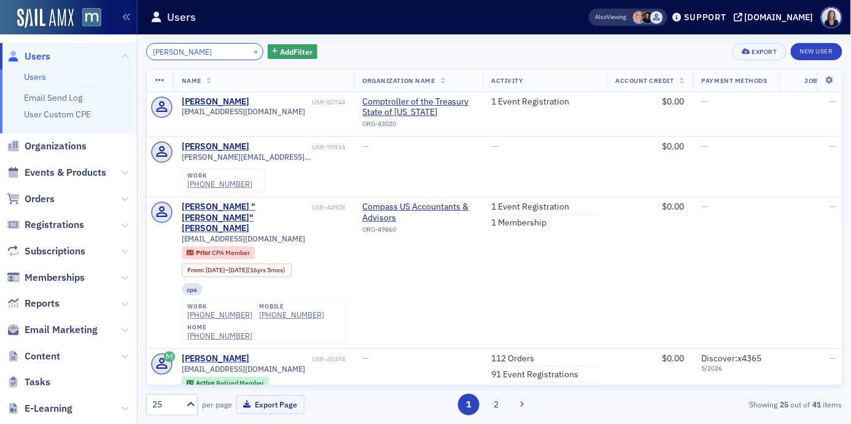
type input "Murray Singerman"
click at [198, 103] on div "Murray Singerman" at bounding box center [216, 101] width 68 height 11
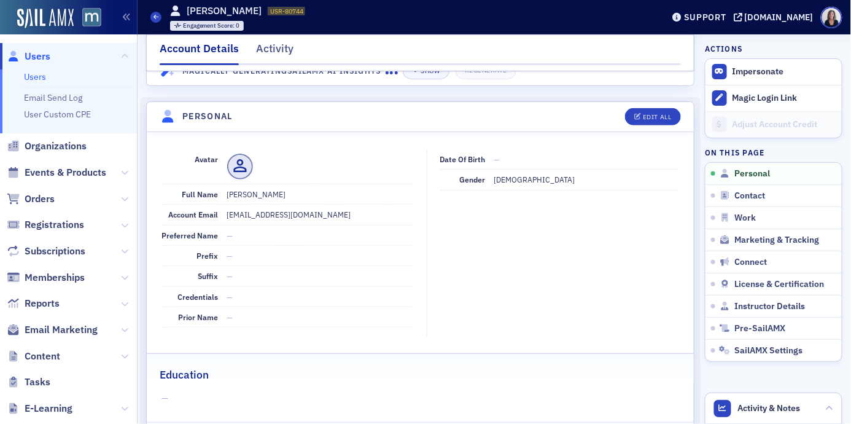
scroll to position [90, 0]
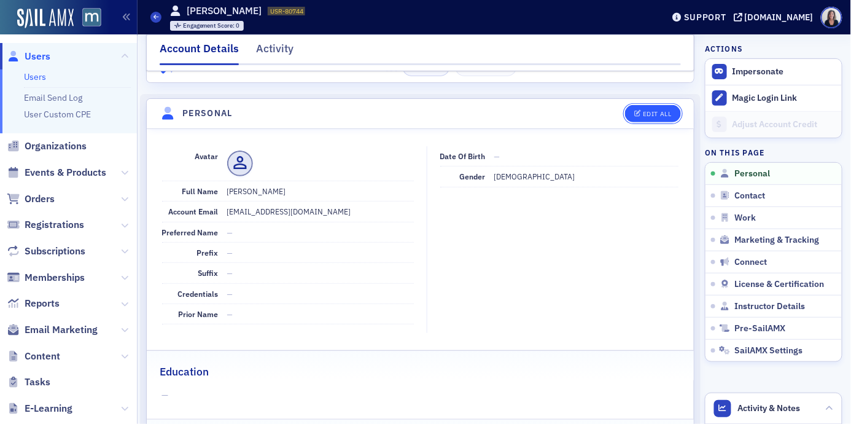
click at [655, 111] on div "Edit All" at bounding box center [657, 114] width 28 height 7
select select "US"
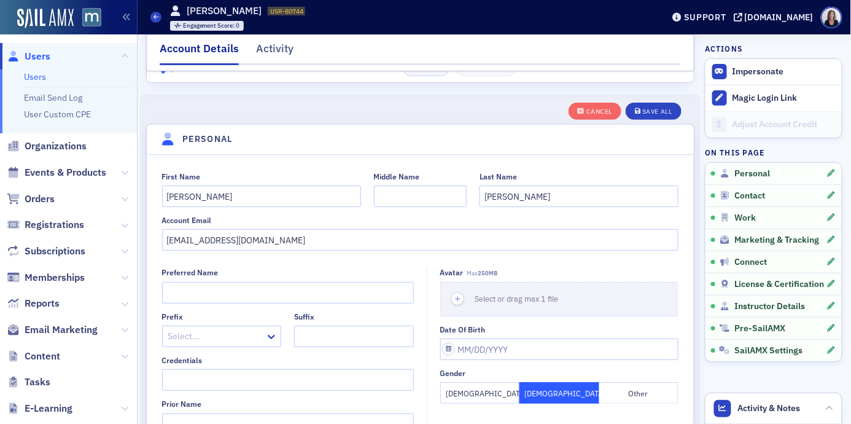
scroll to position [143, 0]
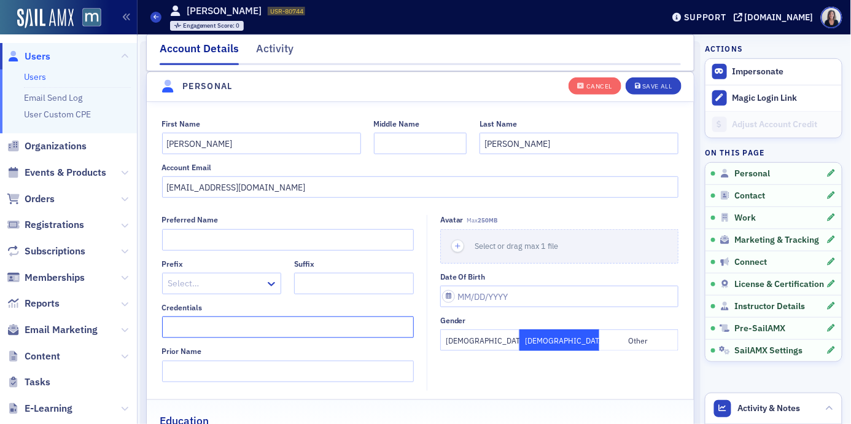
click at [196, 327] on input "Credentials" at bounding box center [288, 327] width 252 height 22
type input "Esq."
click at [277, 339] on div "Preferred Name Prefix Select… Suffix Credentials Esq. Prior Name" at bounding box center [288, 298] width 252 height 166
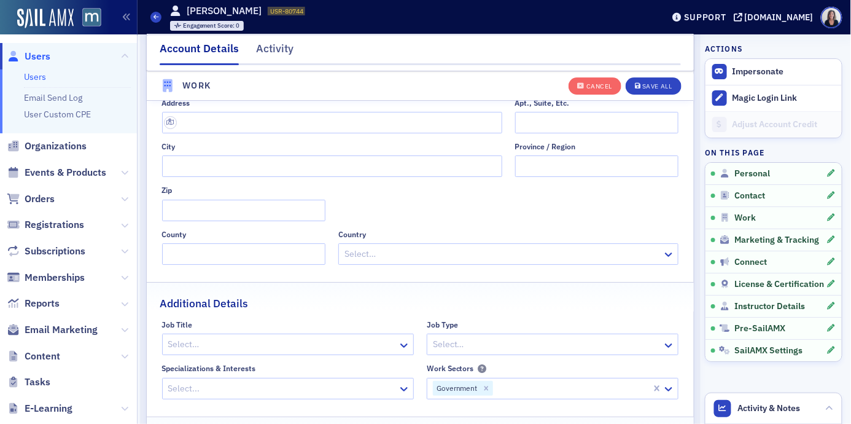
scroll to position [1122, 0]
click at [277, 339] on div at bounding box center [282, 341] width 230 height 15
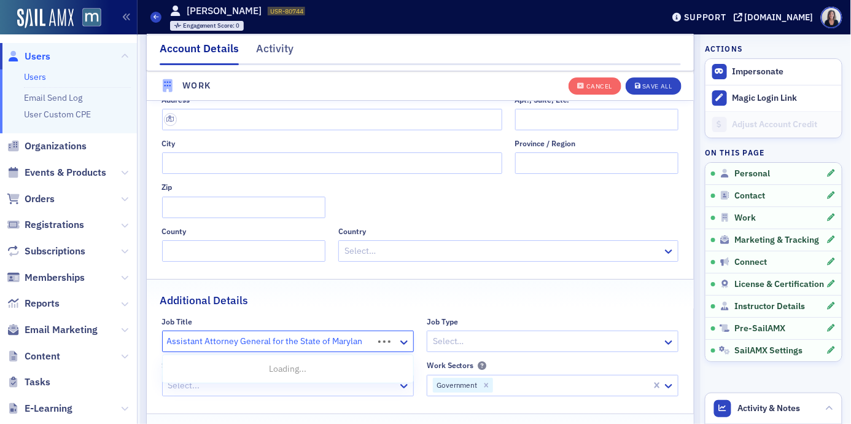
type input "Assistant Attorney General for the State of Maryland"
click at [283, 368] on span "Create "Assistant Attorney General for the State of Maryland"" at bounding box center [291, 368] width 243 height 13
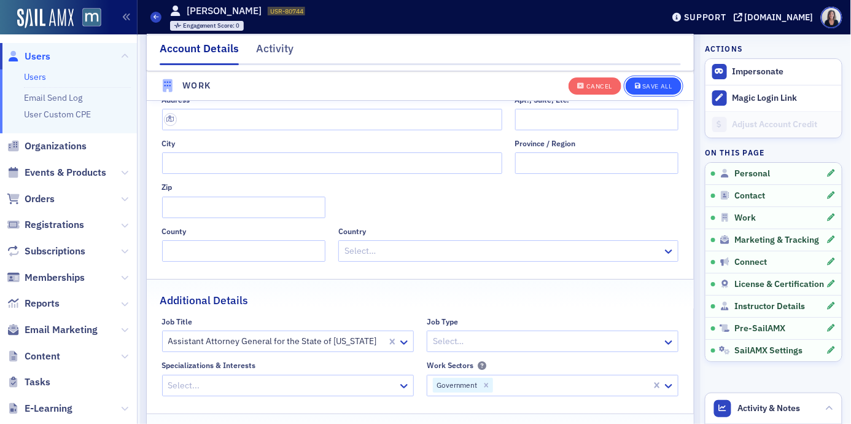
click at [659, 85] on div "Save All" at bounding box center [657, 86] width 29 height 7
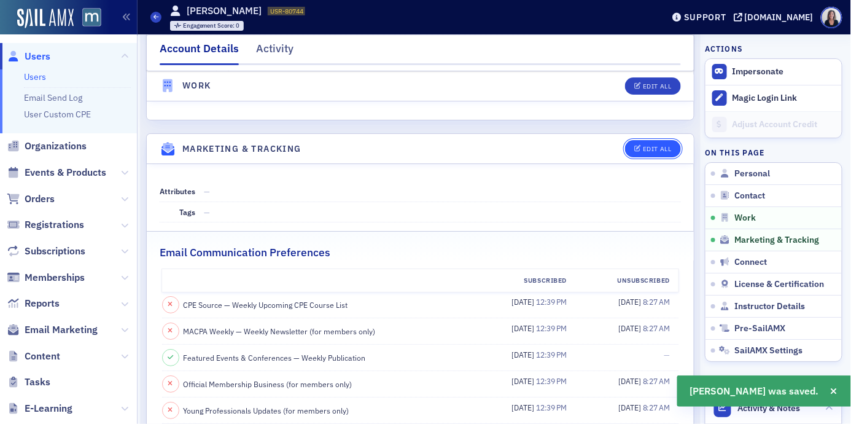
click at [649, 148] on div "Edit All" at bounding box center [657, 149] width 28 height 7
select select "US"
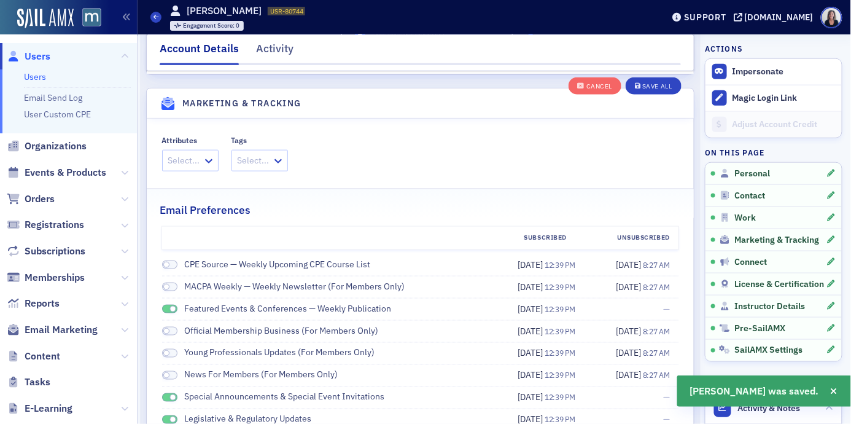
scroll to position [1616, 0]
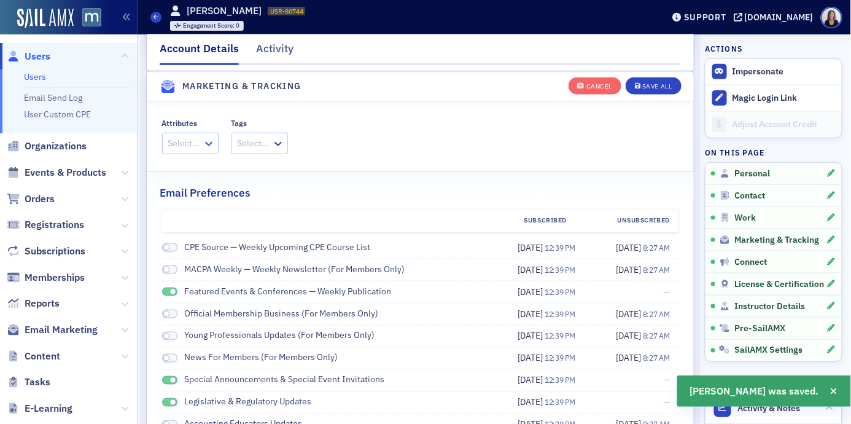
click at [209, 143] on icon at bounding box center [209, 144] width 12 height 12
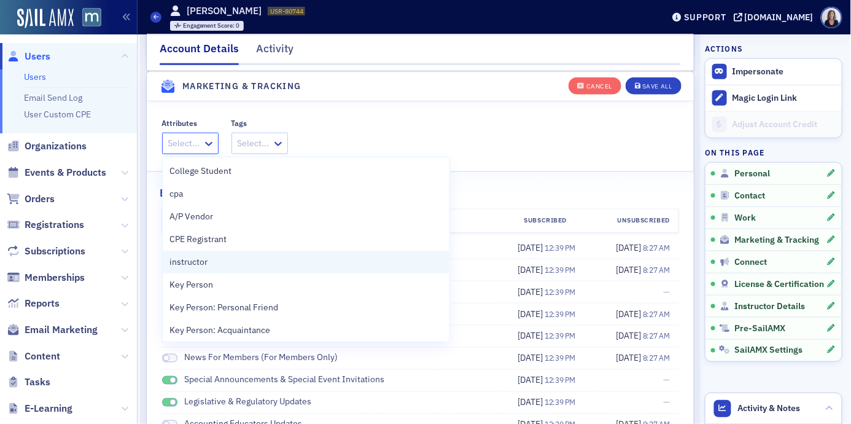
click at [203, 256] on span "instructor" at bounding box center [189, 262] width 38 height 13
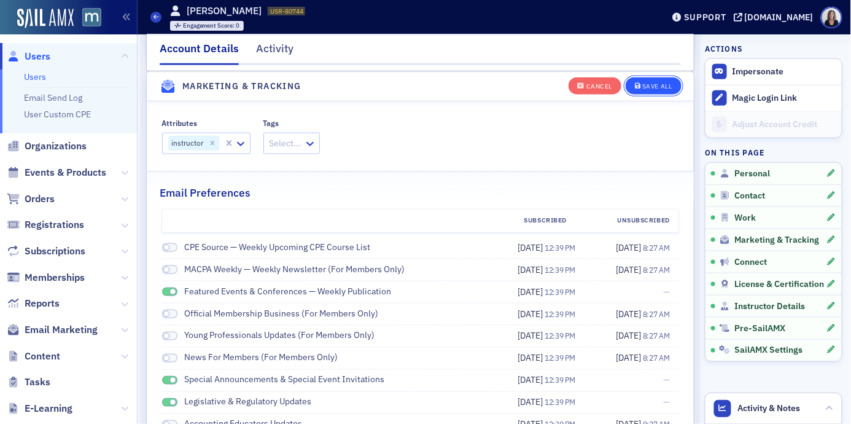
click at [665, 84] on div "Save All" at bounding box center [657, 86] width 29 height 7
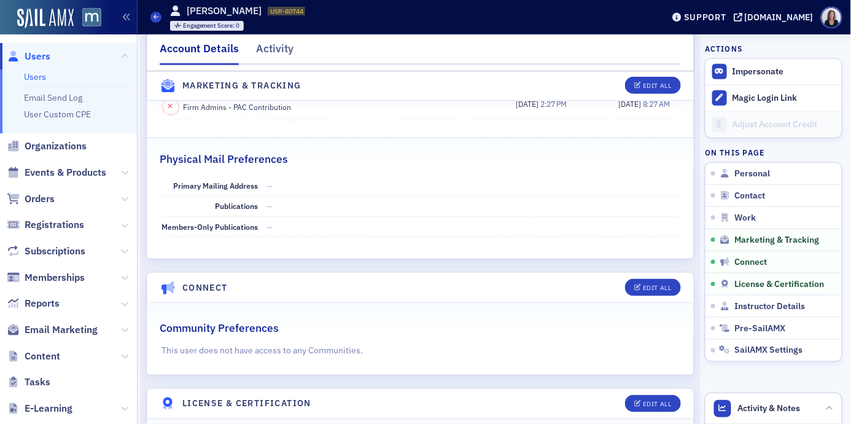
click at [47, 55] on span "Users" at bounding box center [38, 57] width 26 height 14
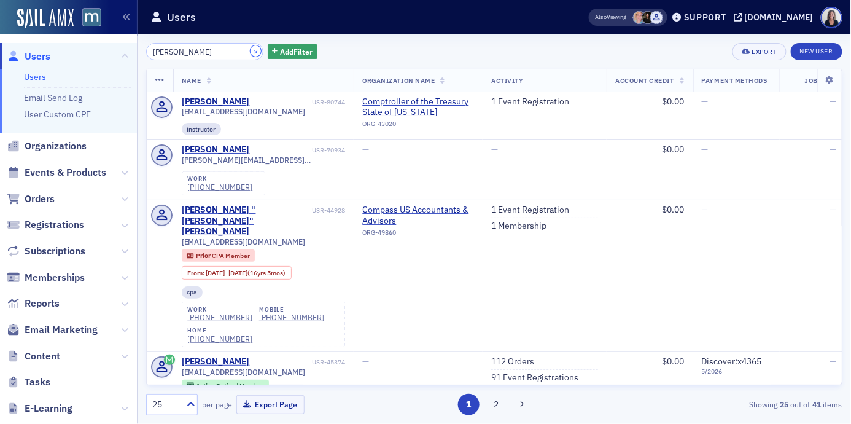
click at [251, 50] on button "×" at bounding box center [256, 50] width 11 height 11
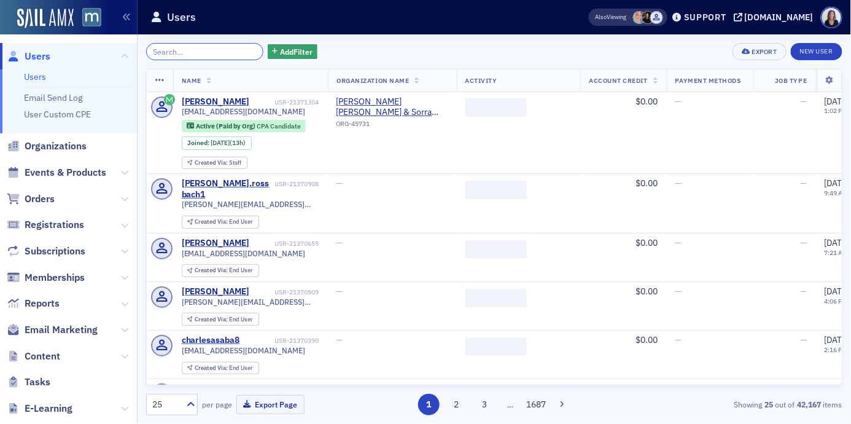
click at [232, 49] on input "search" at bounding box center [204, 51] width 117 height 17
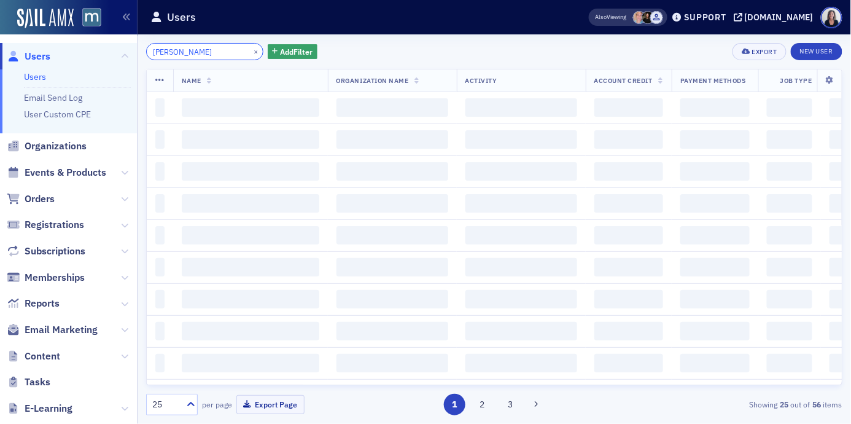
type input "Renee Nacrelli"
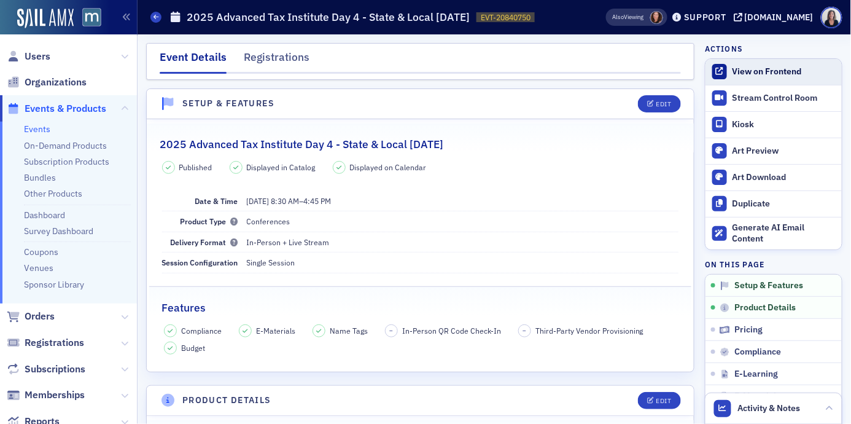
click at [767, 71] on div "View on Frontend" at bounding box center [784, 71] width 103 height 11
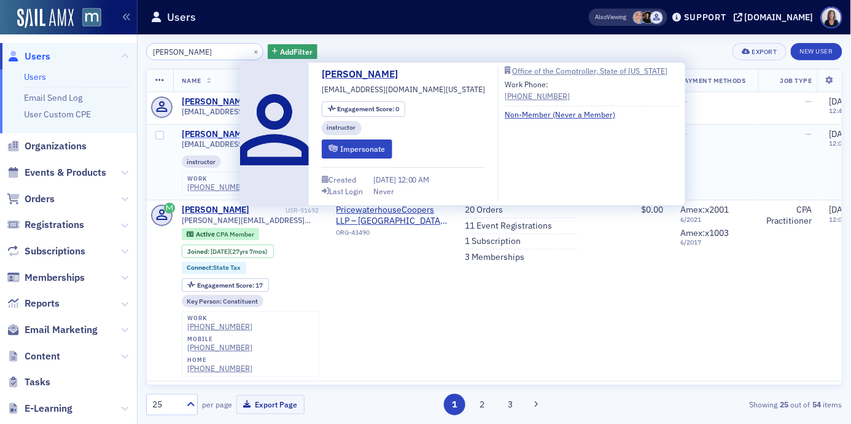
type input "[PERSON_NAME]"
click at [227, 135] on div "[PERSON_NAME]" at bounding box center [216, 134] width 68 height 11
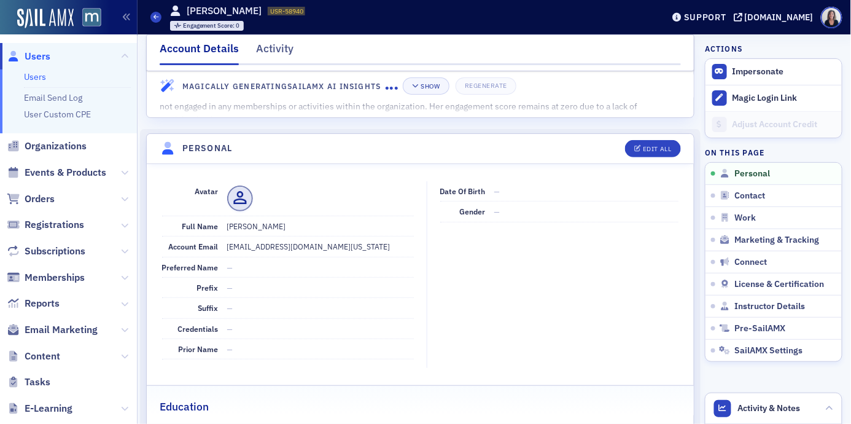
scroll to position [61, 0]
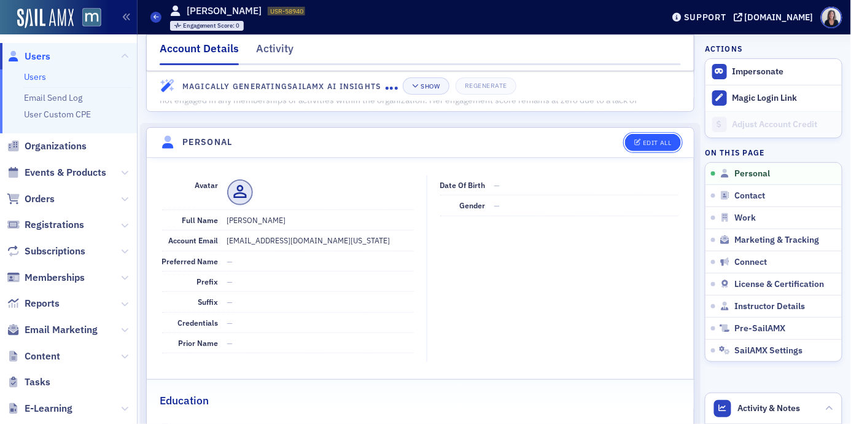
click at [651, 139] on div "Edit All" at bounding box center [657, 142] width 28 height 7
select select "US"
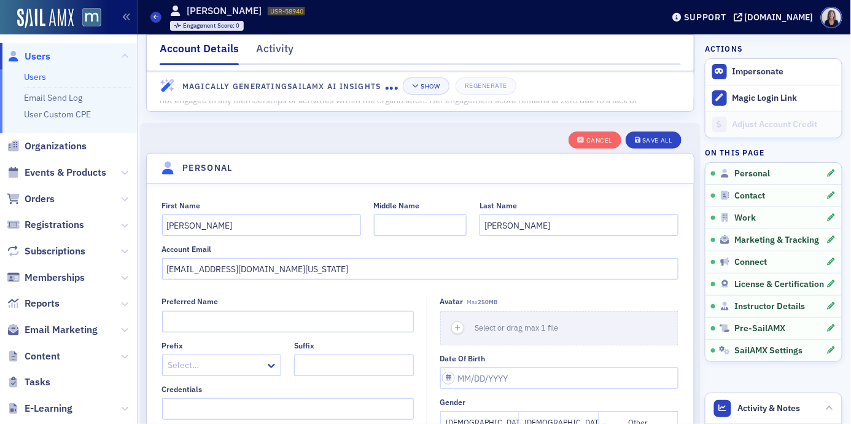
scroll to position [143, 0]
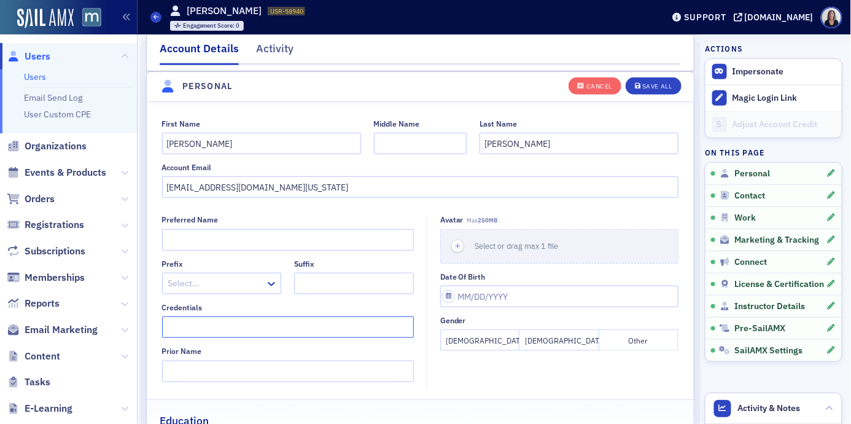
click at [230, 325] on input "Credentials" at bounding box center [288, 327] width 252 height 22
type input "Esq."
click at [495, 340] on button "[DEMOGRAPHIC_DATA]" at bounding box center [479, 340] width 79 height 22
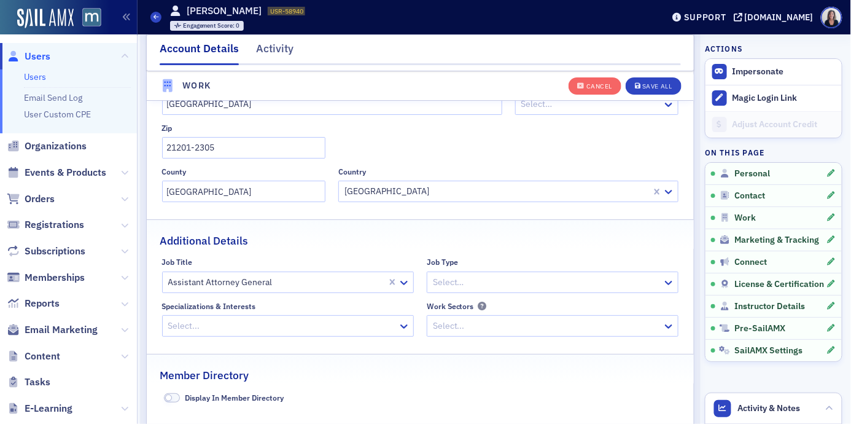
scroll to position [1207, 0]
click at [372, 280] on div at bounding box center [269, 281] width 205 height 15
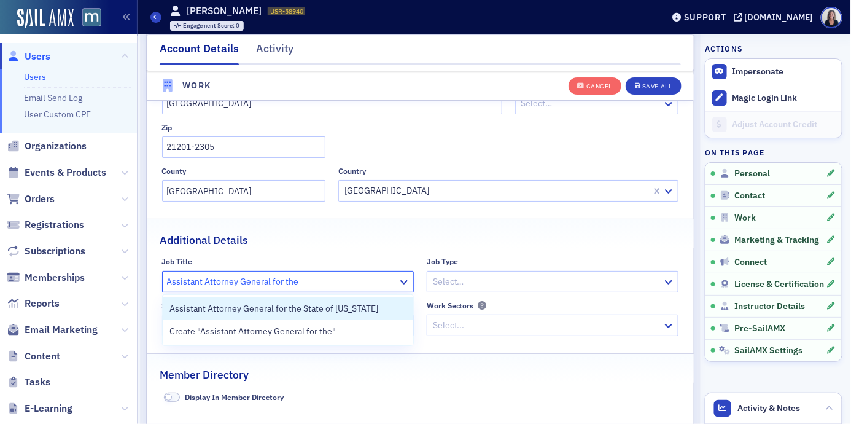
type input "Assistant Attorney General for the"
click at [369, 309] on span "Assistant Attorney General for the State of [US_STATE]" at bounding box center [274, 308] width 209 height 13
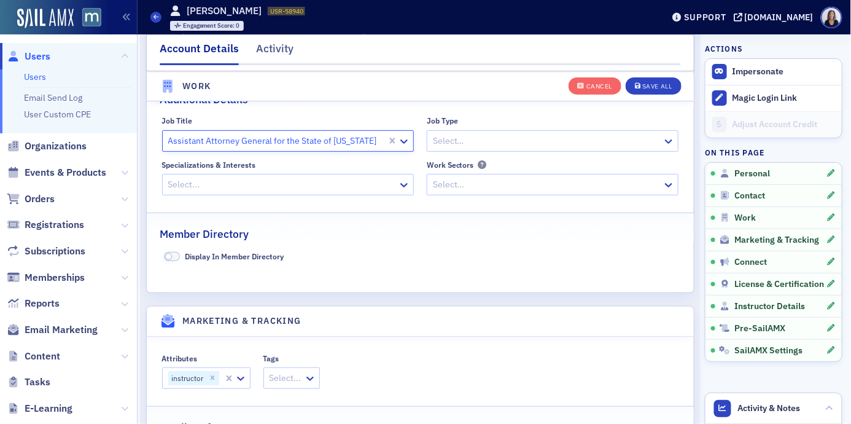
scroll to position [1350, 0]
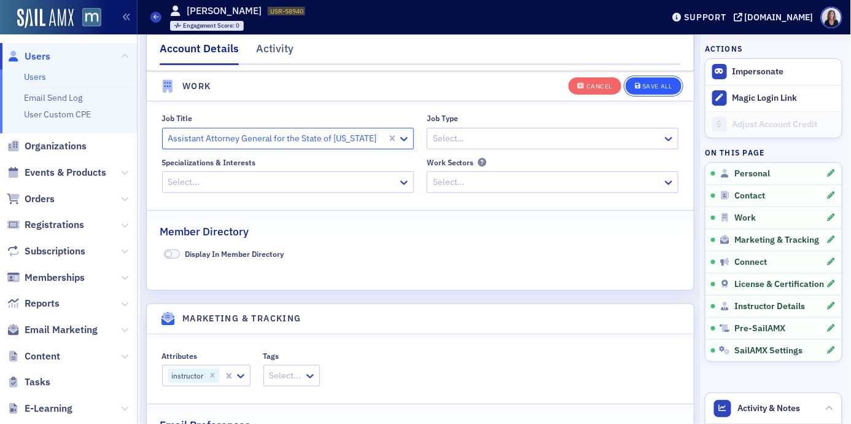
click at [666, 83] on div "Save All" at bounding box center [657, 86] width 29 height 7
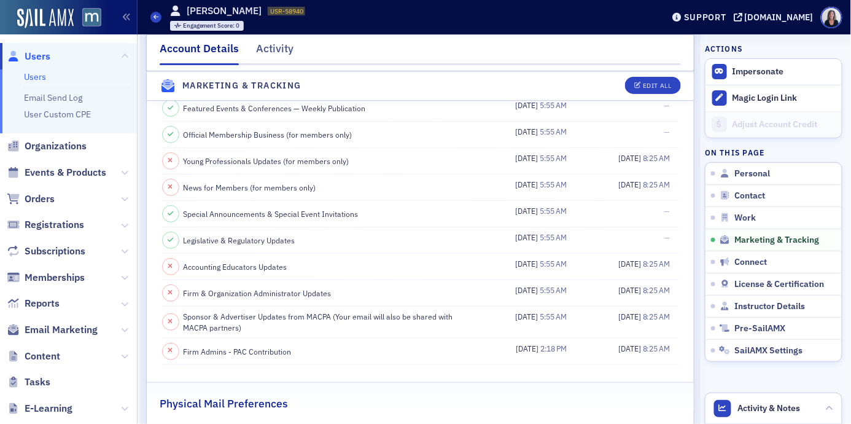
click at [47, 56] on span "Users" at bounding box center [38, 57] width 26 height 14
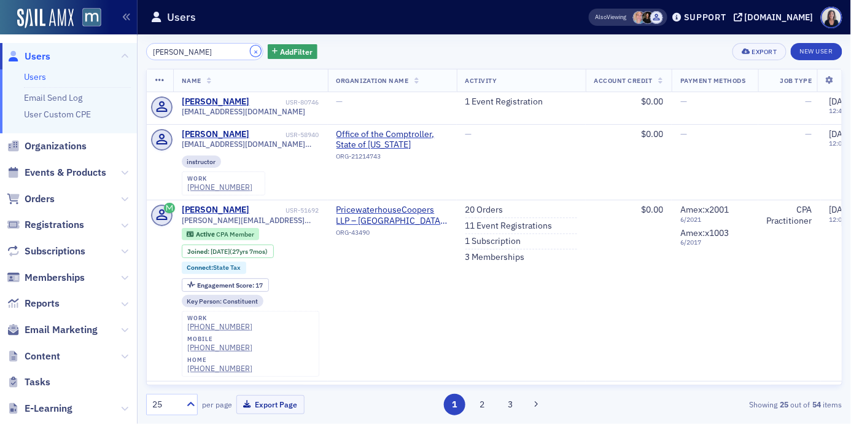
click at [251, 51] on button "×" at bounding box center [256, 50] width 11 height 11
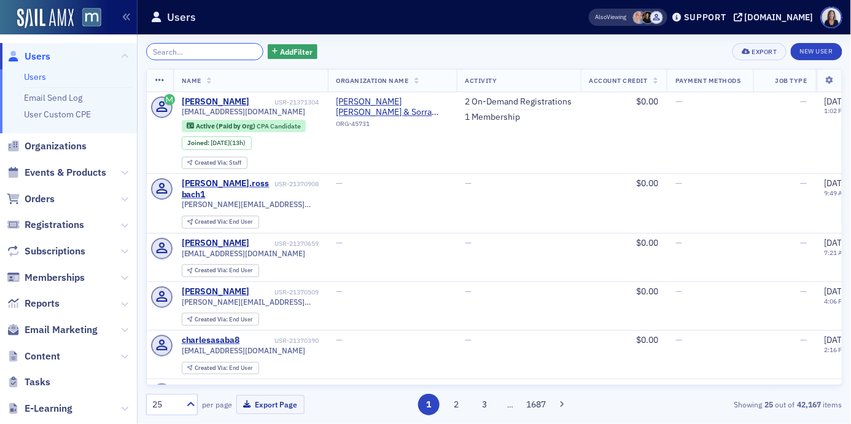
click at [181, 52] on input "search" at bounding box center [204, 51] width 117 height 17
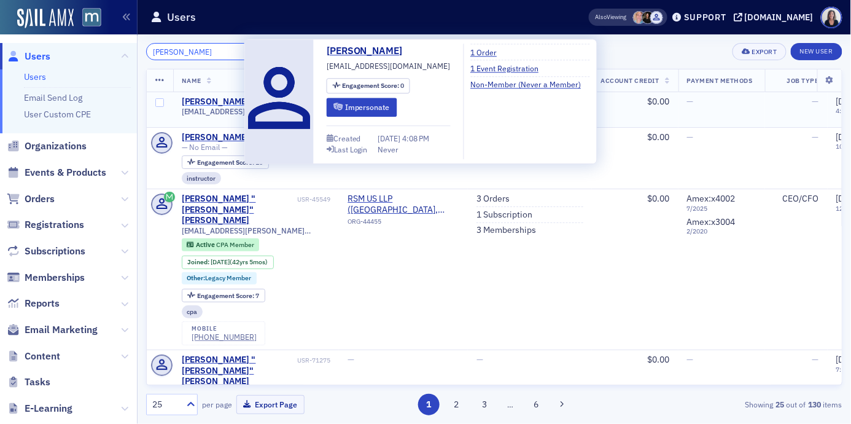
type input "[PERSON_NAME]"
click at [197, 100] on div "[PERSON_NAME]" at bounding box center [216, 101] width 68 height 11
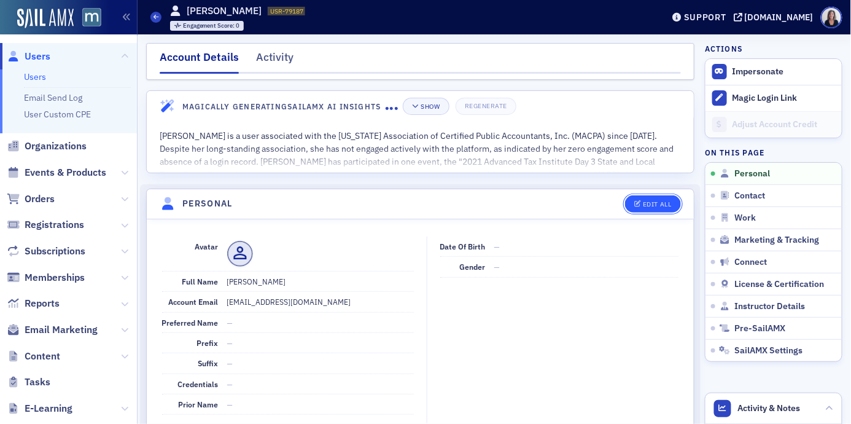
click at [669, 206] on div "Edit All" at bounding box center [657, 204] width 28 height 7
select select "US"
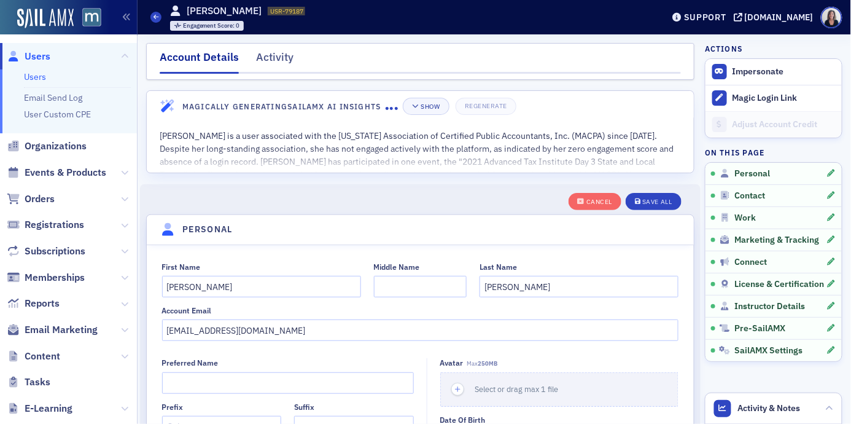
scroll to position [143, 0]
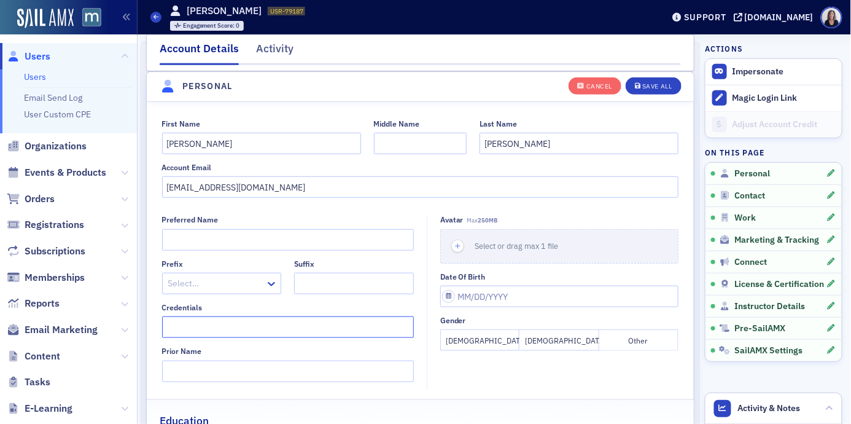
click at [273, 329] on input "Credentials" at bounding box center [288, 327] width 252 height 22
type input "Esq."
click at [486, 339] on button "[DEMOGRAPHIC_DATA]" at bounding box center [479, 340] width 79 height 22
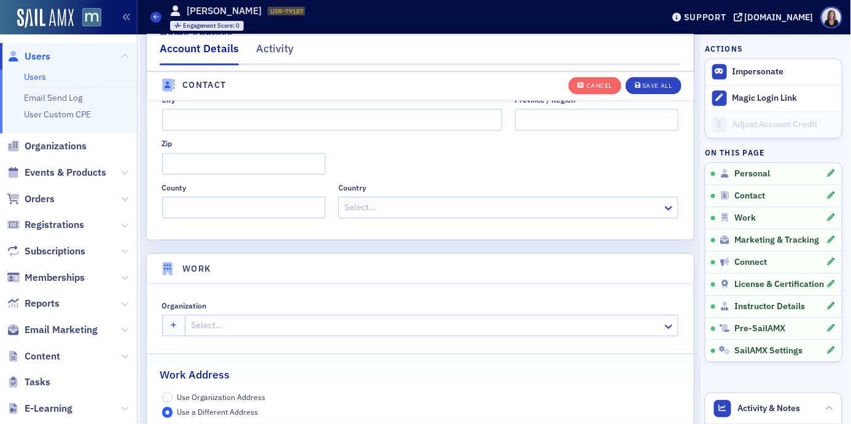
scroll to position [799, 0]
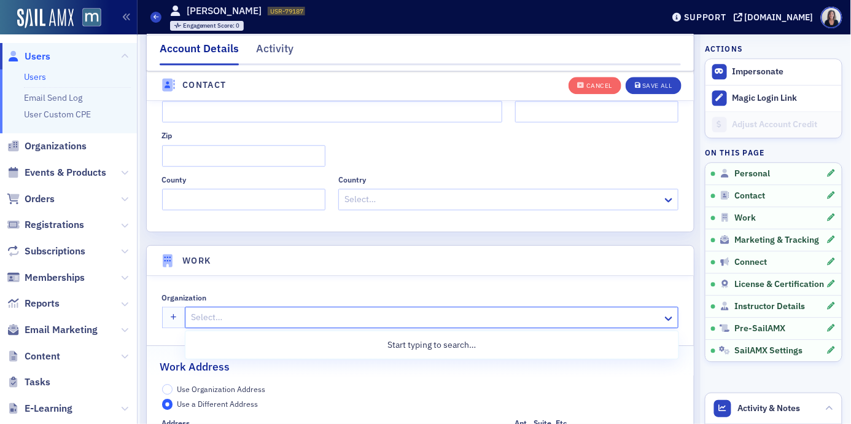
click at [363, 313] on div at bounding box center [426, 317] width 472 height 15
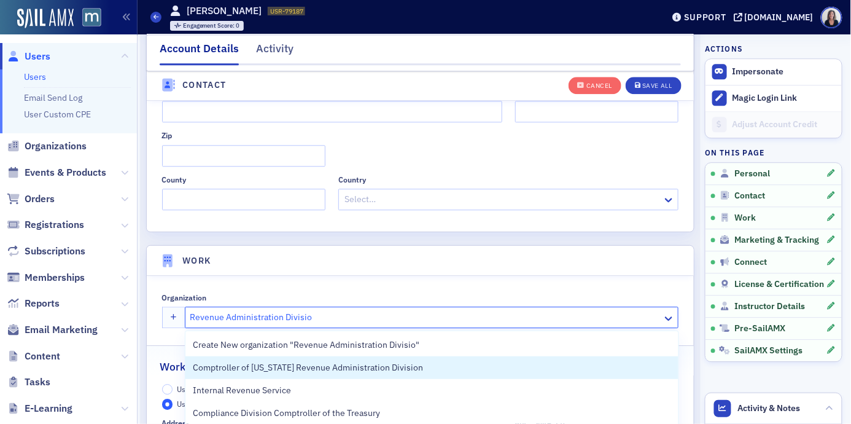
type input "Revenue Administration Division"
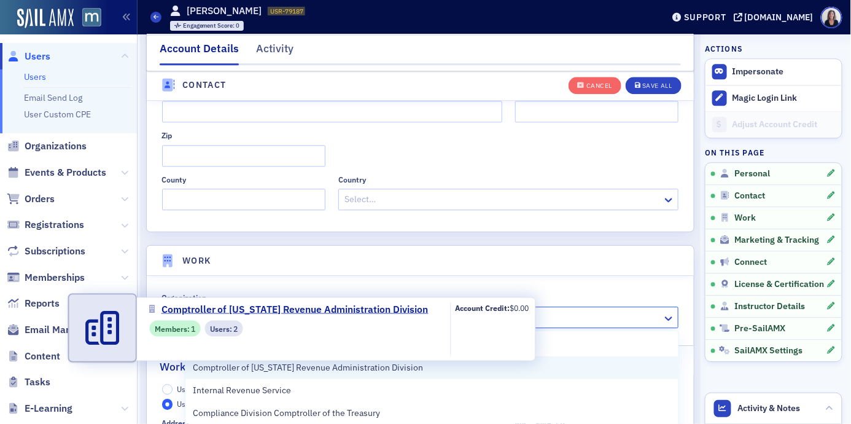
click at [353, 364] on span "Comptroller of [US_STATE] Revenue Administration Division" at bounding box center [308, 367] width 230 height 13
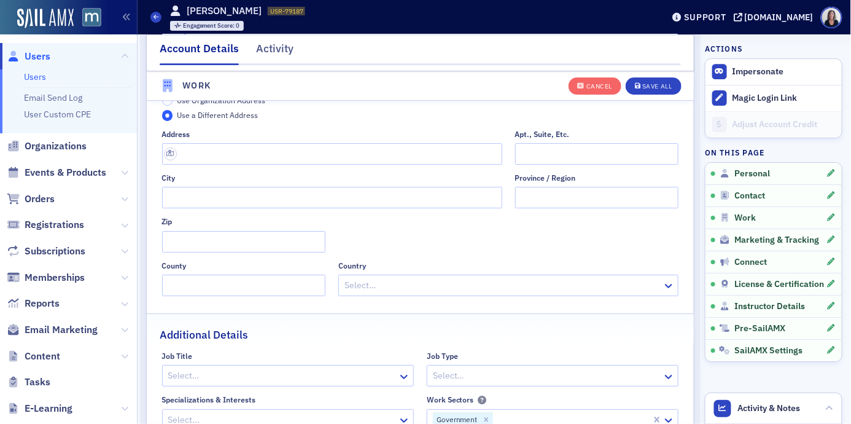
scroll to position [1092, 0]
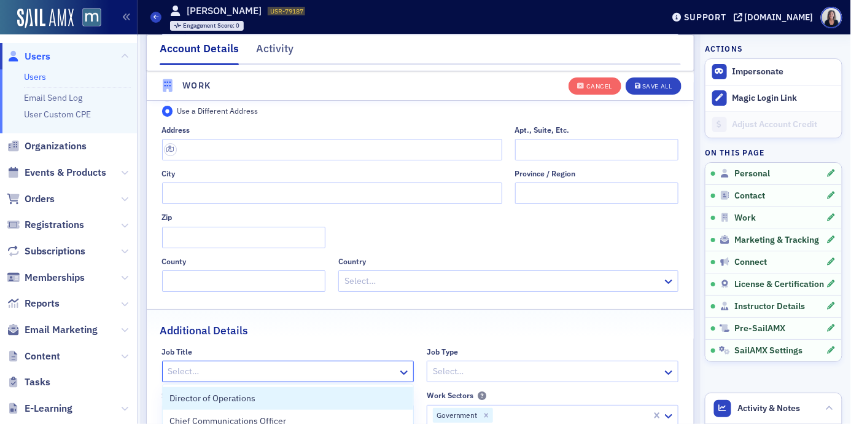
click at [353, 364] on div at bounding box center [282, 371] width 230 height 15
type input "Director, Legal Division"
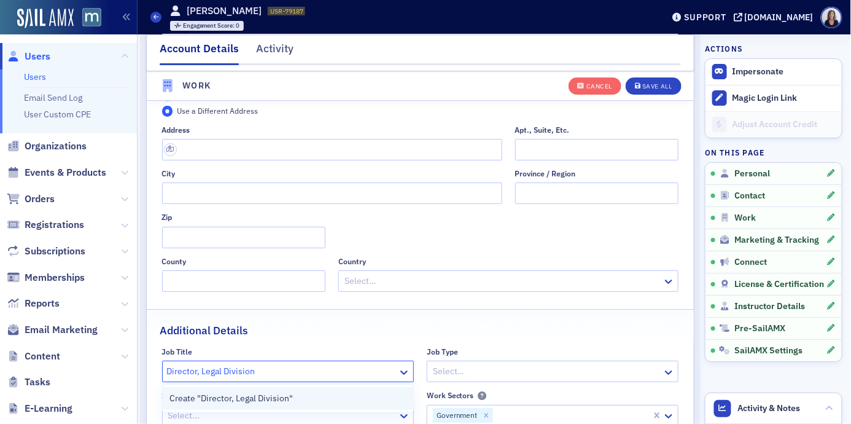
click at [289, 394] on span "Create "Director, Legal Division"" at bounding box center [231, 398] width 123 height 13
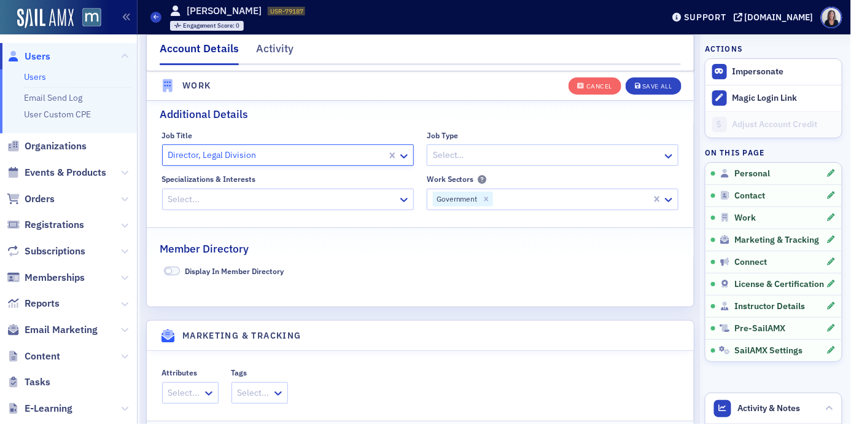
scroll to position [1317, 0]
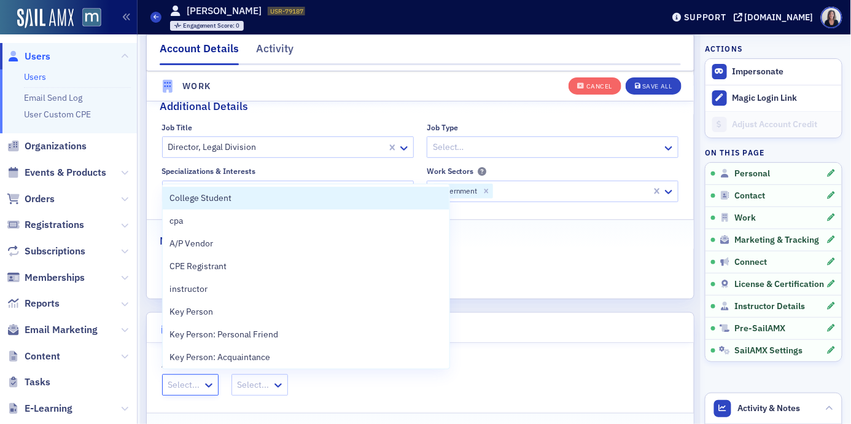
click at [183, 383] on div at bounding box center [184, 384] width 34 height 15
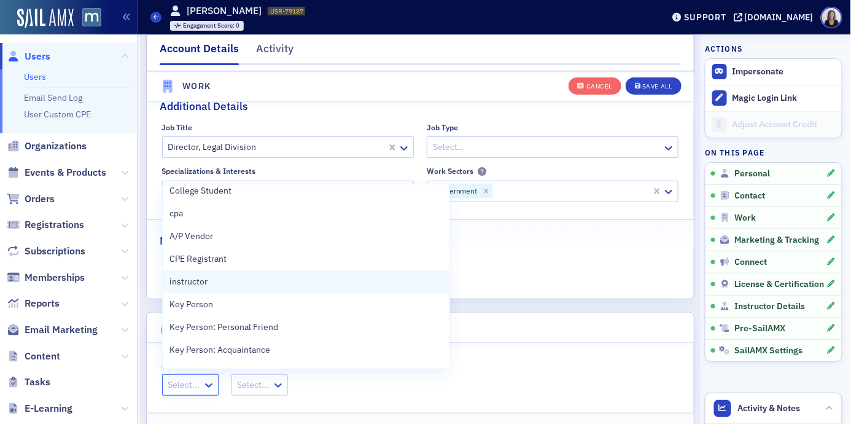
click at [194, 280] on span "instructor" at bounding box center [189, 281] width 38 height 13
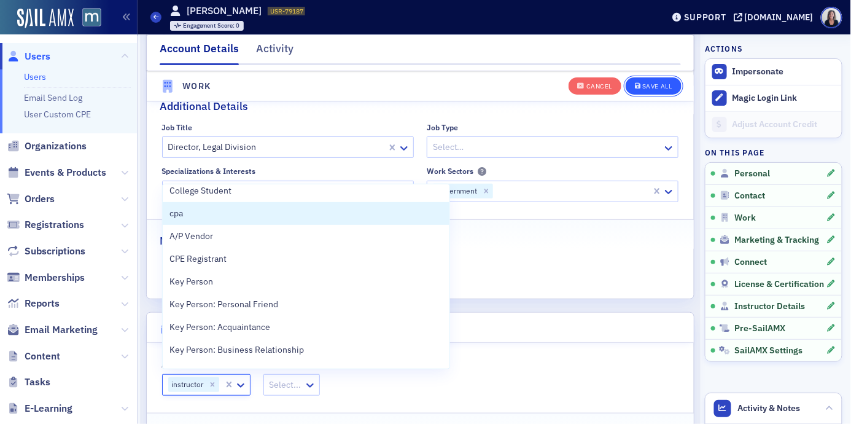
click at [669, 87] on div "Save All" at bounding box center [657, 86] width 29 height 7
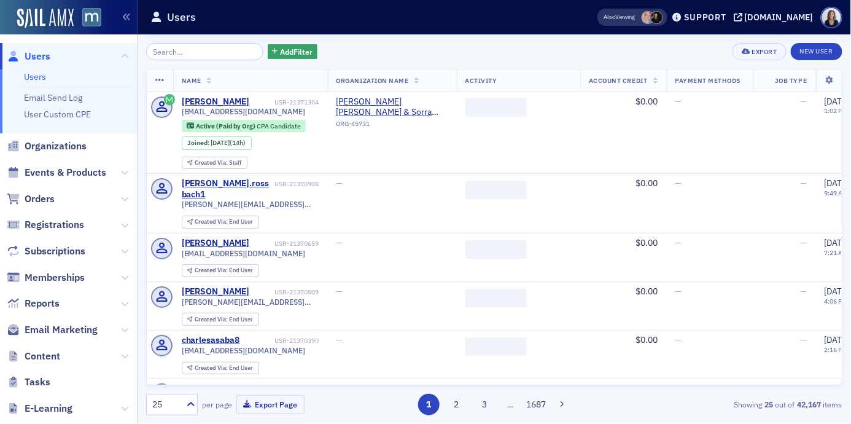
click at [165, 49] on input "search" at bounding box center [204, 51] width 117 height 17
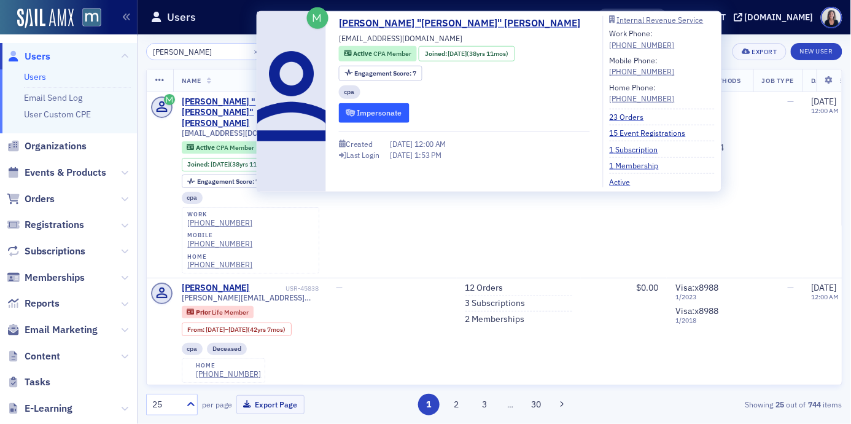
type input "[PERSON_NAME]"
click at [376, 110] on button "Impersonate" at bounding box center [374, 112] width 71 height 19
click at [367, 113] on button "Impersonate" at bounding box center [374, 112] width 71 height 19
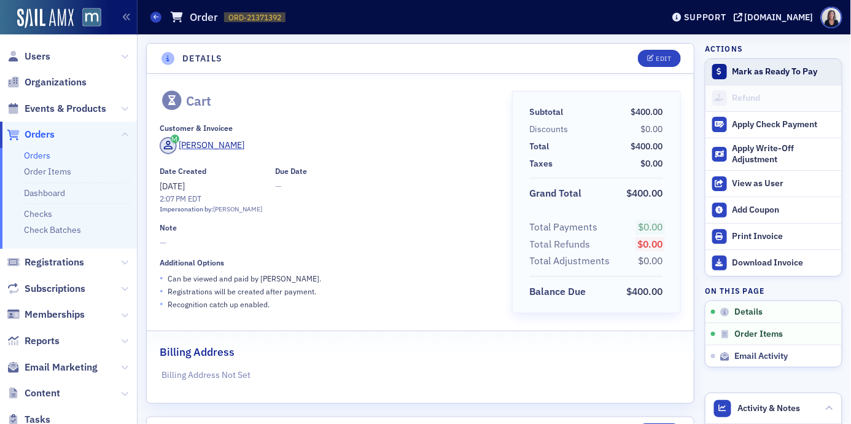
click at [783, 72] on div "Mark as Ready To Pay" at bounding box center [784, 71] width 103 height 11
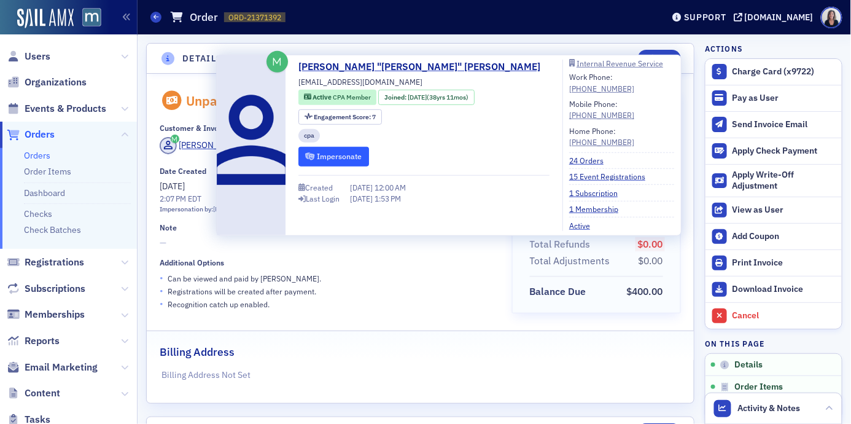
click at [337, 156] on button "Impersonate" at bounding box center [334, 156] width 71 height 19
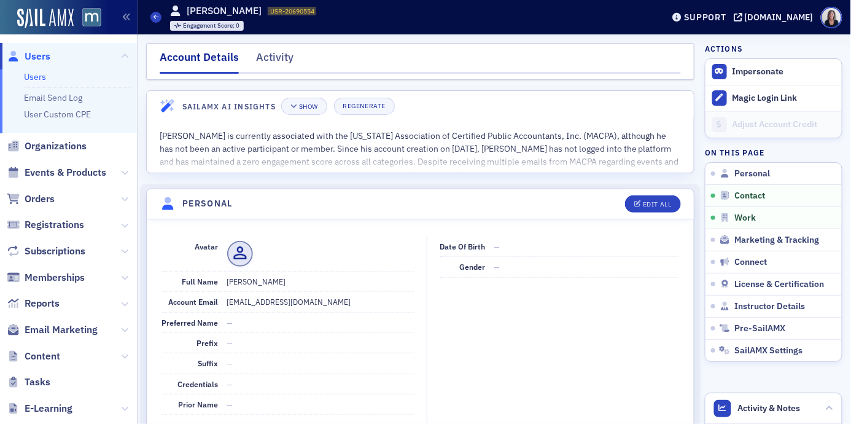
scroll to position [575, 0]
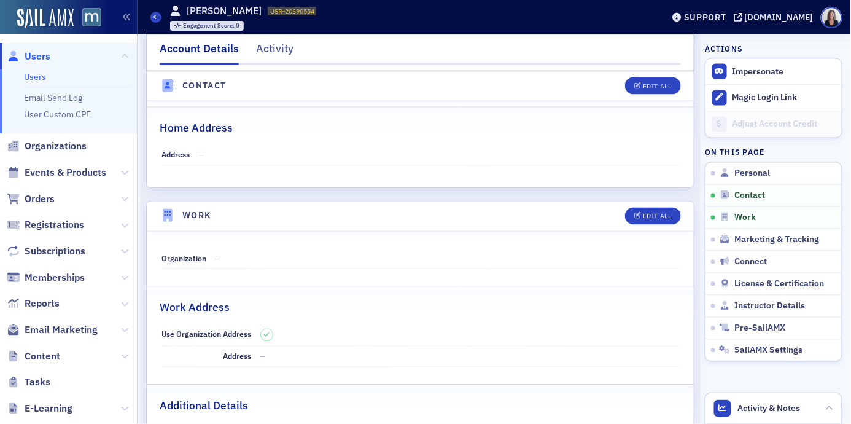
click at [49, 55] on span "Users" at bounding box center [38, 57] width 26 height 14
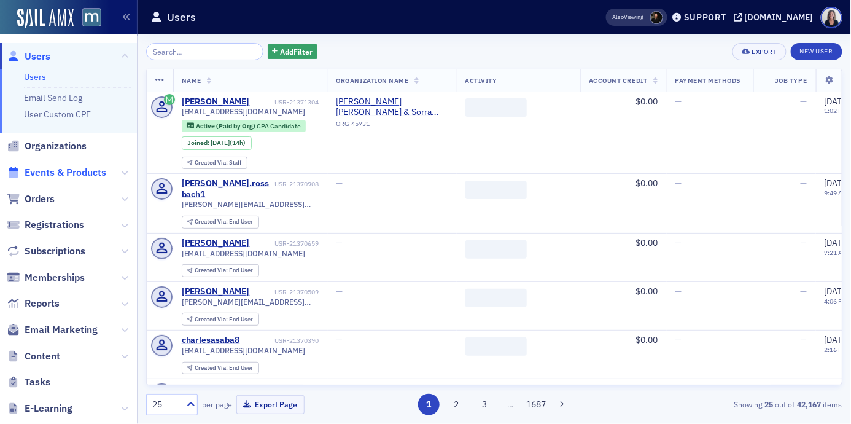
click at [92, 171] on span "Events & Products" at bounding box center [66, 173] width 82 height 14
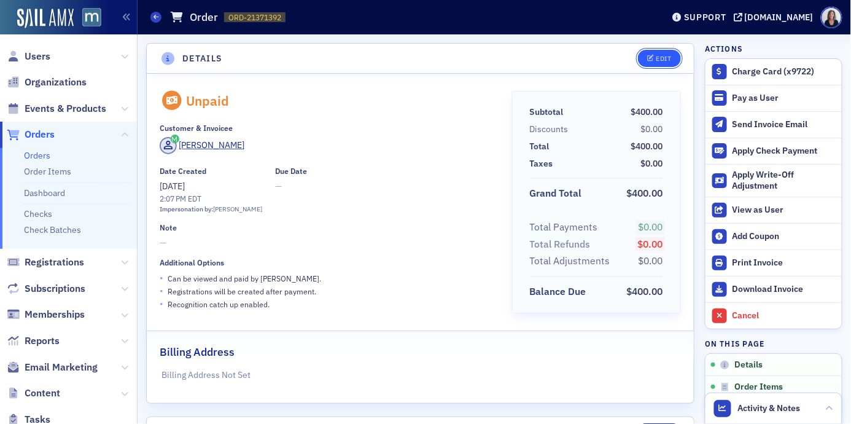
click at [667, 60] on div "Edit" at bounding box center [663, 58] width 15 height 7
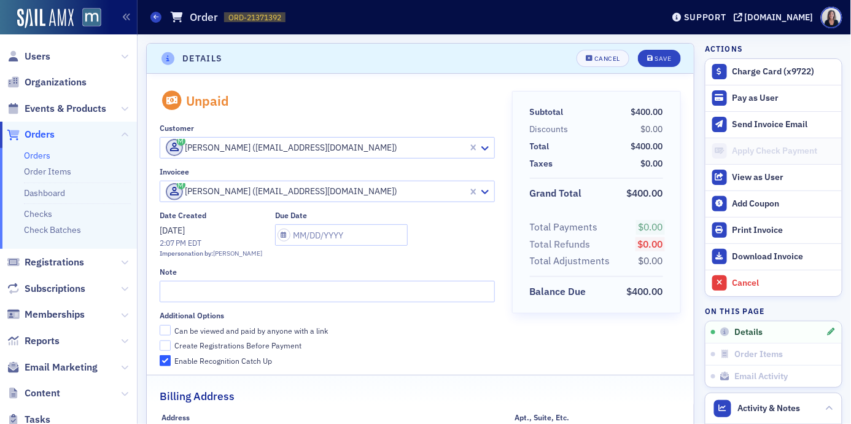
scroll to position [2, 0]
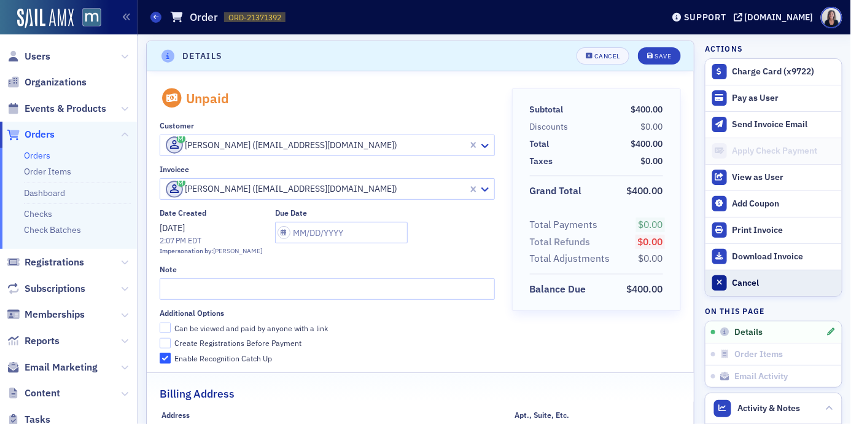
click at [743, 283] on div "Cancel" at bounding box center [784, 283] width 103 height 11
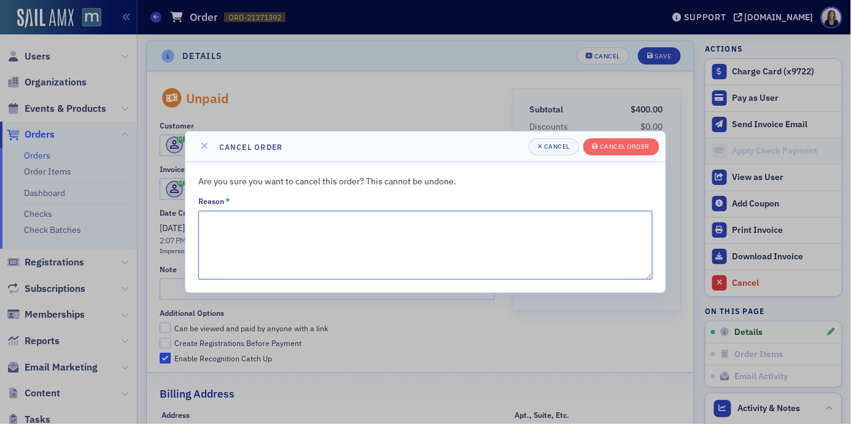
click at [482, 249] on textarea "Reason *" at bounding box center [425, 245] width 455 height 69
type textarea "R"
type textarea "Completing with discount code"
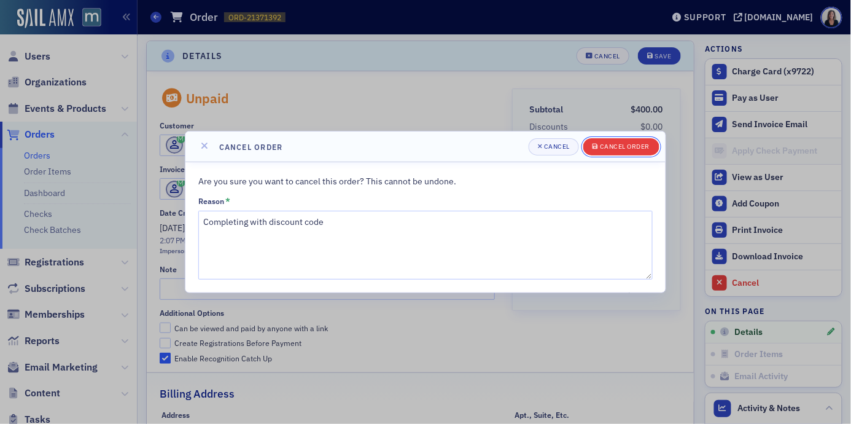
click at [631, 145] on div "Cancel order" at bounding box center [625, 146] width 50 height 7
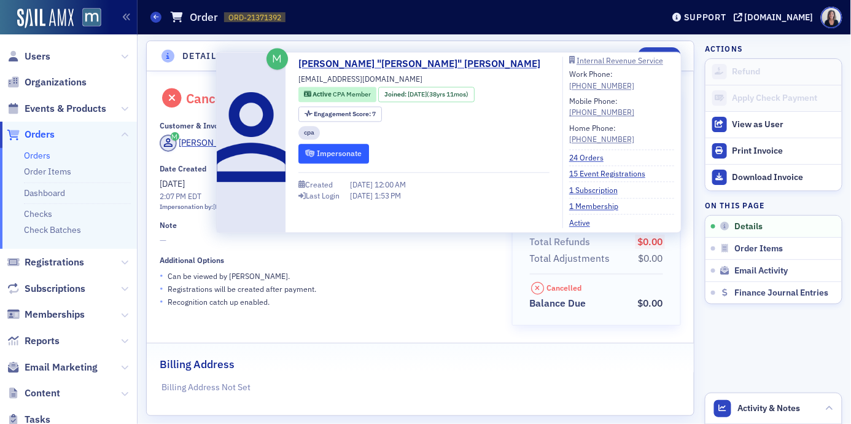
click at [334, 157] on button "Impersonate" at bounding box center [334, 153] width 71 height 19
